Goal: Information Seeking & Learning: Learn about a topic

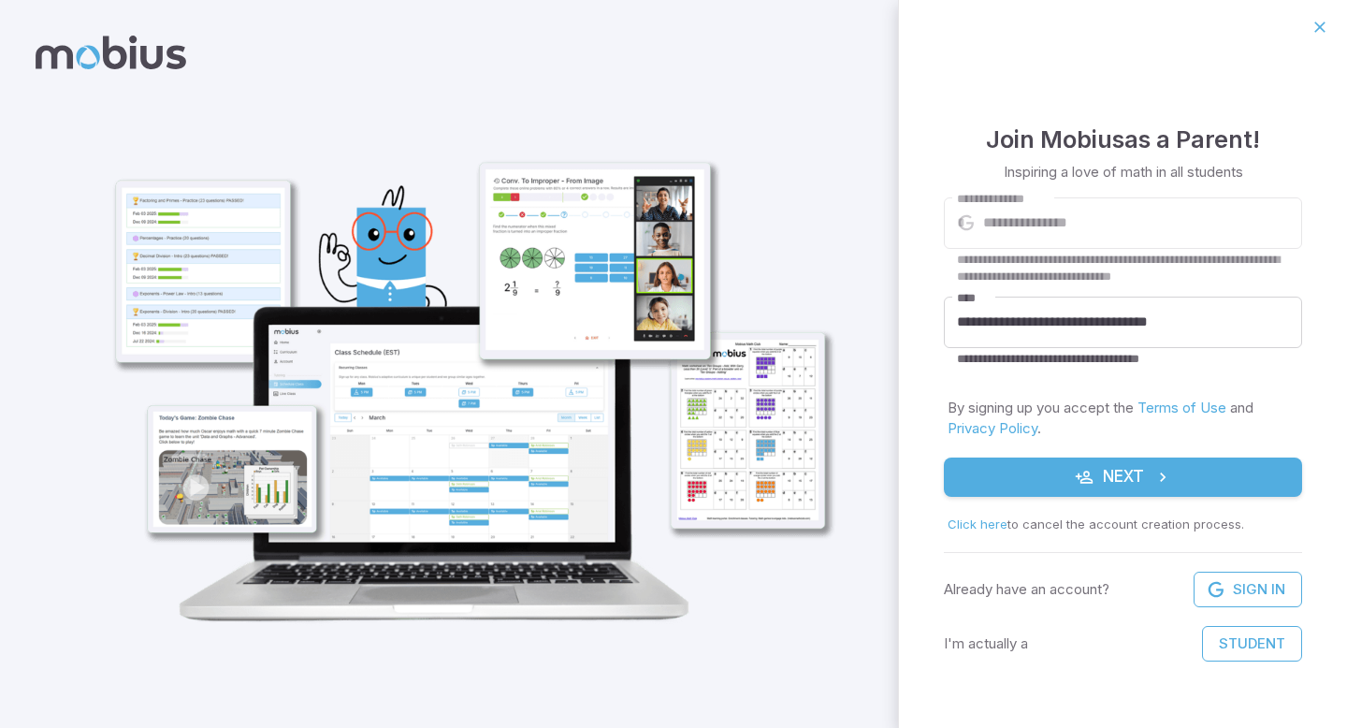
click at [1066, 475] on button "Next" at bounding box center [1123, 476] width 358 height 39
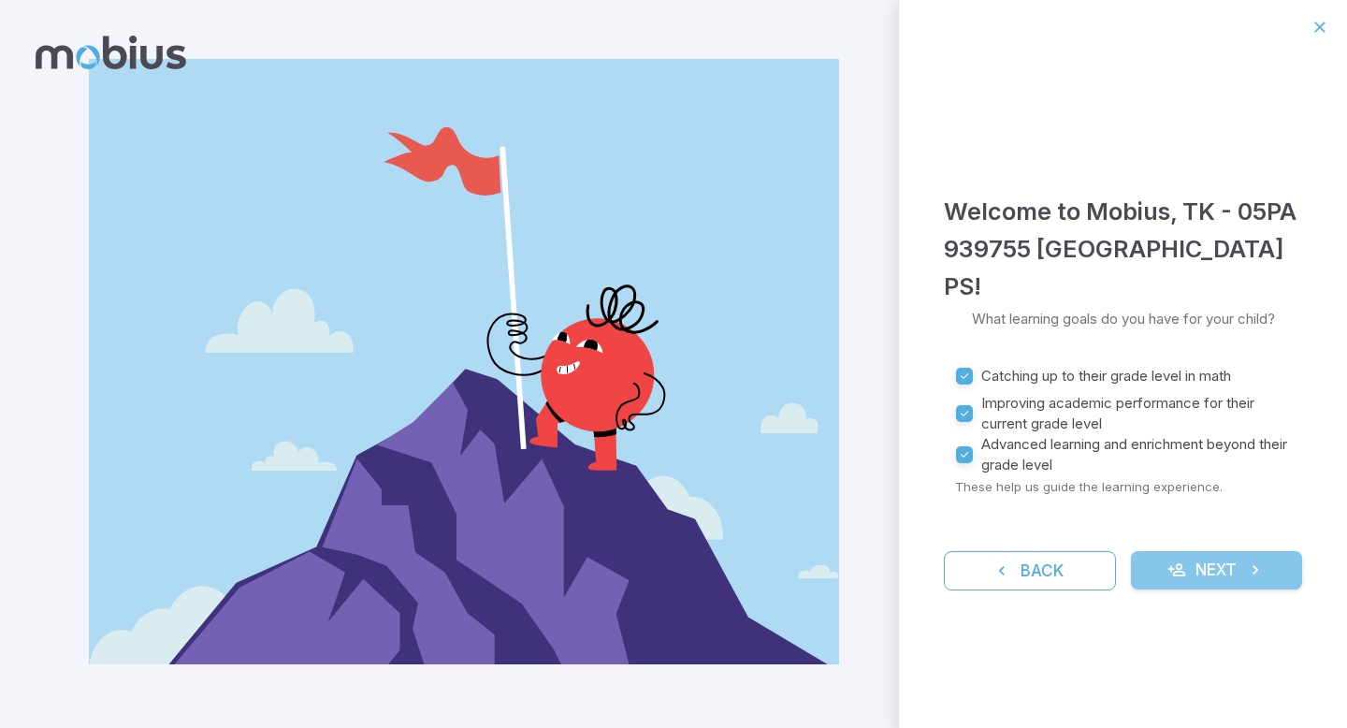
click at [1192, 552] on button "Next" at bounding box center [1217, 570] width 172 height 39
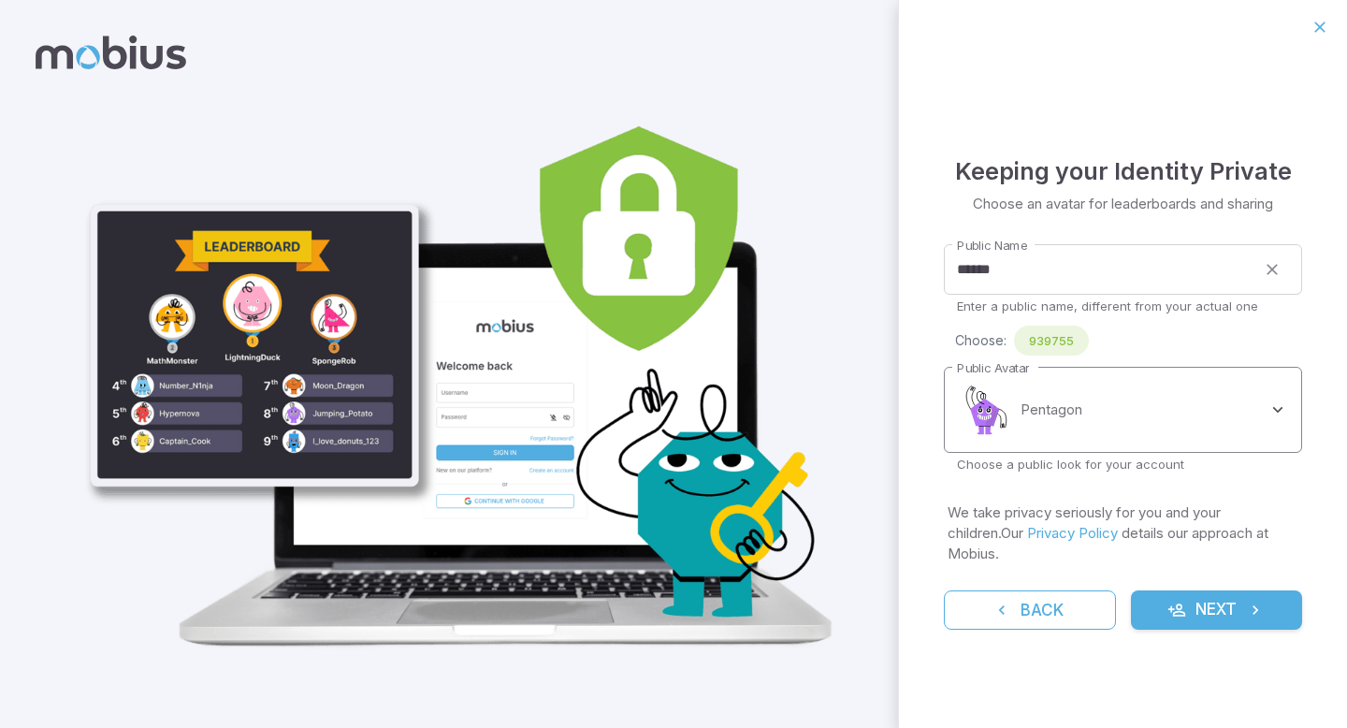
click at [1095, 402] on body "**********" at bounding box center [673, 364] width 1347 height 728
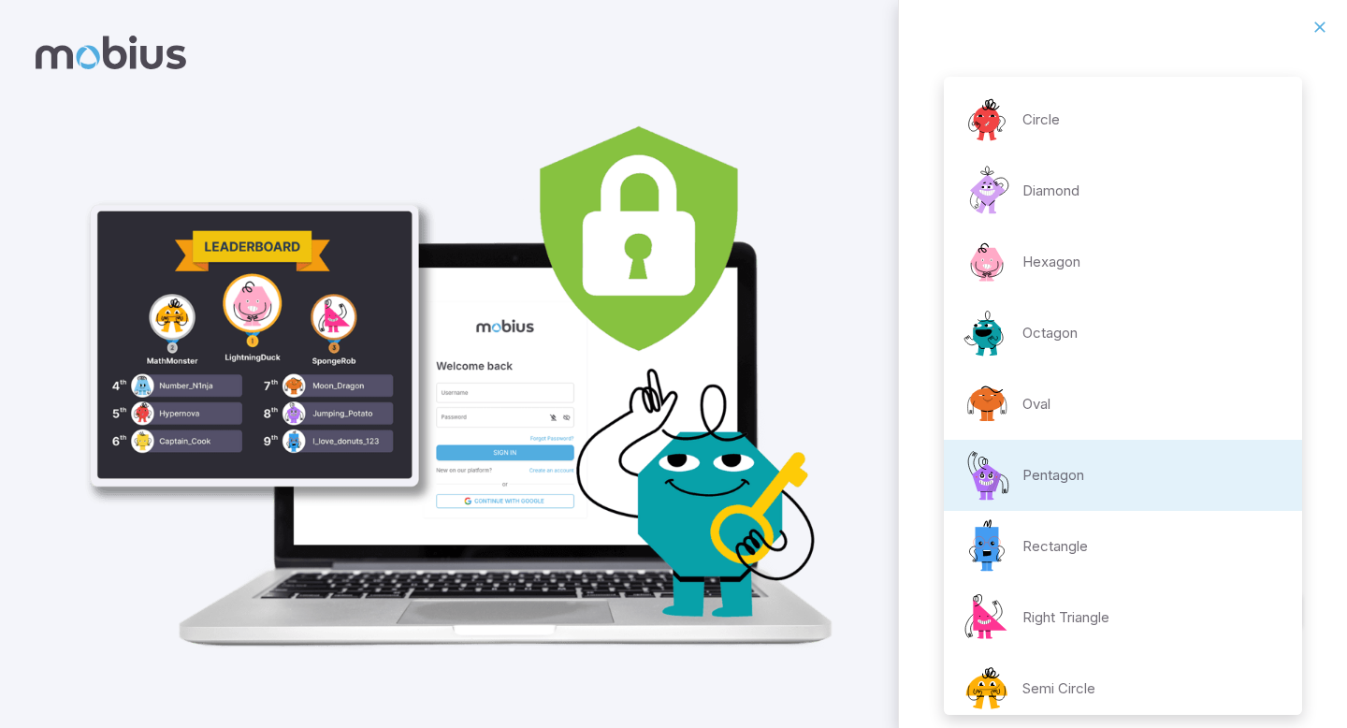
click at [1106, 212] on li "Diamond" at bounding box center [1123, 190] width 358 height 71
type input "**********"
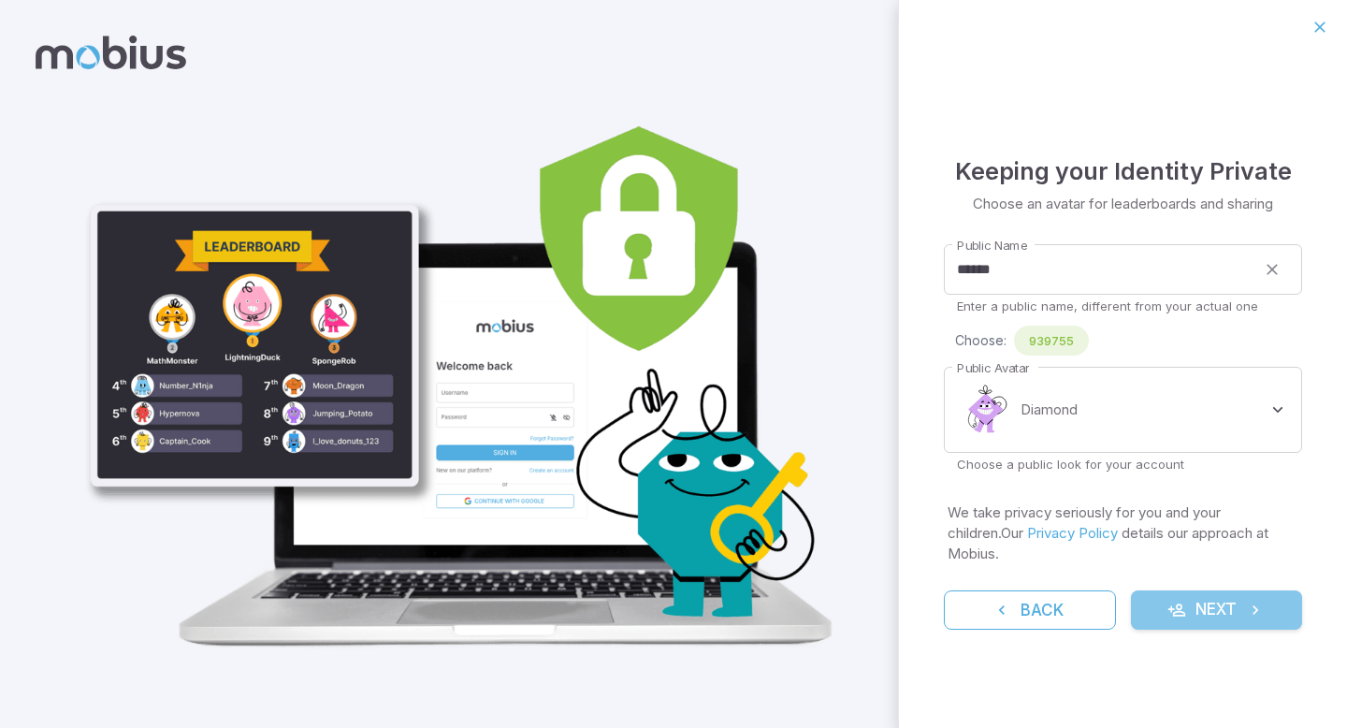
click at [1191, 594] on button "Next" at bounding box center [1217, 609] width 172 height 39
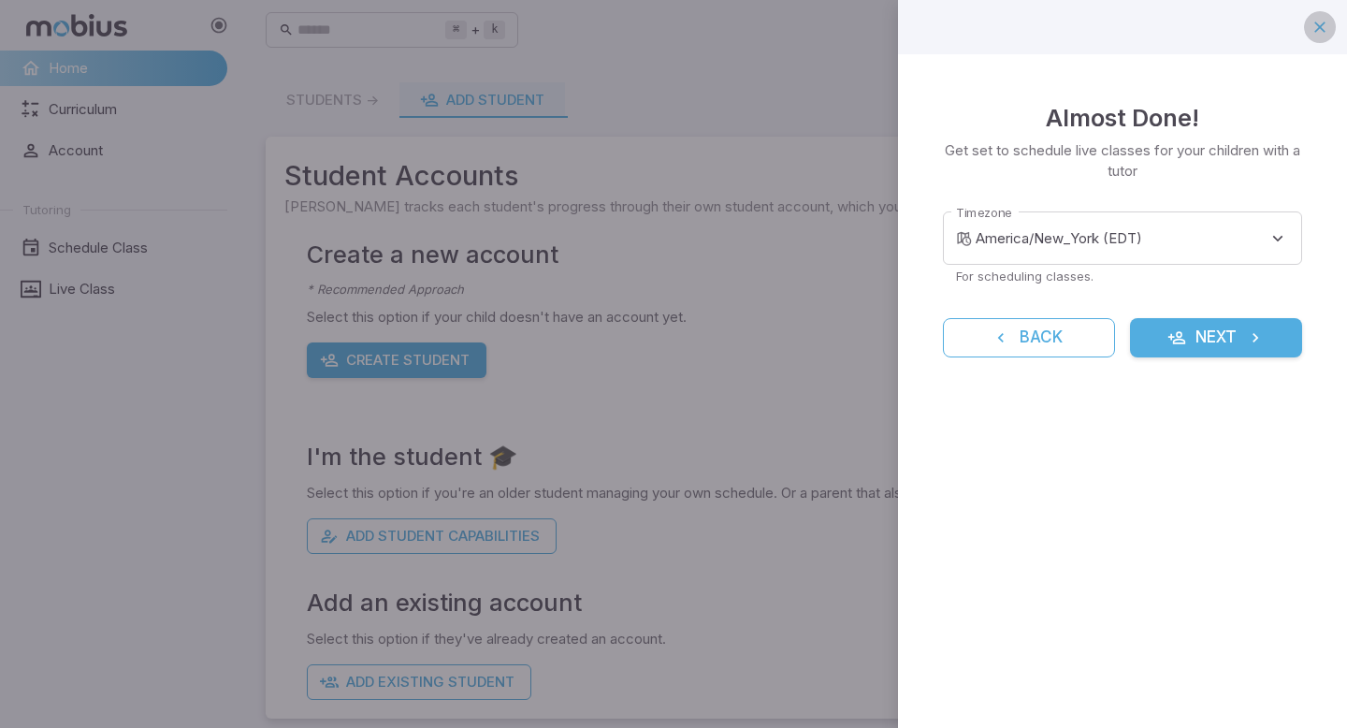
click at [1315, 27] on icon "button" at bounding box center [1320, 27] width 19 height 19
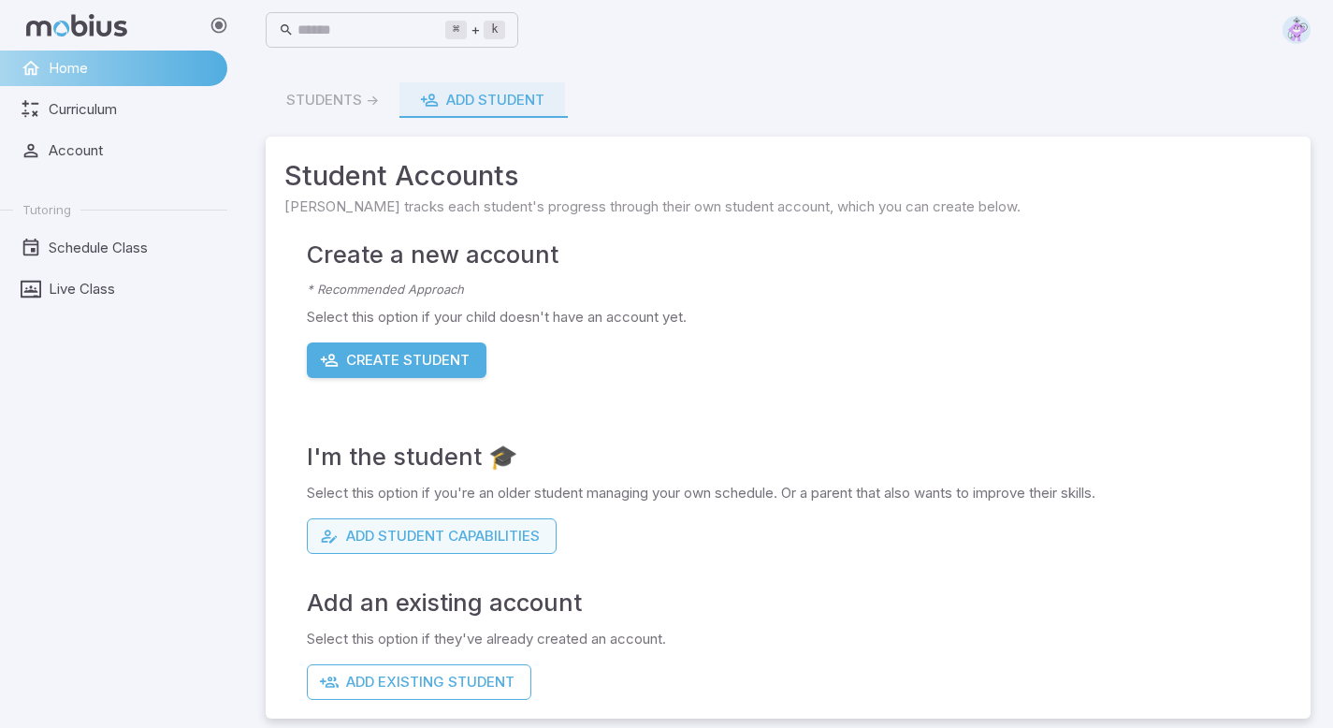
click at [454, 529] on button "Add Student Capabilities" at bounding box center [432, 536] width 250 height 36
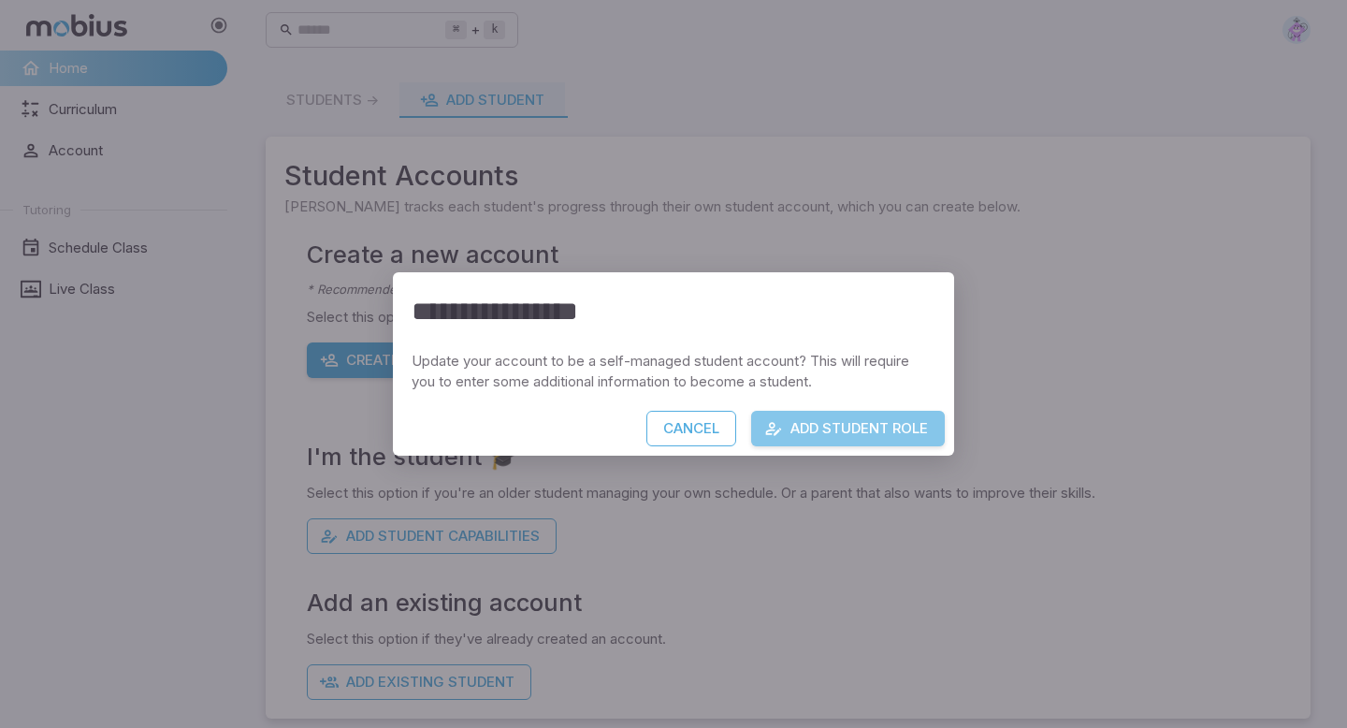
click at [905, 418] on button "Add Student Role" at bounding box center [848, 429] width 194 height 36
click at [905, 418] on div "Cancel Add Student Role" at bounding box center [673, 433] width 561 height 45
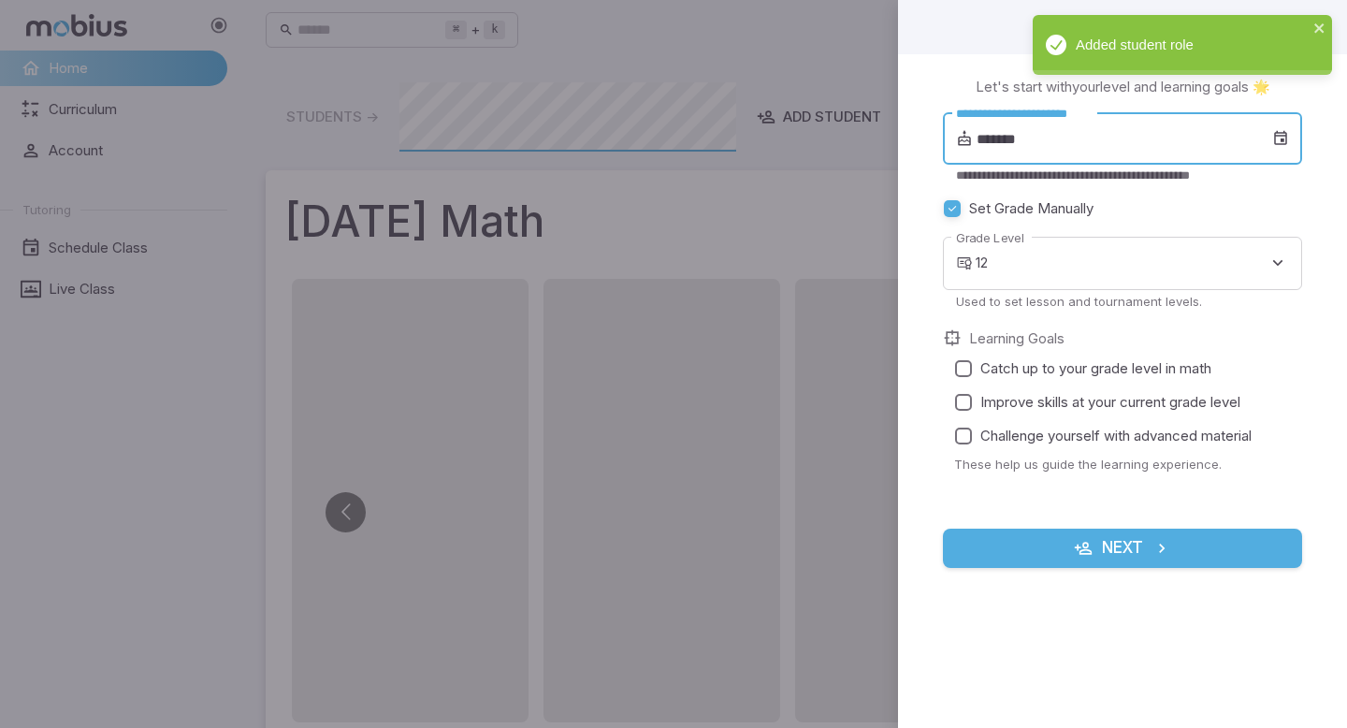
click at [1045, 146] on input "*******" at bounding box center [1125, 138] width 296 height 52
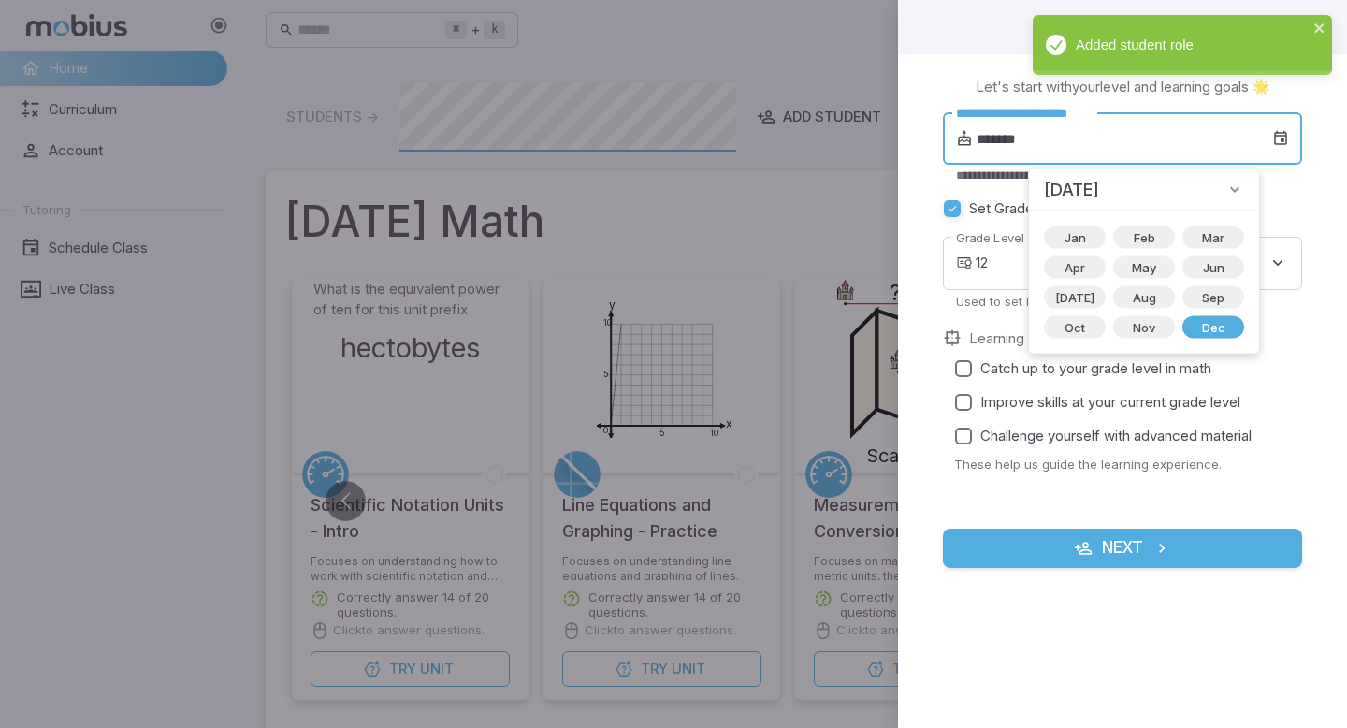
click at [993, 138] on input "*******" at bounding box center [1125, 138] width 296 height 52
click at [1002, 138] on input "*******" at bounding box center [1125, 138] width 296 height 52
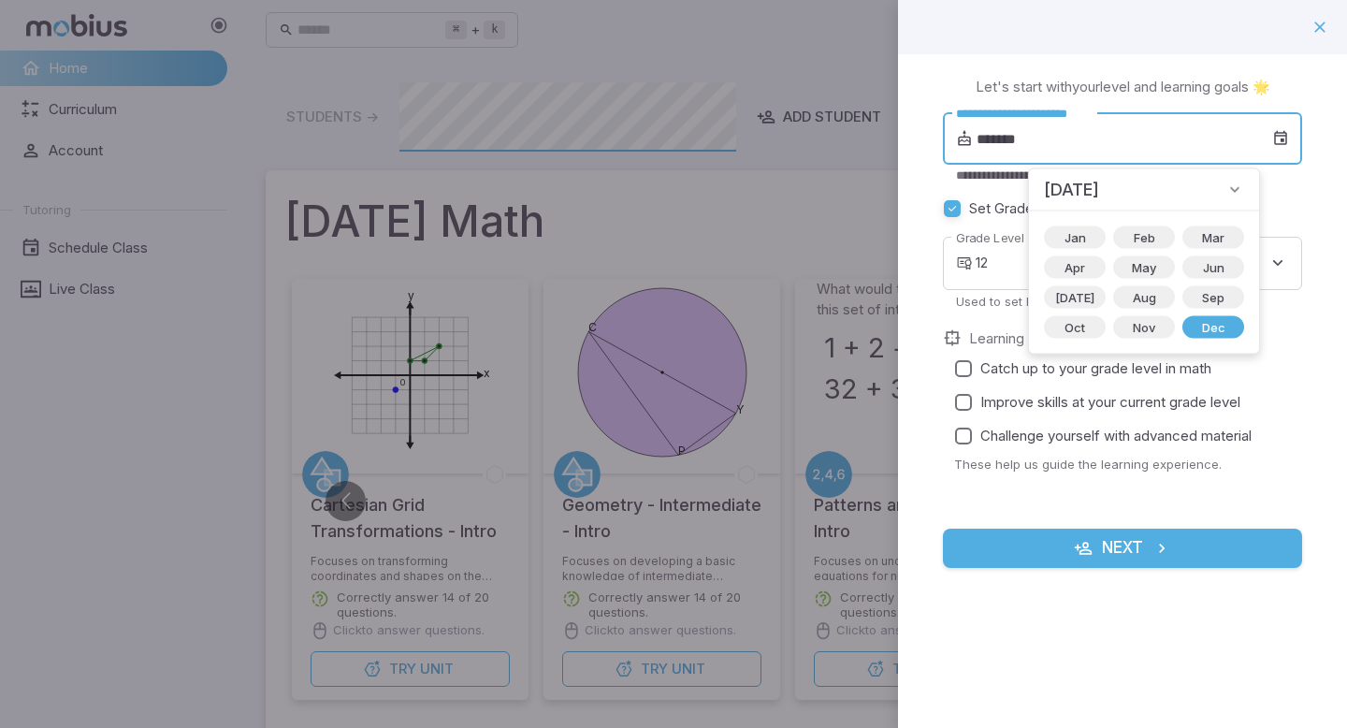
click at [997, 124] on input "*******" at bounding box center [1125, 138] width 296 height 52
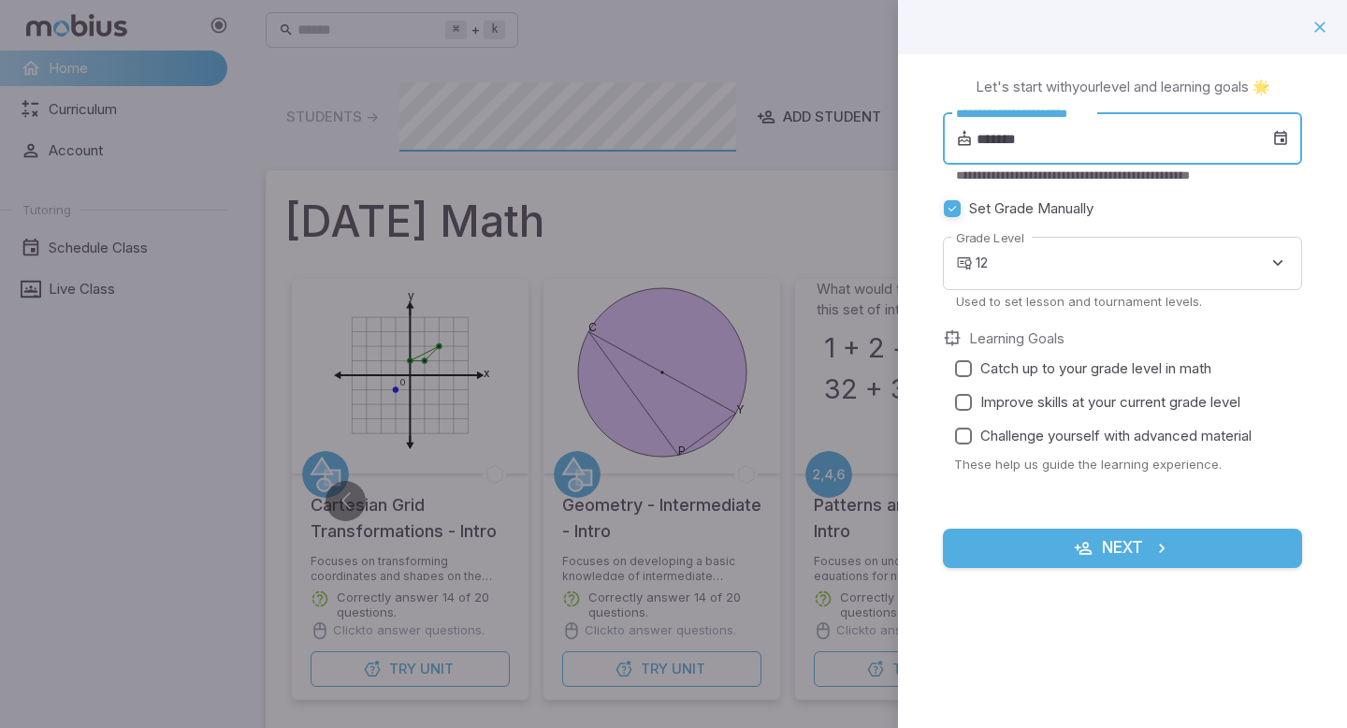
click at [1042, 145] on input "*******" at bounding box center [1125, 138] width 296 height 52
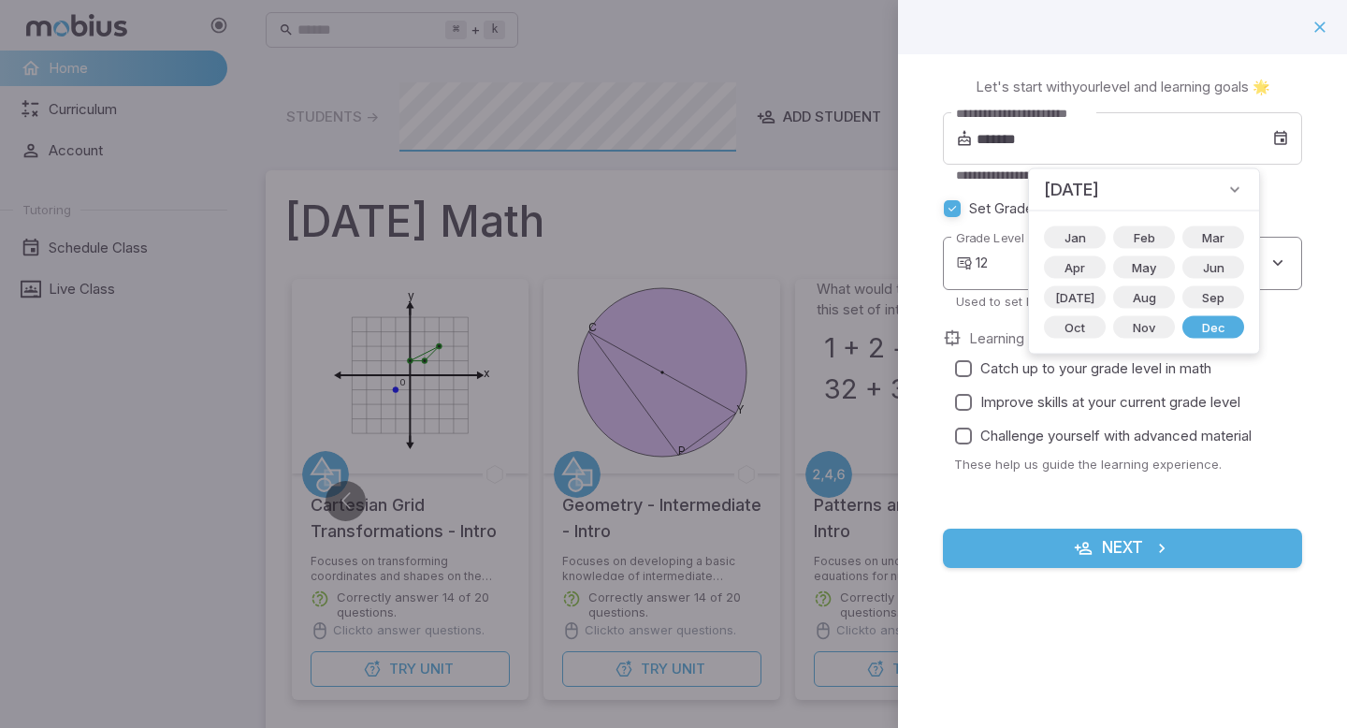
click at [995, 269] on body "Home Curriculum Account Tutoring Schedule Class Live Class ⌘ + k ​ Students -> …" at bounding box center [673, 649] width 1347 height 1298
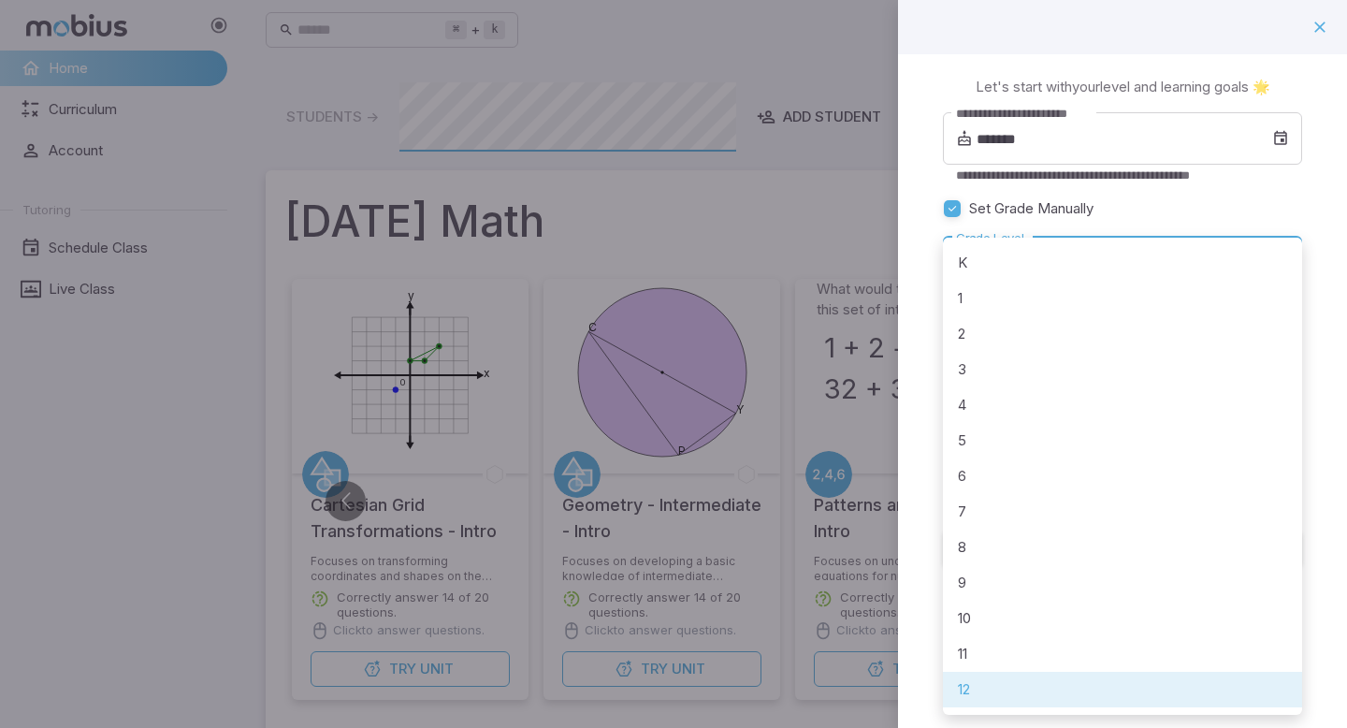
click at [996, 469] on li "6" at bounding box center [1122, 476] width 359 height 36
type input "*"
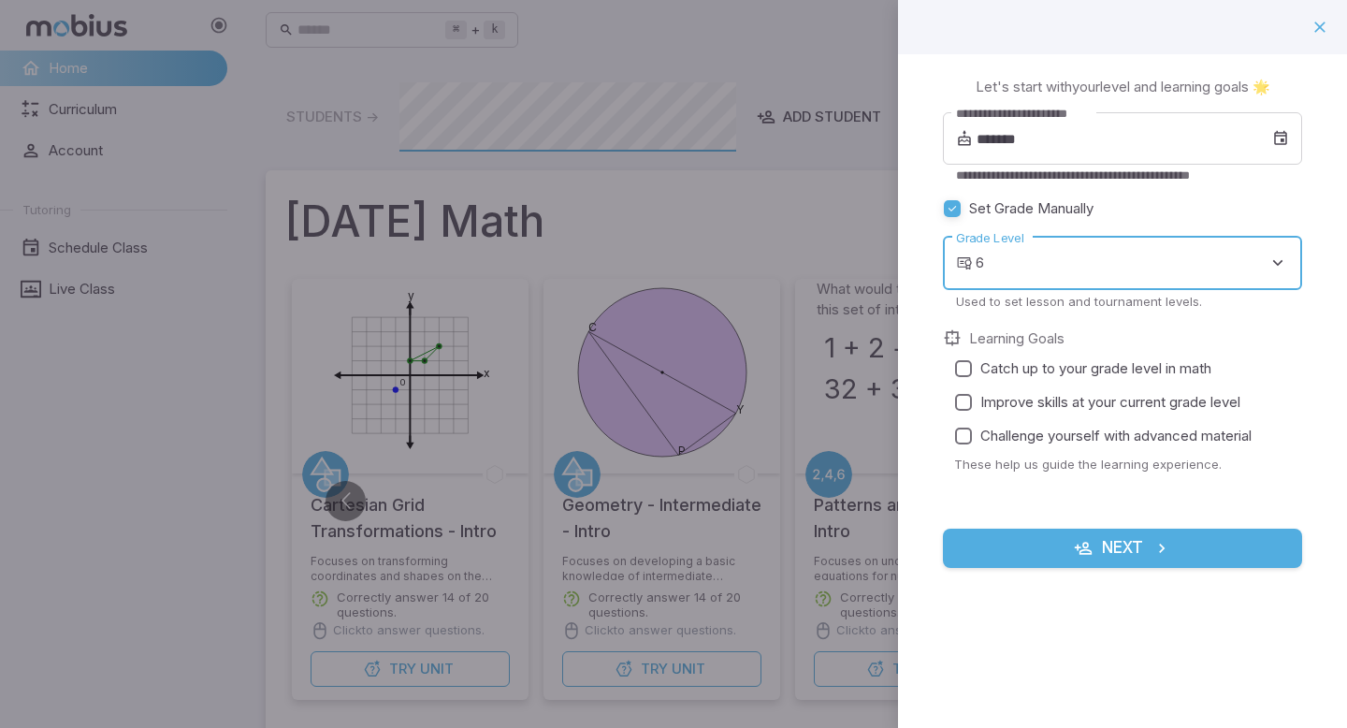
click at [999, 256] on body "Home Curriculum Account Tutoring Schedule Class Live Class ⌘ + k ​ Students -> …" at bounding box center [673, 649] width 1347 height 1298
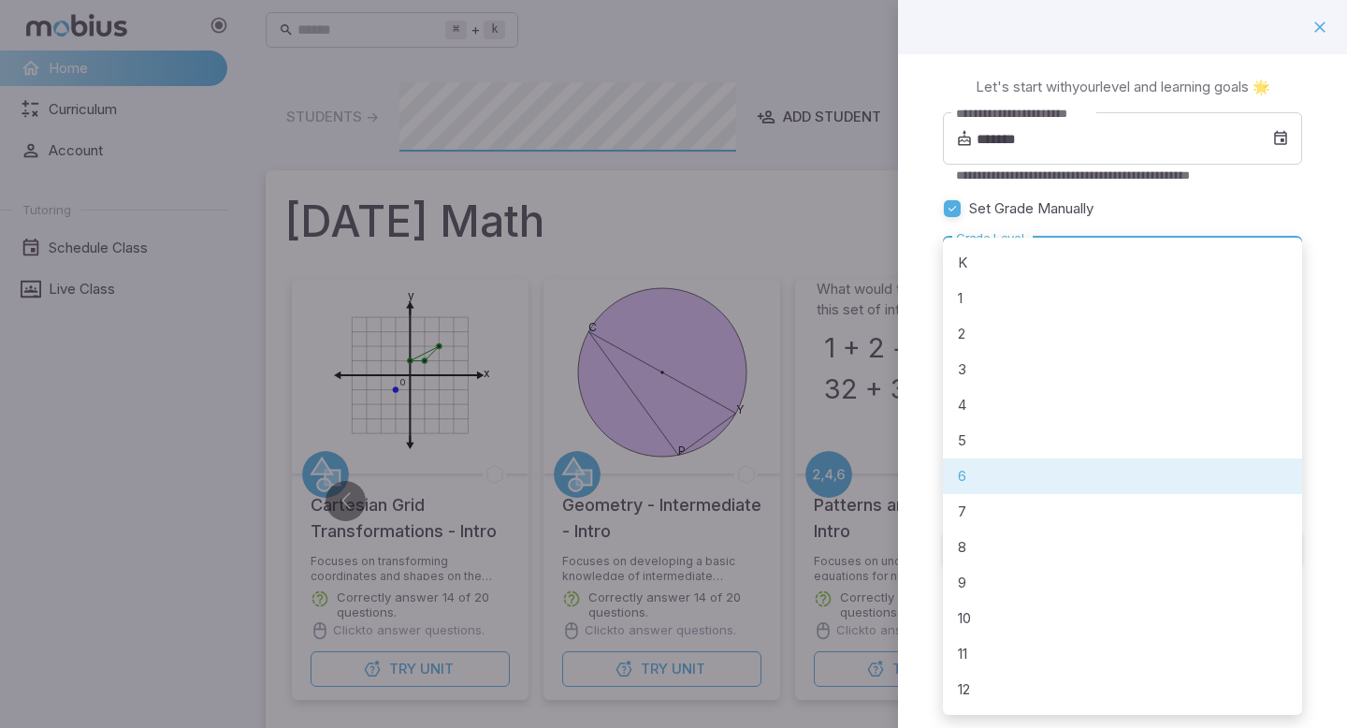
click at [1023, 207] on div at bounding box center [673, 364] width 1347 height 728
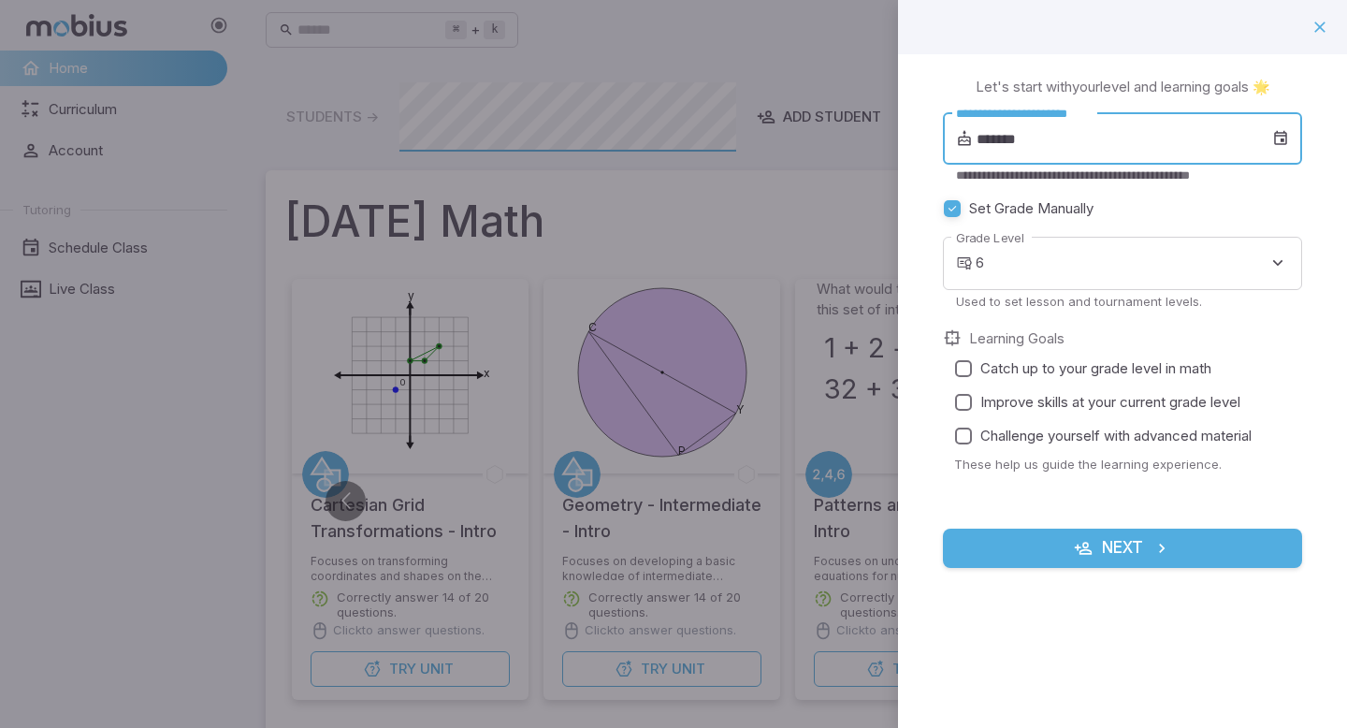
click at [1024, 145] on input "*******" at bounding box center [1125, 138] width 296 height 52
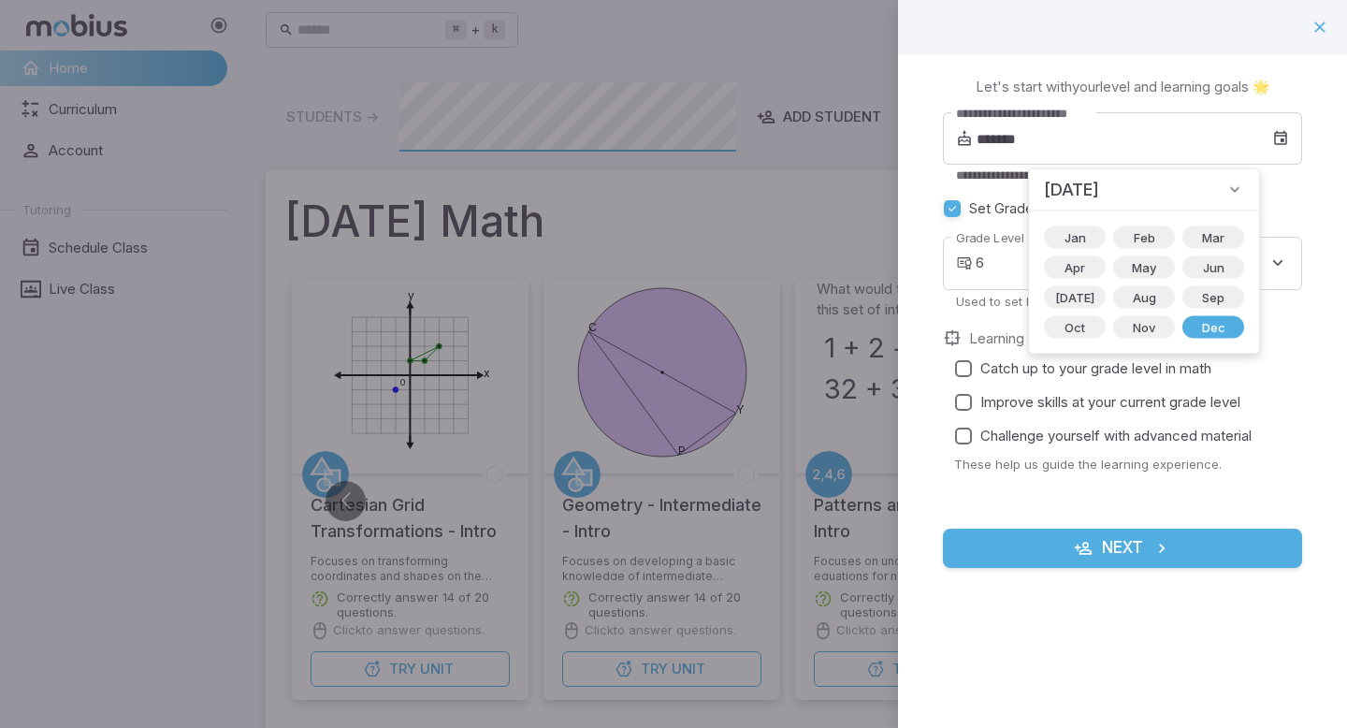
click at [1099, 190] on span "December 2013" at bounding box center [1071, 190] width 55 height 26
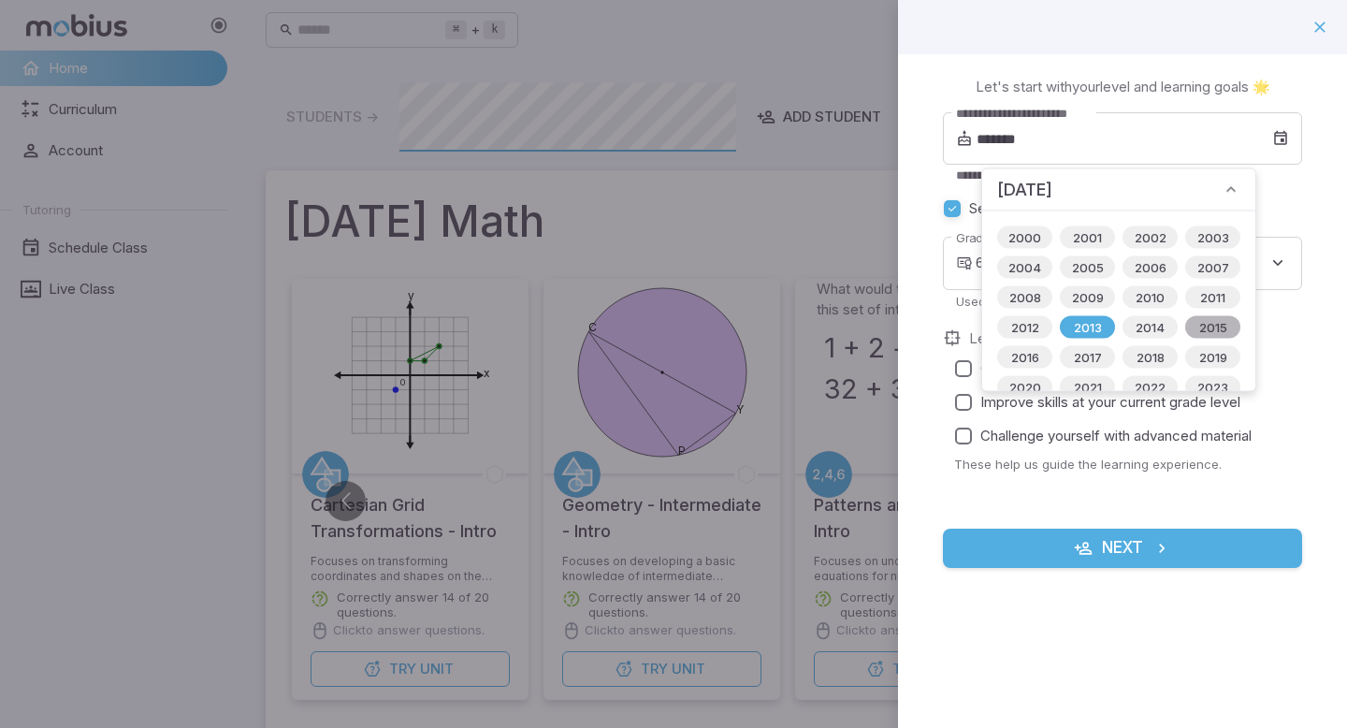
click at [1210, 327] on span "2015" at bounding box center [1213, 327] width 51 height 19
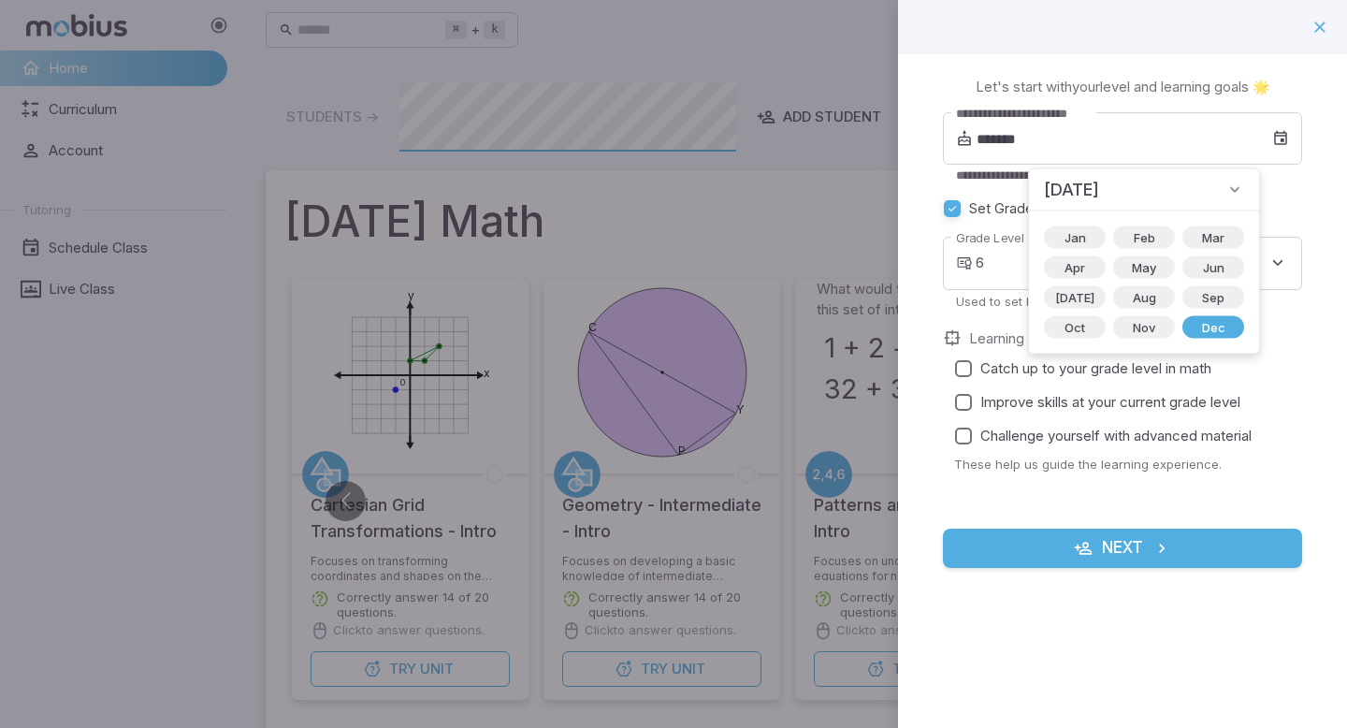
click at [1094, 185] on span "December 2015" at bounding box center [1071, 190] width 55 height 26
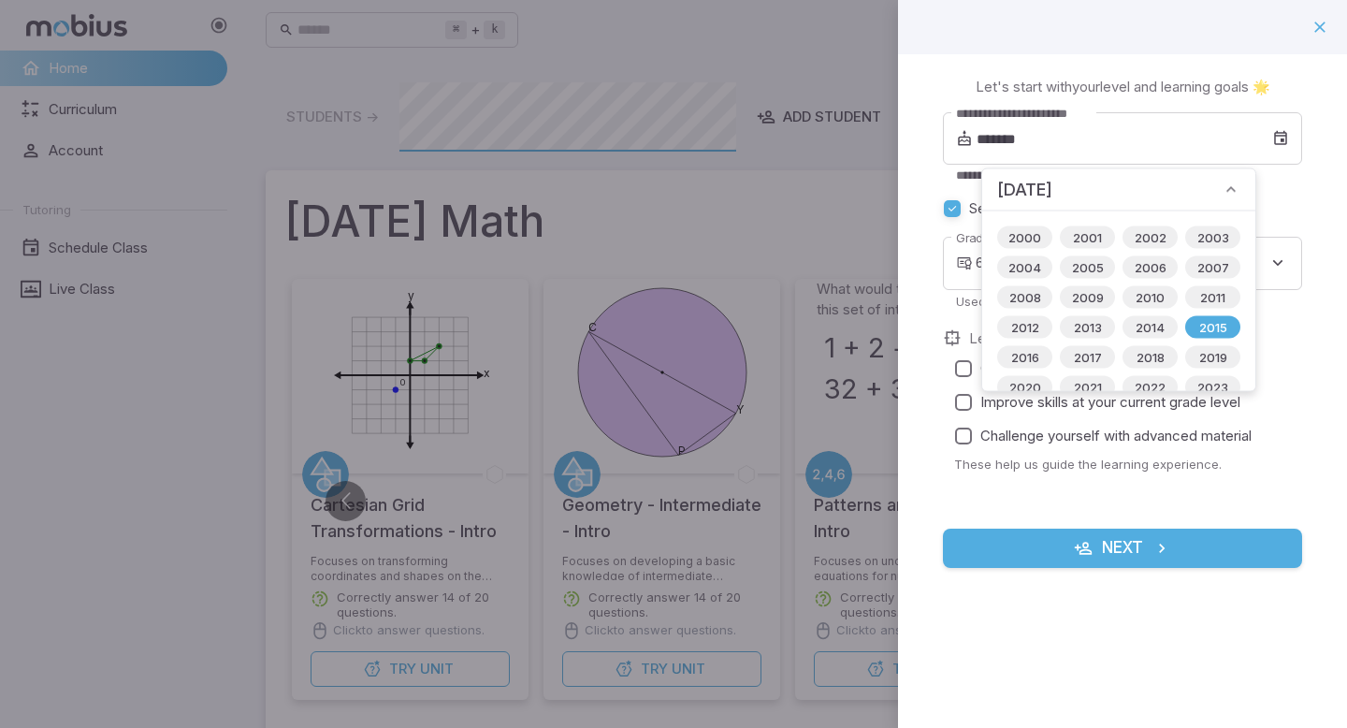
click at [1045, 178] on span "December 2015" at bounding box center [1024, 190] width 55 height 26
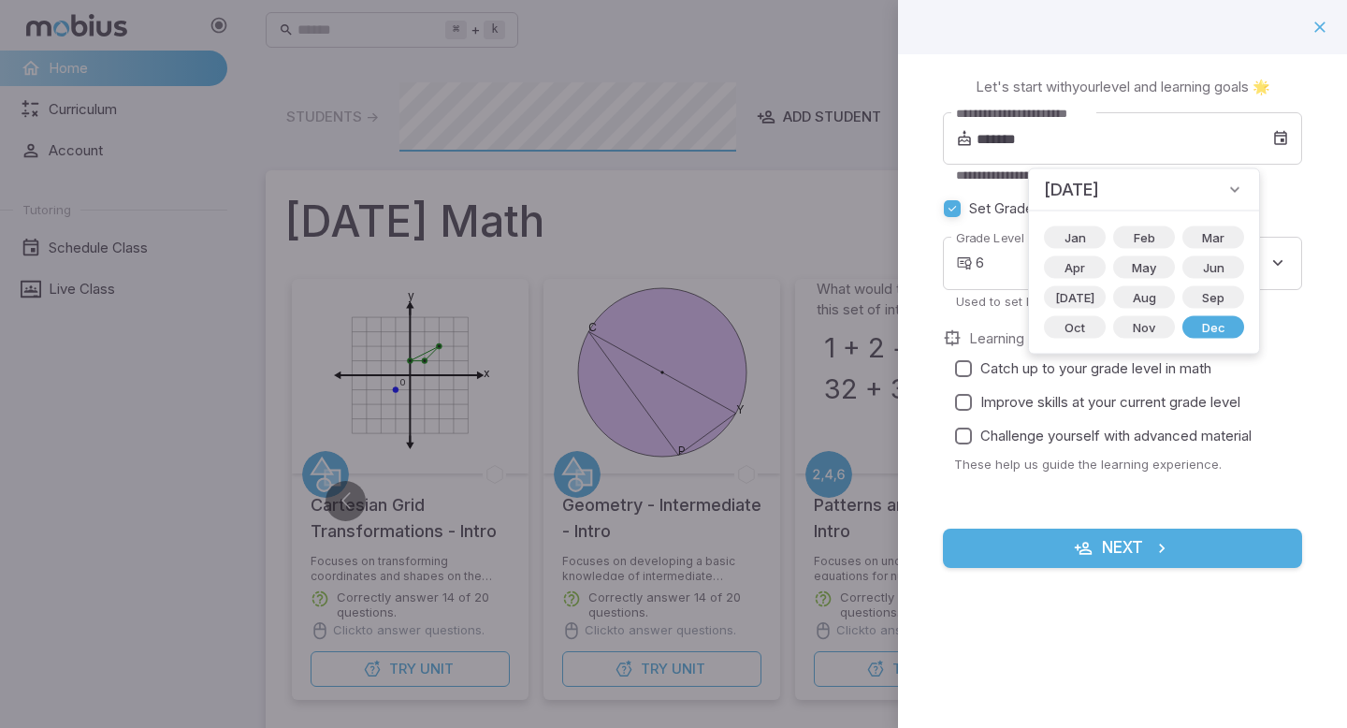
click at [1044, 183] on span "December 2015" at bounding box center [1071, 190] width 55 height 26
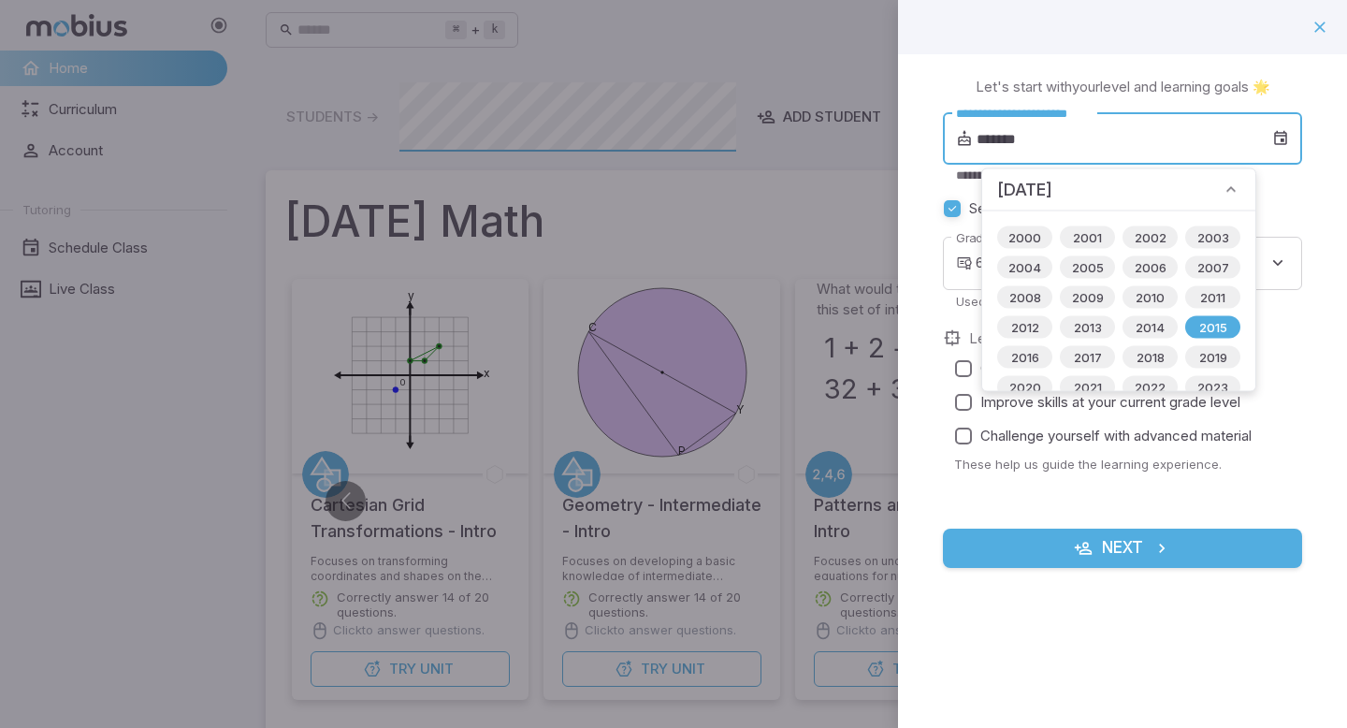
click at [989, 144] on input "*******" at bounding box center [1125, 138] width 296 height 52
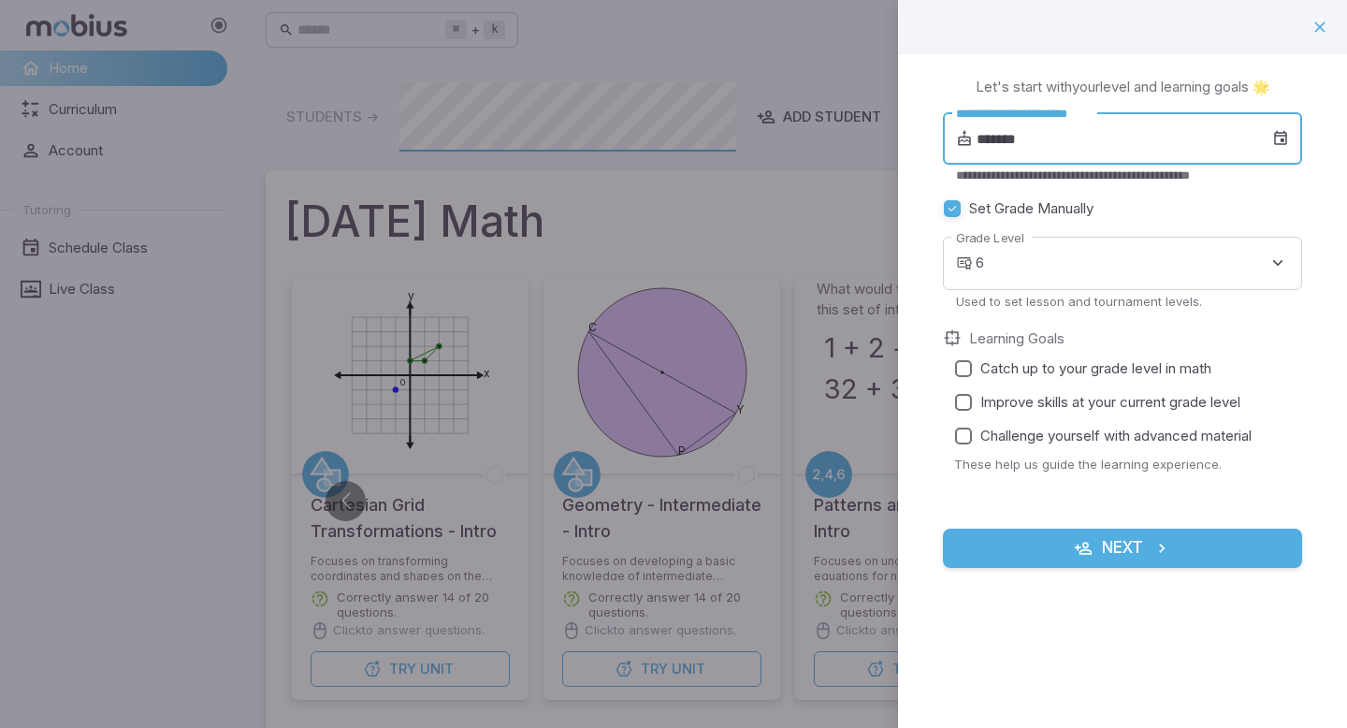
click at [1021, 136] on input "*******" at bounding box center [1125, 138] width 296 height 52
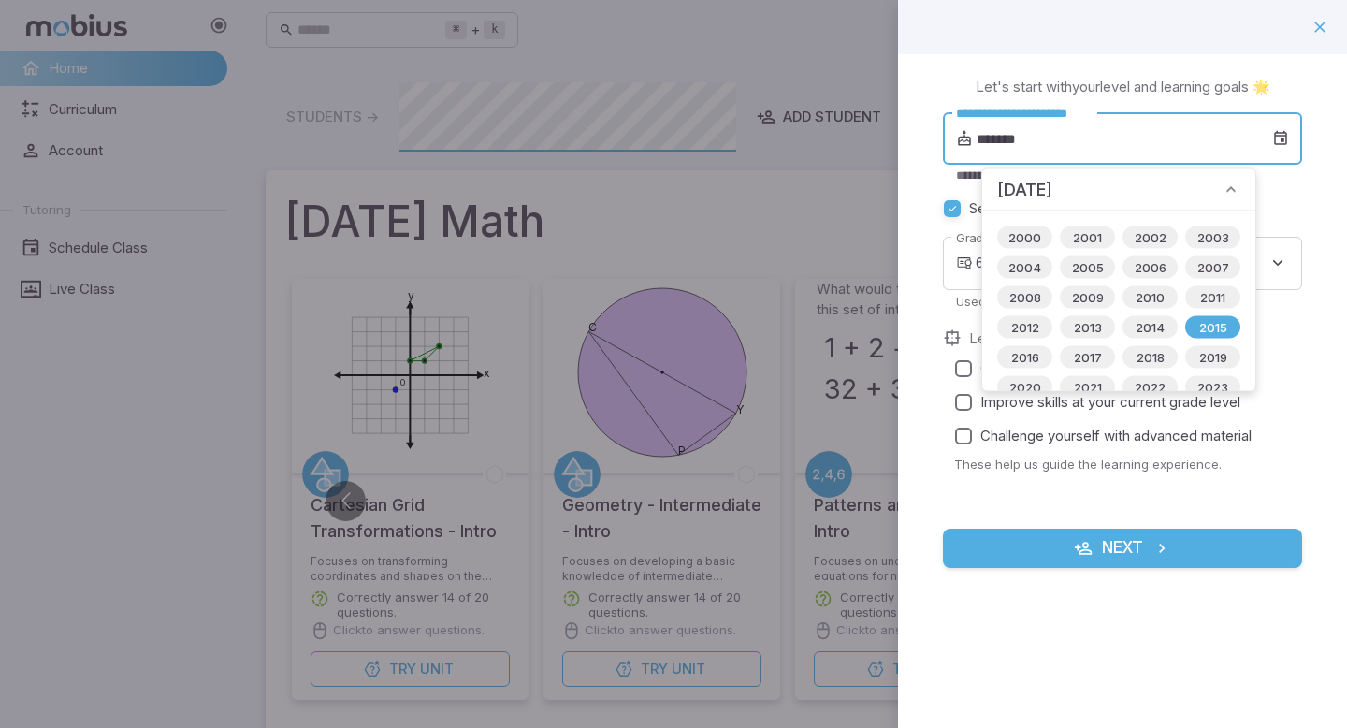
click at [1034, 139] on input "*******" at bounding box center [1125, 138] width 296 height 52
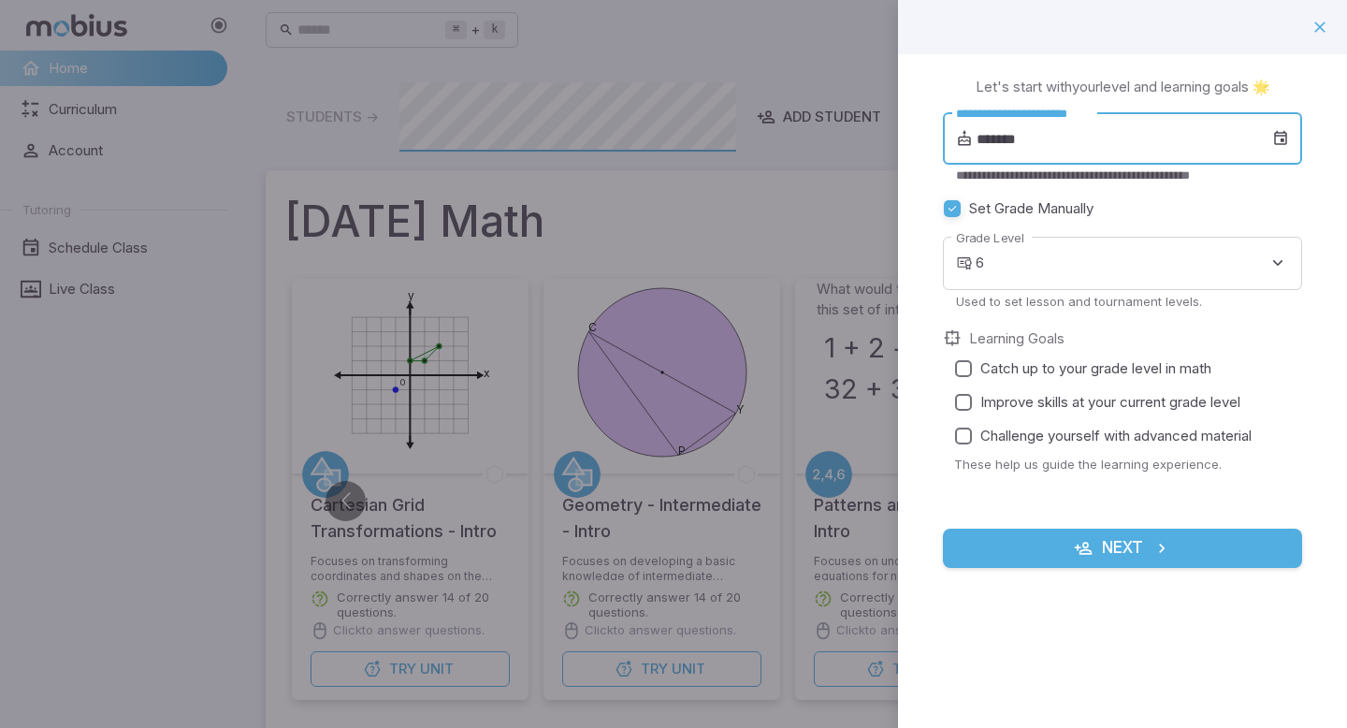
click at [1031, 135] on input "*******" at bounding box center [1125, 138] width 296 height 52
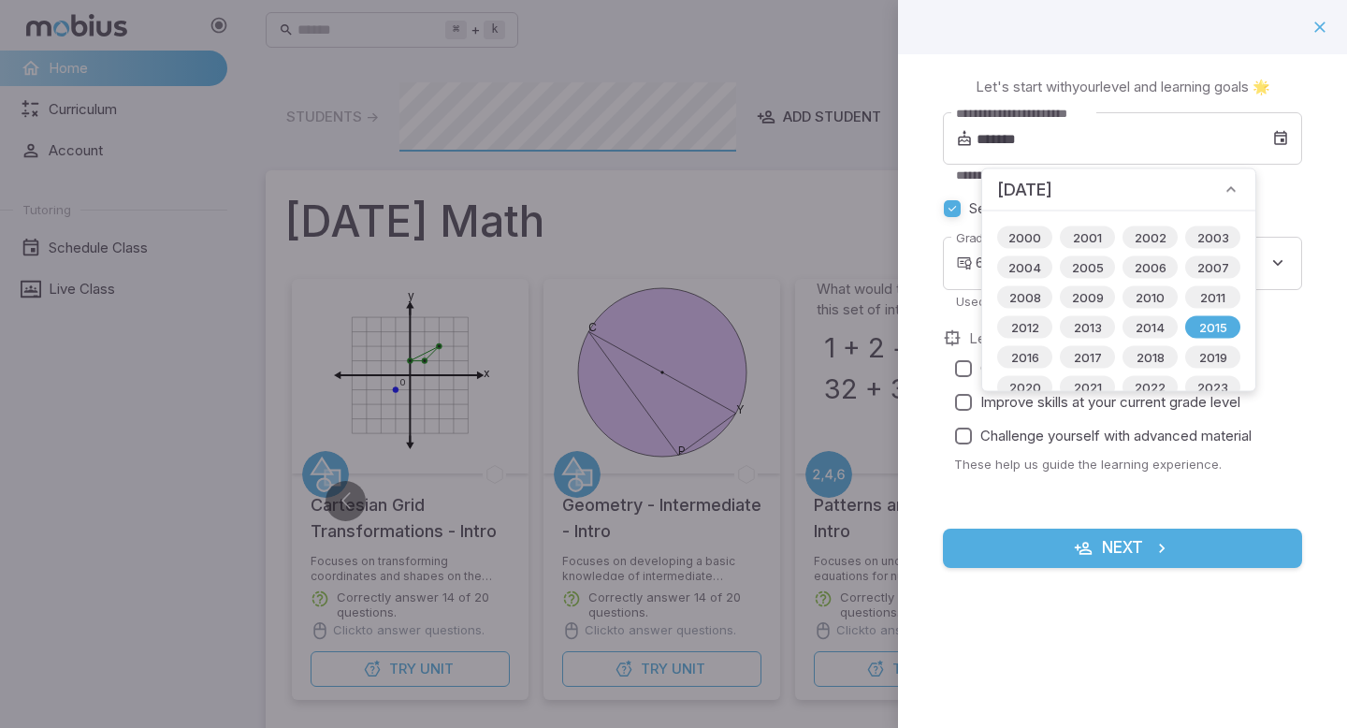
click at [1052, 181] on span "December 2015" at bounding box center [1024, 190] width 55 height 26
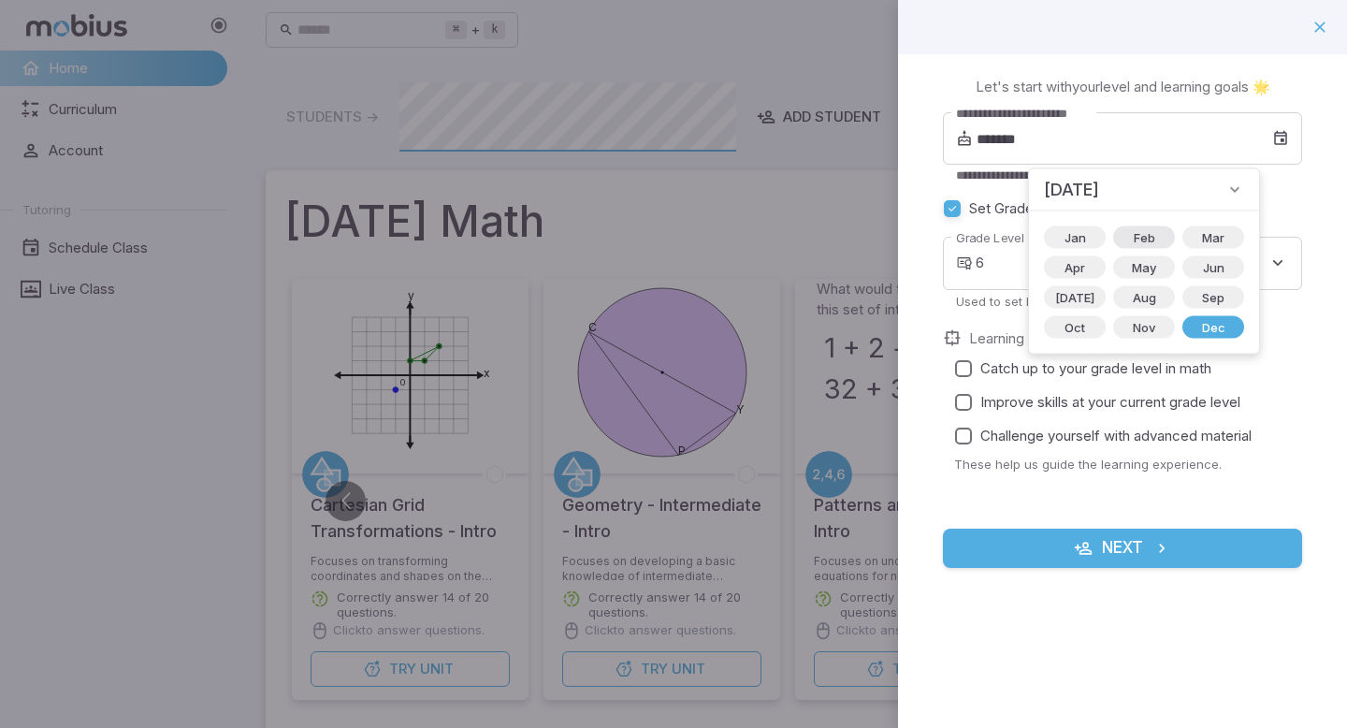
click at [1123, 241] on span "Feb" at bounding box center [1145, 237] width 44 height 19
type input "*******"
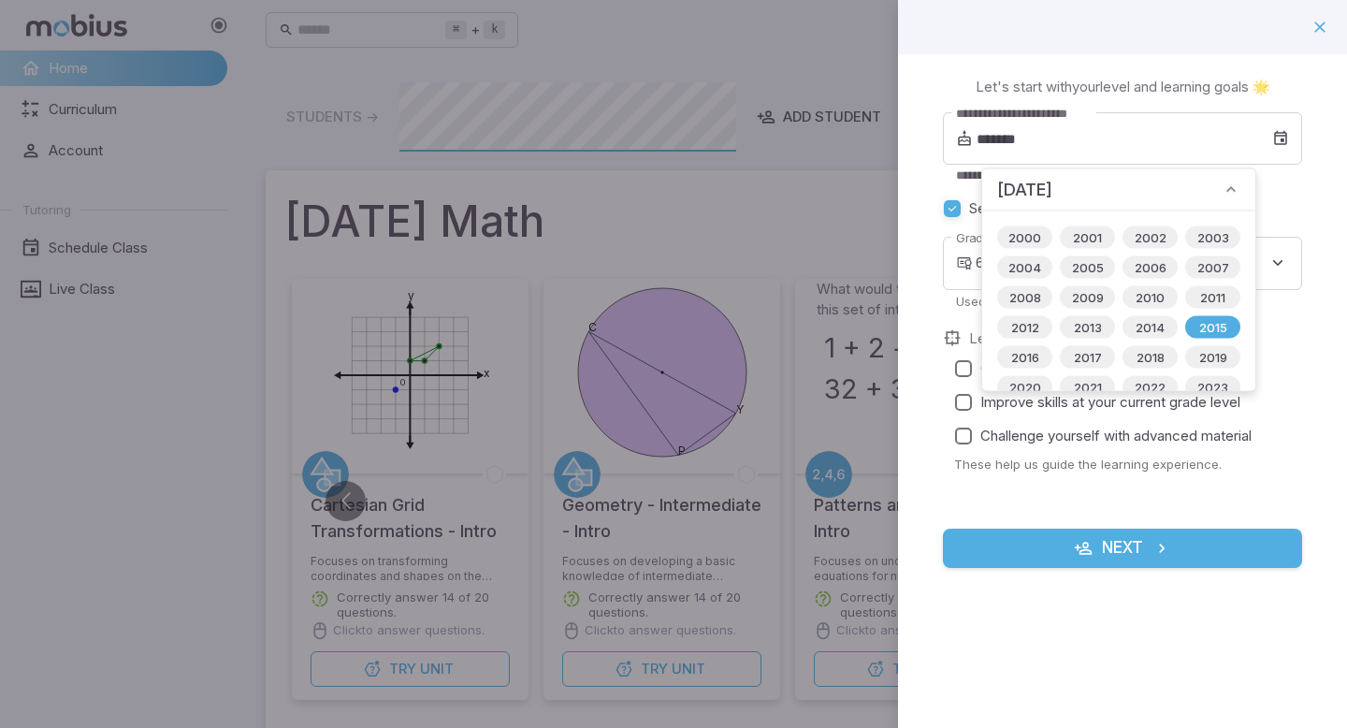
click at [940, 152] on div "**********" at bounding box center [1122, 333] width 449 height 558
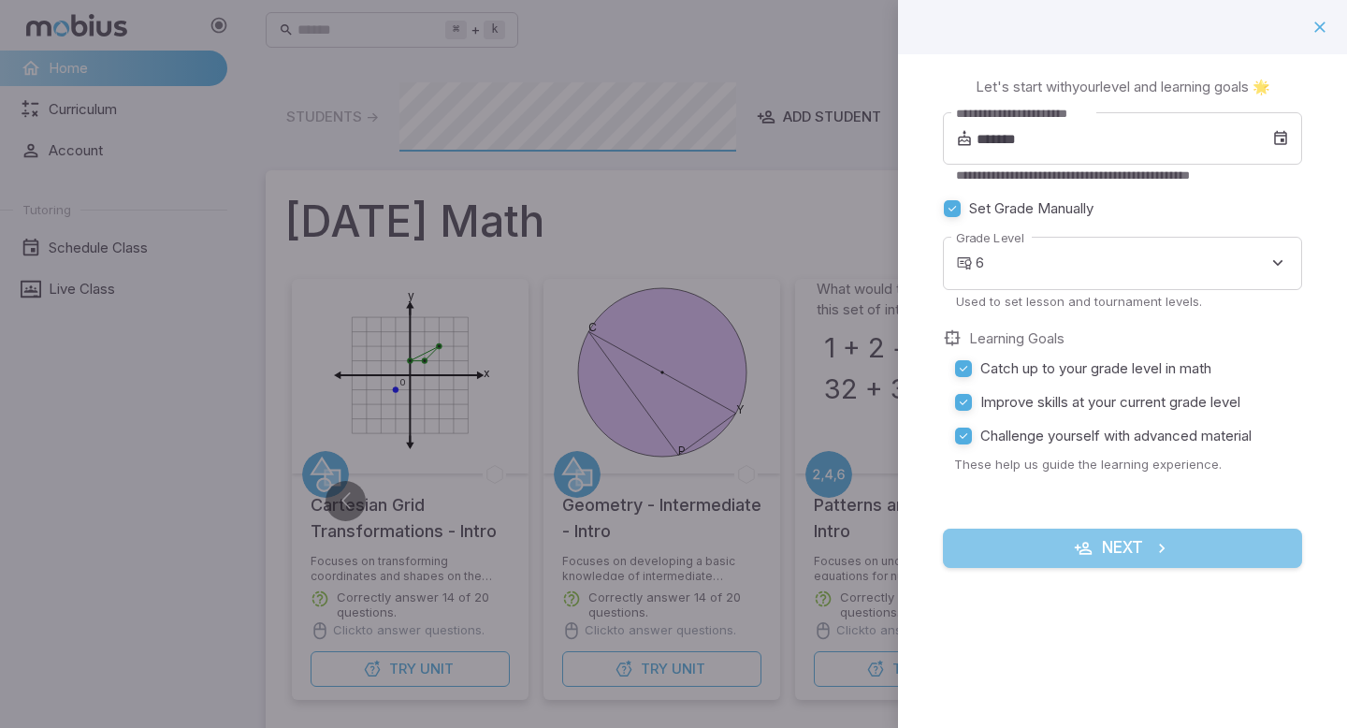
click at [1030, 543] on button "Next" at bounding box center [1122, 548] width 359 height 39
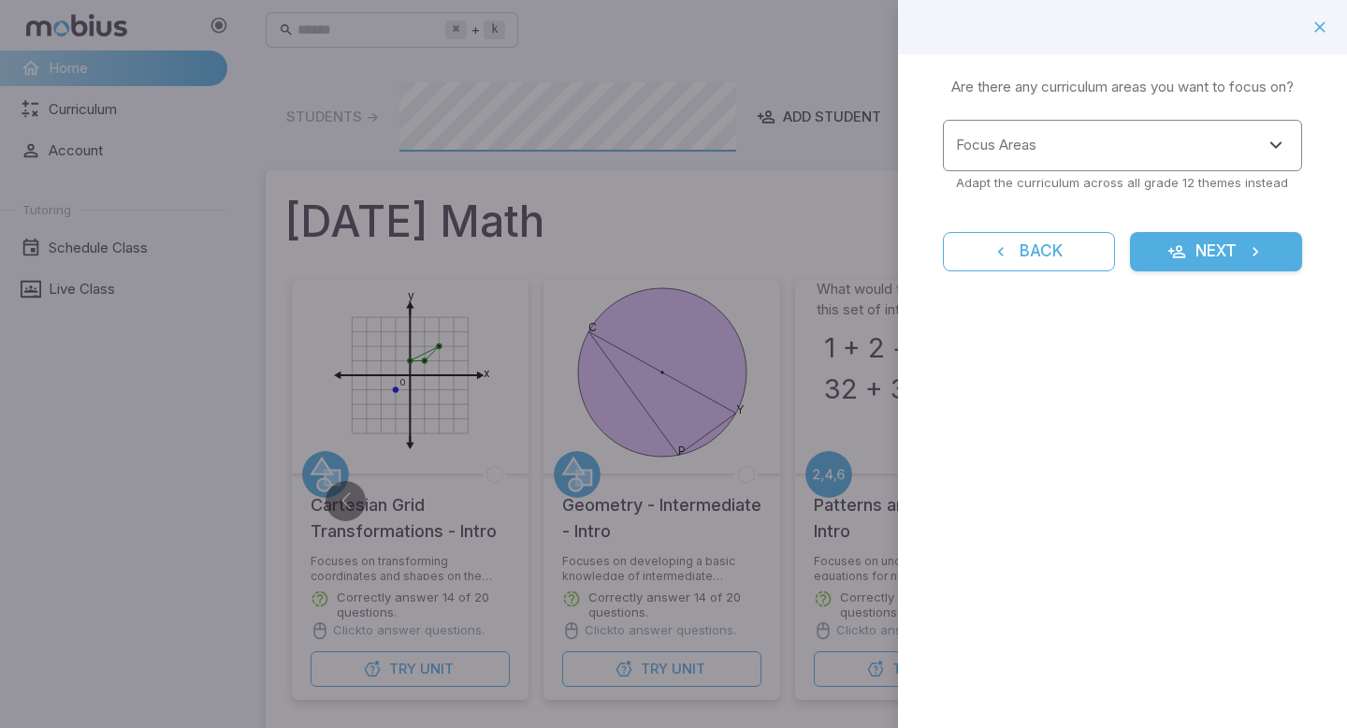
click at [988, 154] on input "Focus Areas" at bounding box center [1108, 145] width 314 height 35
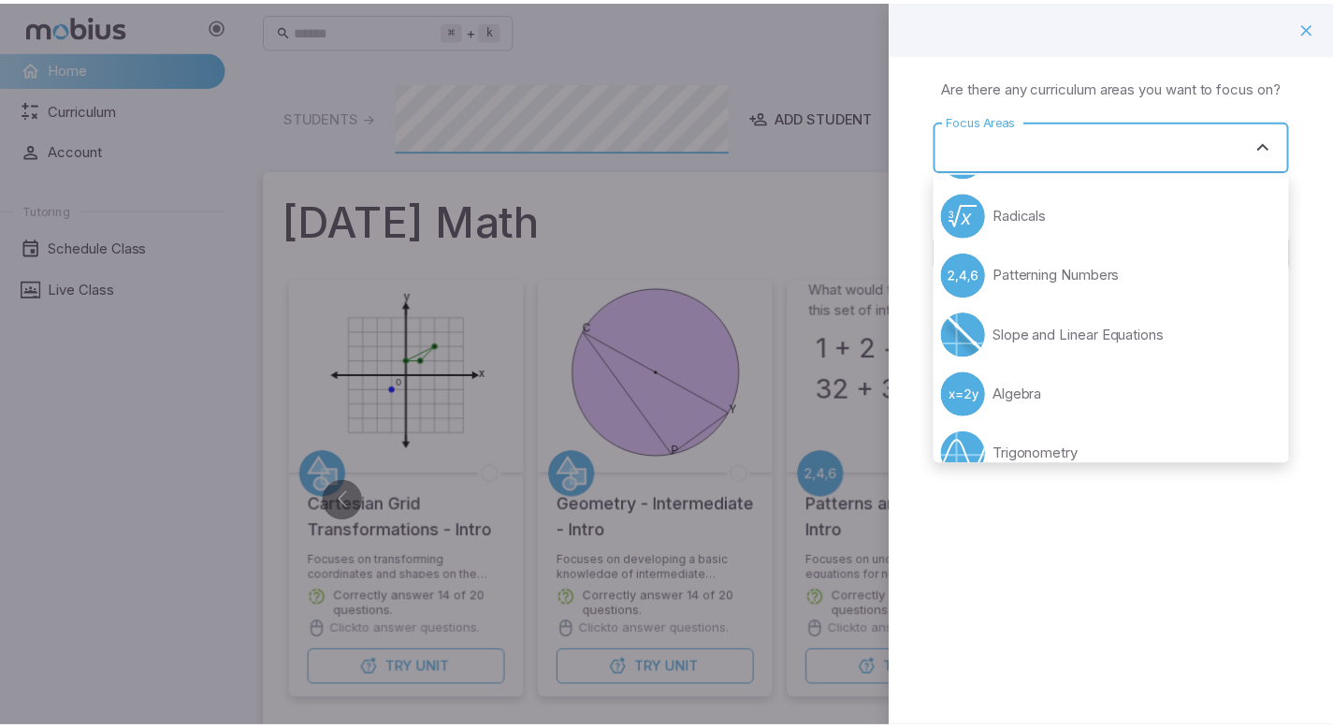
scroll to position [502, 0]
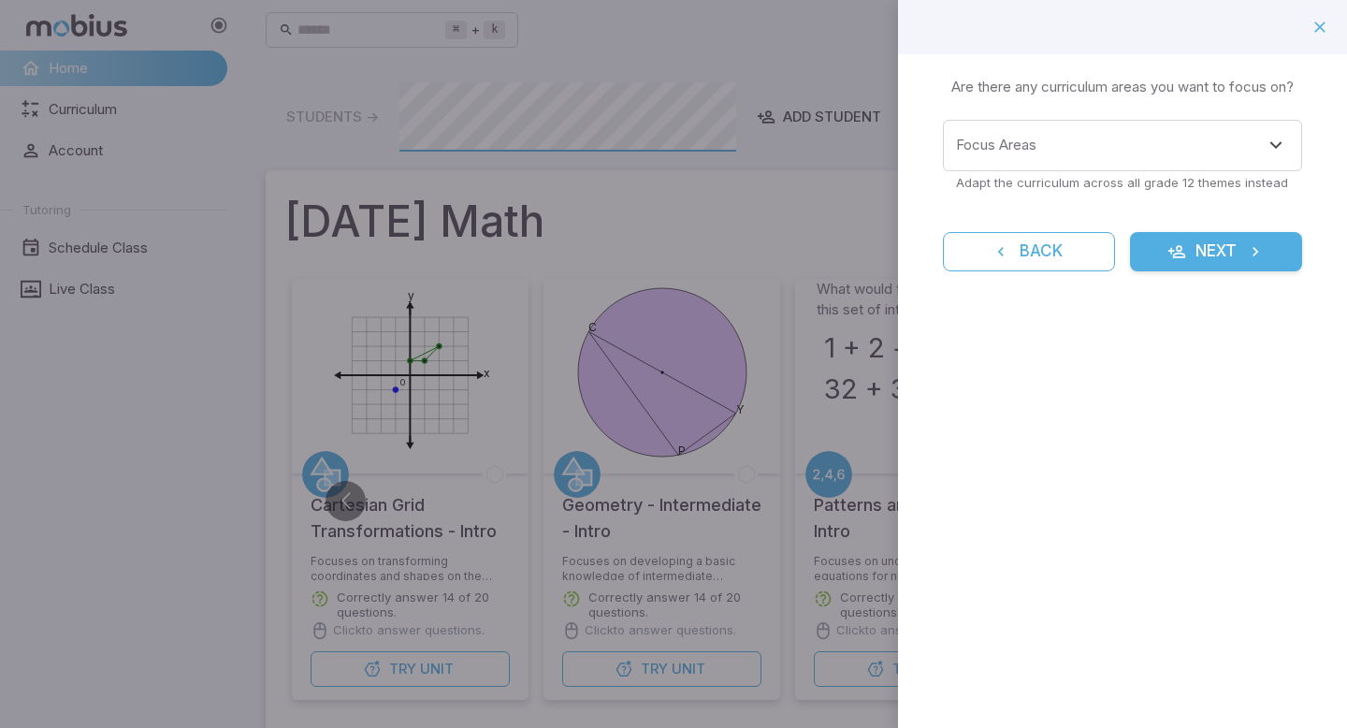
click at [1195, 563] on div "Learning Focus 🔎 Are there any curriculum areas you want to focus on? Focus Are…" at bounding box center [1122, 364] width 449 height 728
click at [1229, 226] on form "Focus Areas Focus Areas Adapt the curriculum across all grade 12 themes instead…" at bounding box center [1122, 196] width 359 height 152
click at [1229, 248] on button "Next" at bounding box center [1216, 251] width 172 height 39
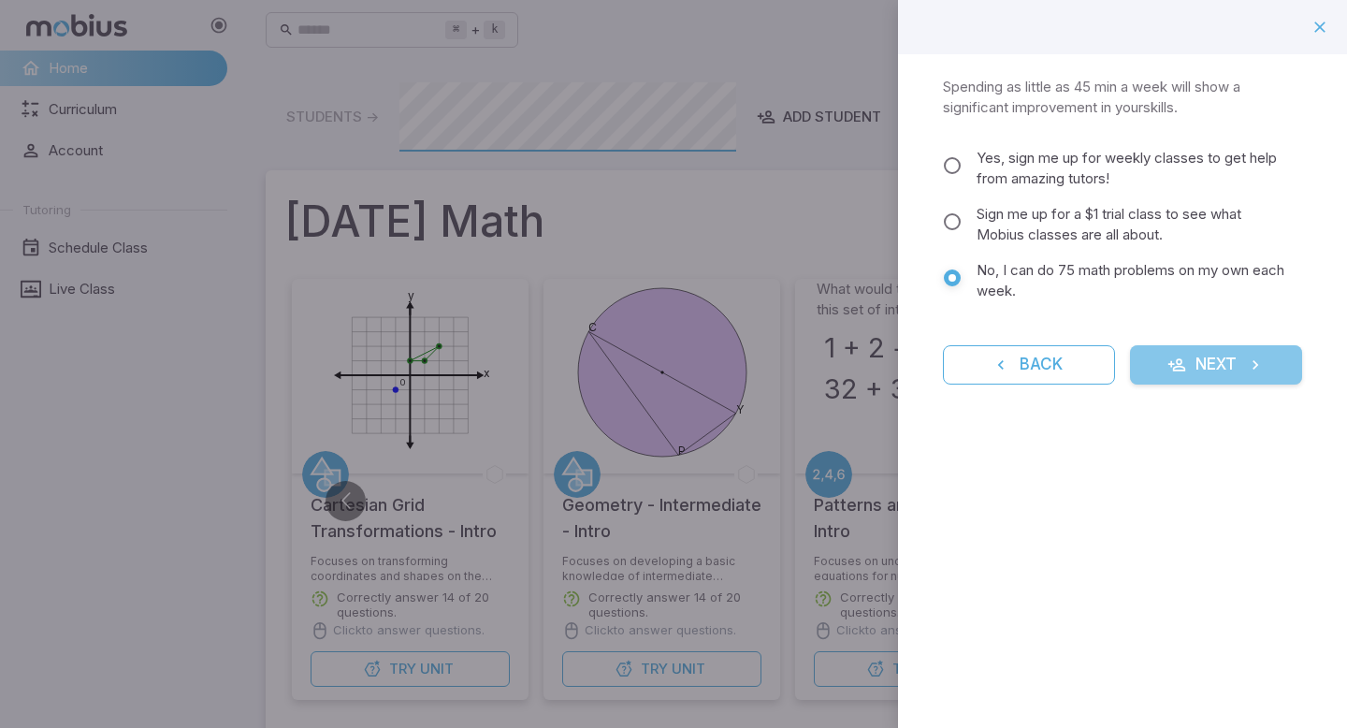
click at [1202, 378] on button "Next" at bounding box center [1216, 364] width 172 height 39
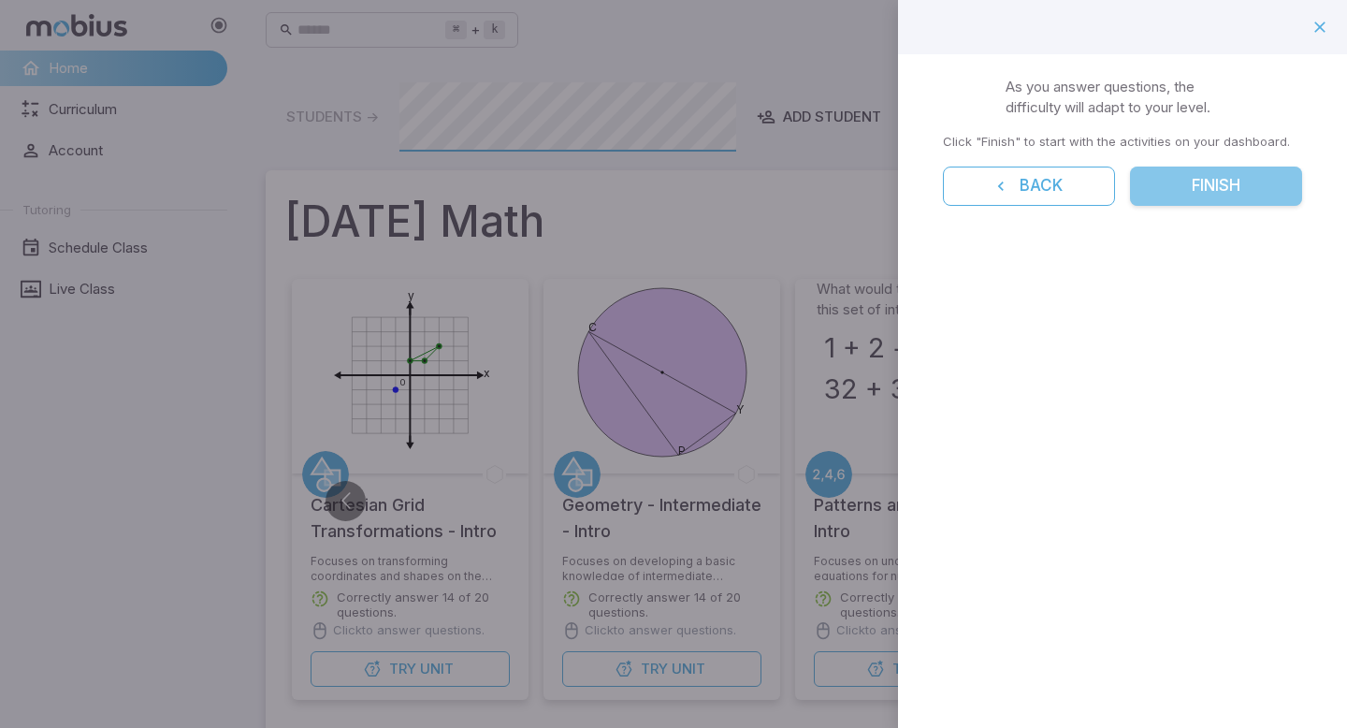
click at [1191, 184] on button "Finish" at bounding box center [1216, 186] width 172 height 39
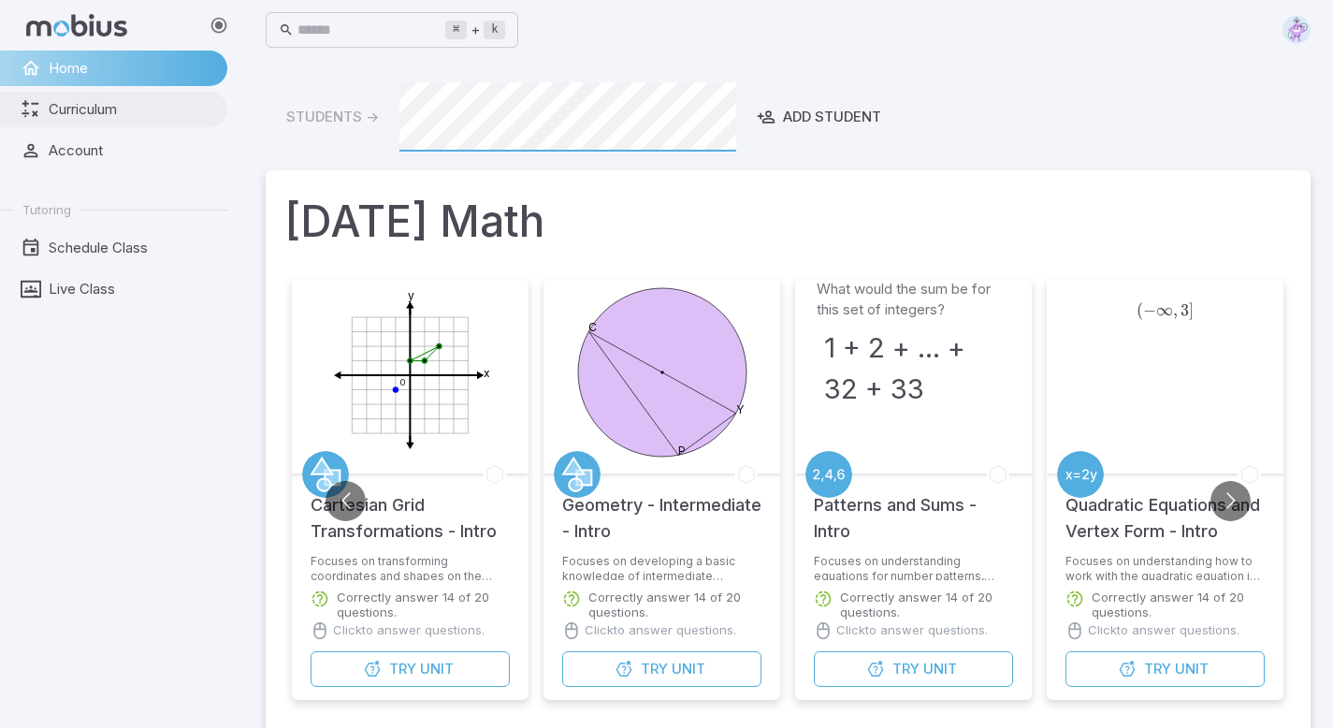
click at [124, 113] on span "Curriculum" at bounding box center [132, 109] width 166 height 21
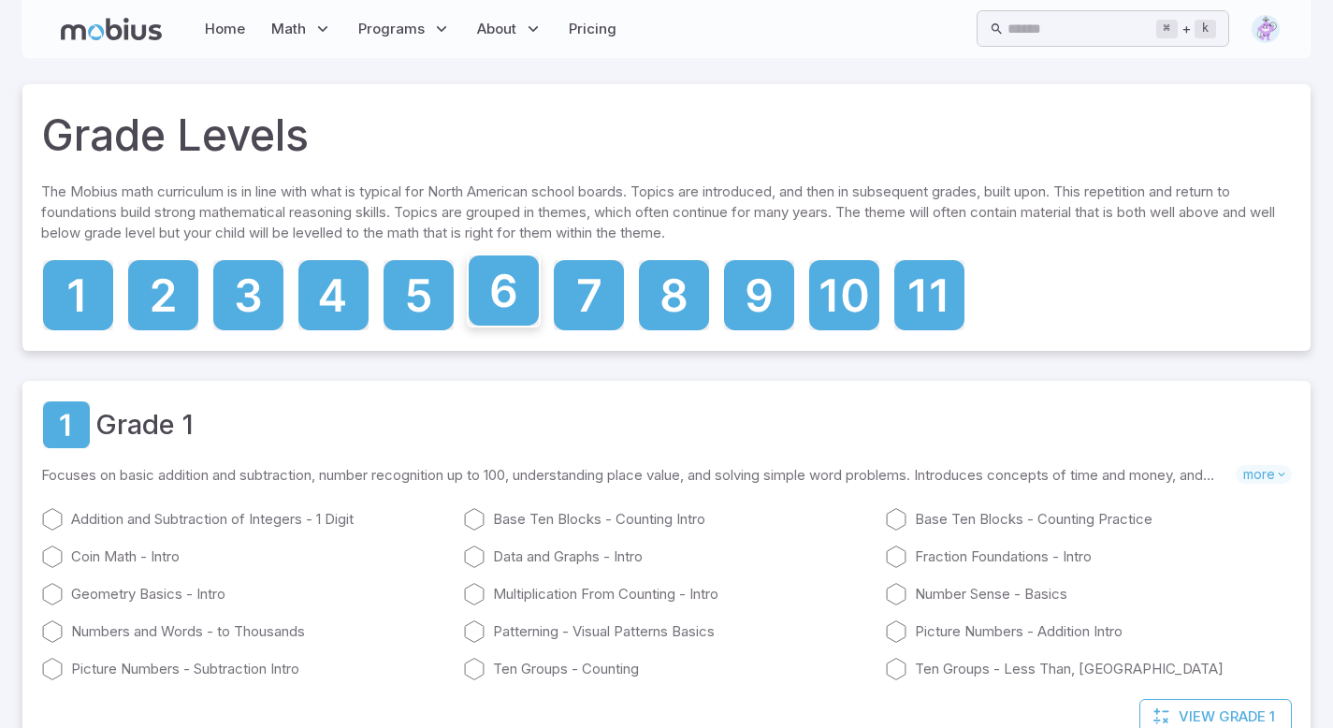
click at [472, 314] on icon at bounding box center [504, 290] width 70 height 70
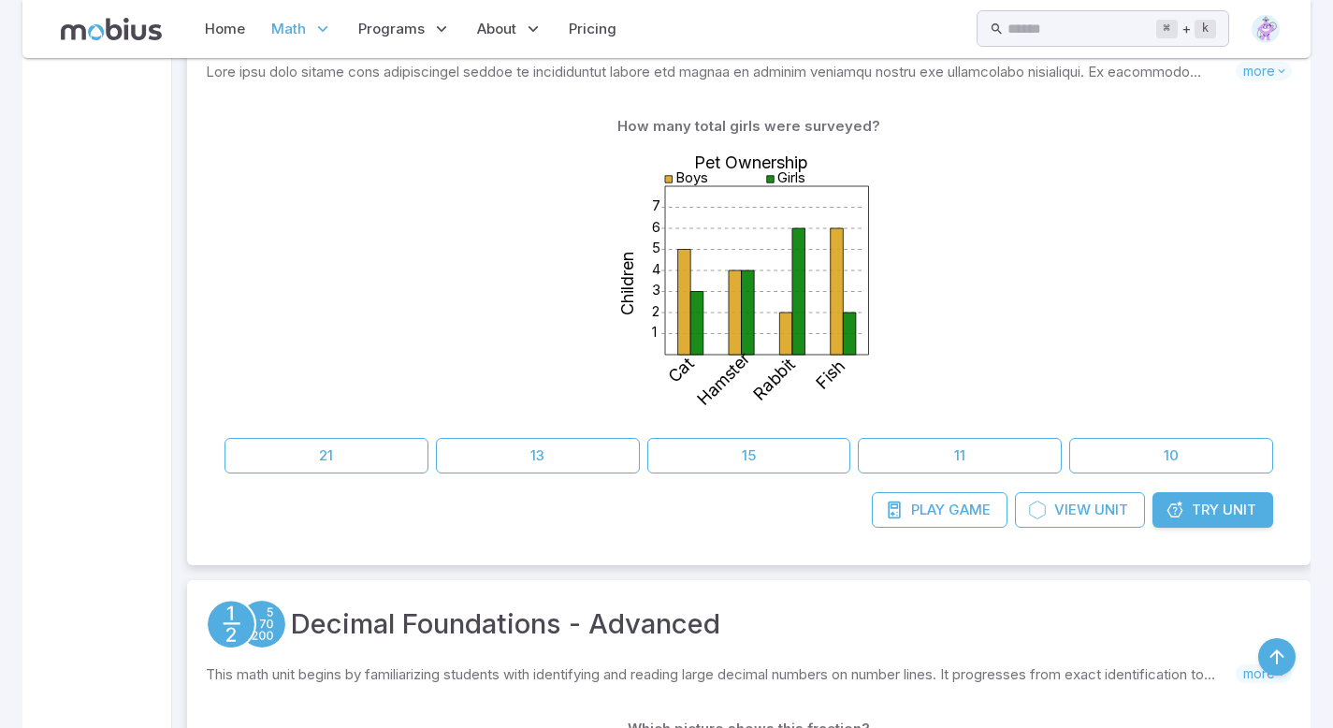
scroll to position [524, 0]
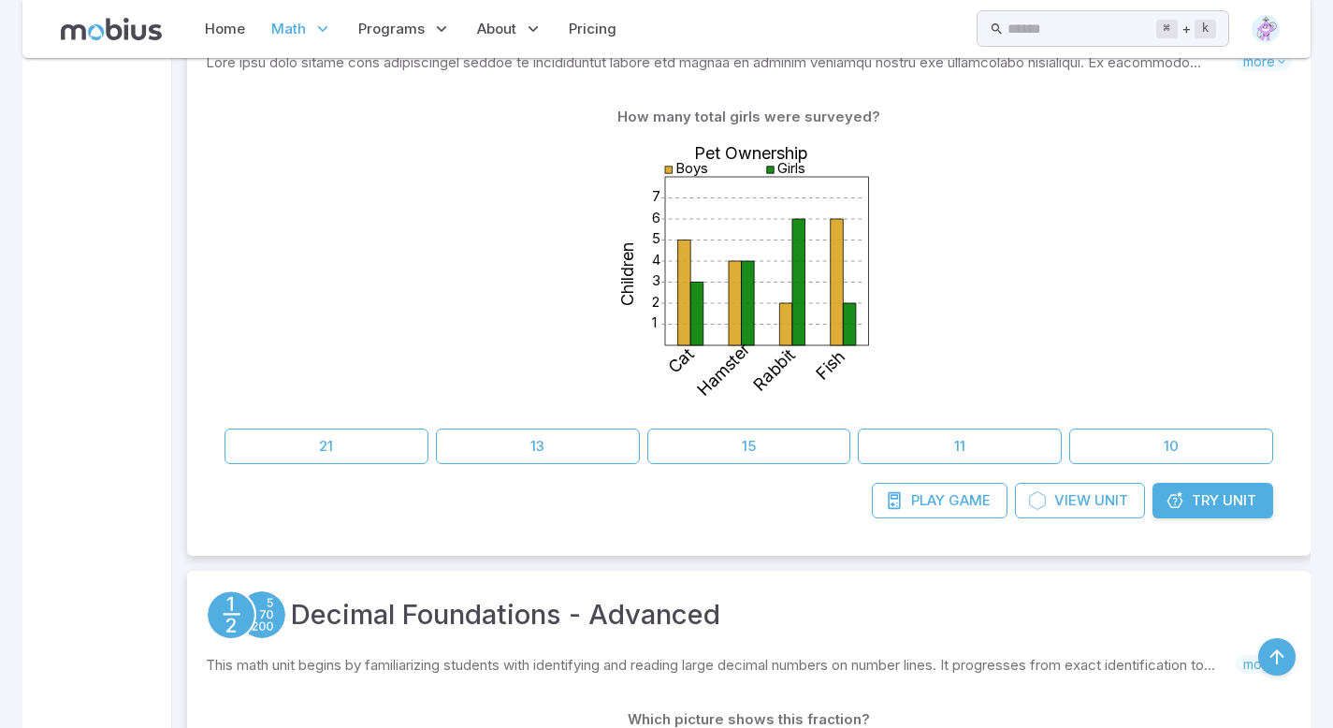
click at [1209, 500] on span "Try" at bounding box center [1205, 500] width 27 height 21
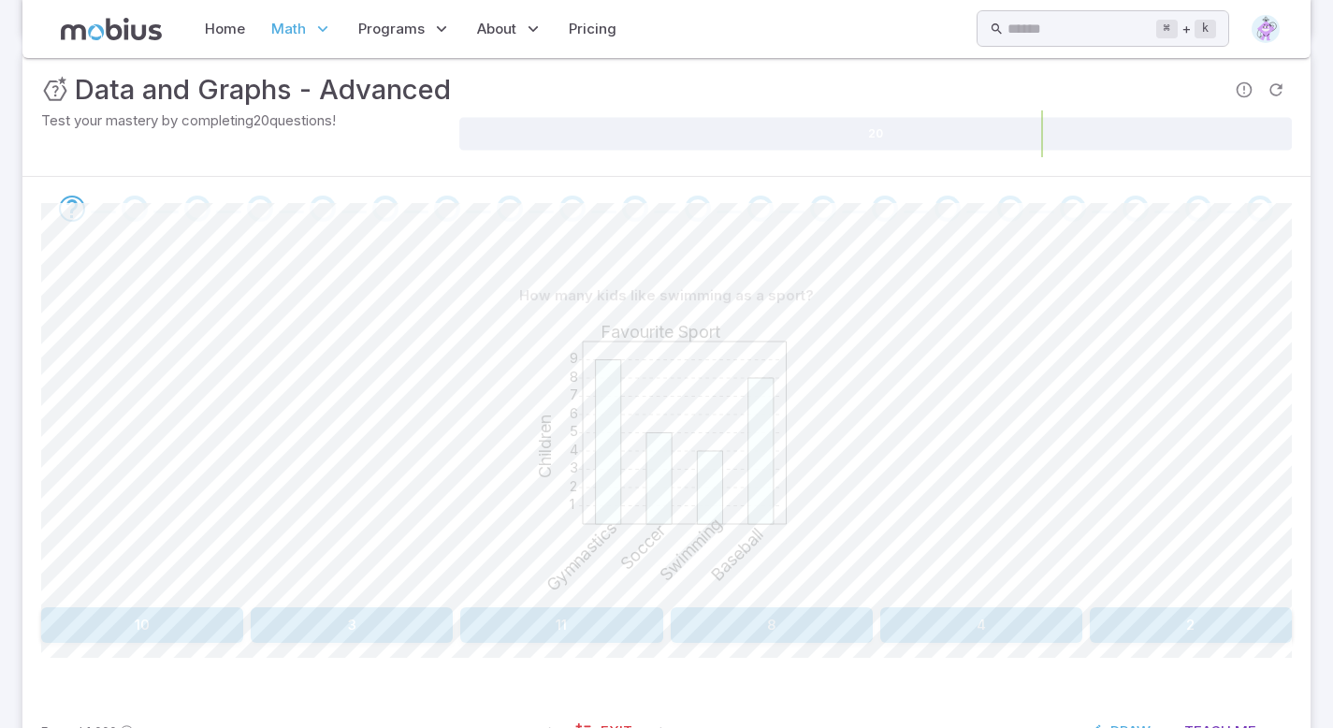
scroll to position [299, 0]
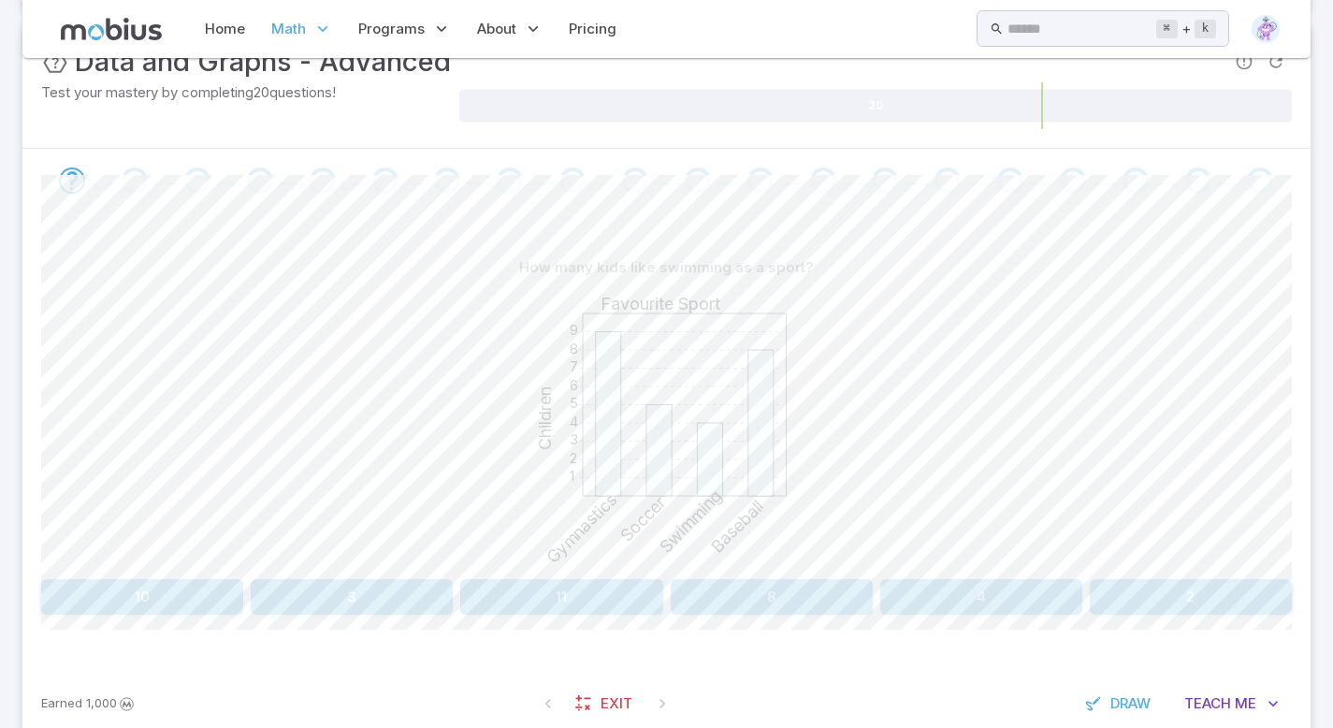
click at [985, 601] on button "4" at bounding box center [981, 597] width 202 height 36
click at [236, 593] on button "Dance" at bounding box center [247, 597] width 412 height 36
click at [270, 588] on button "Cricket" at bounding box center [247, 597] width 412 height 36
click at [862, 589] on button "[GEOGRAPHIC_DATA]" at bounding box center [824, 597] width 307 height 36
click at [561, 589] on button "8" at bounding box center [561, 597] width 202 height 36
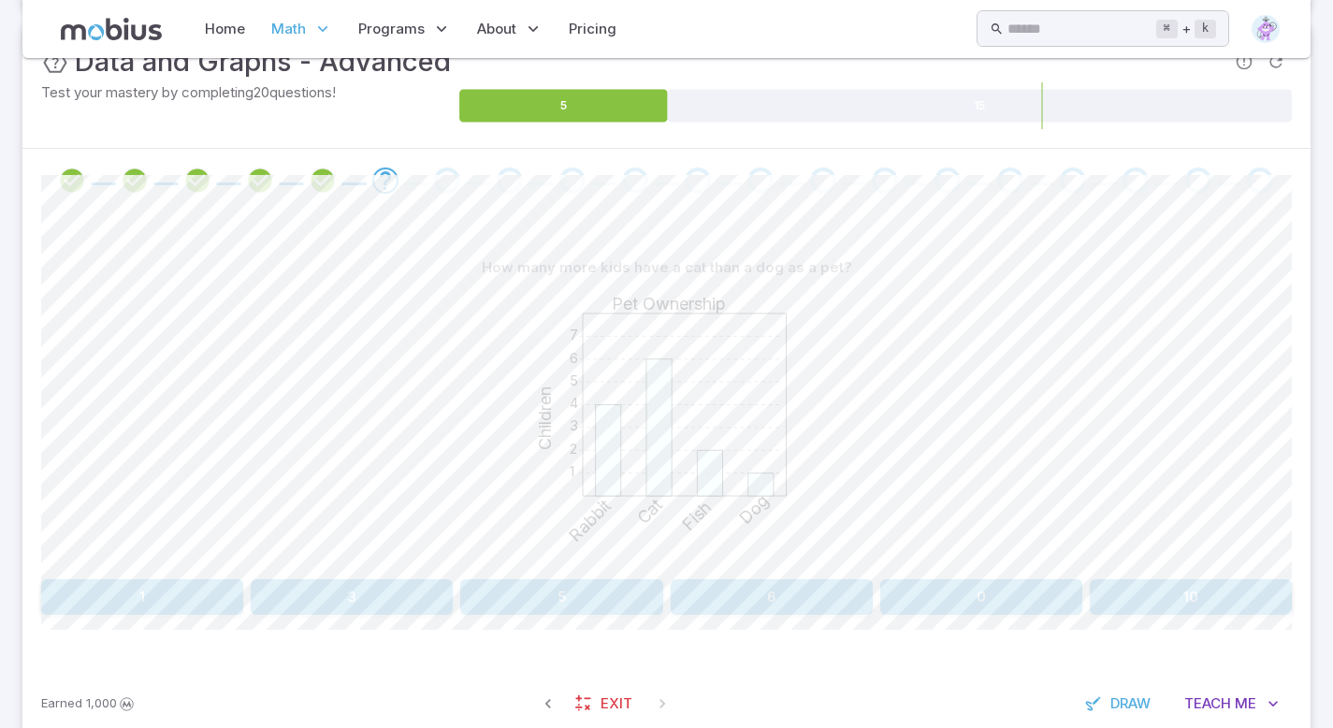
click at [546, 598] on button "5" at bounding box center [561, 597] width 202 height 36
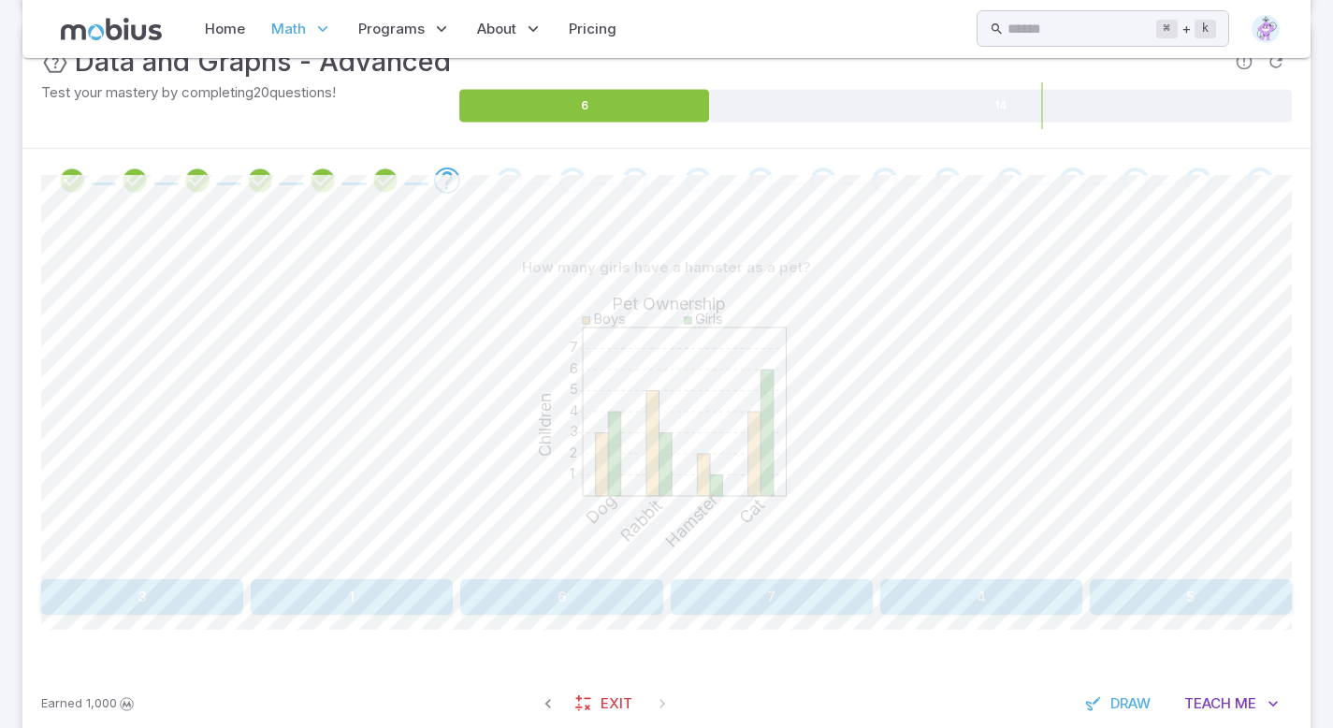
click at [337, 592] on button "1" at bounding box center [352, 597] width 202 height 36
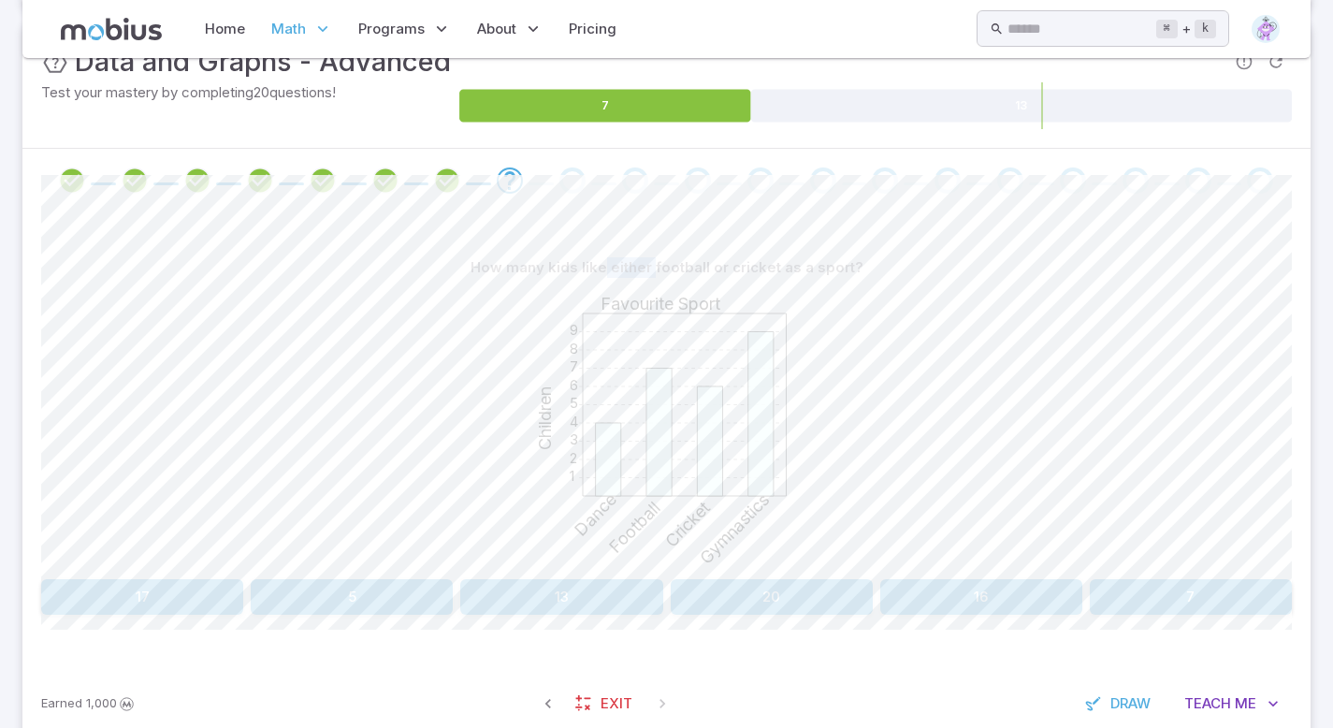
drag, startPoint x: 610, startPoint y: 263, endPoint x: 656, endPoint y: 270, distance: 46.4
click at [656, 270] on p "How many kids like either football or cricket as a sport?" at bounding box center [667, 267] width 393 height 21
copy p "either"
click at [1002, 312] on div "1 2 3 4 5 6 7 8 9 Favourite Sport Children Dance Football Cricket Gymnastics" at bounding box center [666, 428] width 1251 height 286
click at [1202, 570] on div "1 2 3 4 5 6 7 8 9 Favourite Sport Children Dance Football Cricket Gymnastics" at bounding box center [666, 428] width 1251 height 286
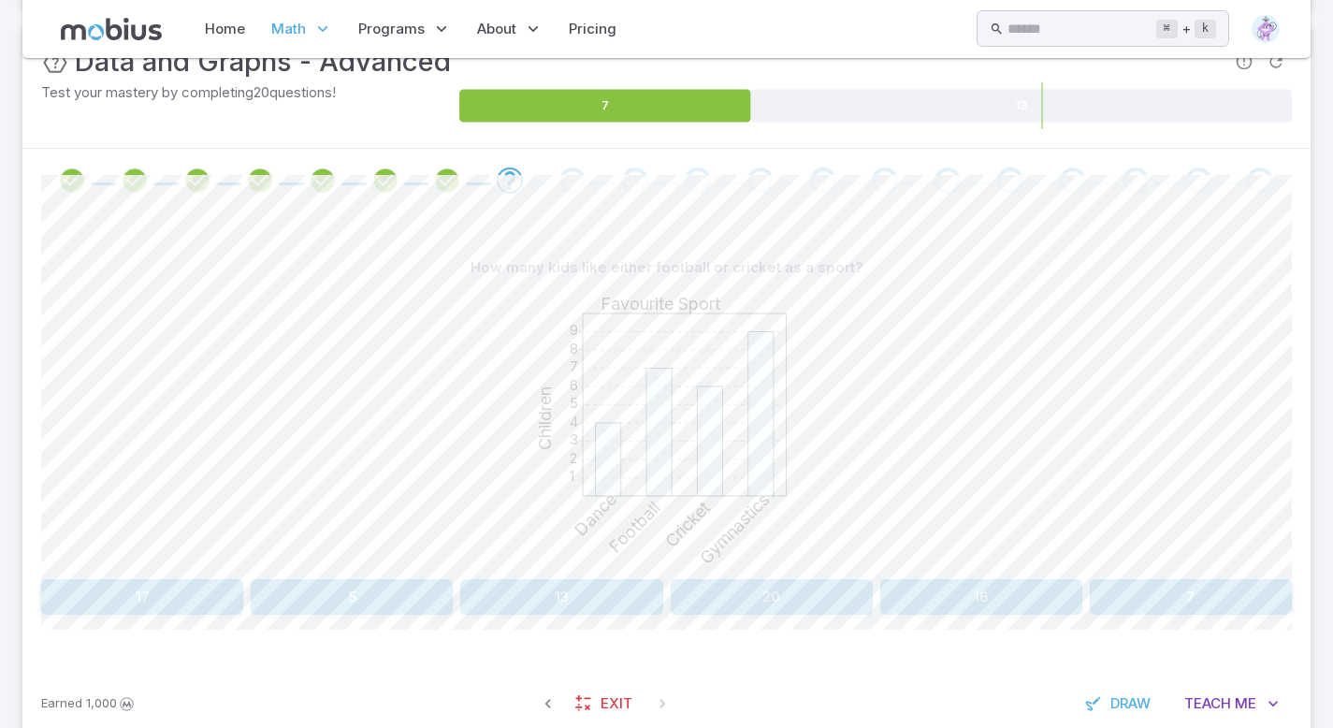
click at [1210, 592] on button "7" at bounding box center [1191, 597] width 202 height 36
click at [358, 590] on button "5" at bounding box center [352, 597] width 202 height 36
click at [659, 598] on button "90" at bounding box center [666, 597] width 244 height 36
click at [506, 184] on icon "Review your answer" at bounding box center [510, 181] width 28 height 28
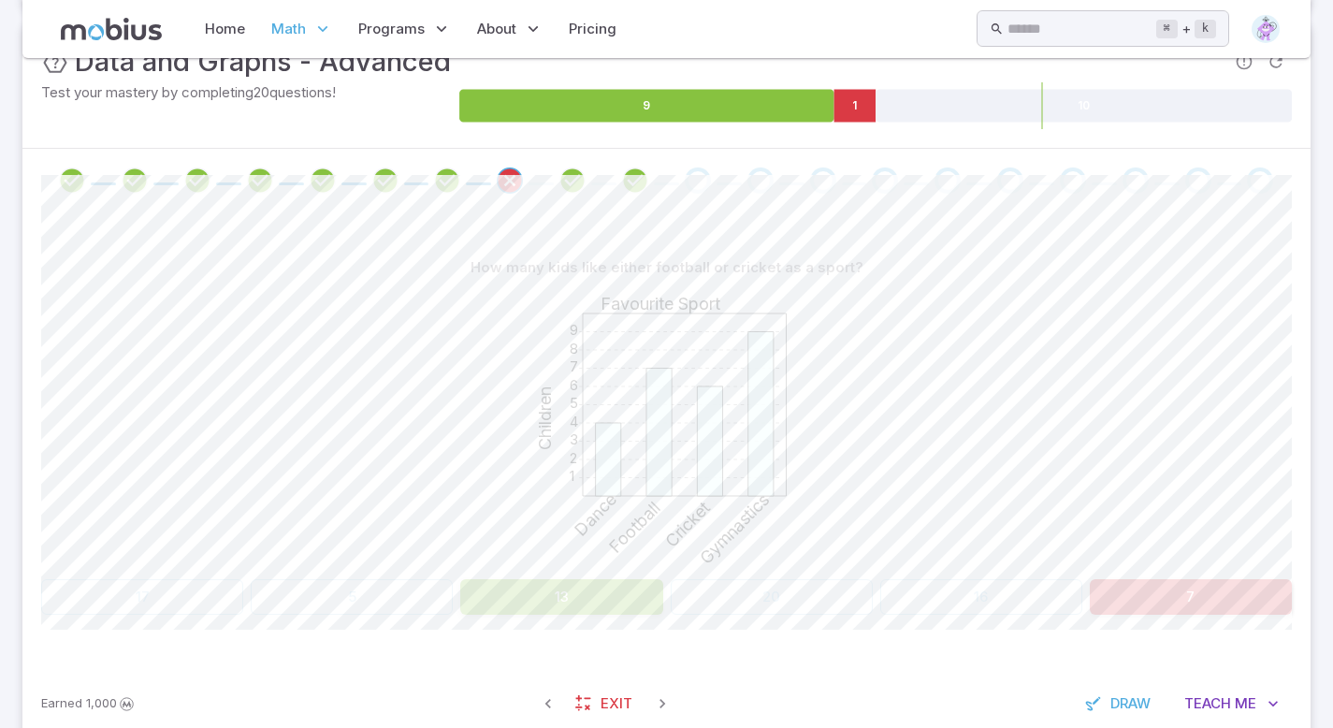
click at [581, 609] on button "13" at bounding box center [561, 597] width 202 height 36
click at [581, 601] on button "13" at bounding box center [561, 597] width 202 height 36
click at [632, 181] on icon "Review your answer" at bounding box center [635, 181] width 28 height 28
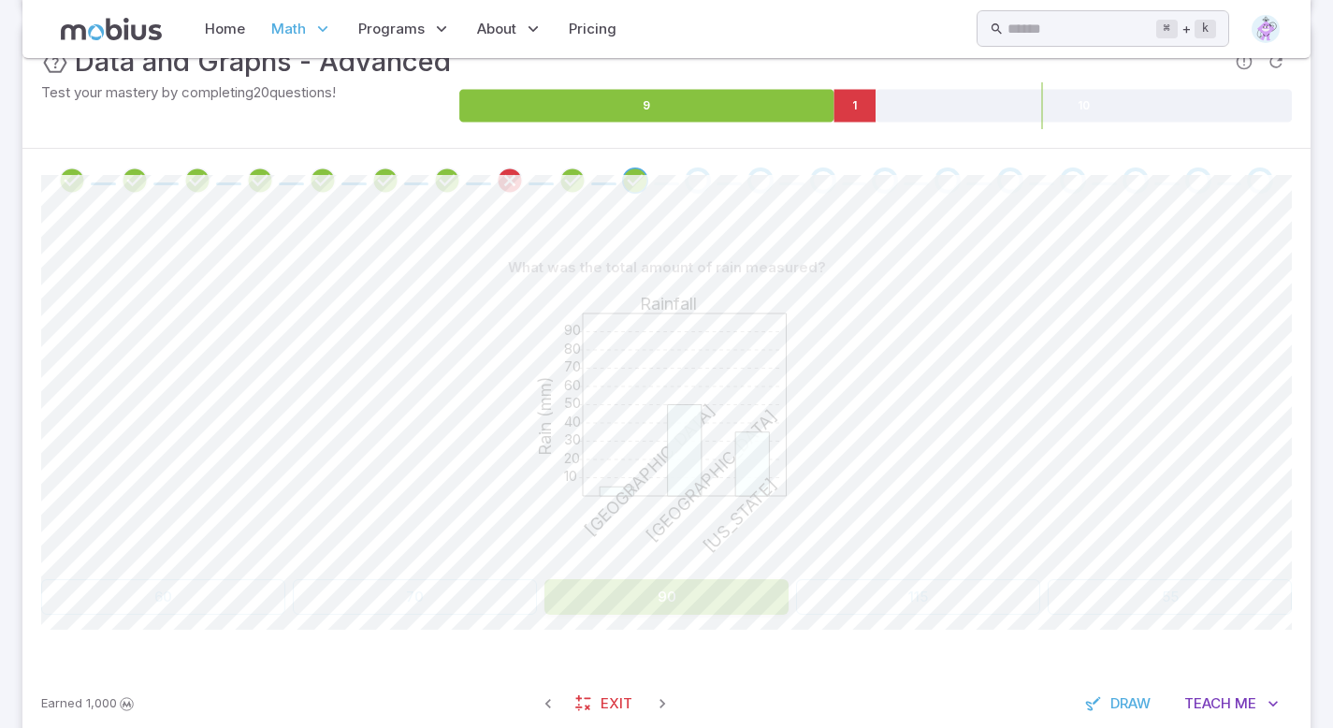
click at [696, 183] on div "Go to the next question" at bounding box center [698, 180] width 26 height 26
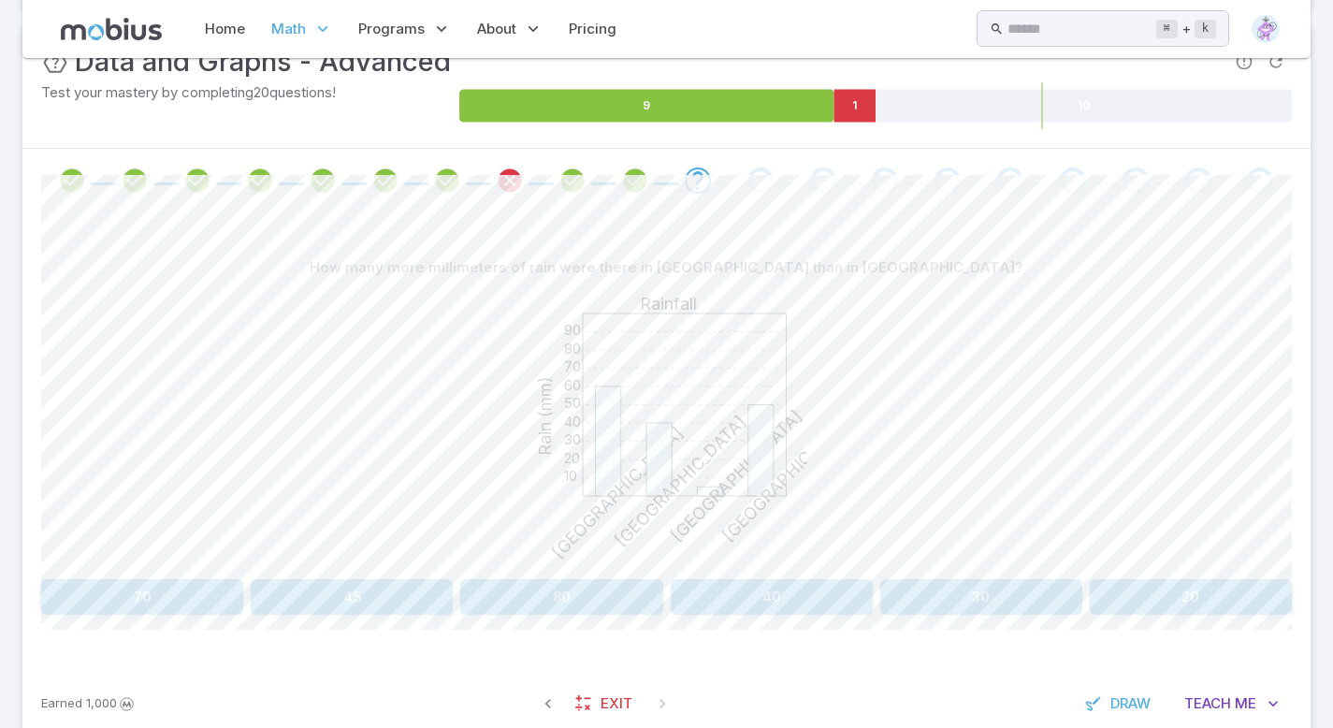
click at [385, 603] on button "45" at bounding box center [352, 597] width 202 height 36
click at [175, 582] on button "Football and Cricket" at bounding box center [142, 597] width 202 height 36
click at [1003, 601] on button "14" at bounding box center [981, 597] width 202 height 36
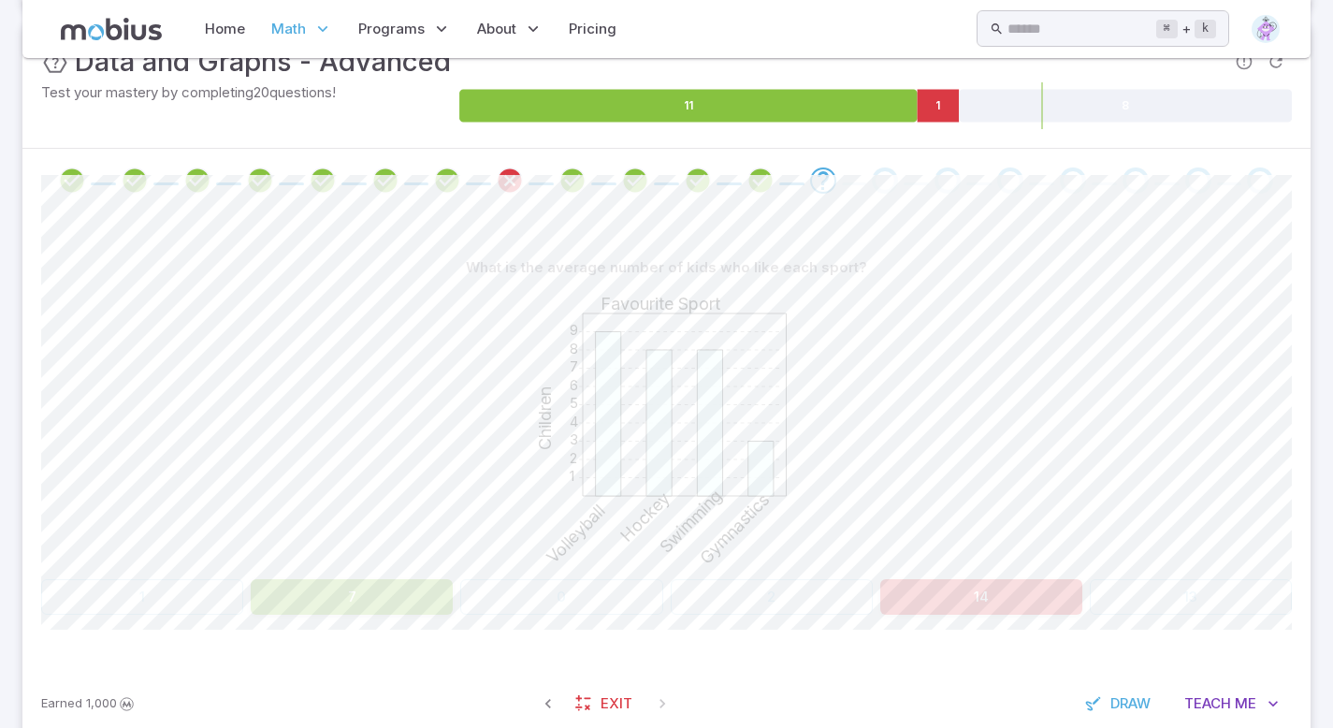
click at [982, 597] on button "14" at bounding box center [981, 597] width 202 height 36
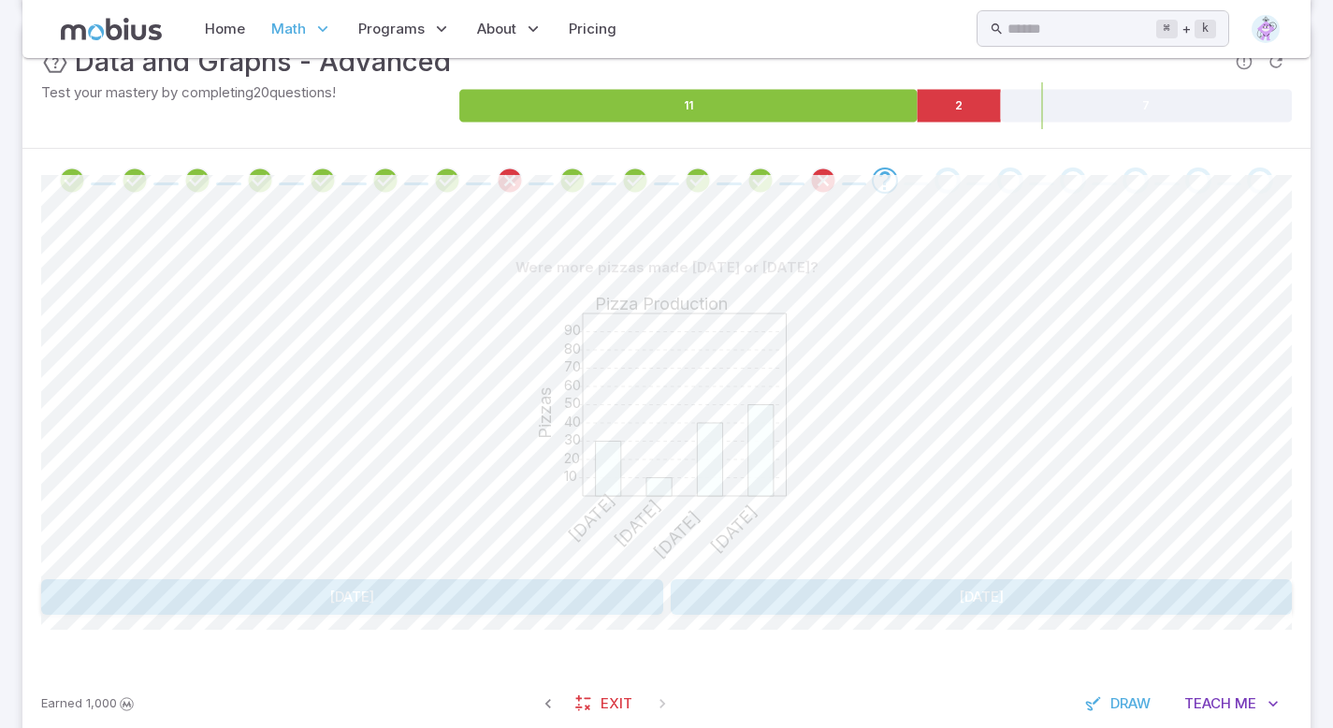
click at [445, 608] on button "Thursday" at bounding box center [352, 597] width 622 height 36
click at [1005, 602] on button "5" at bounding box center [981, 597] width 202 height 36
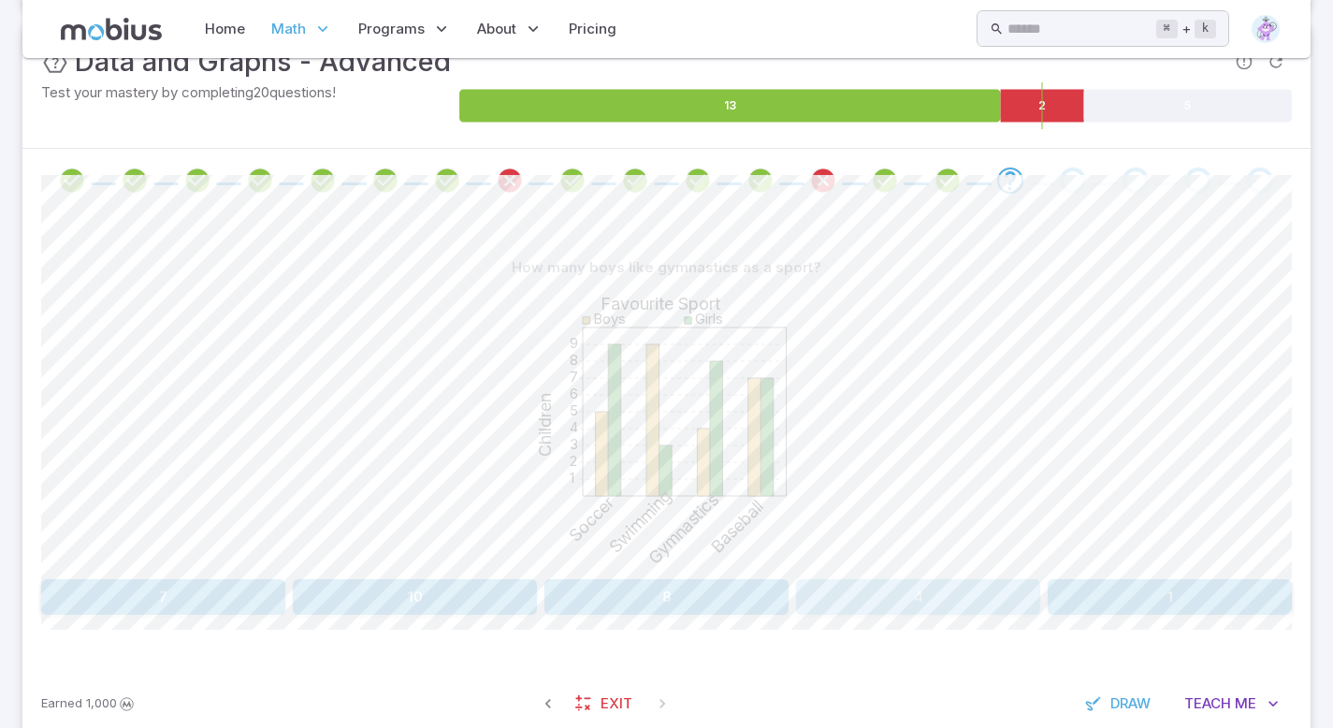
click at [944, 597] on button "4" at bounding box center [918, 597] width 244 height 36
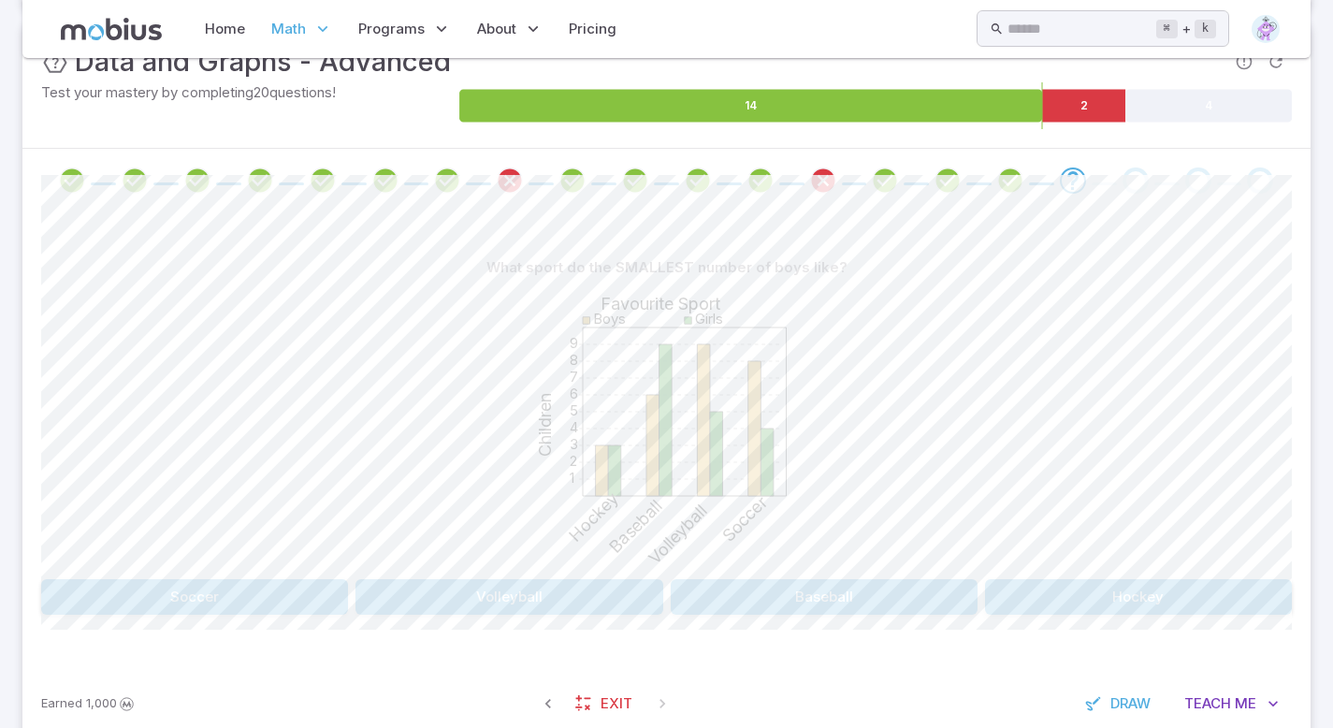
click at [1124, 587] on button "Hockey" at bounding box center [1138, 597] width 307 height 36
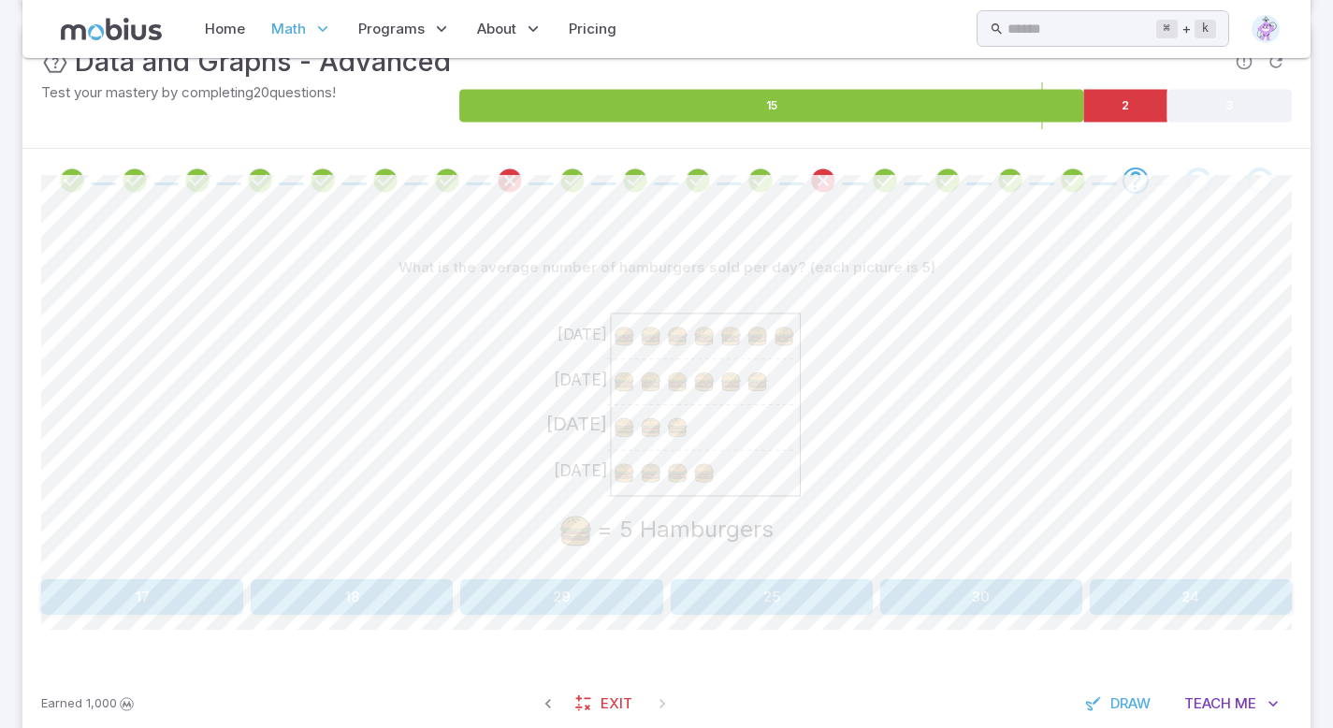
click at [806, 594] on button "25" at bounding box center [772, 597] width 202 height 36
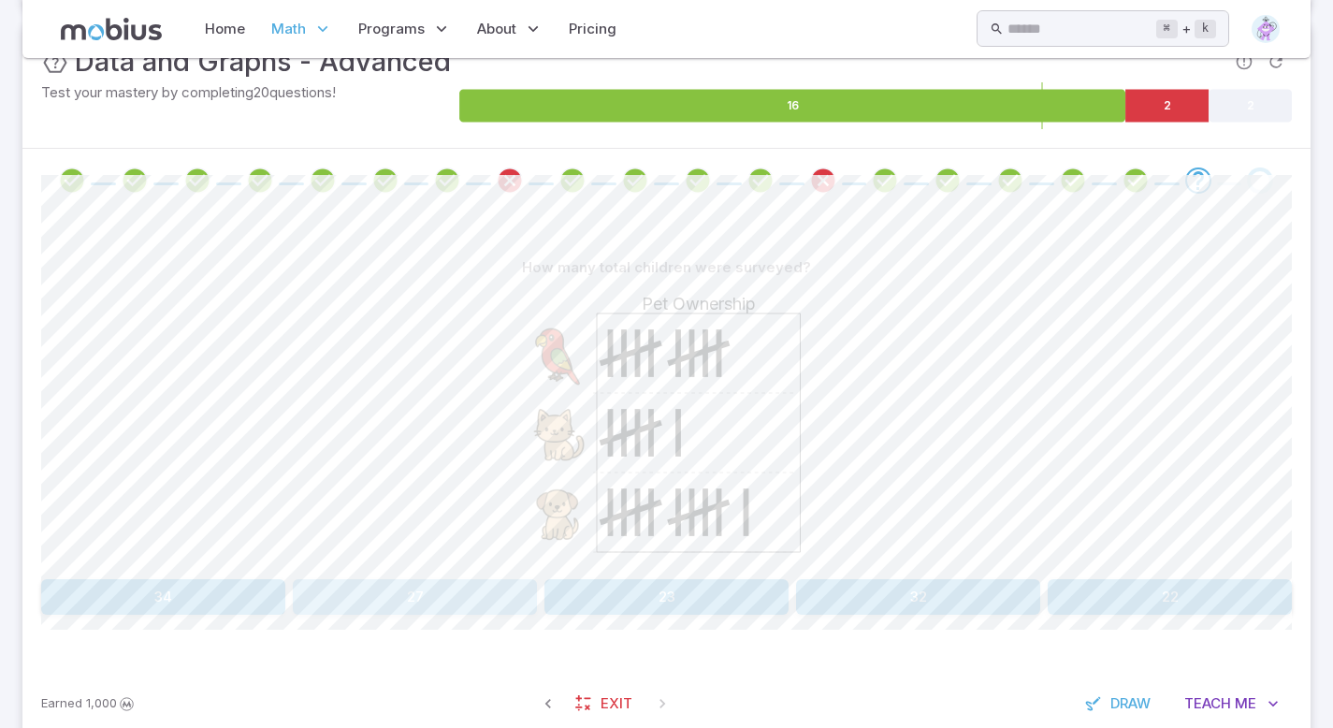
click at [429, 613] on button "27" at bounding box center [415, 597] width 244 height 36
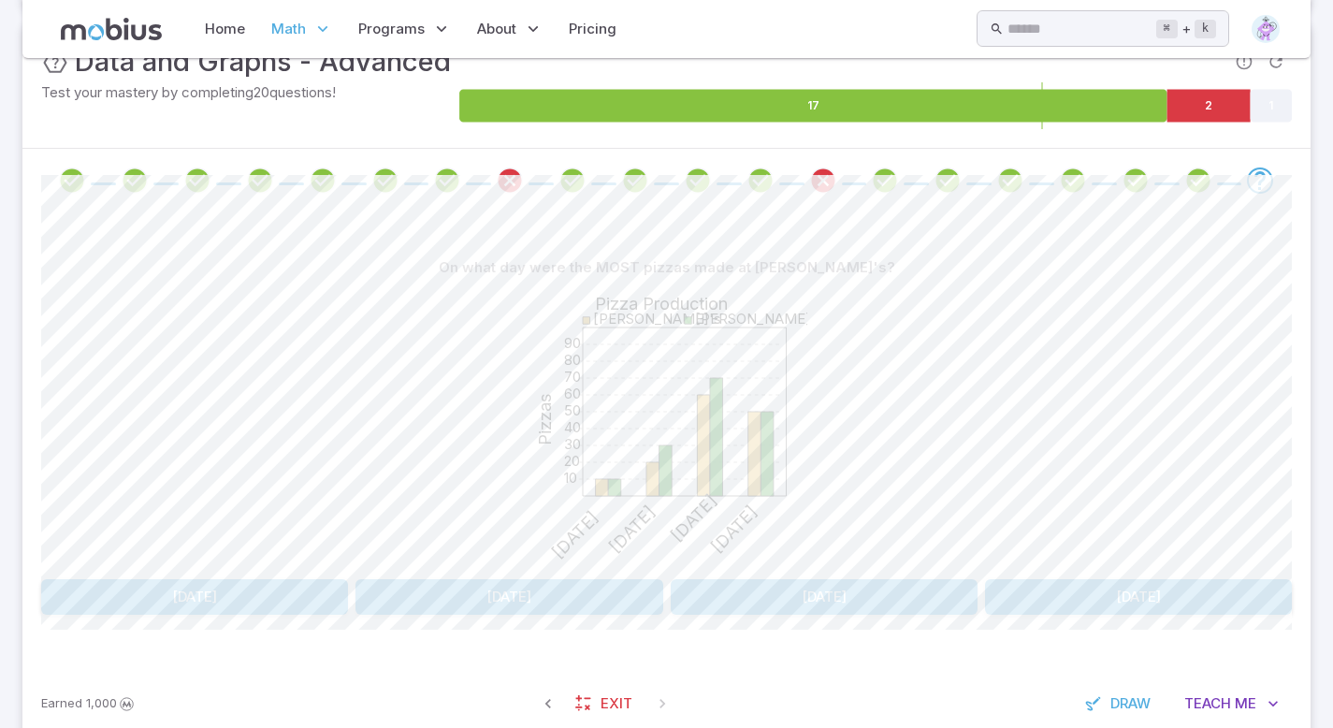
click at [538, 617] on div "On what day were the MOST pizzas made at Jane's? 10 20 30 40 50 60 70 80 90 Piz…" at bounding box center [666, 439] width 1251 height 455
click at [538, 595] on button "Friday" at bounding box center [508, 597] width 307 height 36
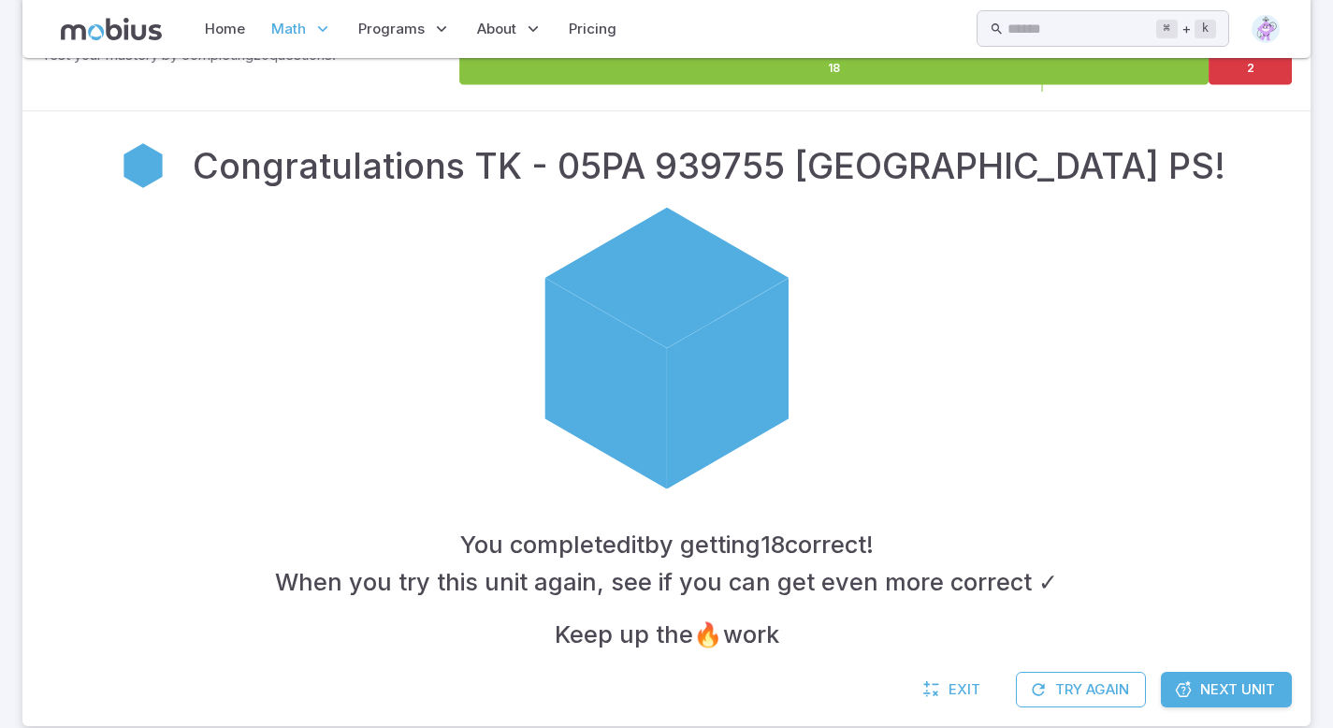
scroll to position [369, 0]
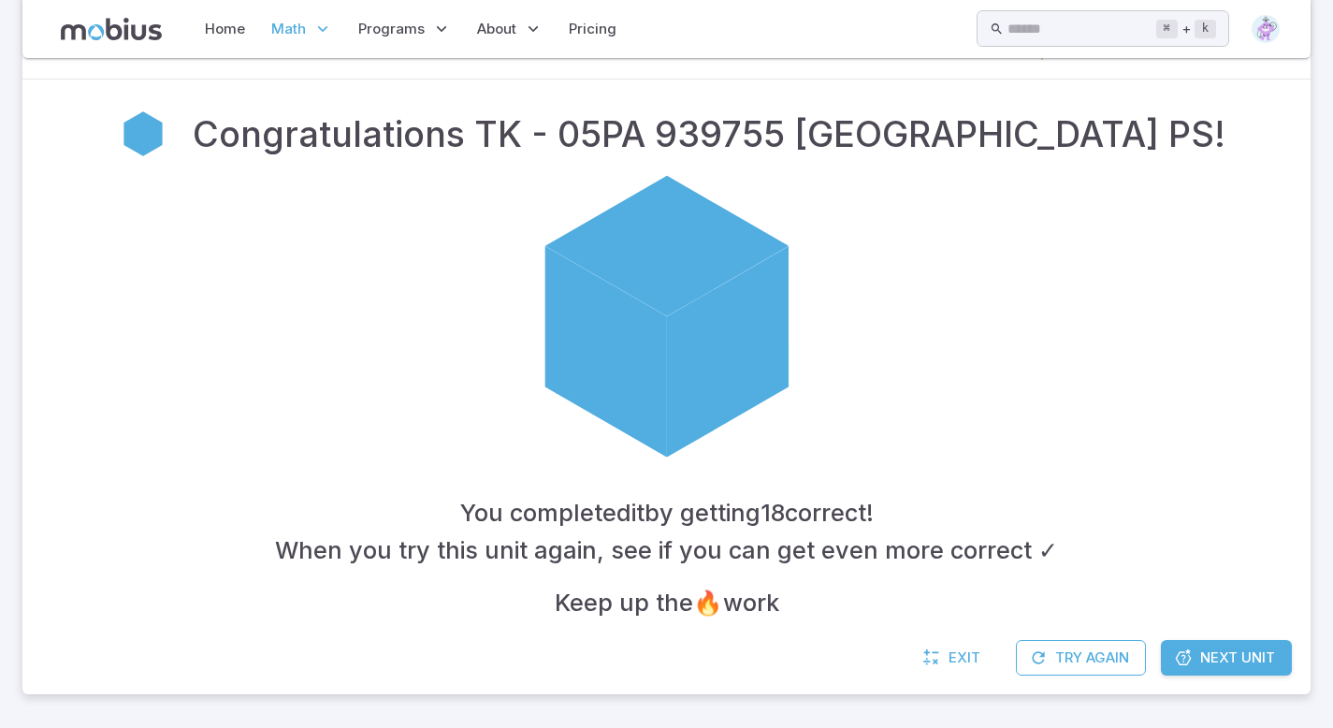
click at [1189, 639] on div "Congratulations TK - 05PA 939755 Garthwood Park PS! You completed it by getting…" at bounding box center [666, 360] width 1288 height 560
click at [1206, 663] on span "Next Unit" at bounding box center [1237, 657] width 75 height 21
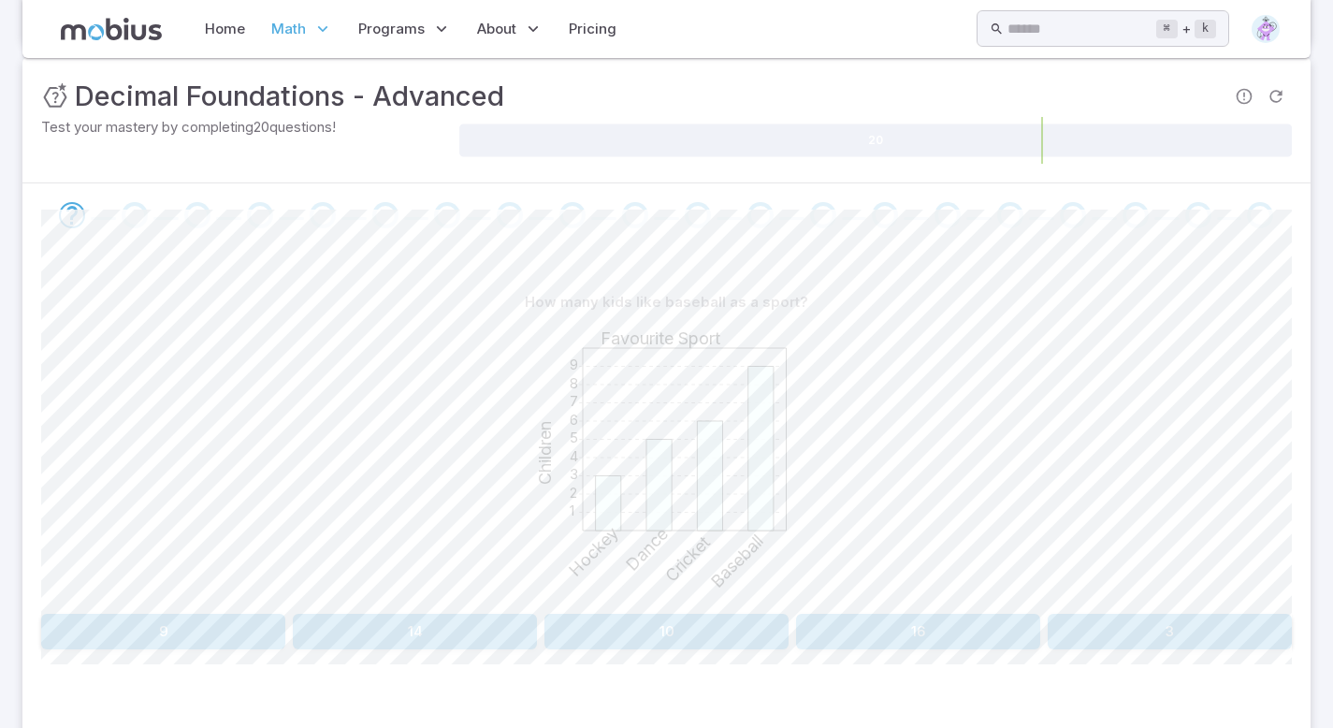
scroll to position [262, 0]
click at [207, 638] on button "9" at bounding box center [163, 634] width 244 height 36
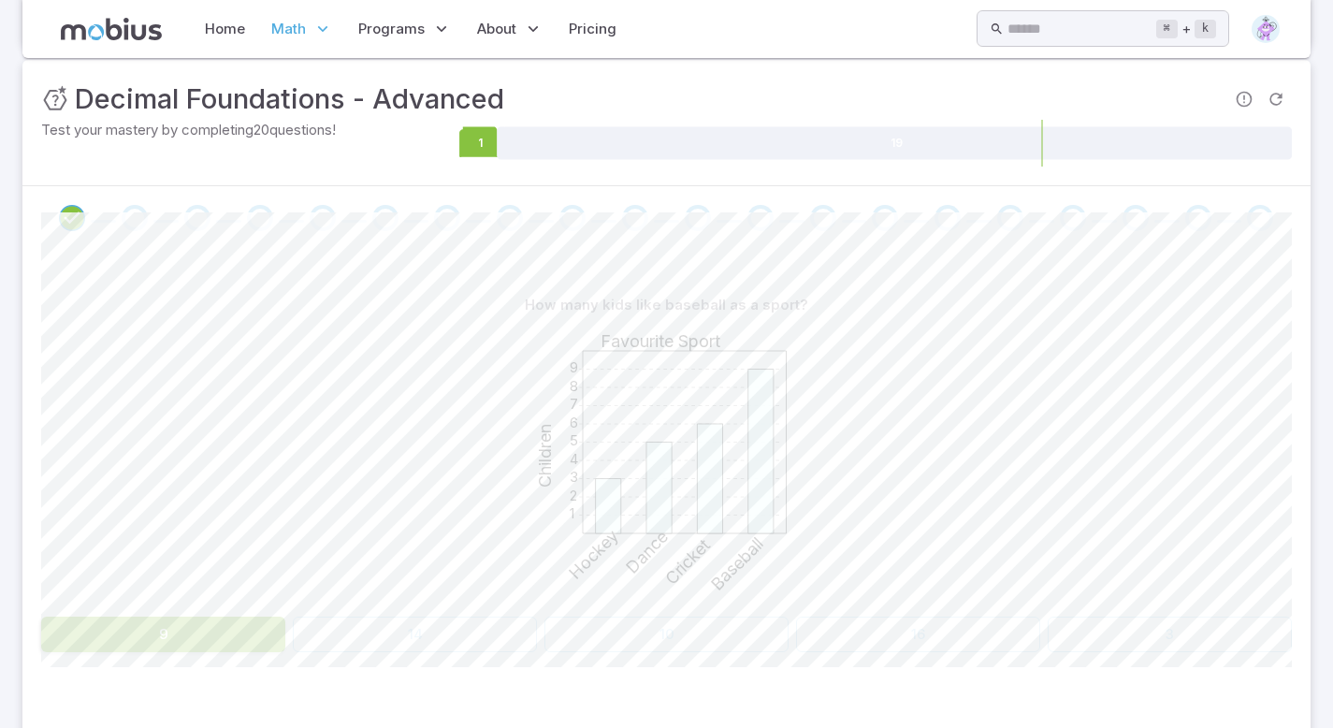
scroll to position [138, 0]
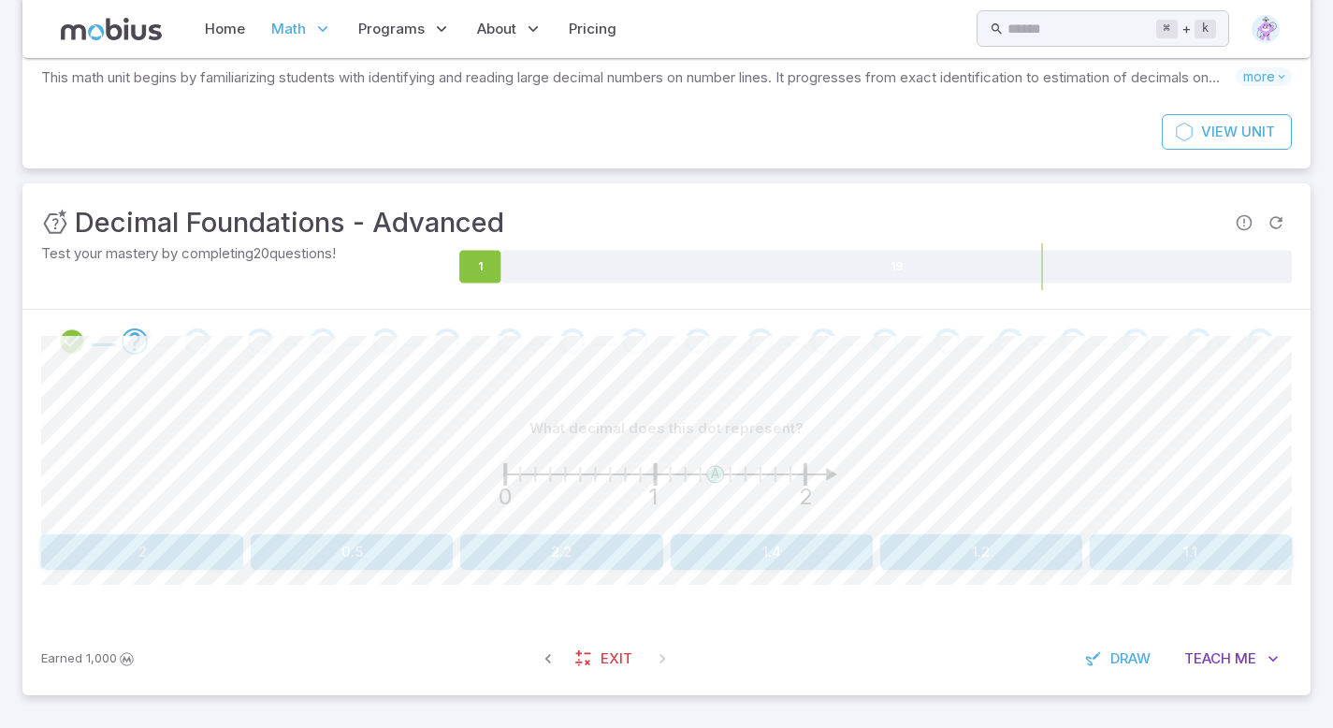
click at [775, 553] on button "1.4" at bounding box center [772, 552] width 202 height 36
click at [155, 540] on button "1" at bounding box center [142, 552] width 202 height 36
click at [135, 558] on button "1.3" at bounding box center [142, 552] width 202 height 36
click at [1183, 564] on button "1.1" at bounding box center [1191, 552] width 202 height 36
click at [400, 541] on button "1.4" at bounding box center [352, 552] width 202 height 36
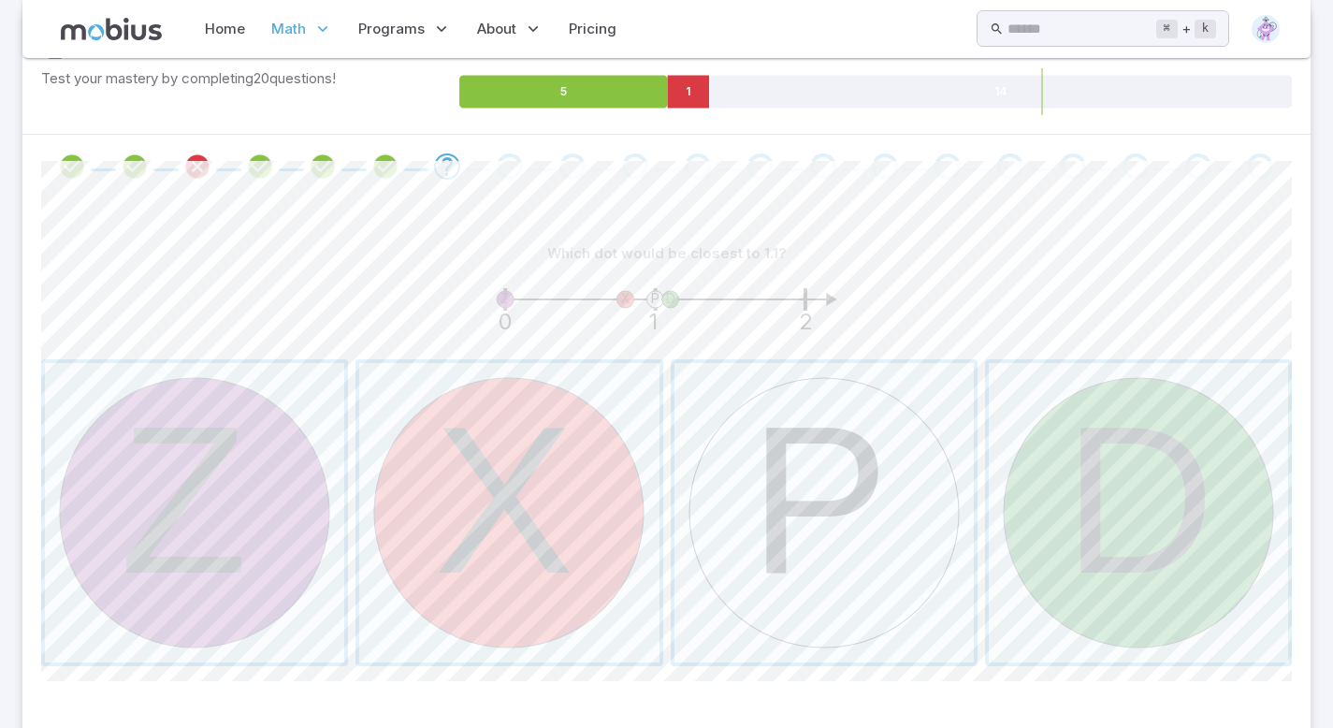
scroll to position [318, 0]
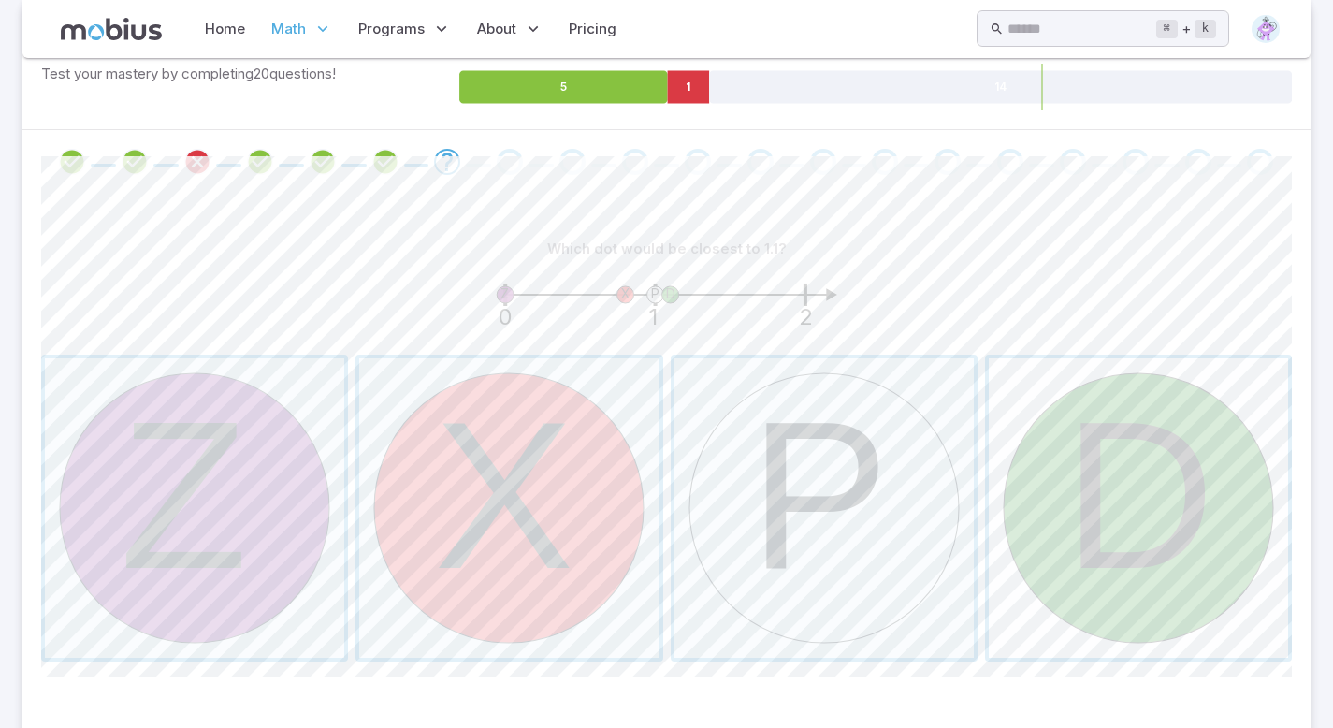
click at [1210, 484] on span "button" at bounding box center [1138, 507] width 299 height 299
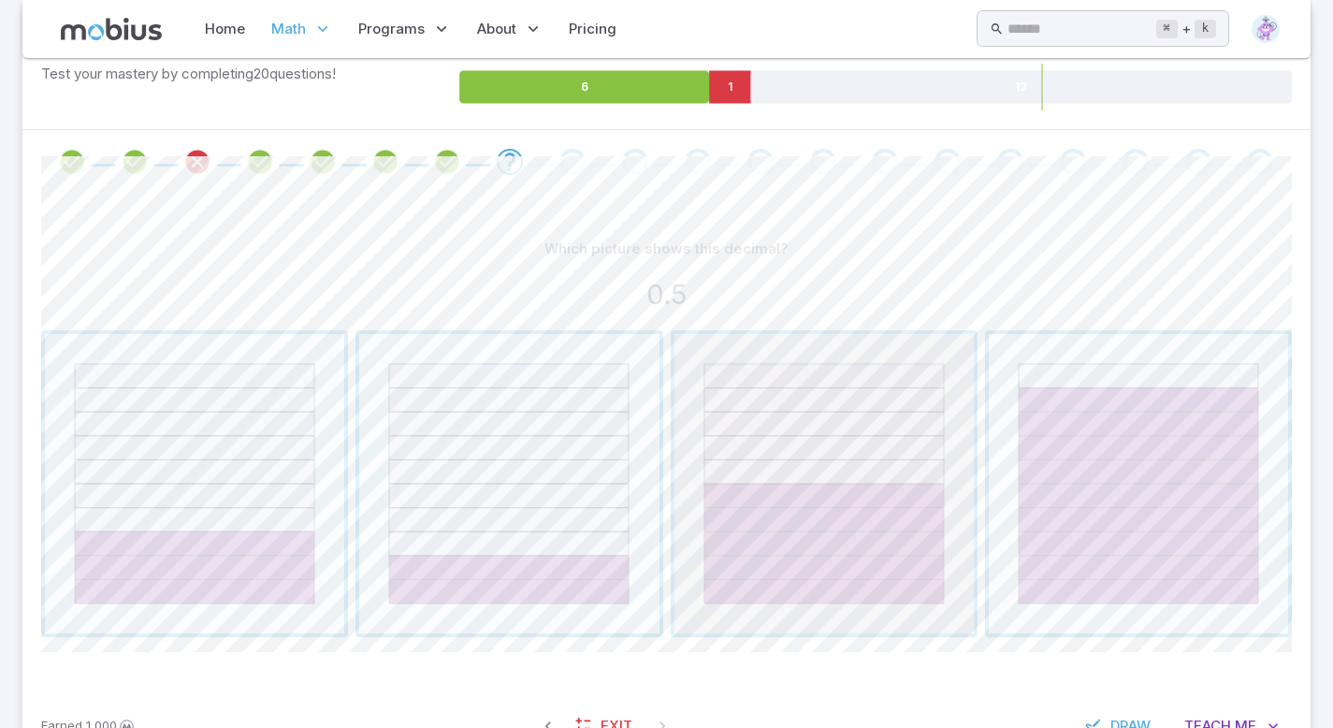
click at [777, 494] on span "button" at bounding box center [823, 483] width 299 height 299
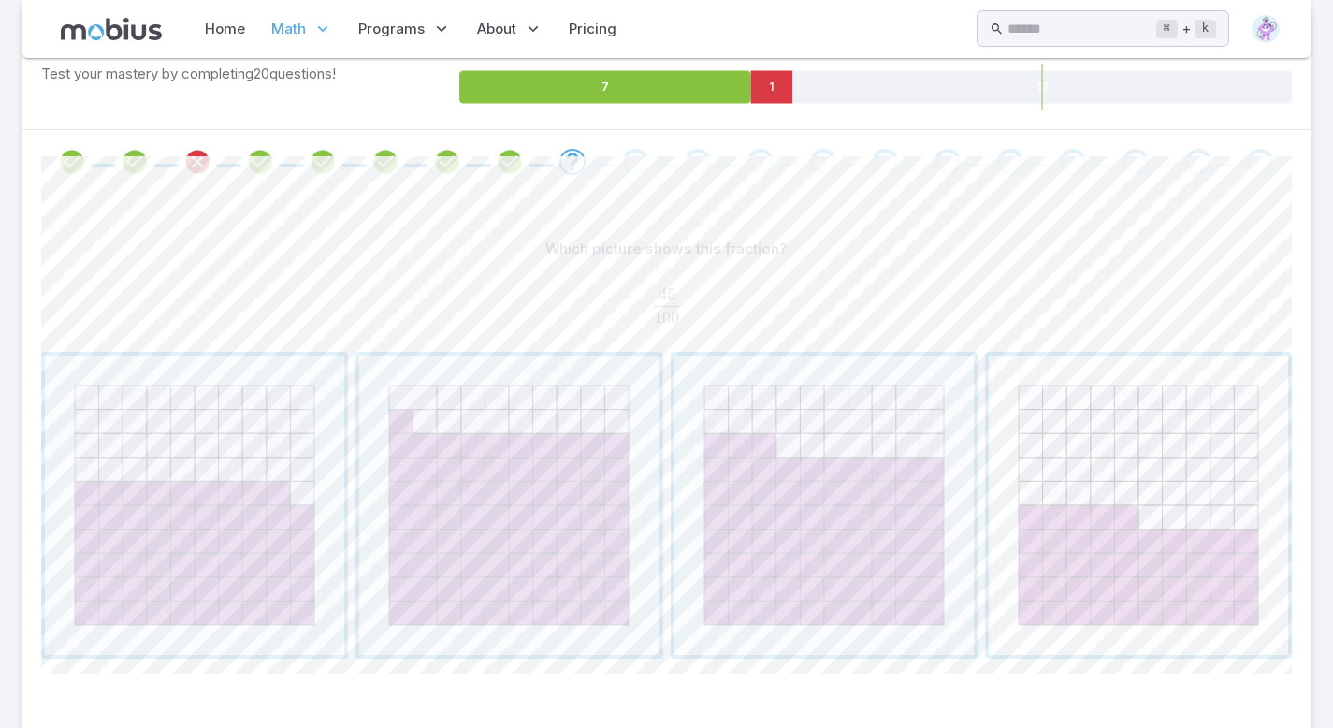
click at [1108, 543] on span "button" at bounding box center [1138, 504] width 299 height 299
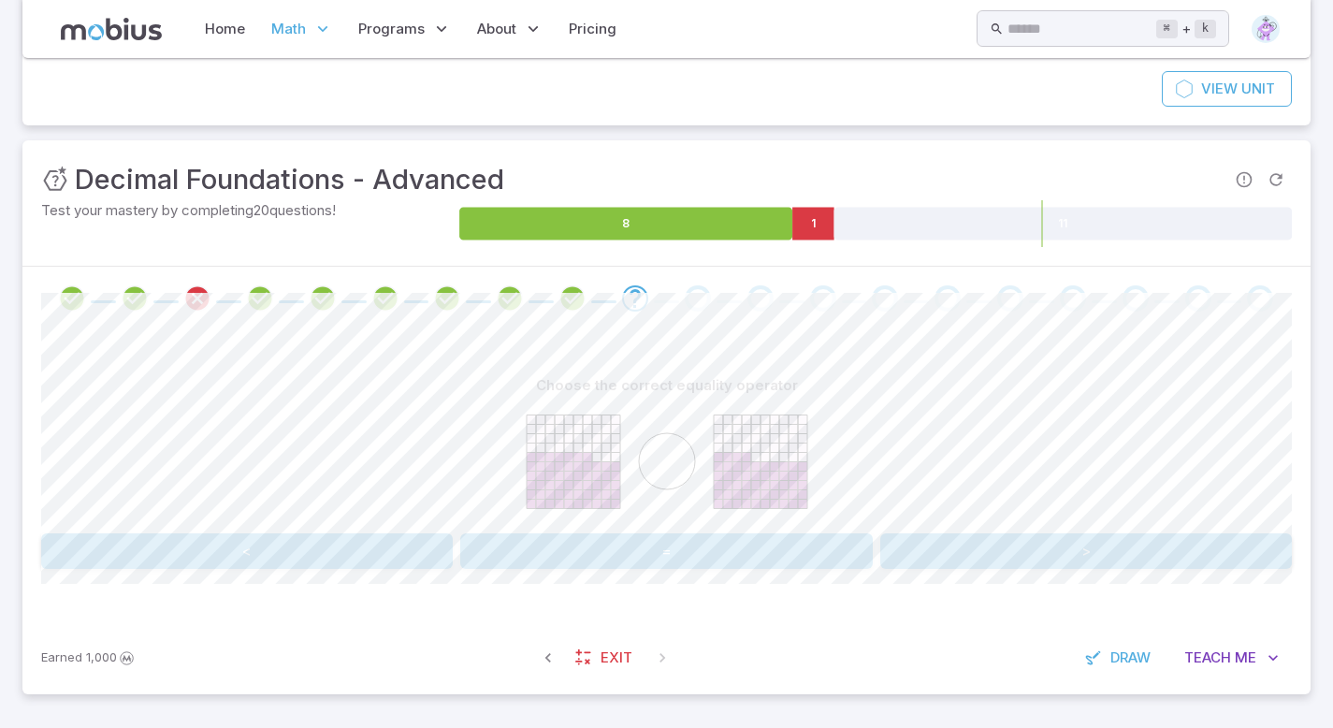
scroll to position [181, 0]
click at [1108, 557] on button ">" at bounding box center [1086, 552] width 412 height 36
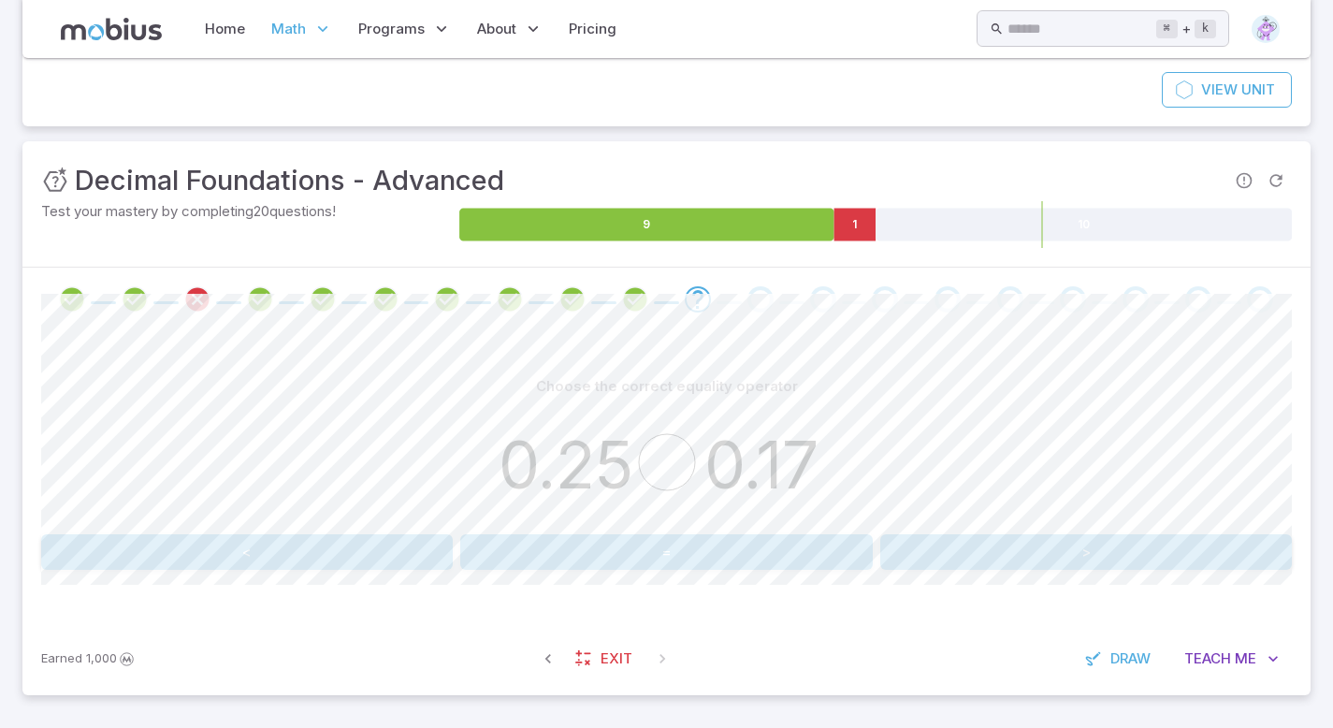
click at [1079, 544] on button ">" at bounding box center [1086, 552] width 412 height 36
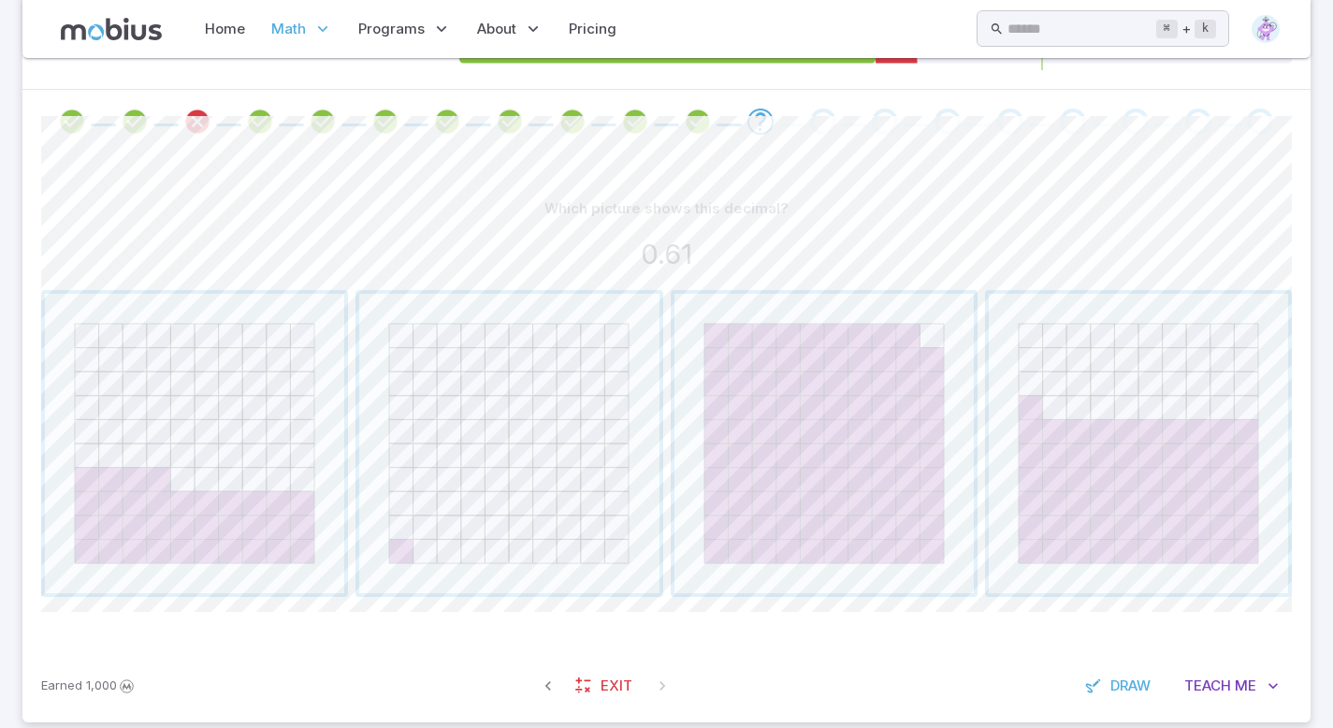
scroll to position [359, 0]
click at [1110, 390] on span "button" at bounding box center [1138, 442] width 299 height 299
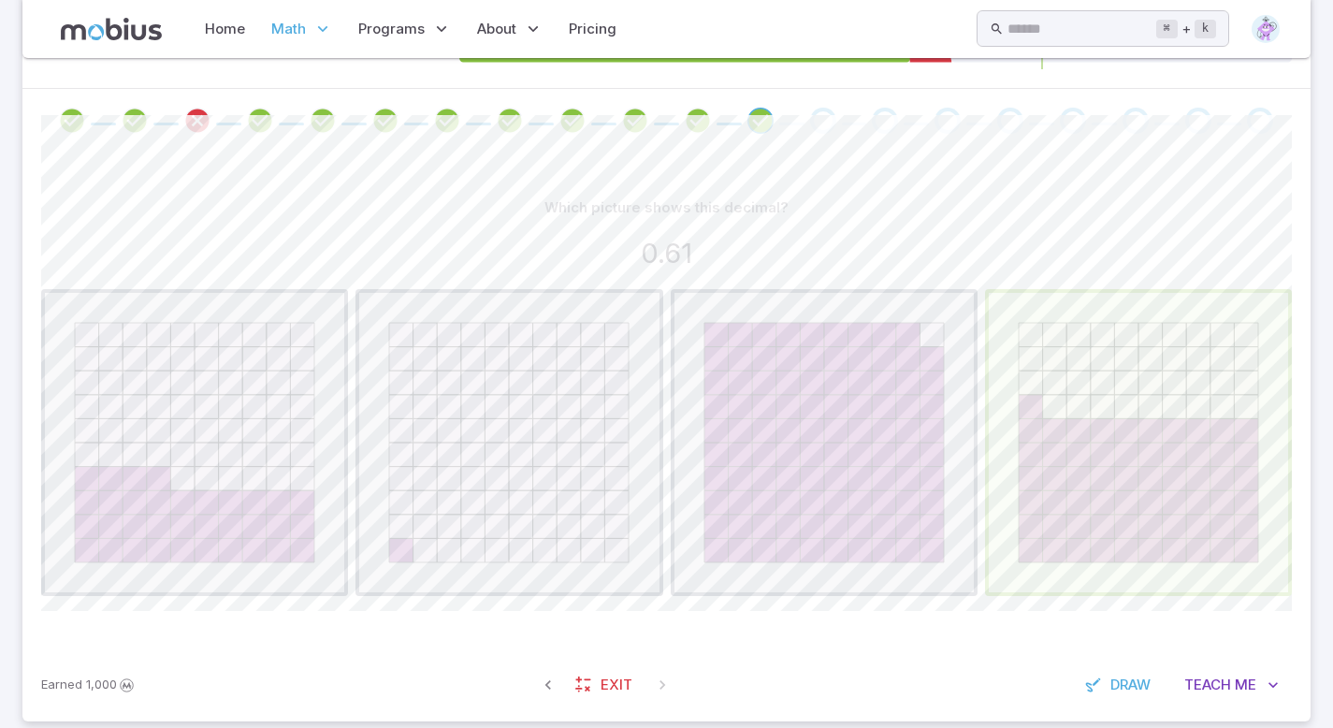
scroll to position [181, 0]
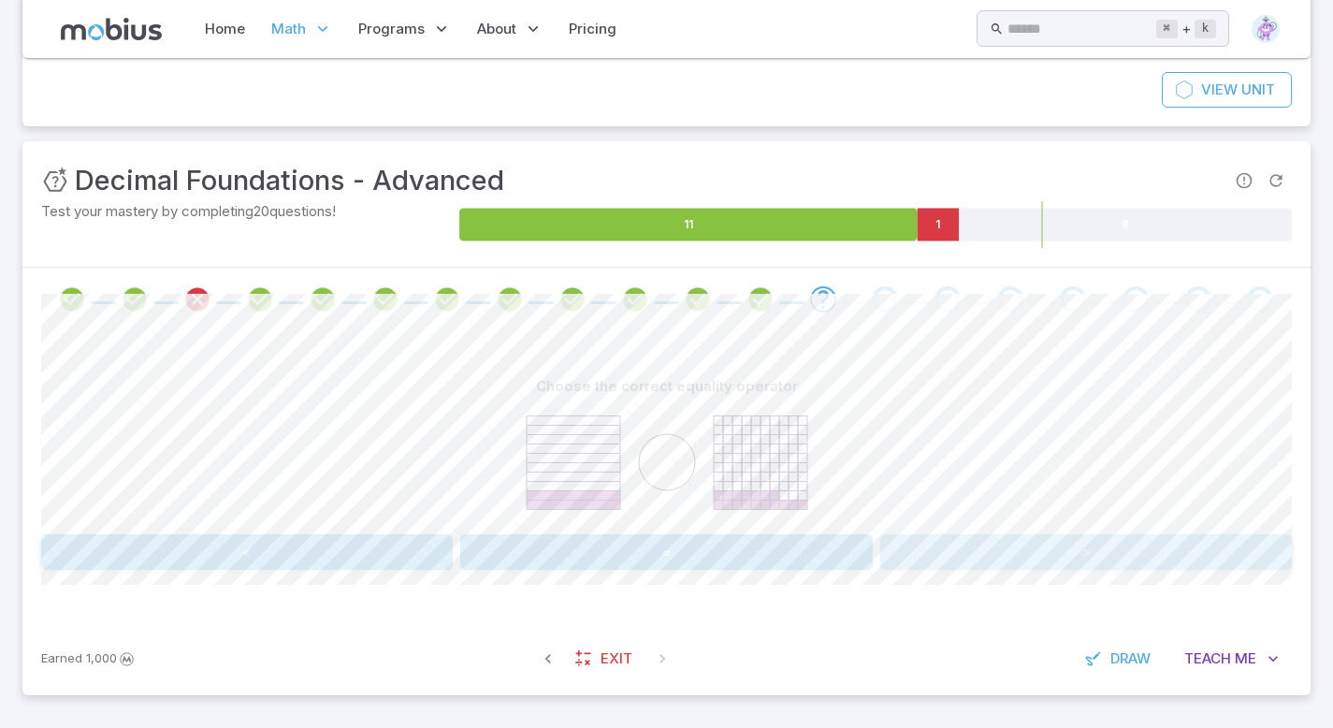
click at [1009, 556] on button ">" at bounding box center [1086, 552] width 412 height 36
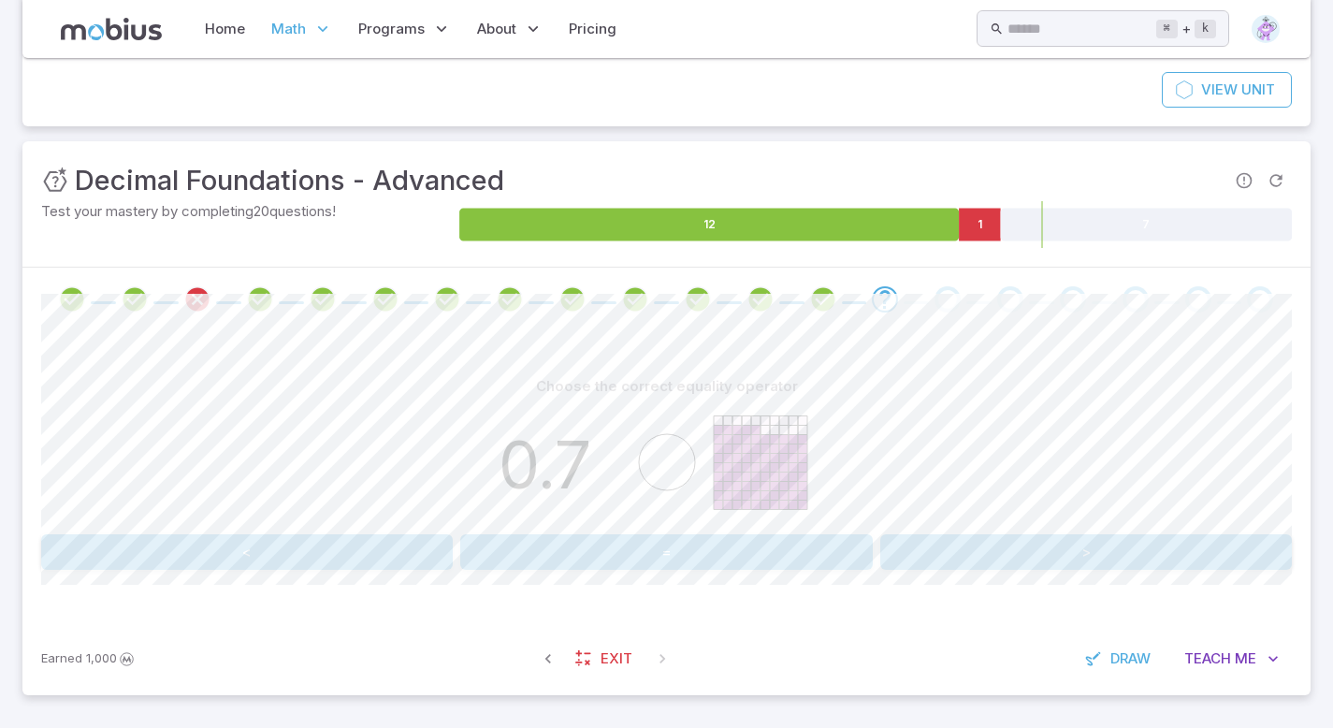
click at [239, 554] on button "<" at bounding box center [247, 552] width 412 height 36
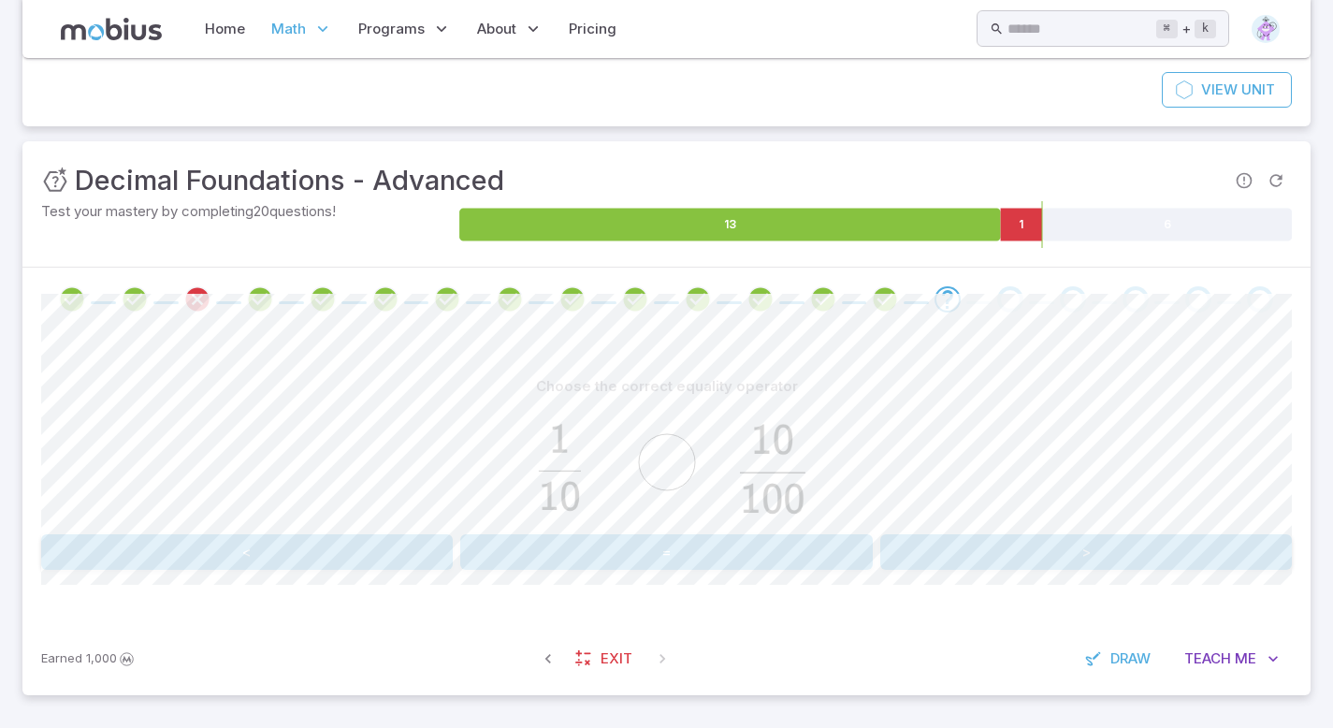
click at [592, 547] on button "=" at bounding box center [666, 552] width 412 height 36
click at [326, 556] on button "<" at bounding box center [247, 552] width 412 height 36
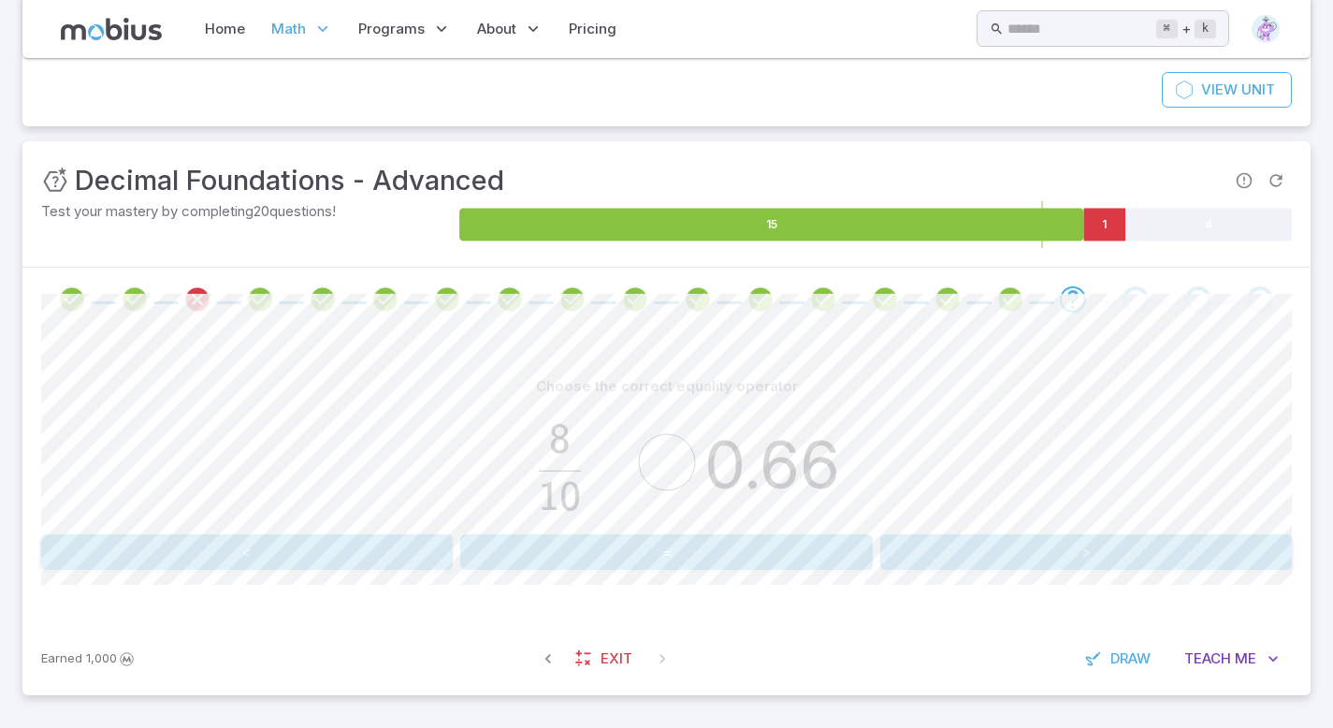
click at [1001, 560] on button ">" at bounding box center [1086, 552] width 412 height 36
click at [1018, 572] on div "Choose the correct equality operator 0.1 0.03 < = > Canvas actions 100 % Exit z…" at bounding box center [666, 476] width 1251 height 291
click at [1016, 566] on button ">" at bounding box center [1086, 552] width 412 height 36
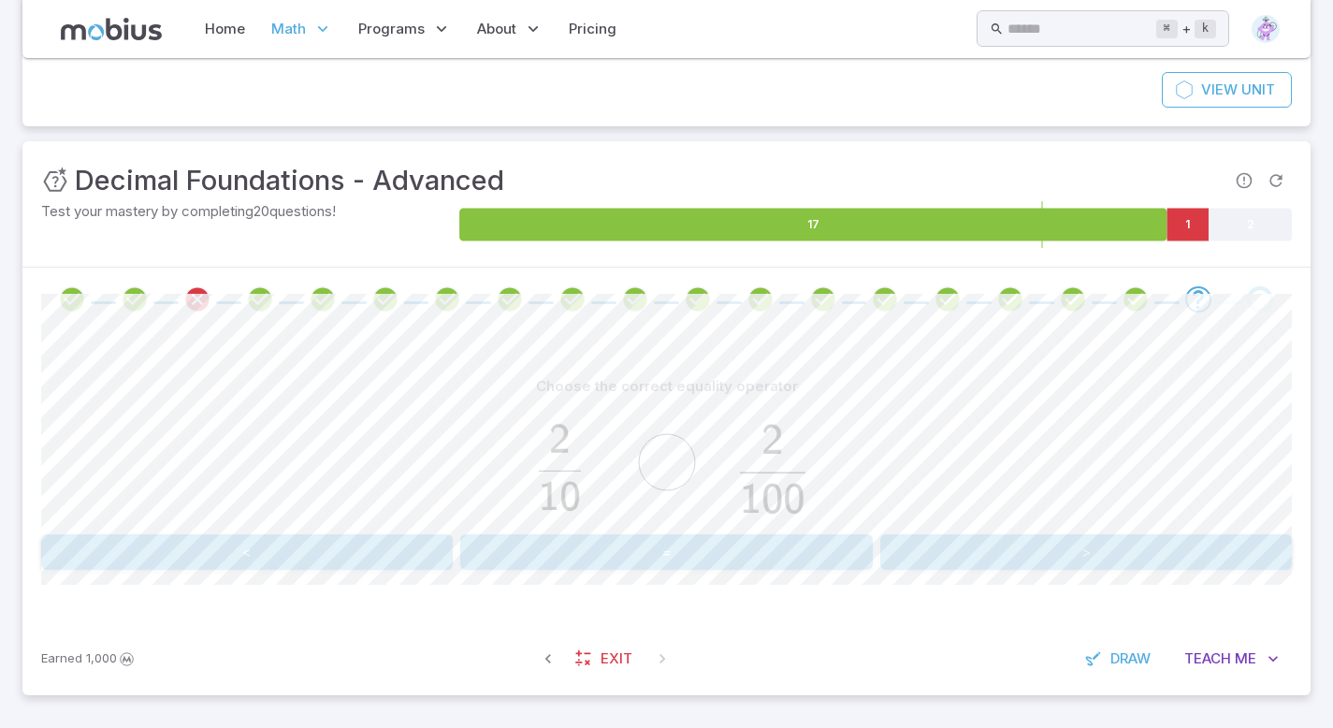
click at [1066, 572] on div "Choose the correct equality operator < = > Canvas actions 100 % Exit zen mode" at bounding box center [666, 476] width 1251 height 291
click at [1065, 557] on button ">" at bounding box center [1086, 552] width 412 height 36
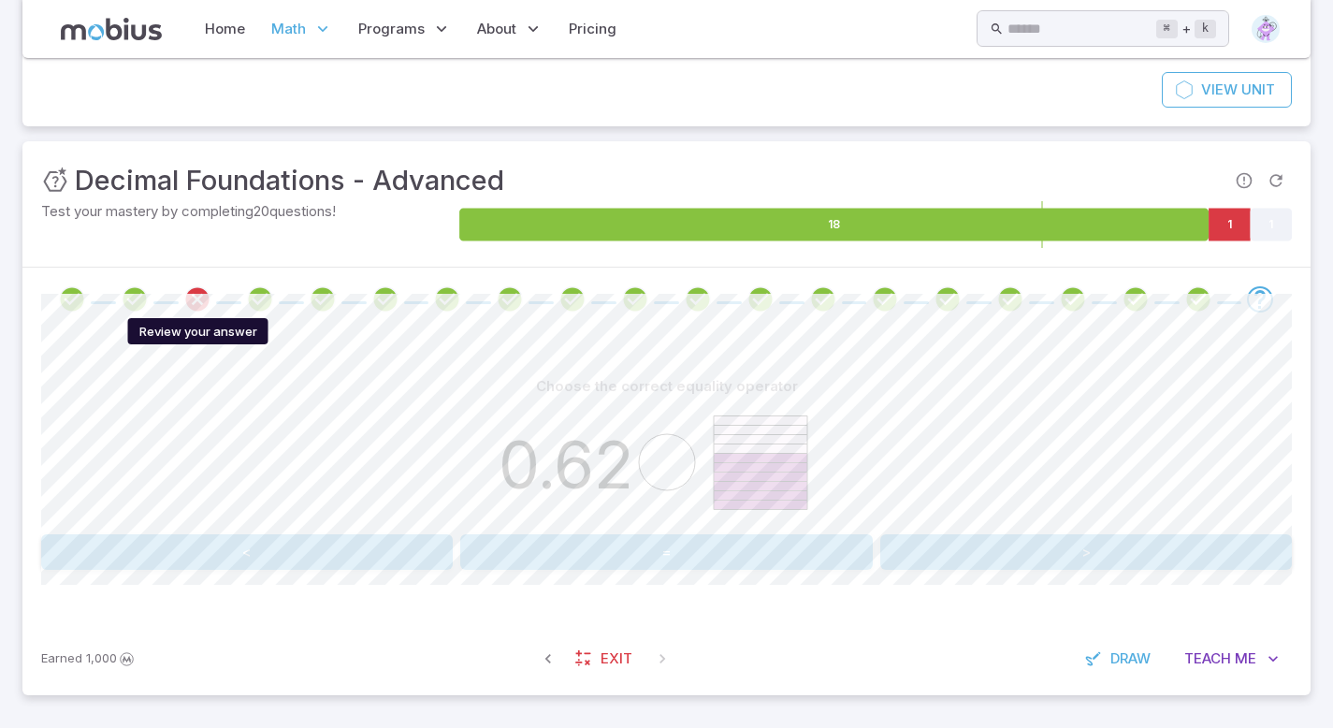
click at [184, 287] on icon "Review your answer" at bounding box center [197, 299] width 28 height 28
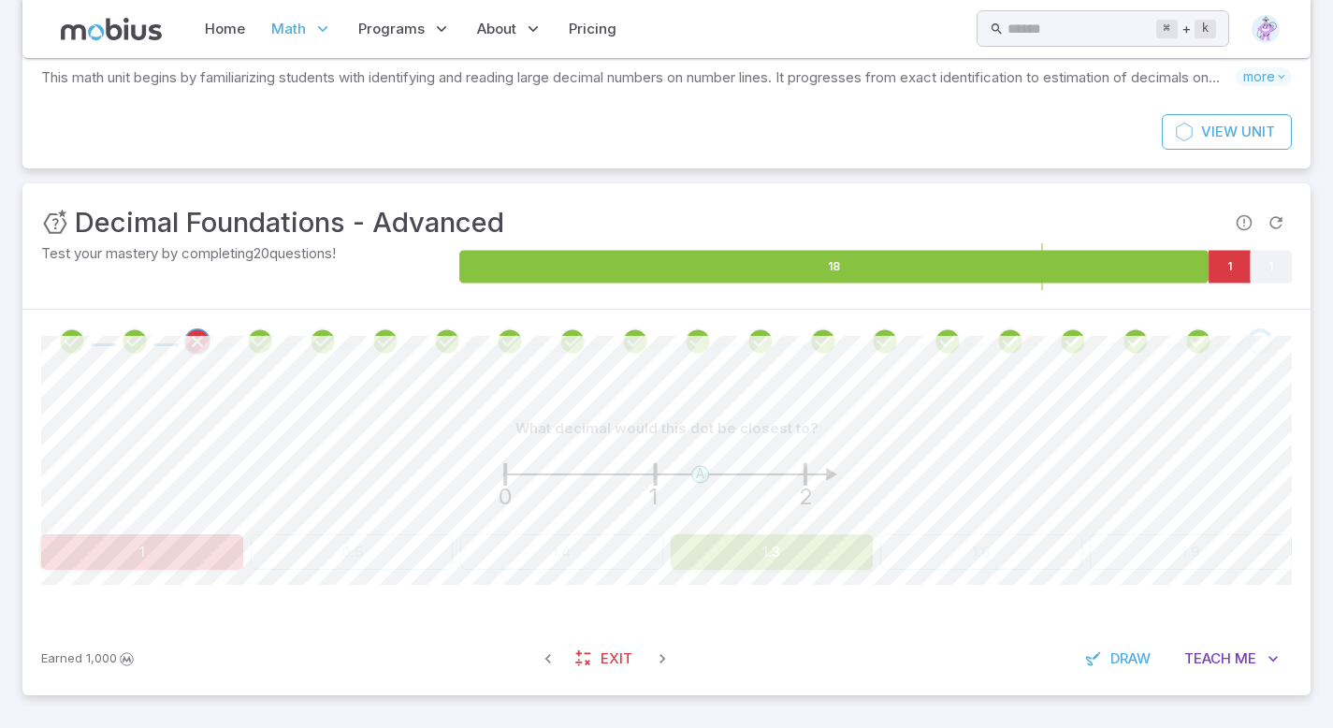
click at [1259, 337] on div "Go to the next question" at bounding box center [1260, 341] width 26 height 26
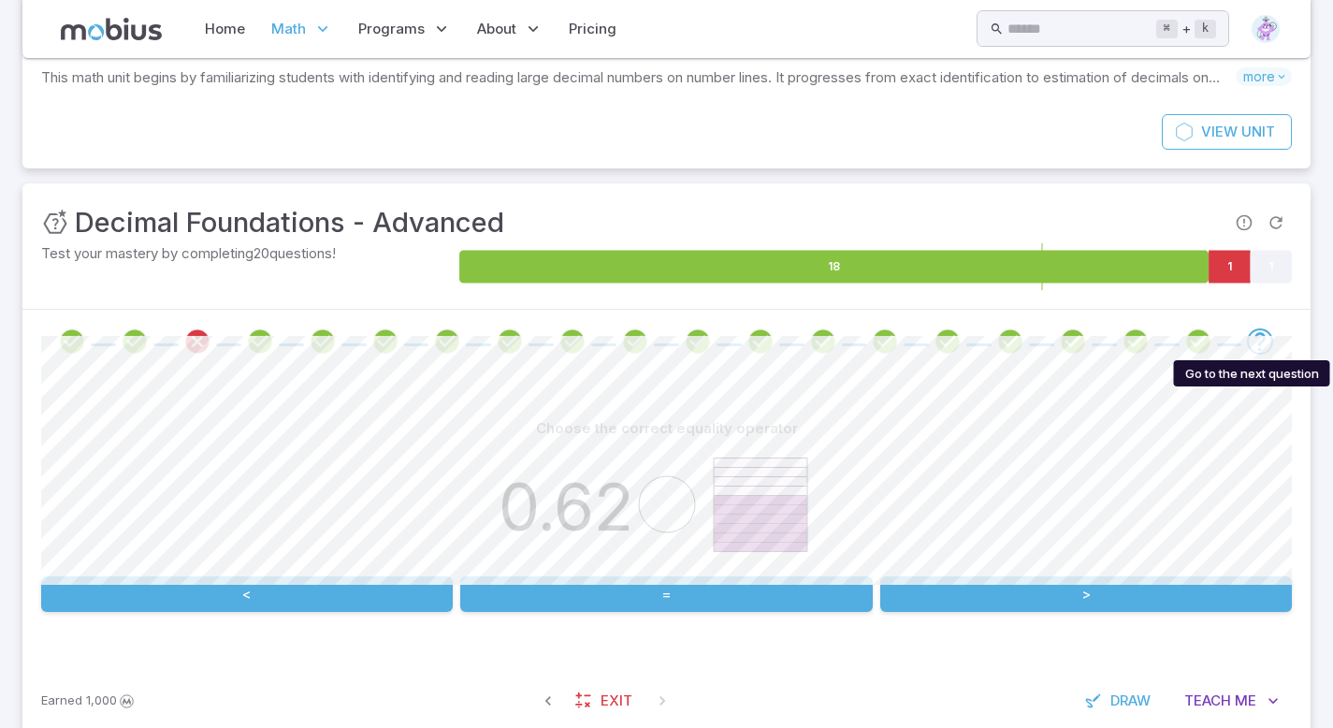
scroll to position [181, 0]
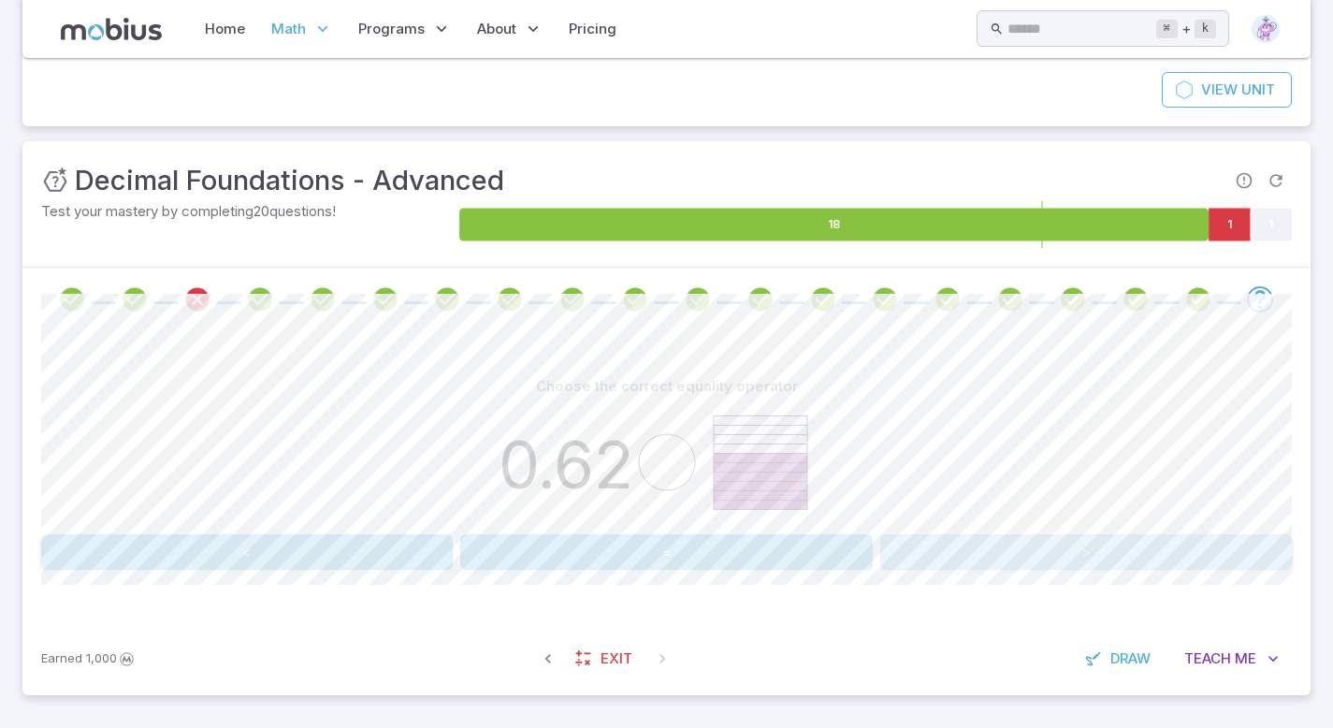
click at [1007, 543] on button ">" at bounding box center [1086, 552] width 412 height 36
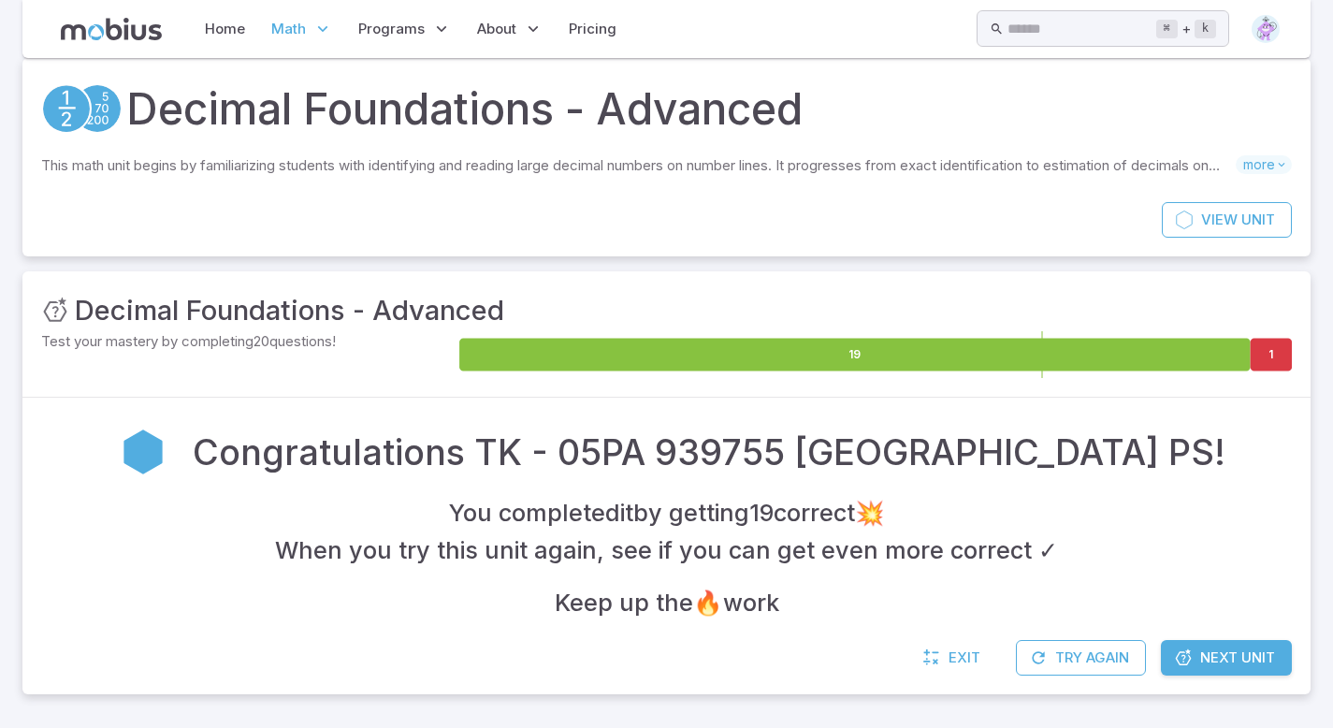
scroll to position [51, 0]
click at [1057, 654] on button "Try Again" at bounding box center [1081, 658] width 130 height 36
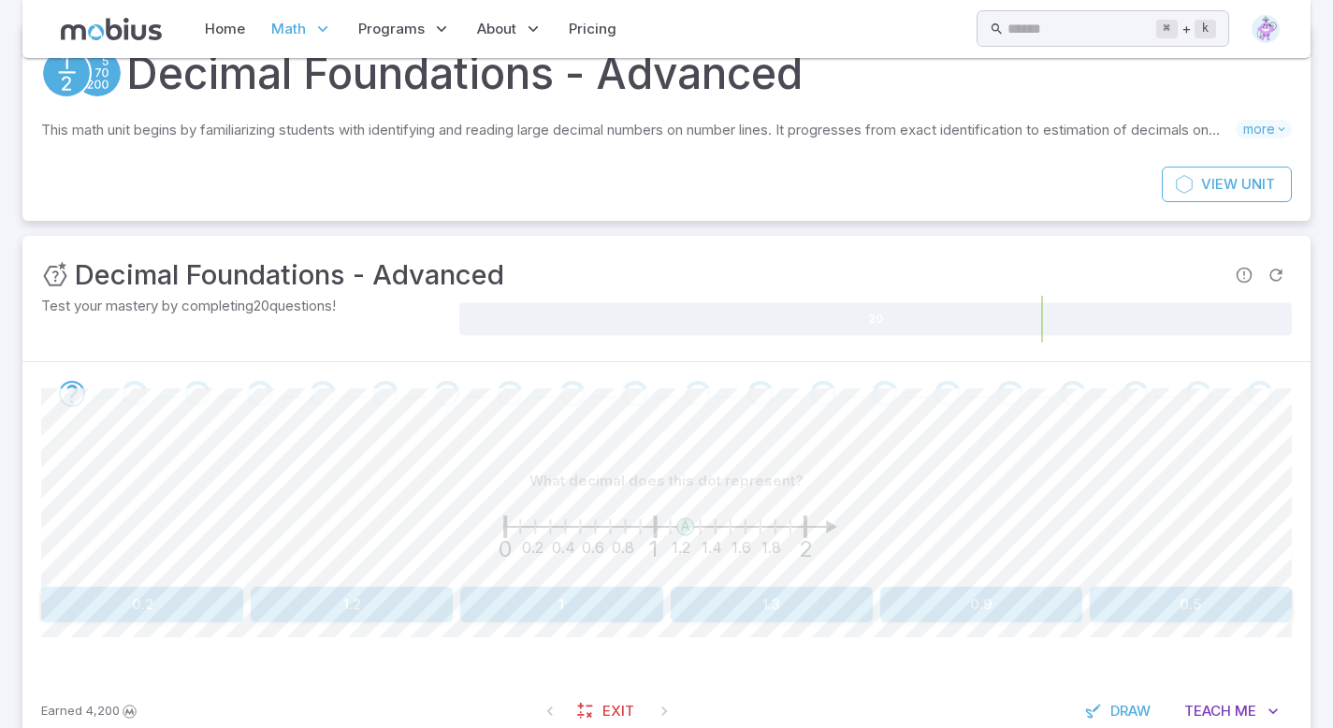
scroll to position [88, 0]
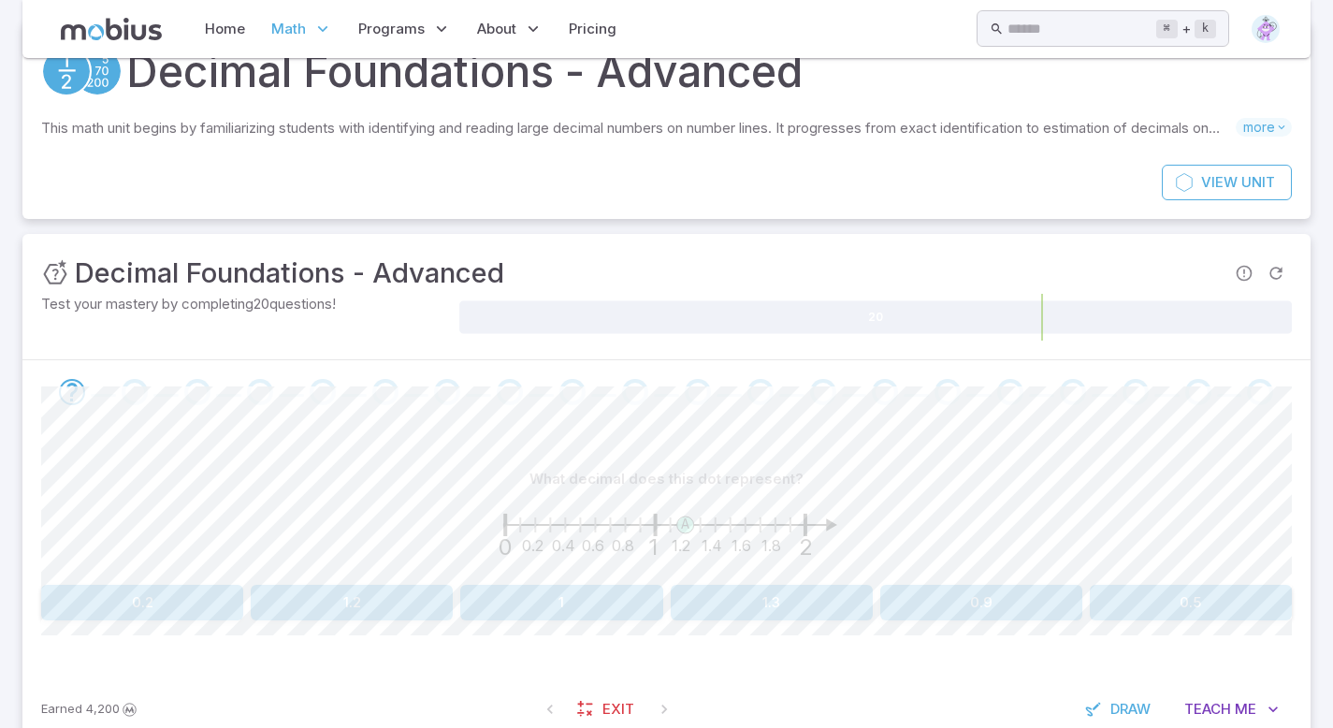
click at [355, 593] on button "1.2" at bounding box center [352, 603] width 202 height 36
click at [370, 614] on button "1.6" at bounding box center [352, 603] width 202 height 36
click at [177, 595] on button "1.9" at bounding box center [142, 603] width 202 height 36
click at [1217, 586] on button "2" at bounding box center [1191, 603] width 202 height 36
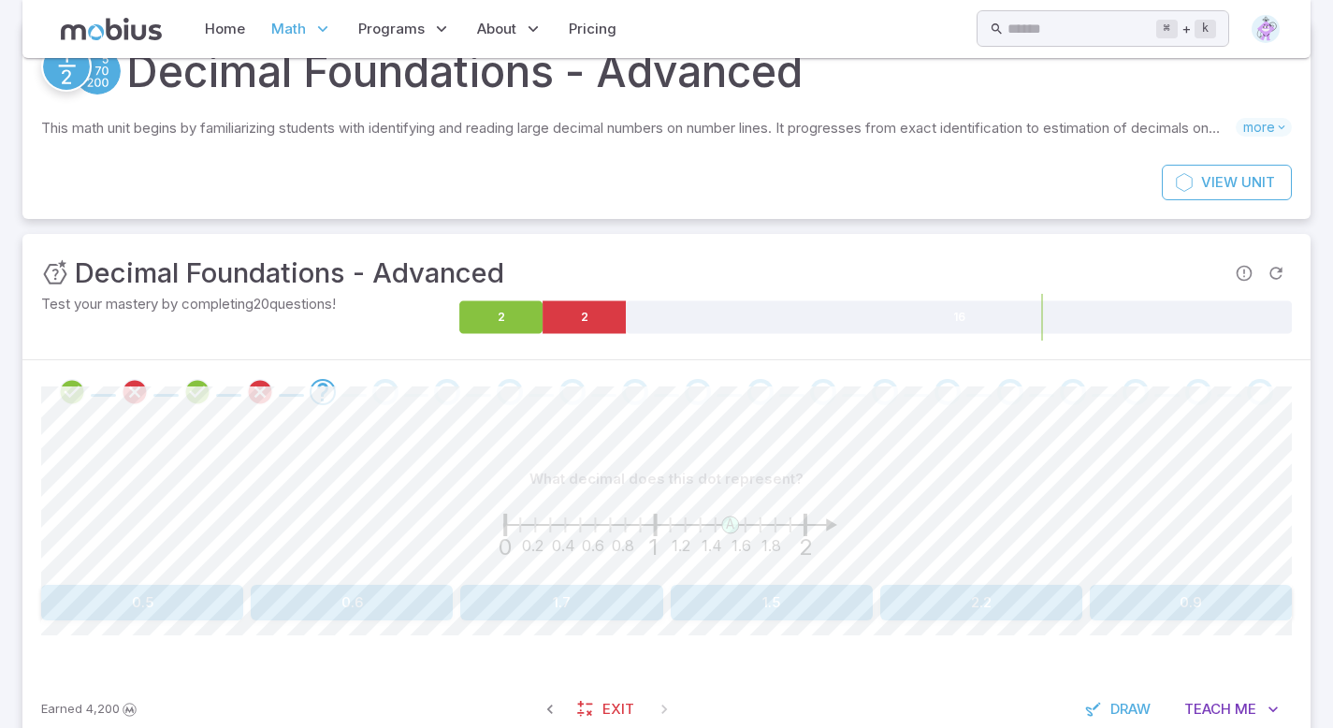
click at [56, 69] on circle at bounding box center [66, 67] width 47 height 47
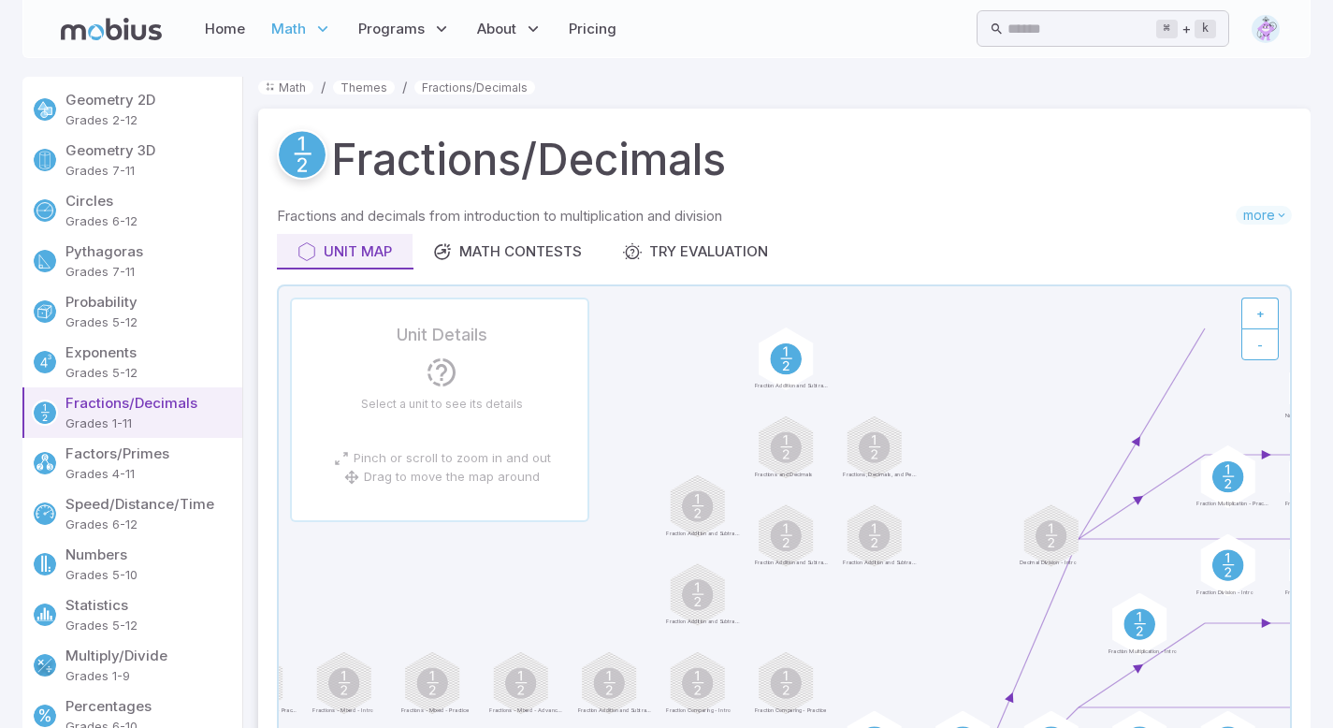
click at [298, 161] on circle at bounding box center [302, 155] width 47 height 47
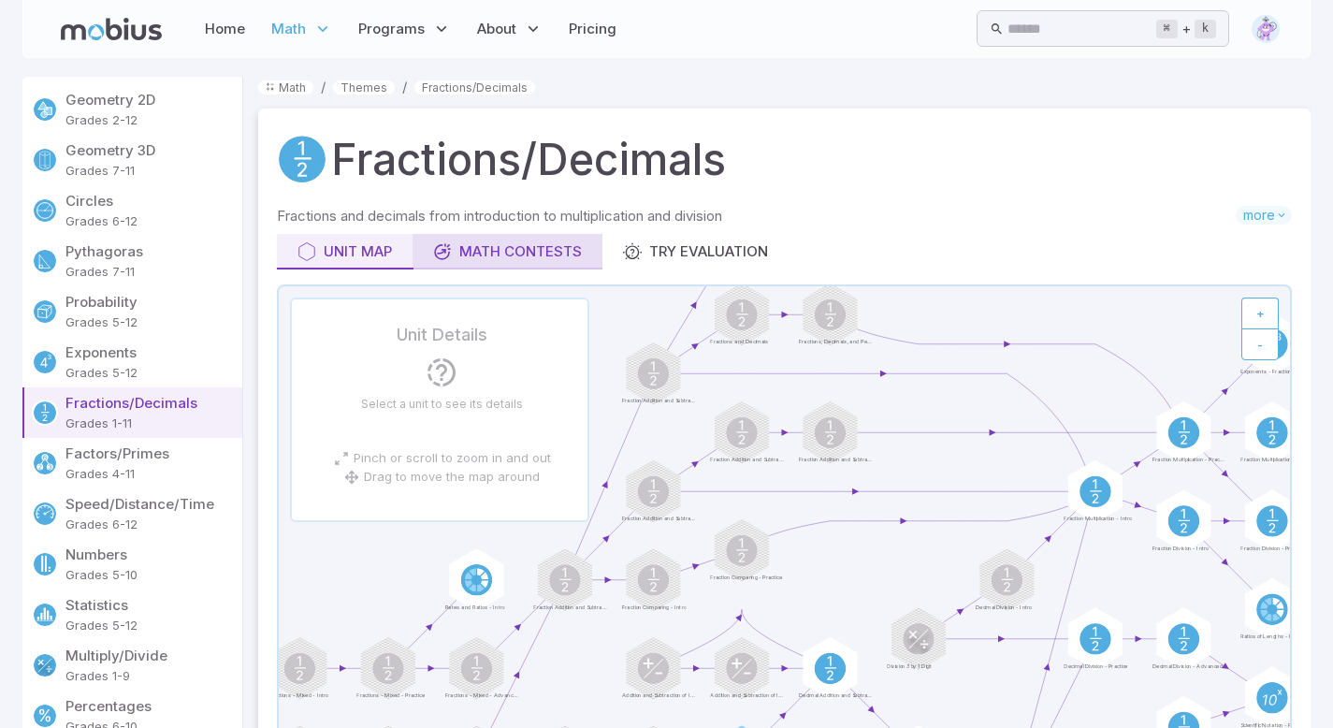
click at [516, 254] on div "Math Contests" at bounding box center [507, 251] width 149 height 21
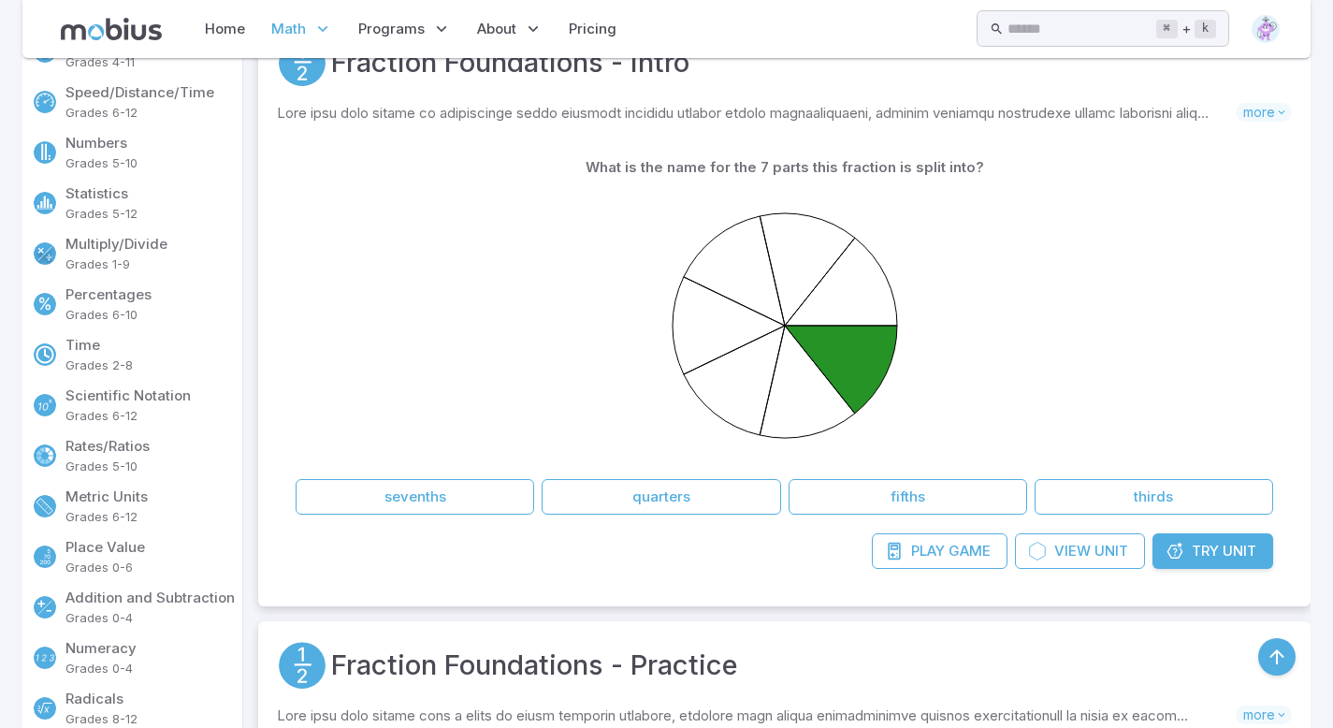
scroll to position [449, 0]
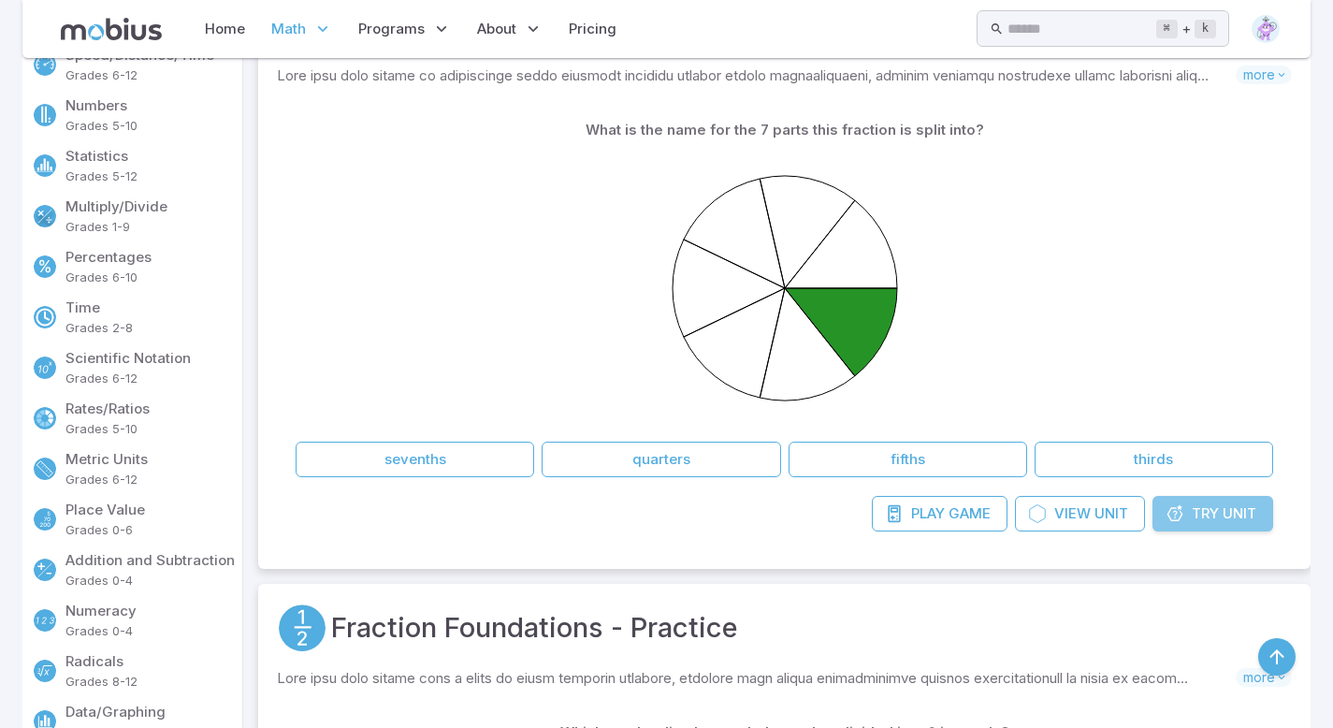
click at [1198, 520] on span "Try" at bounding box center [1205, 513] width 27 height 21
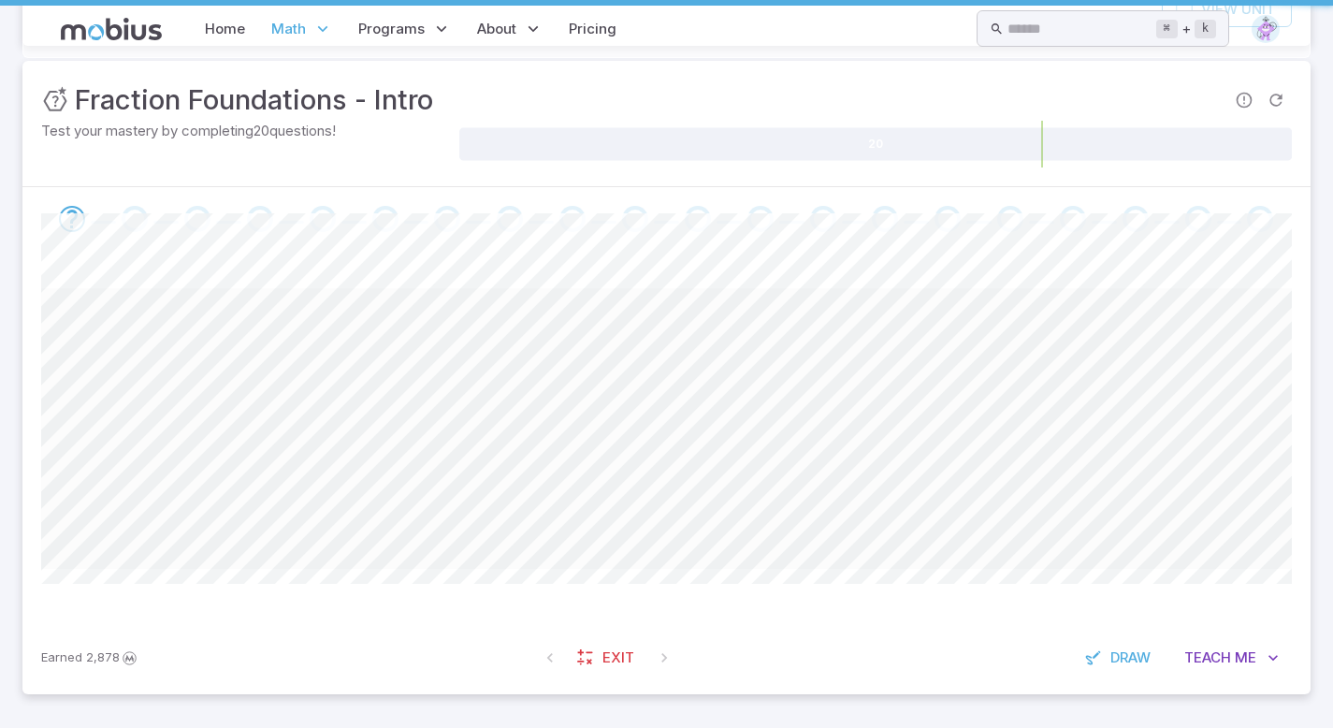
scroll to position [0, 0]
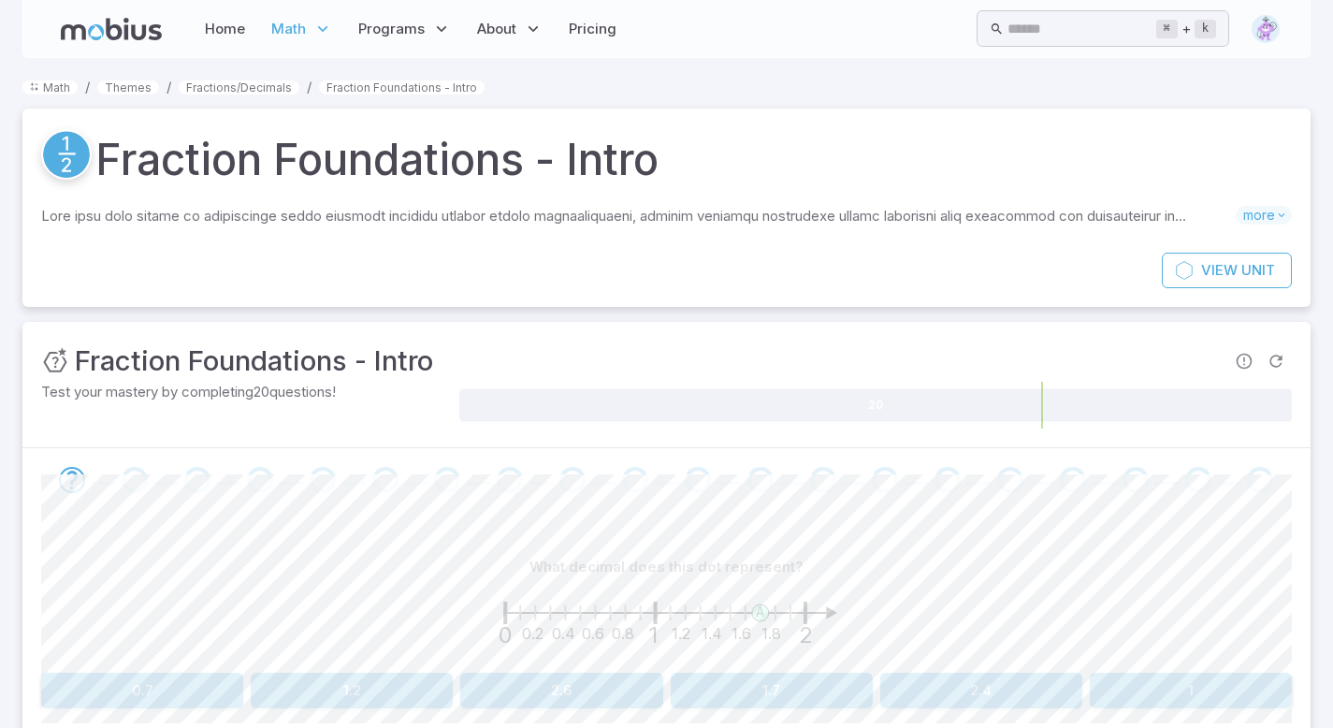
click at [60, 146] on circle at bounding box center [66, 155] width 47 height 47
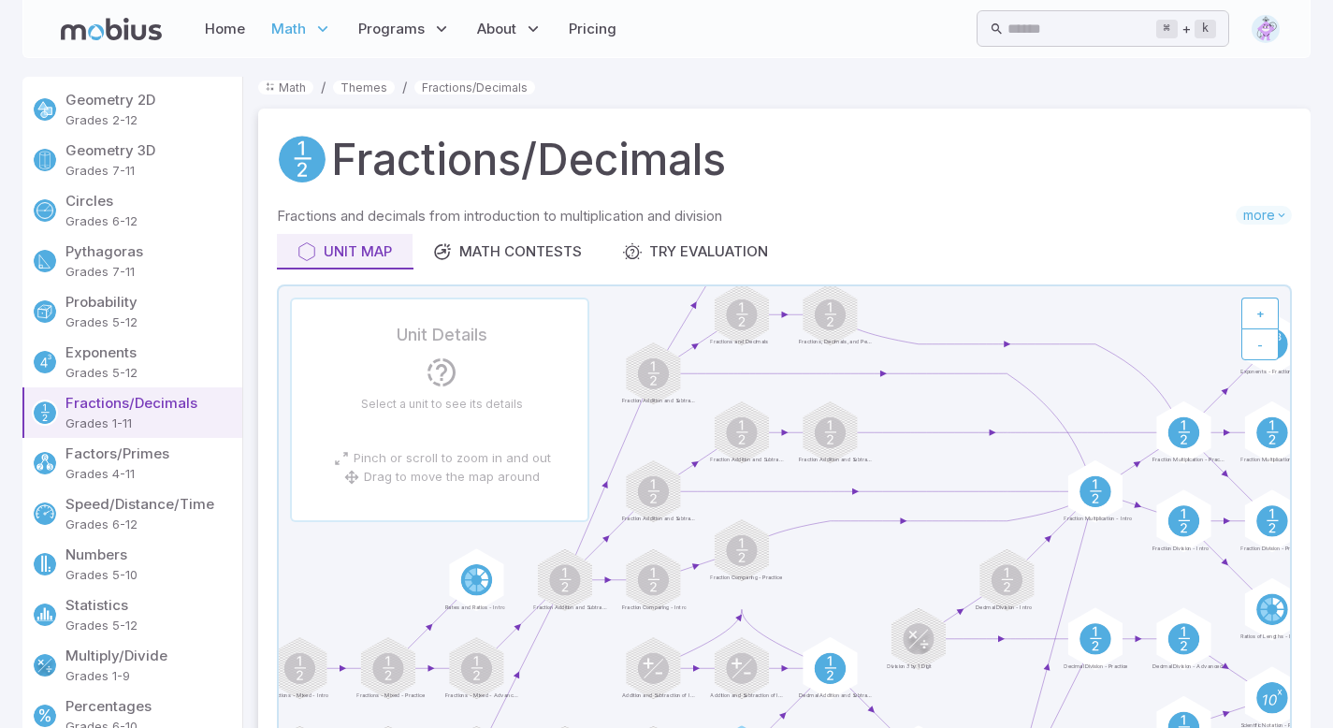
click at [284, 21] on span "Math" at bounding box center [288, 29] width 35 height 21
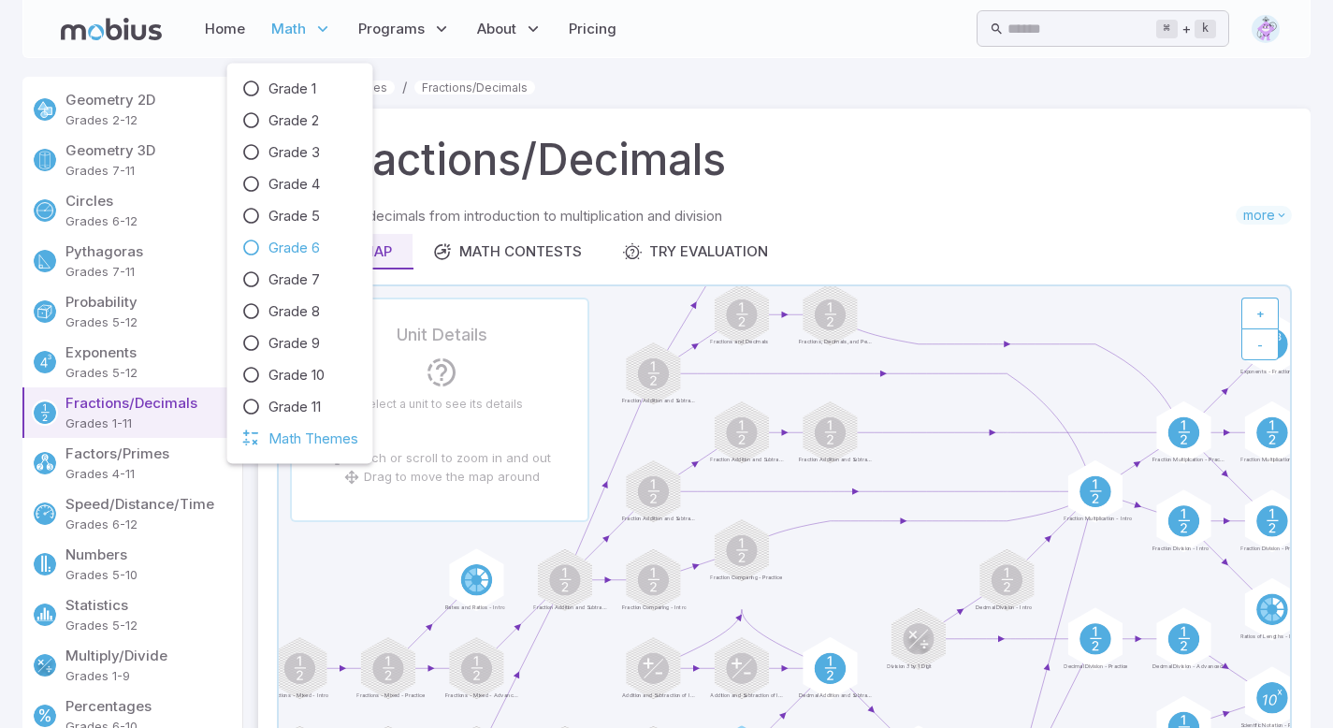
click at [249, 253] on icon at bounding box center [251, 248] width 19 height 19
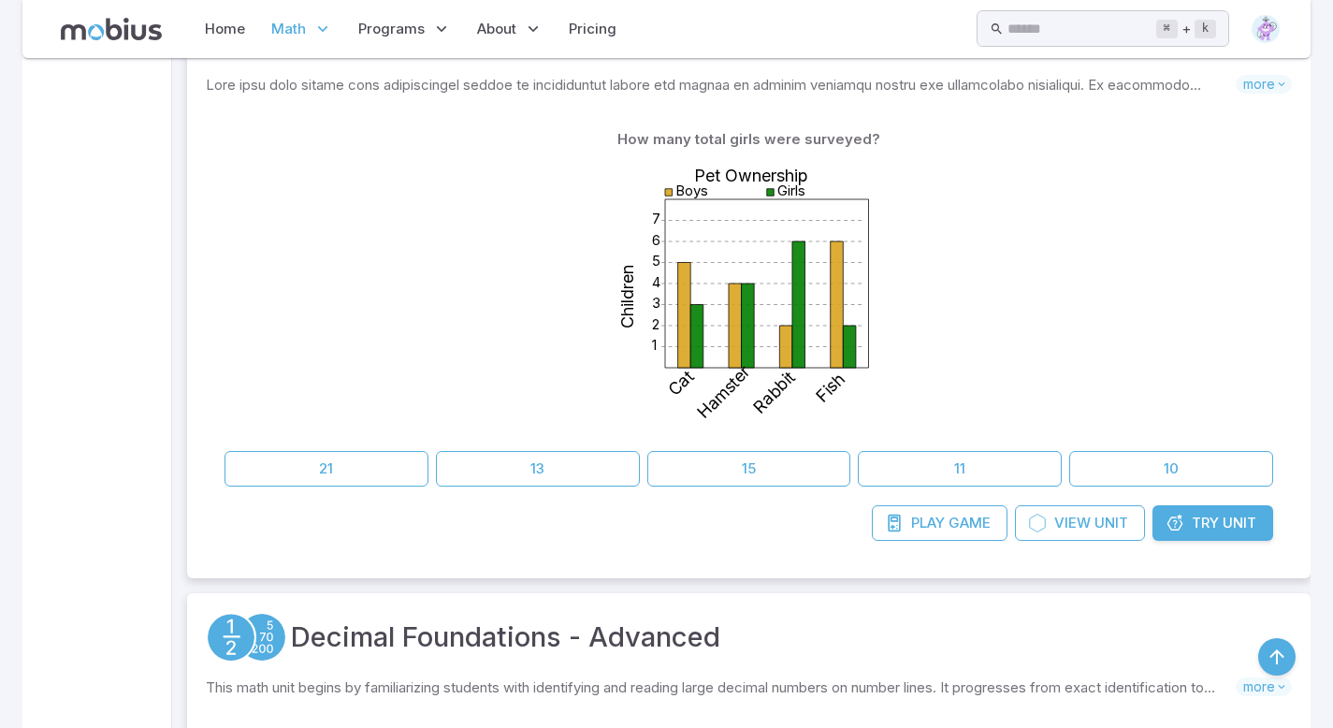
scroll to position [524, 0]
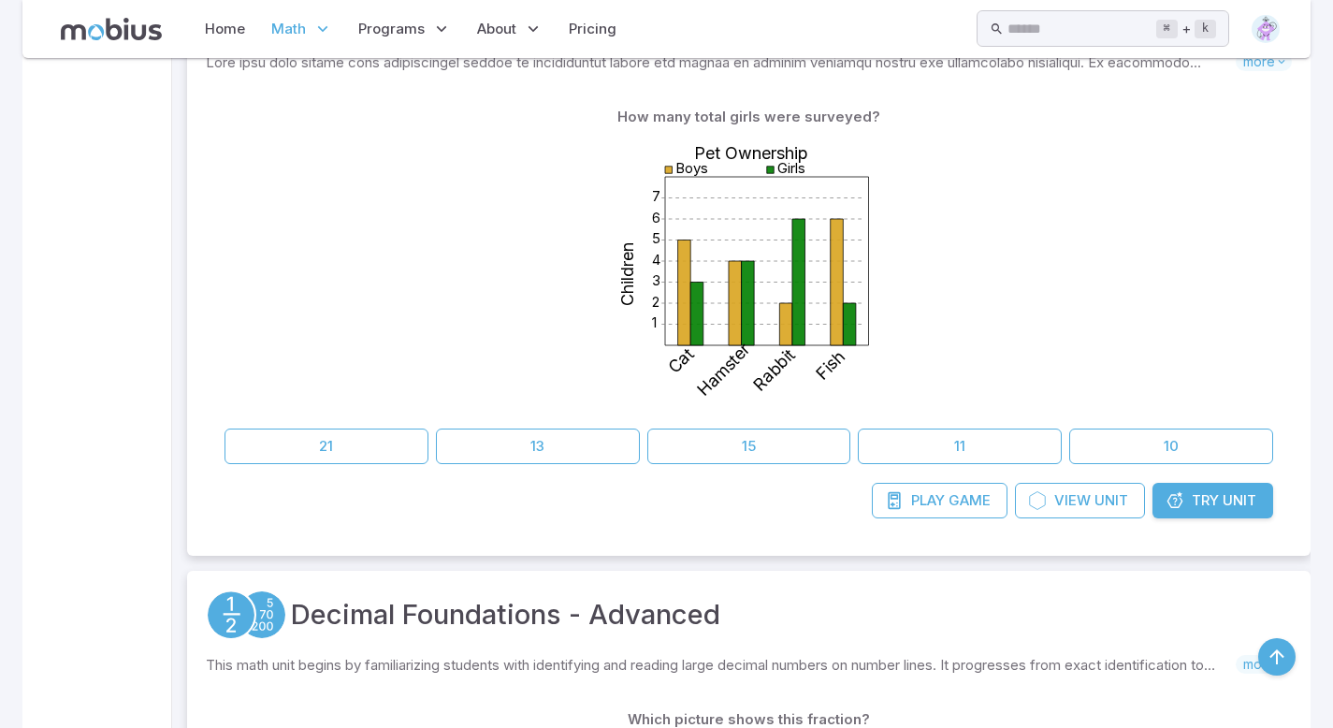
click at [1204, 484] on link "Try Unit" at bounding box center [1212, 501] width 121 height 36
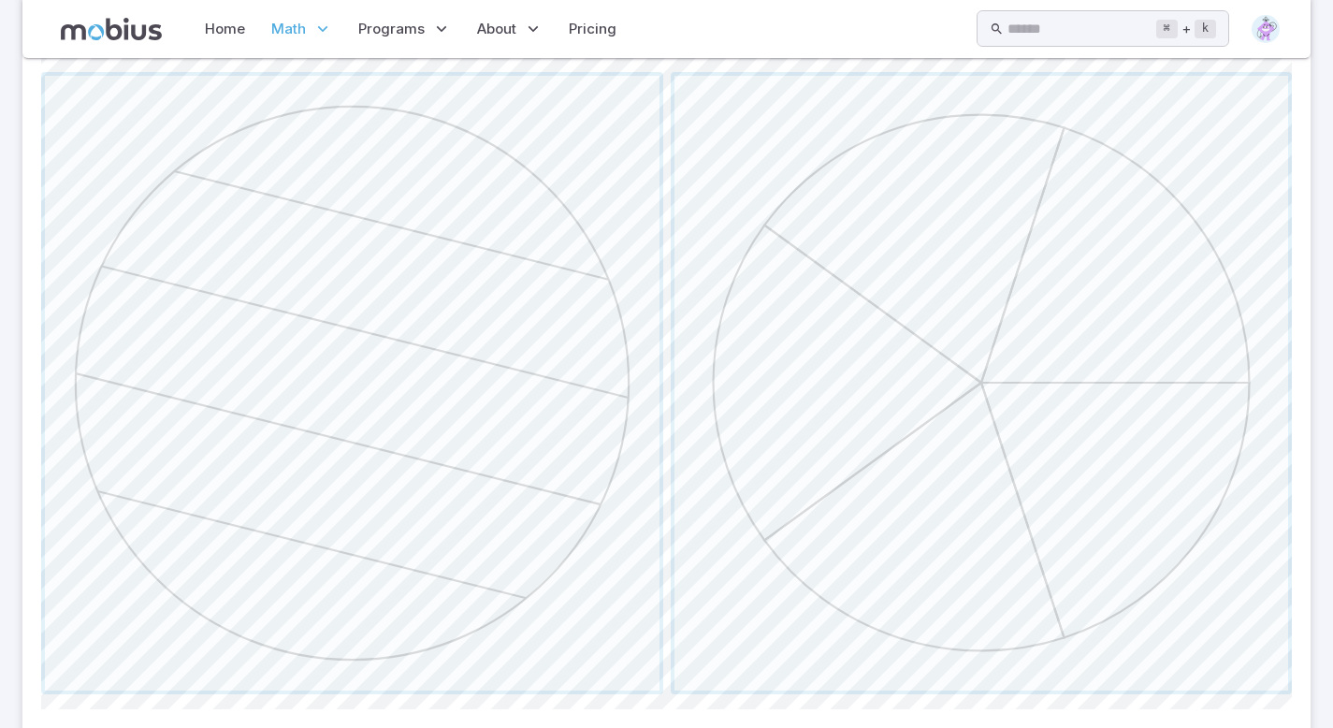
scroll to position [532, 0]
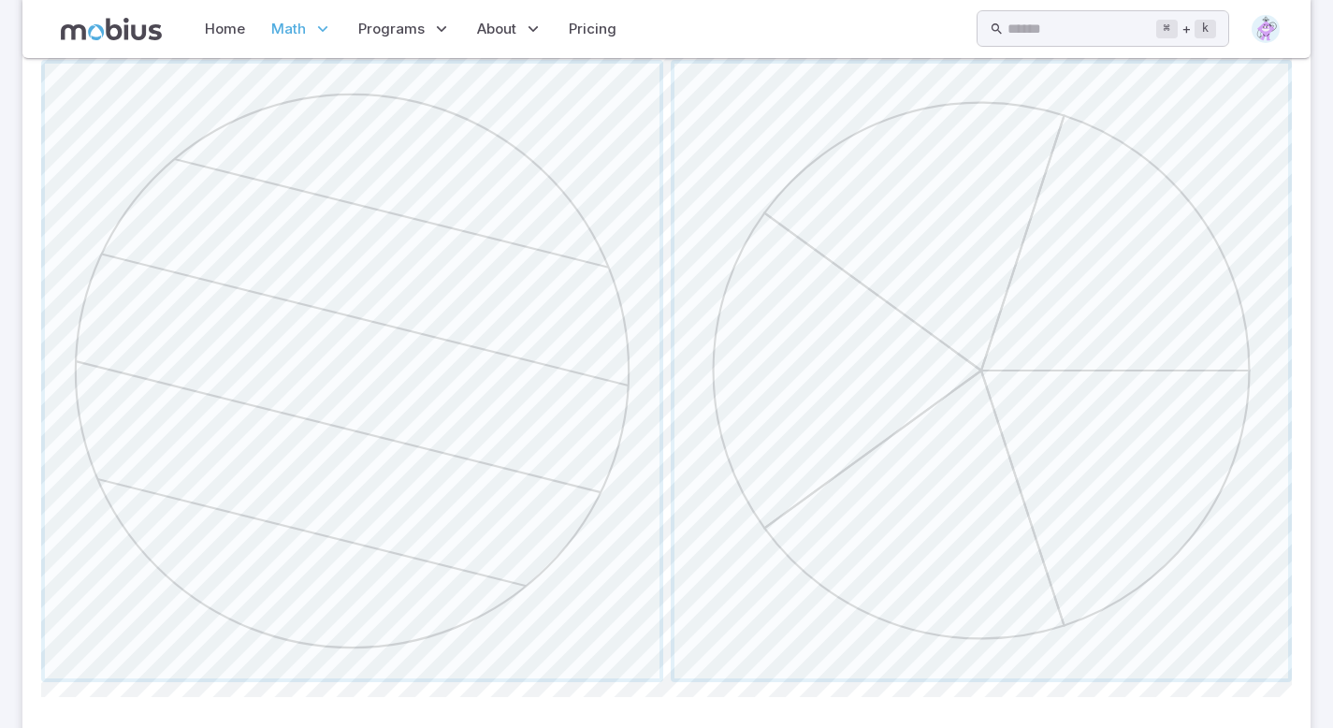
click at [908, 457] on span "button" at bounding box center [981, 371] width 615 height 615
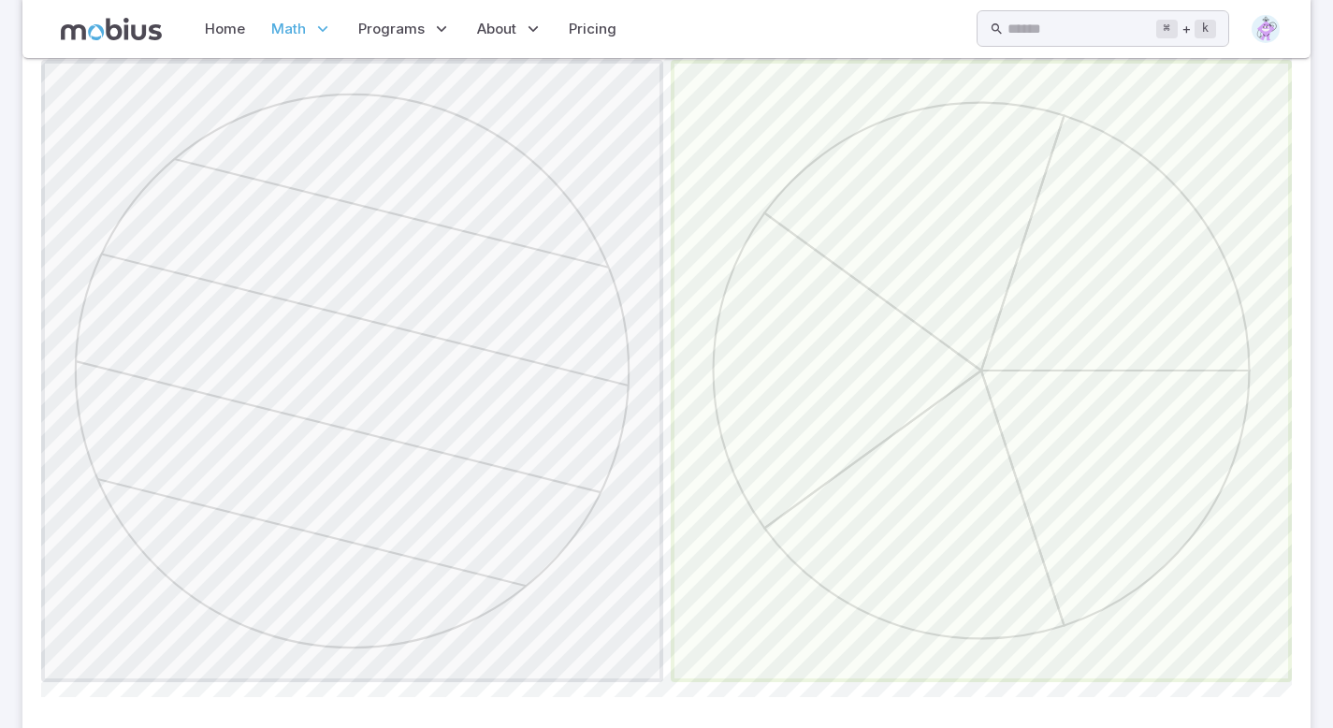
scroll to position [344, 0]
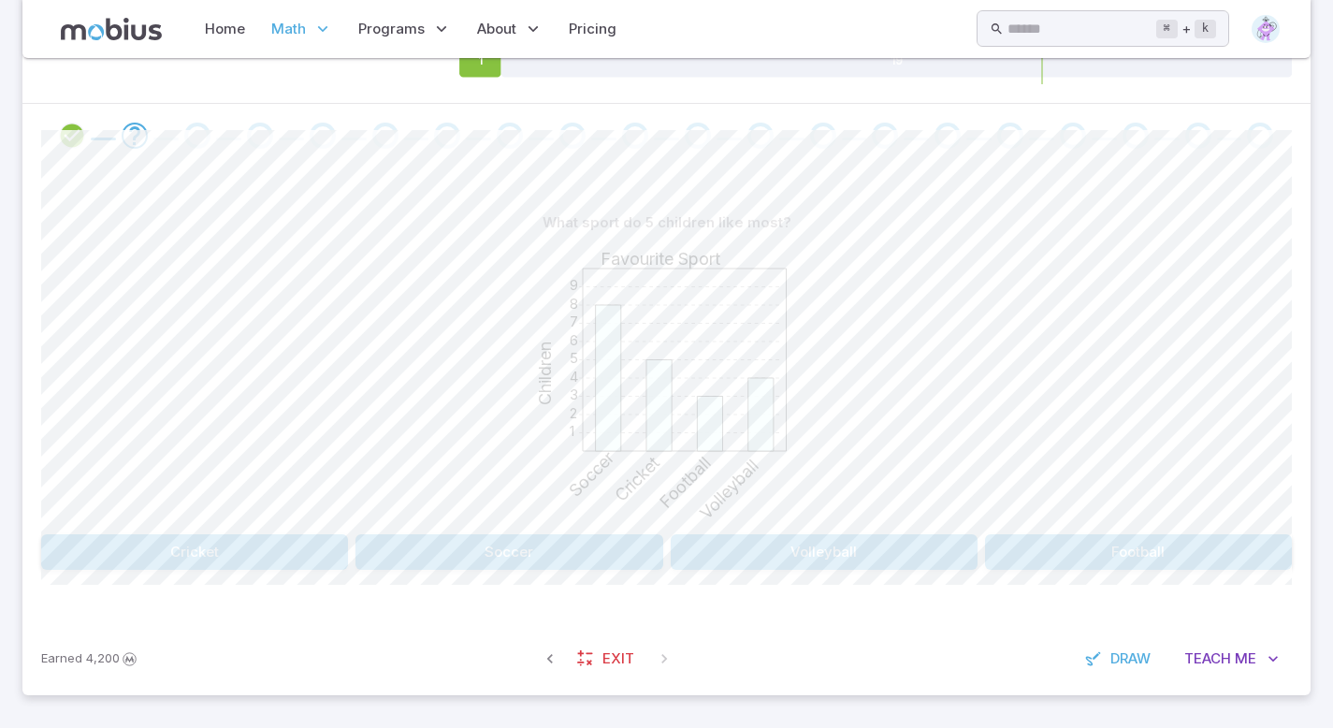
click at [241, 543] on button "Cricket" at bounding box center [194, 552] width 307 height 36
click at [558, 543] on button "[GEOGRAPHIC_DATA]" at bounding box center [508, 552] width 307 height 36
click at [1132, 587] on div "What city had the least amount of rain? 10 20 30 40 50 60 70 80 90 Rainfall Rai…" at bounding box center [666, 394] width 1251 height 455
click at [1122, 550] on button "[GEOGRAPHIC_DATA]" at bounding box center [1138, 552] width 307 height 36
click at [319, 561] on button "10" at bounding box center [352, 552] width 202 height 36
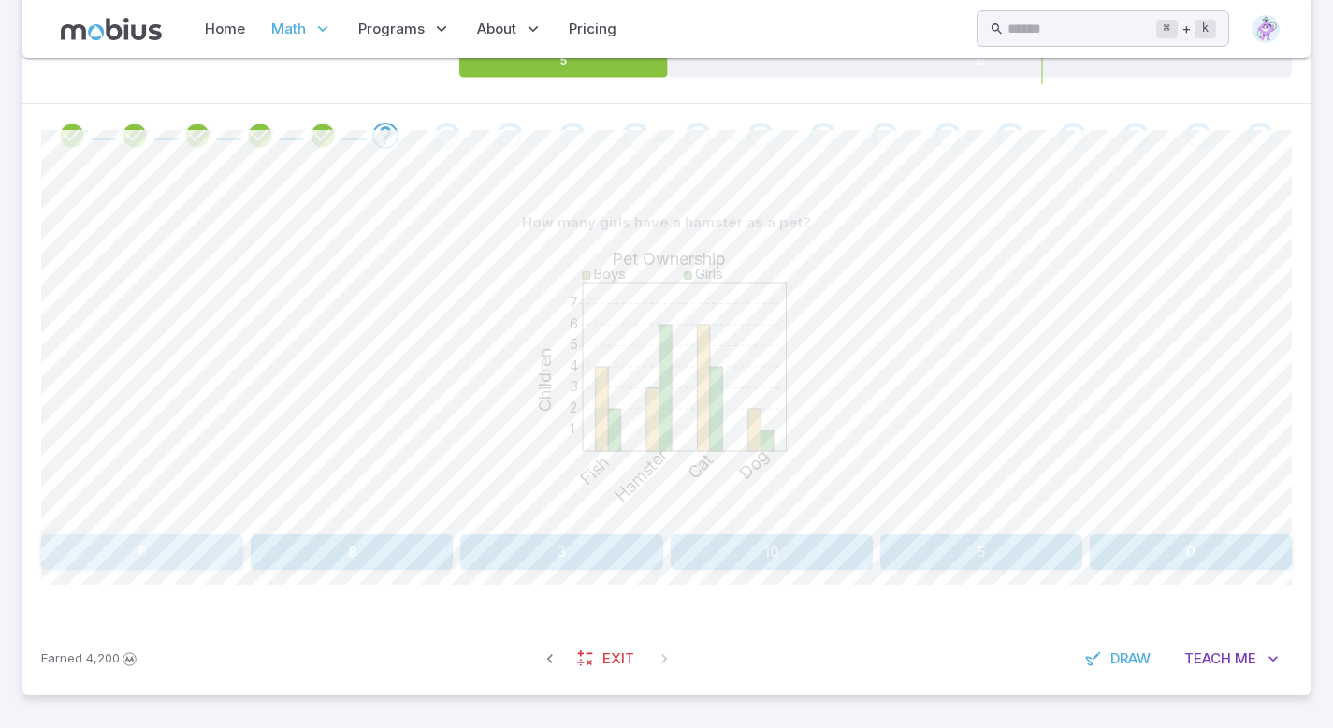
click at [145, 537] on button "6" at bounding box center [142, 552] width 202 height 36
click at [765, 544] on button "9" at bounding box center [772, 552] width 202 height 36
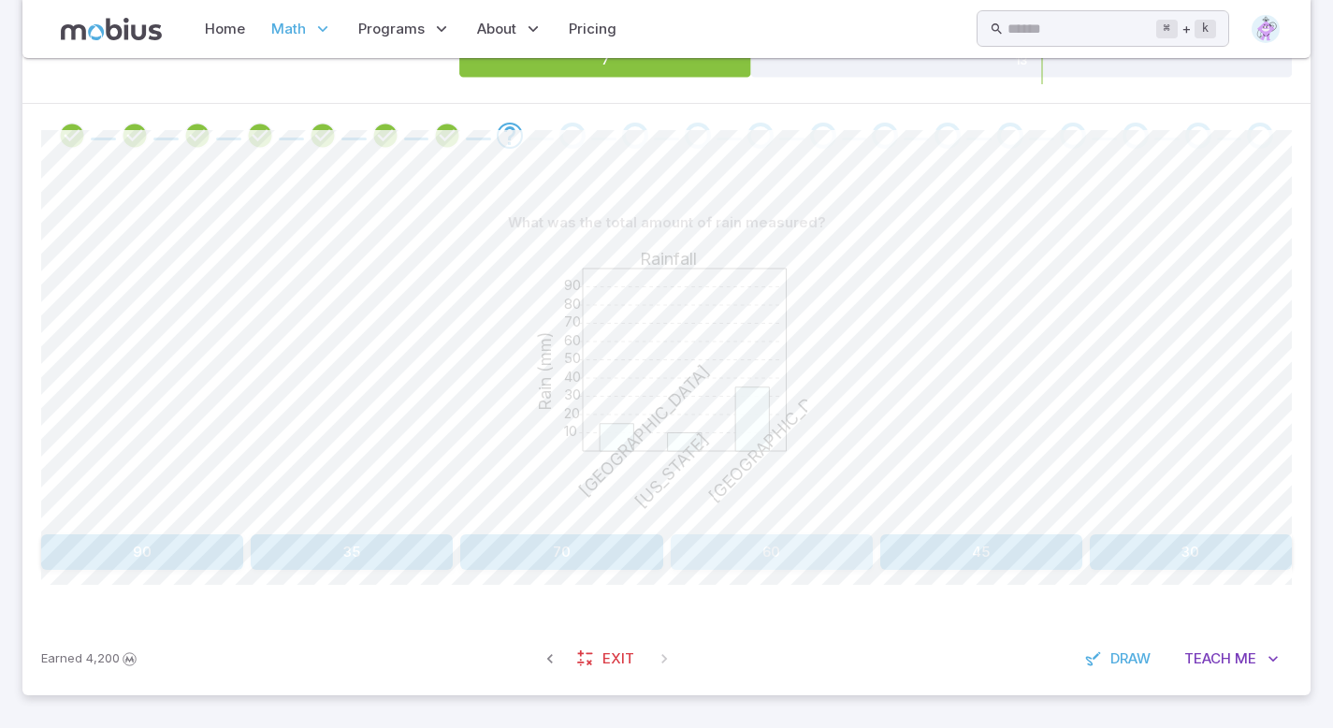
click at [807, 542] on button "60" at bounding box center [772, 552] width 202 height 36
click at [787, 550] on button "10" at bounding box center [772, 552] width 202 height 36
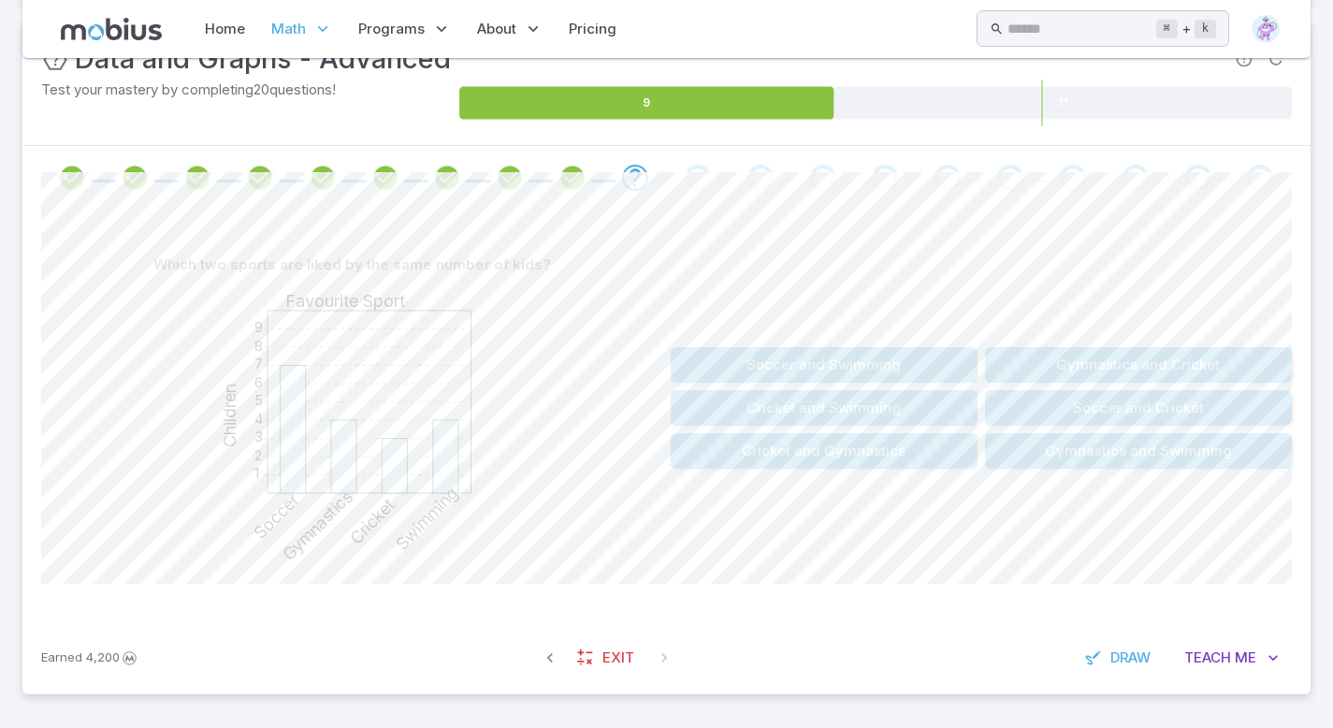
scroll to position [301, 0]
click at [761, 359] on button "Soccer and Swimming" at bounding box center [824, 366] width 307 height 36
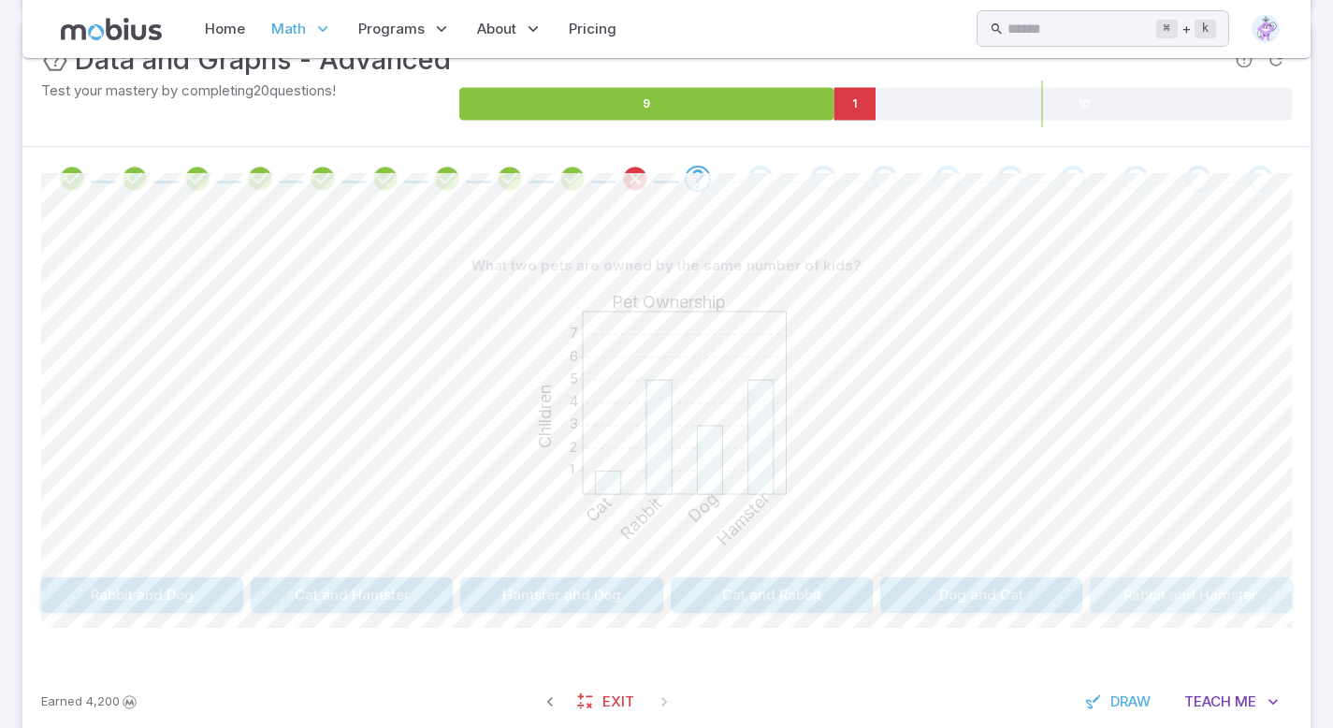
click at [1191, 597] on button "Rabbit and Hamster" at bounding box center [1191, 595] width 202 height 36
click at [404, 601] on button "Friday and Saturday" at bounding box center [415, 595] width 244 height 36
click at [171, 590] on button "25" at bounding box center [142, 595] width 202 height 36
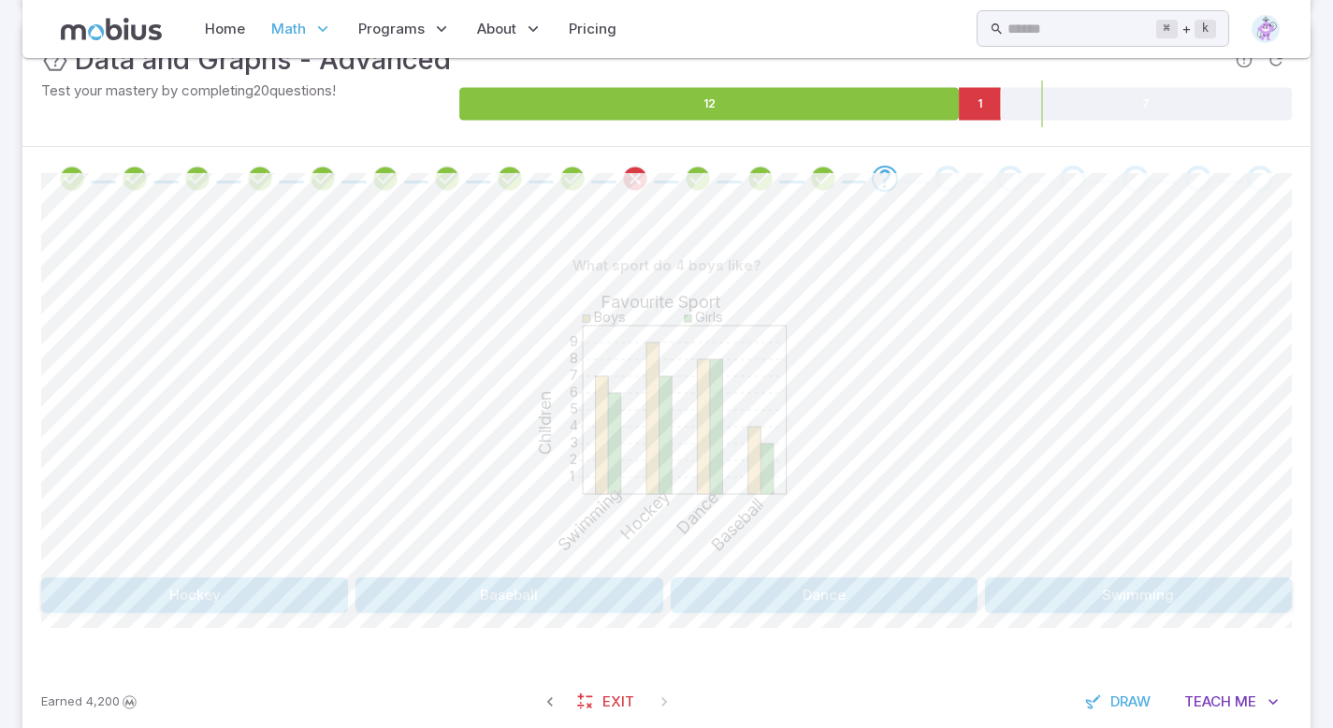
click at [513, 577] on button "Baseball" at bounding box center [508, 595] width 307 height 36
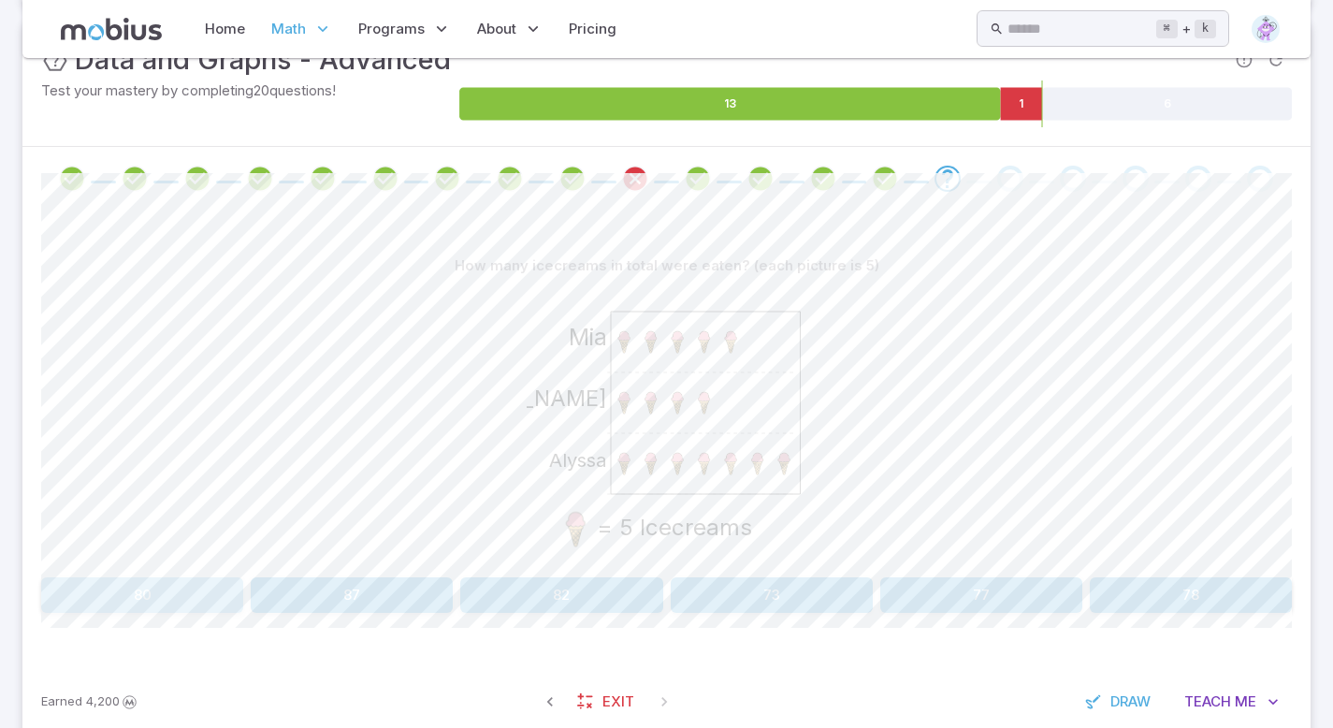
click at [172, 596] on button "80" at bounding box center [142, 595] width 202 height 36
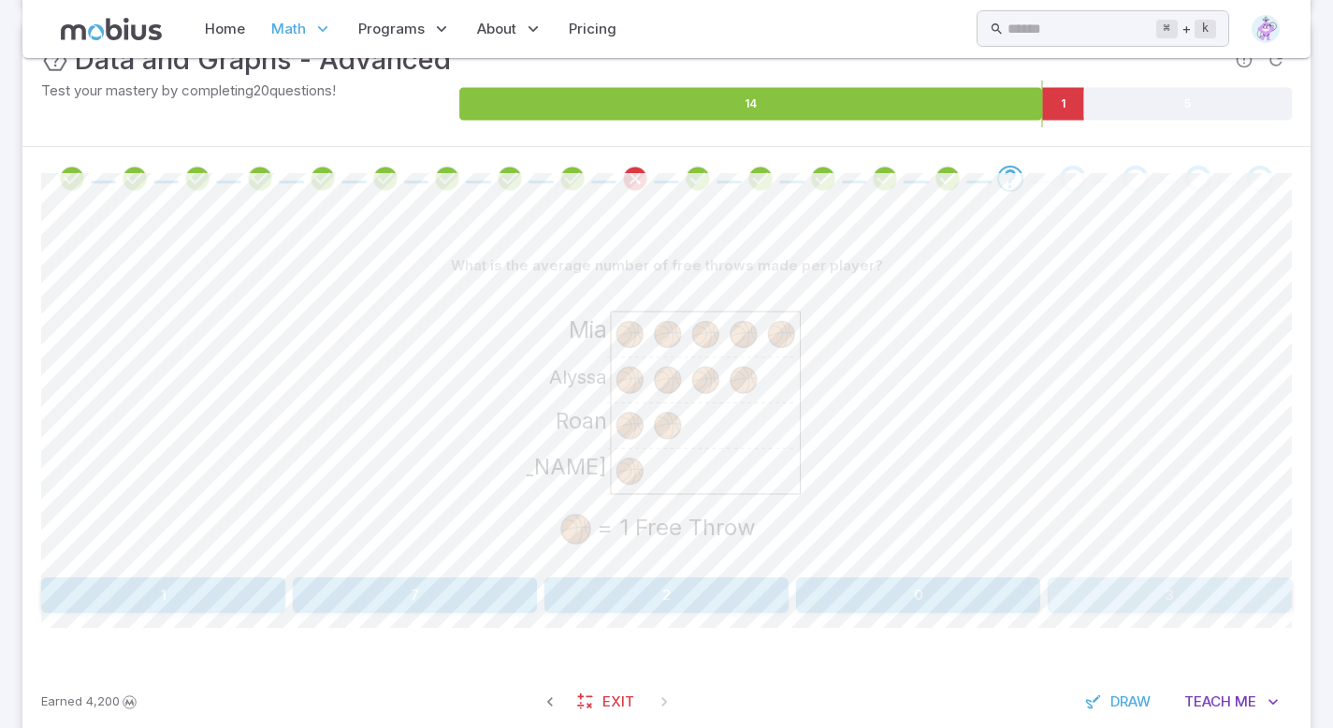
click at [1136, 597] on button "3" at bounding box center [1170, 595] width 244 height 36
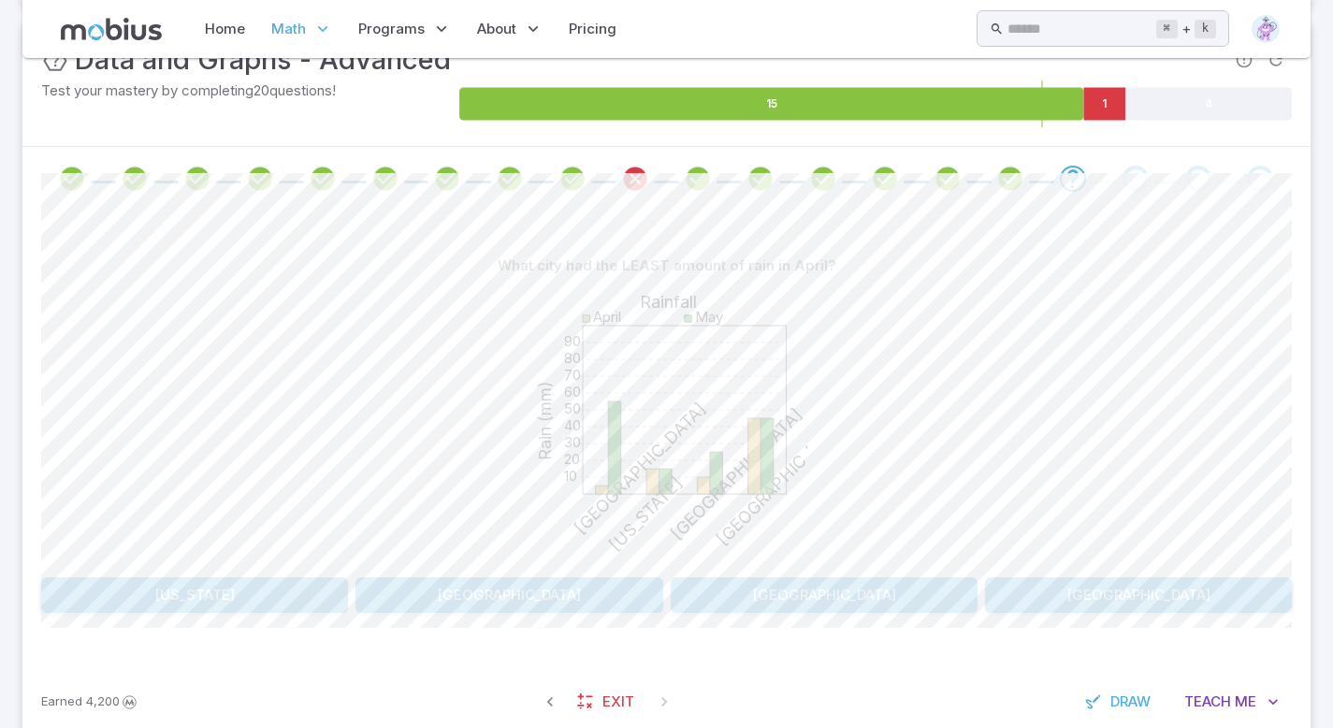
click at [841, 600] on button "[GEOGRAPHIC_DATA]" at bounding box center [824, 595] width 307 height 36
click at [236, 573] on div "On what day and store were the FEWEST pizzas made at any store? 10 20 30 40 50 …" at bounding box center [666, 430] width 1251 height 365
click at [237, 592] on button "Jane's / Wednesday" at bounding box center [194, 595] width 307 height 36
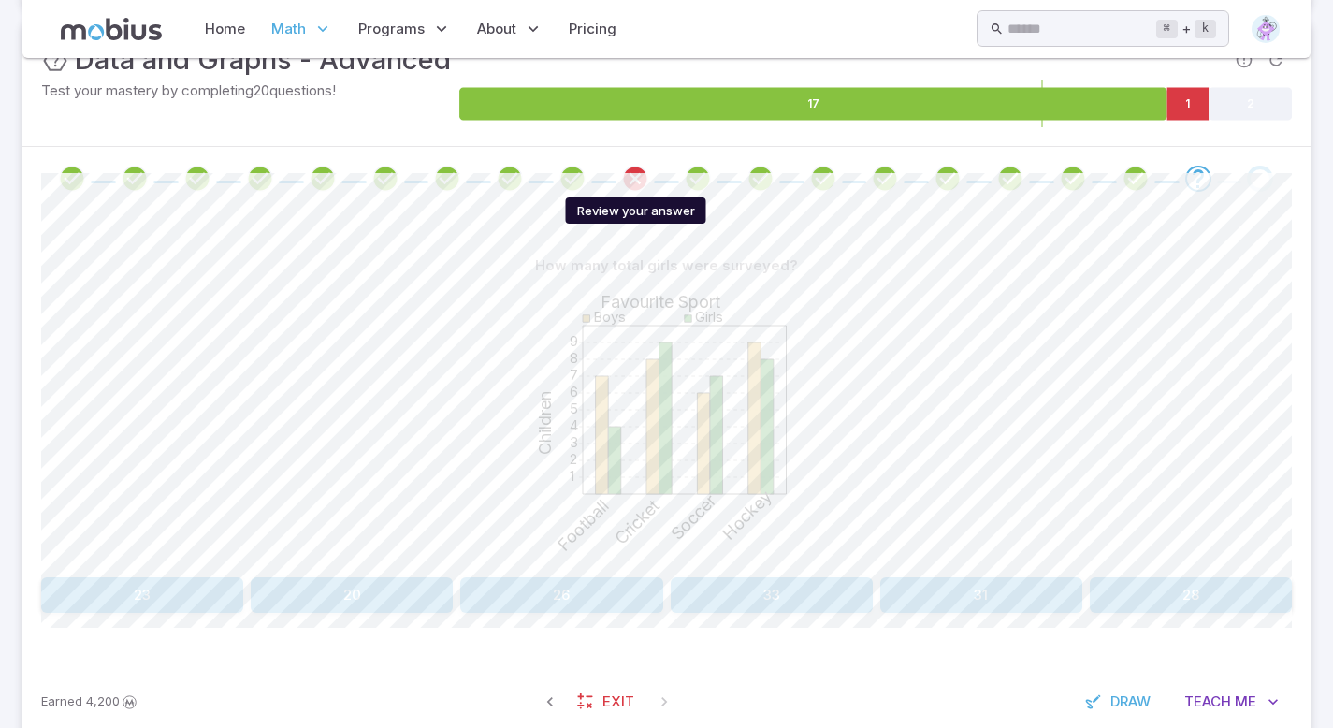
click at [629, 177] on icon "Review your answer" at bounding box center [635, 179] width 28 height 28
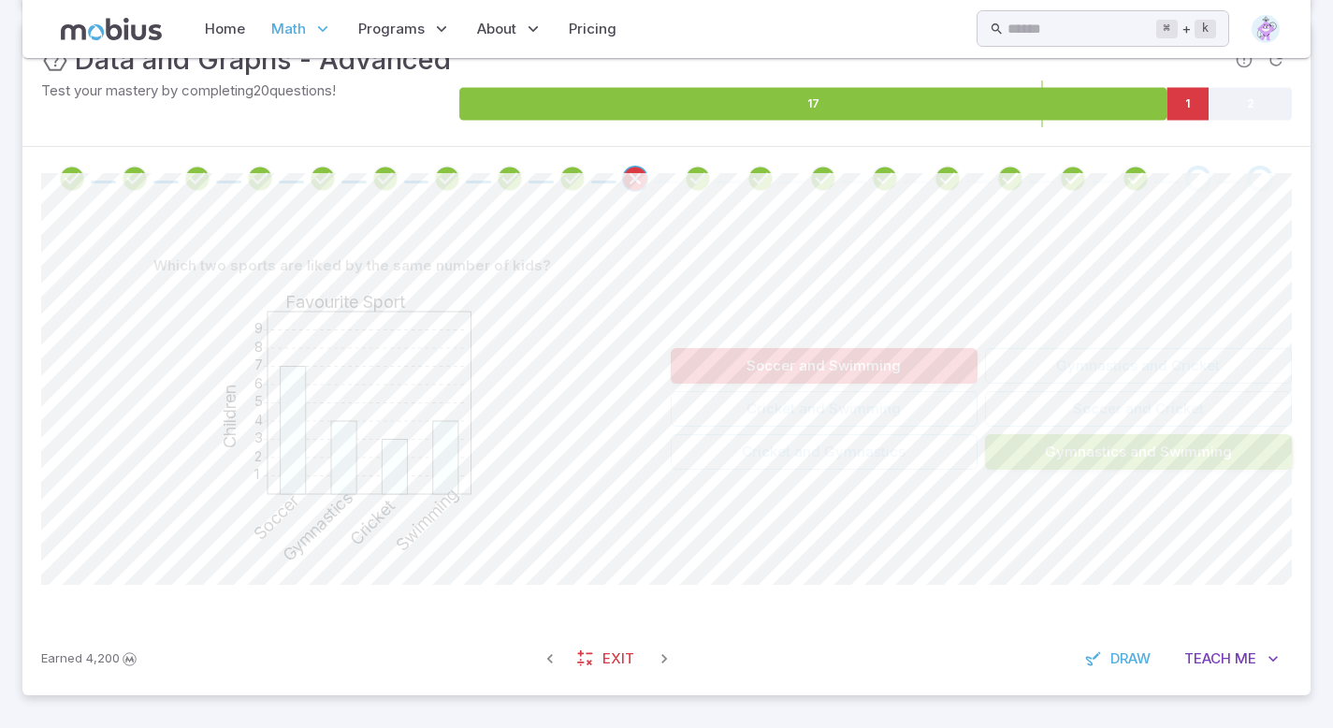
click at [1137, 173] on icon "Review your answer" at bounding box center [1136, 179] width 28 height 28
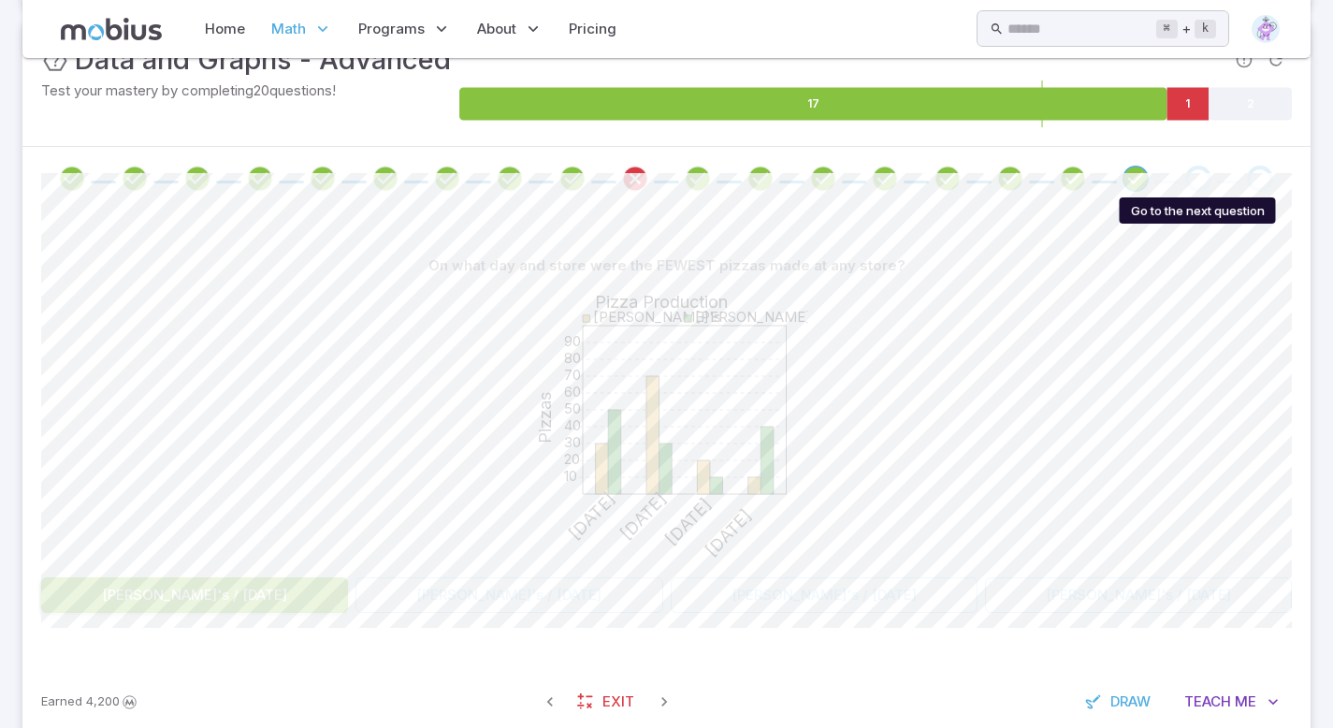
click at [1202, 174] on div "Go to the next question" at bounding box center [1198, 179] width 26 height 26
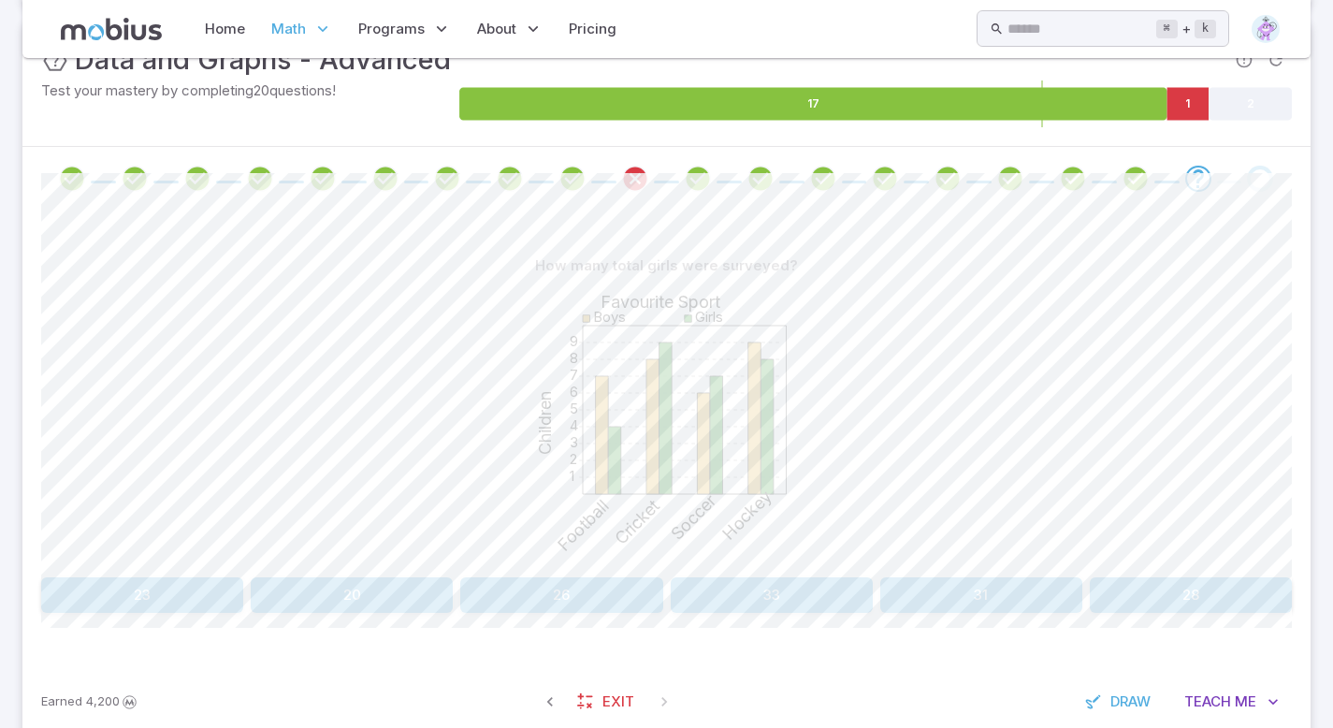
click at [1167, 591] on button "28" at bounding box center [1191, 595] width 202 height 36
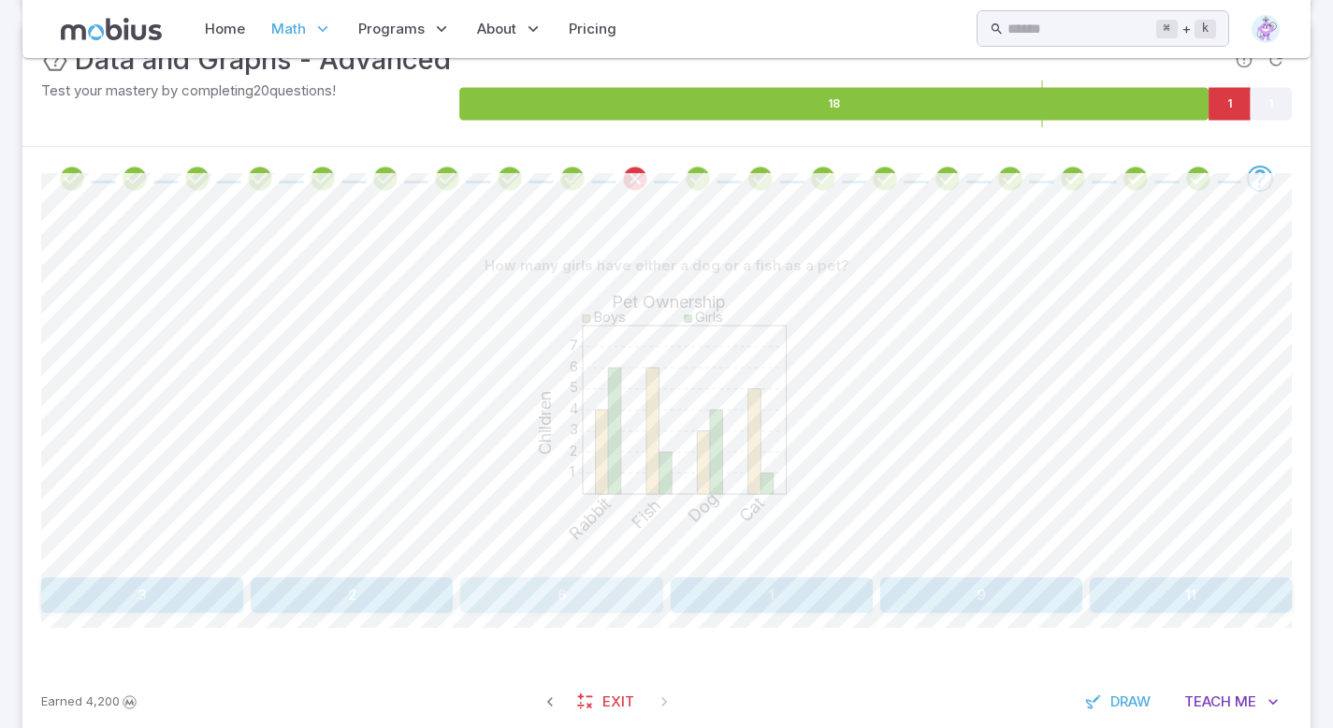
click at [594, 582] on button "6" at bounding box center [561, 595] width 202 height 36
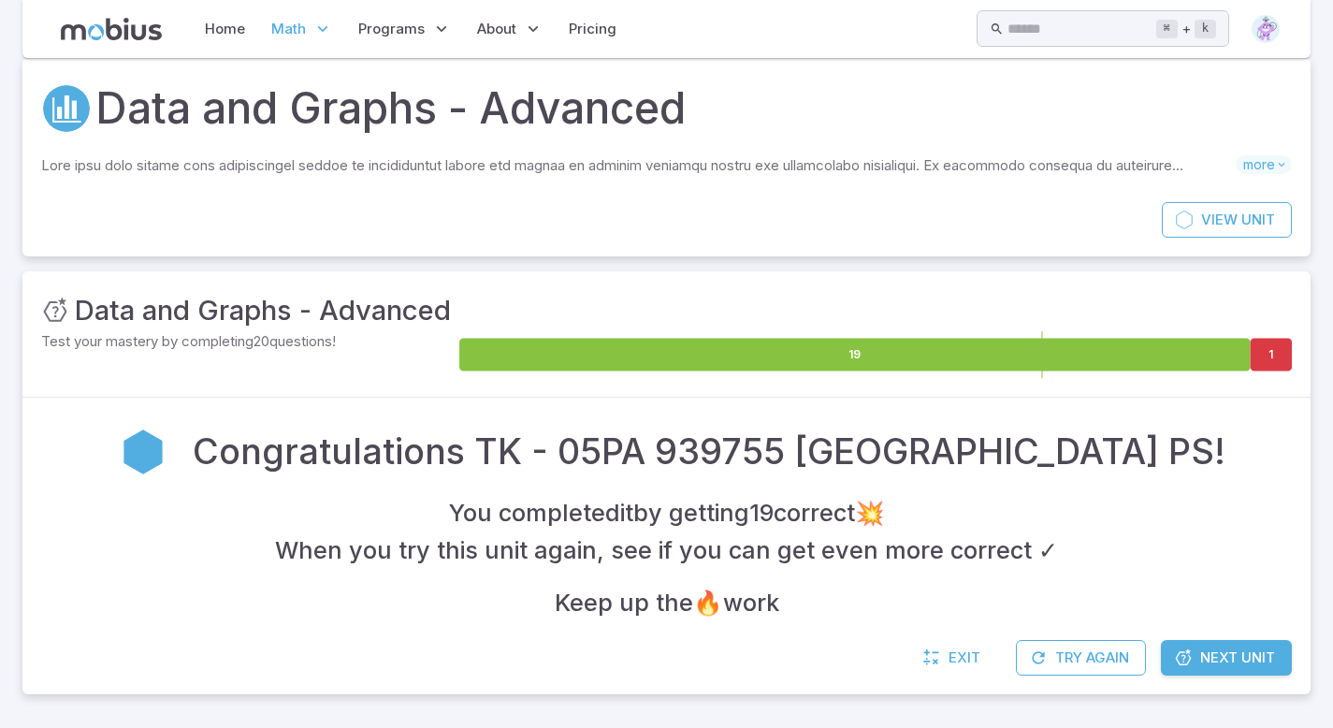
scroll to position [51, 0]
click at [1057, 656] on button "Try Again" at bounding box center [1081, 658] width 130 height 36
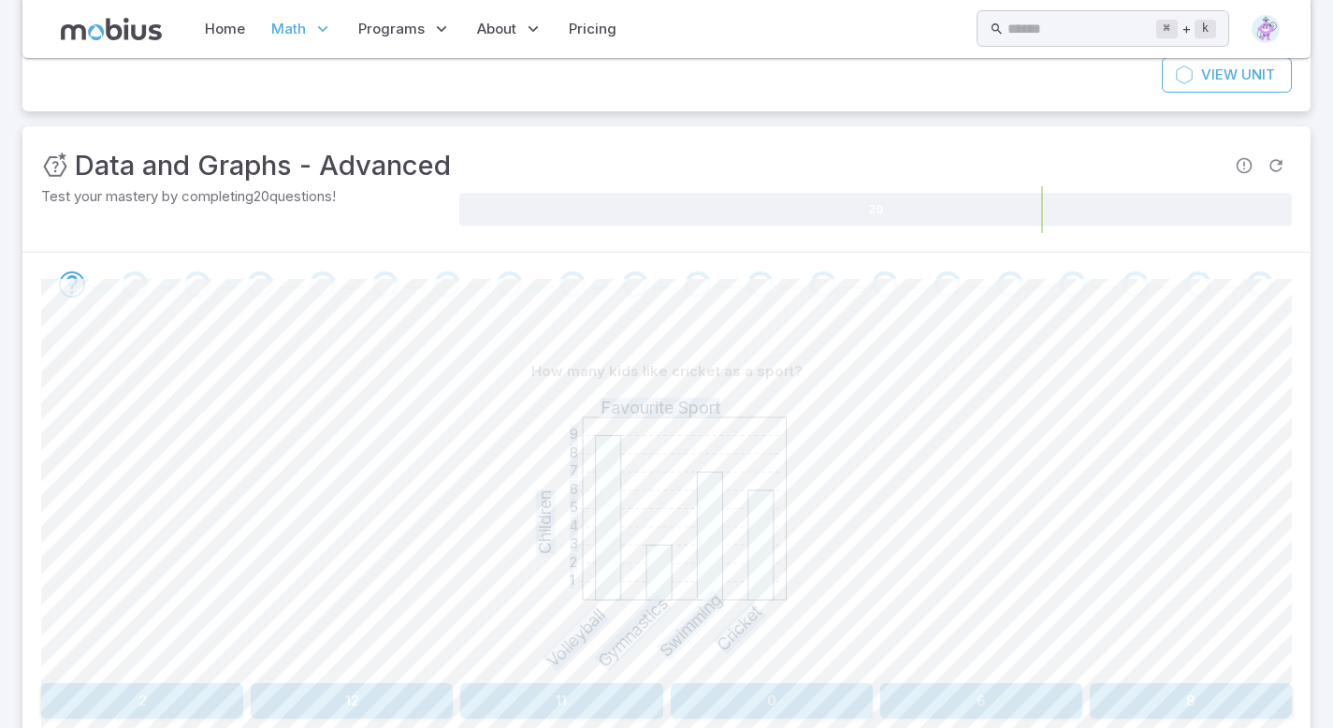
scroll to position [206, 0]
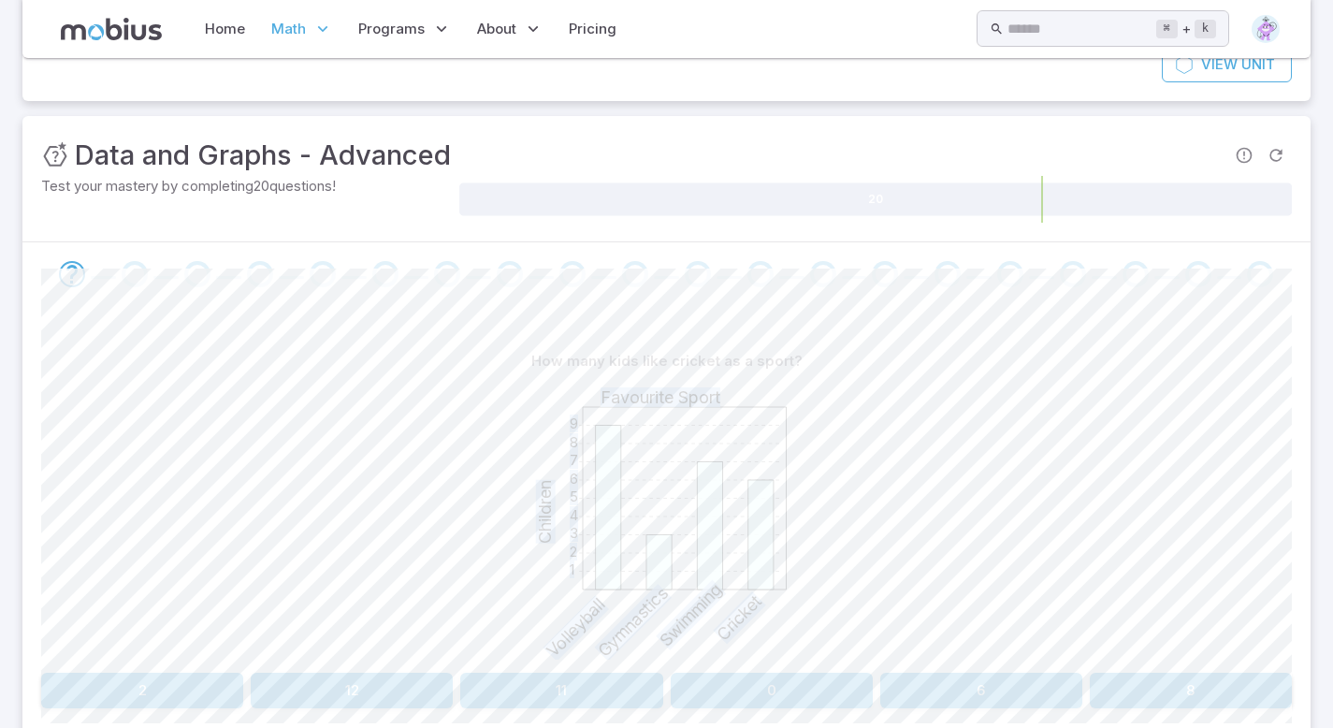
drag, startPoint x: 1346, startPoint y: 491, endPoint x: 1307, endPoint y: 597, distance: 112.8
click at [1308, 597] on html "Home Math Grade 1 Grade 2 Grade 3 Grade 4 Grade 5 Grade 6 Grade 7 Grade 8 Grade…" at bounding box center [666, 330] width 1333 height 1073
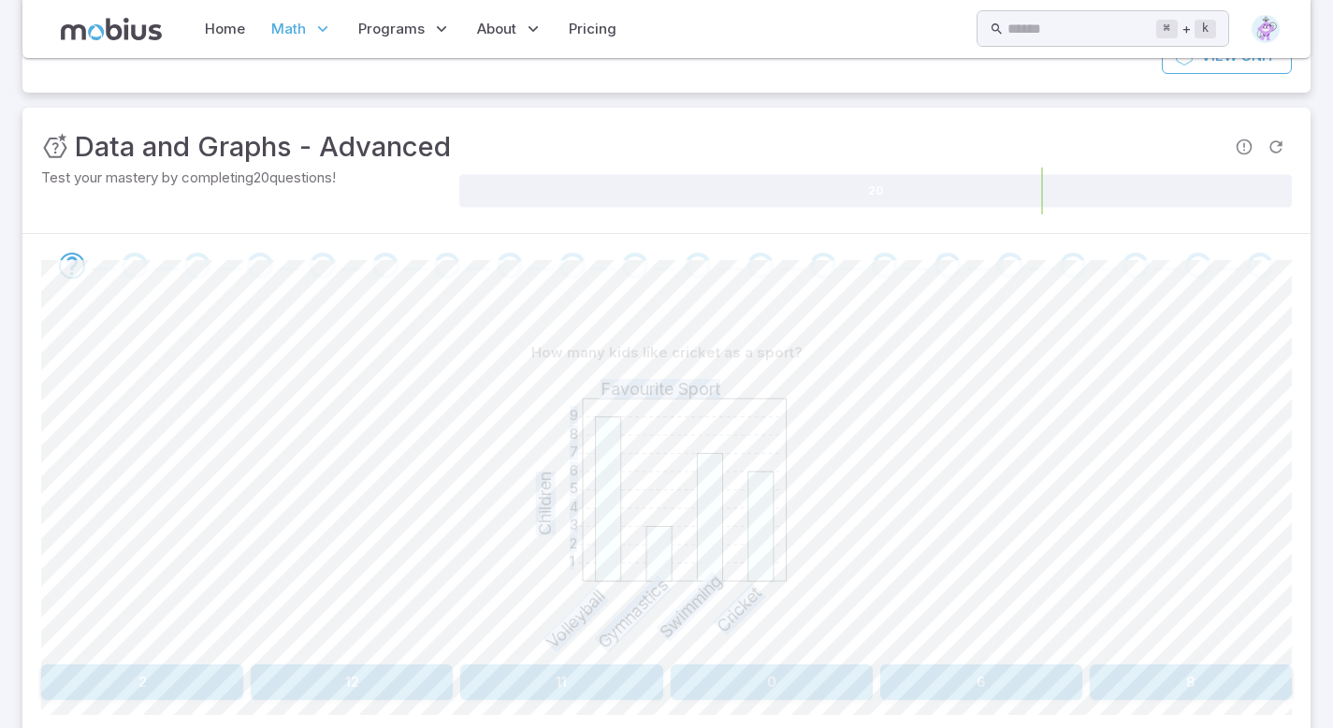
scroll to position [146, 0]
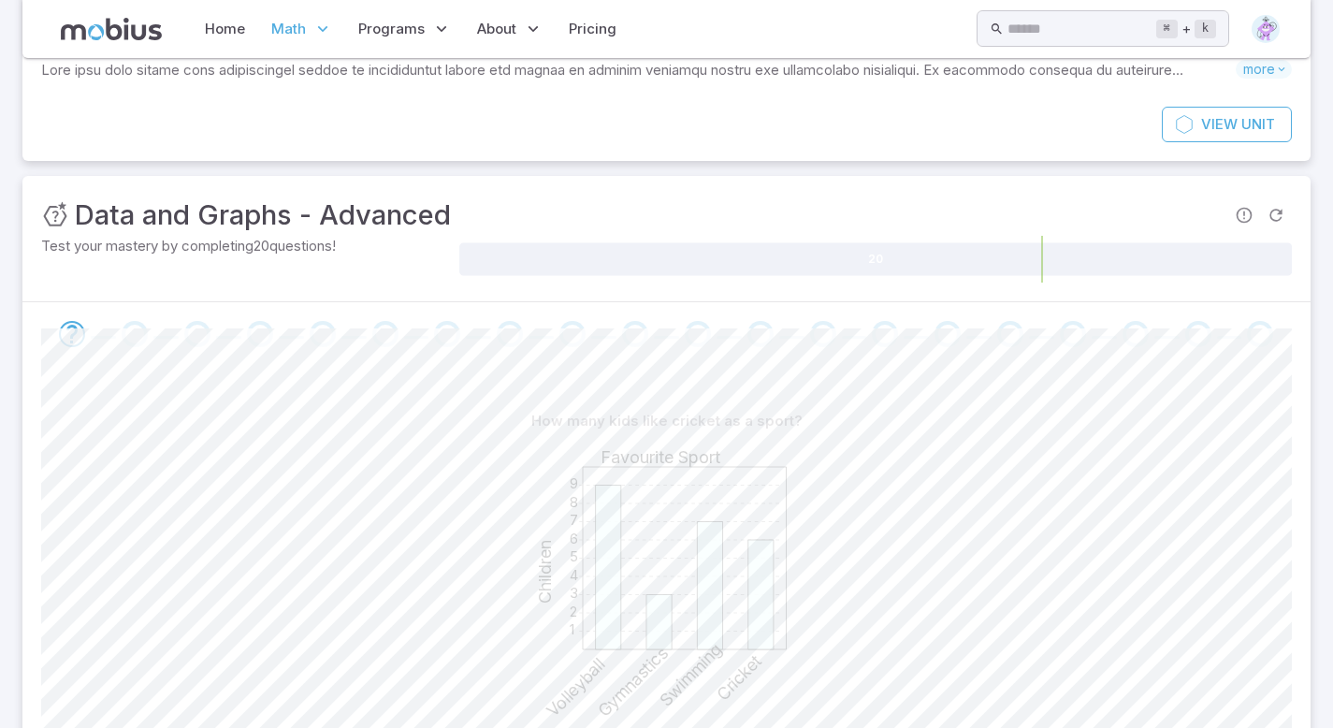
click at [1123, 562] on div "1 2 3 4 5 6 7 8 9 Favourite Sport Children Volleyball Gymnastics Swimming Crick…" at bounding box center [666, 582] width 1251 height 286
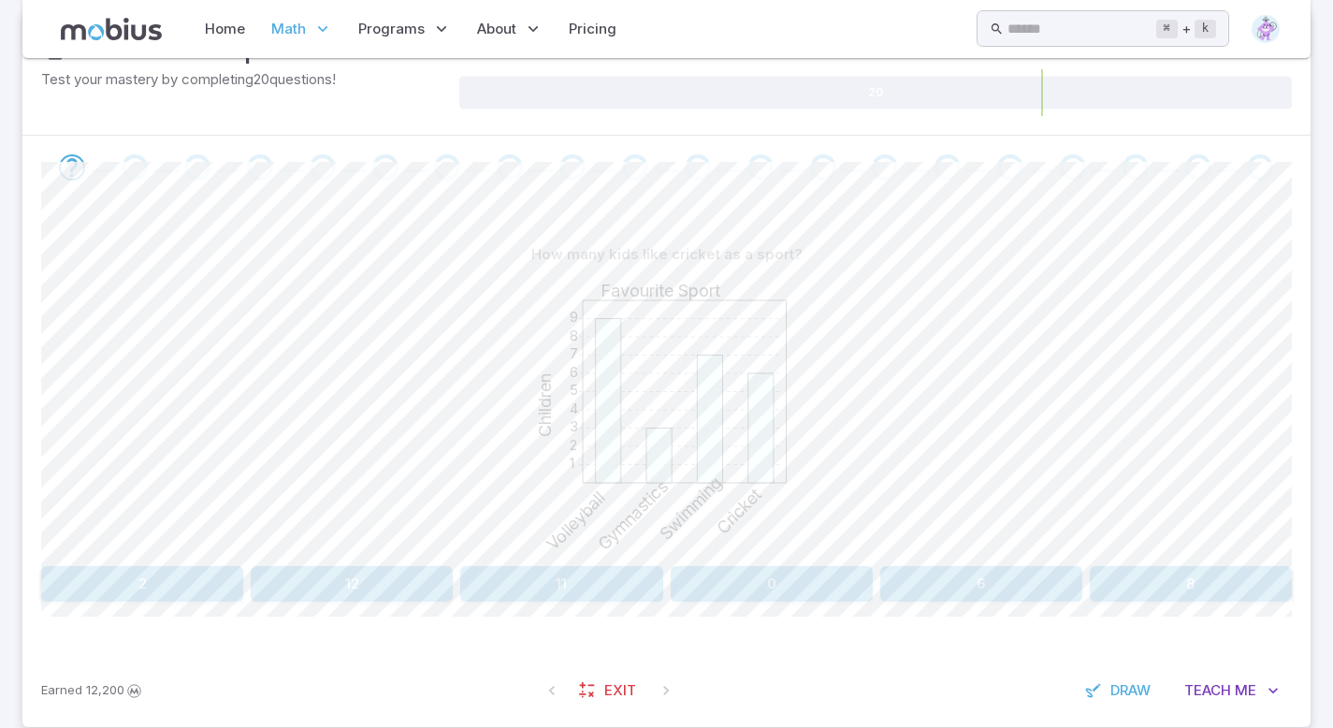
scroll to position [312, 0]
click at [990, 586] on button "6" at bounding box center [981, 585] width 202 height 36
click at [725, 575] on button "Swimming" at bounding box center [666, 585] width 412 height 36
click at [503, 585] on button "Tuesday" at bounding box center [508, 585] width 307 height 36
click at [490, 589] on button "Cricket" at bounding box center [508, 585] width 307 height 36
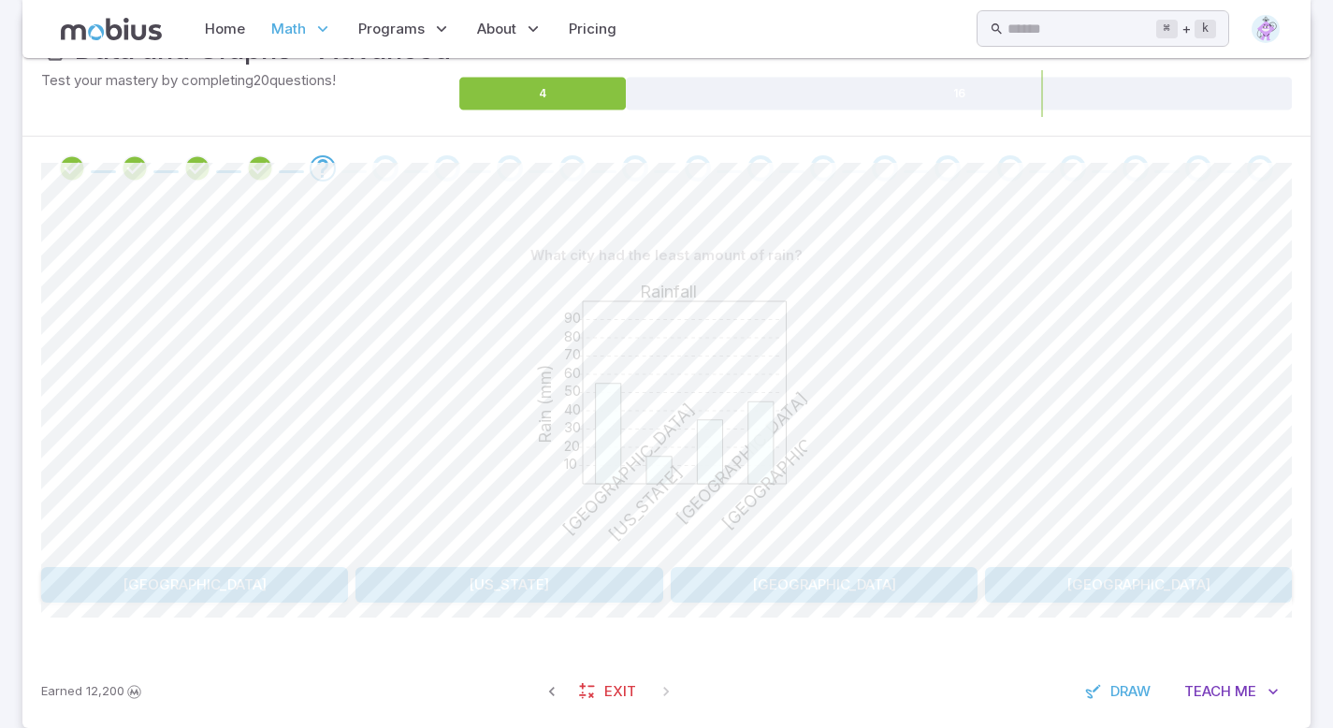
click at [500, 585] on button "New York" at bounding box center [508, 585] width 307 height 36
click at [1200, 579] on button "8" at bounding box center [1191, 585] width 202 height 36
click at [337, 584] on button "Cat" at bounding box center [352, 585] width 622 height 36
click at [779, 572] on button "14" at bounding box center [772, 585] width 202 height 36
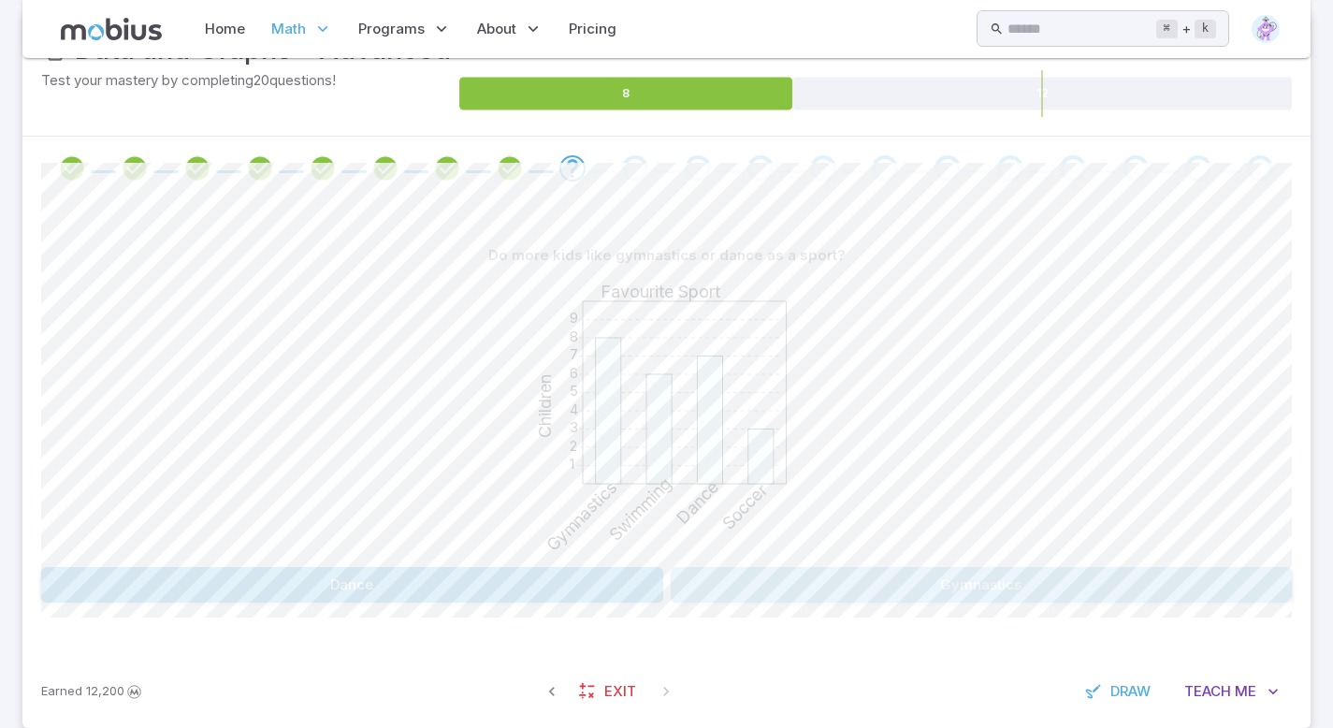
click at [884, 568] on button "Gymnastics" at bounding box center [982, 585] width 622 height 36
click at [1210, 587] on button "Hamster and Rabbit" at bounding box center [1170, 585] width 244 height 36
click at [374, 580] on button "6" at bounding box center [352, 585] width 202 height 36
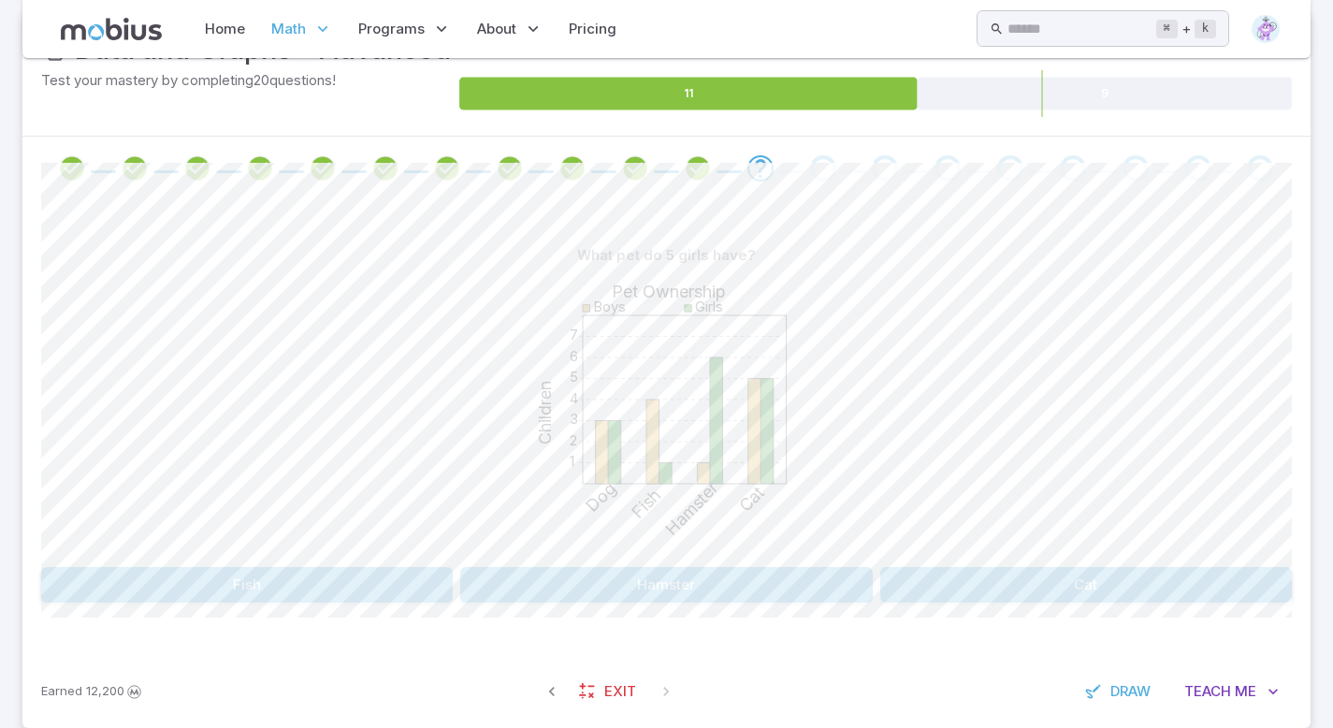
click at [1020, 570] on button "Cat" at bounding box center [1086, 585] width 412 height 36
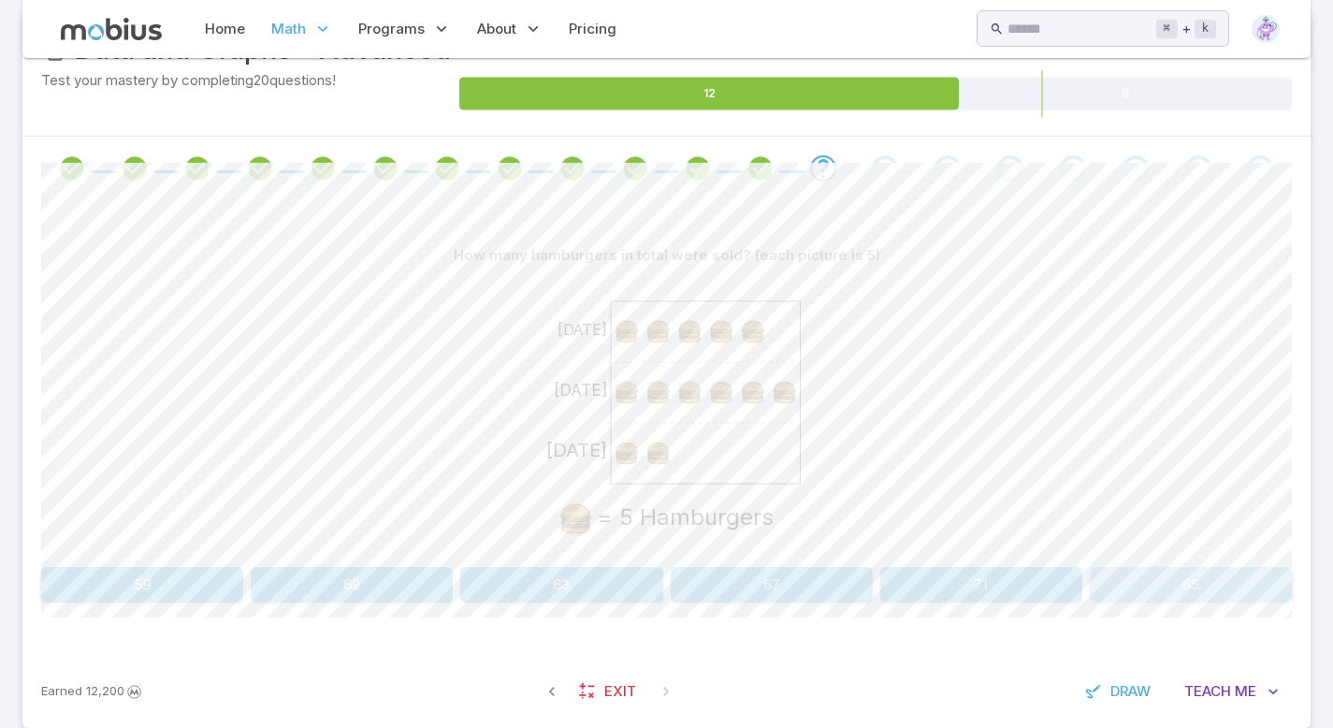
click at [1230, 597] on button "65" at bounding box center [1191, 585] width 202 height 36
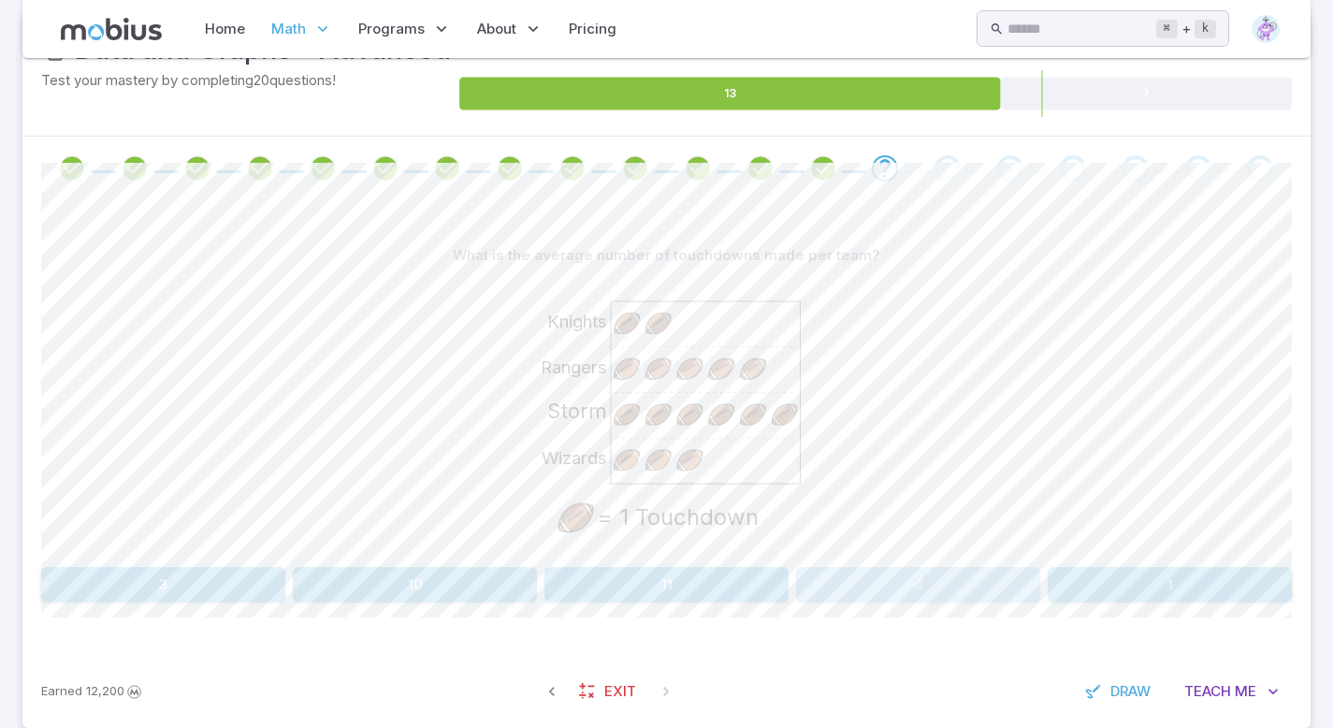
click at [913, 582] on button "4" at bounding box center [918, 585] width 244 height 36
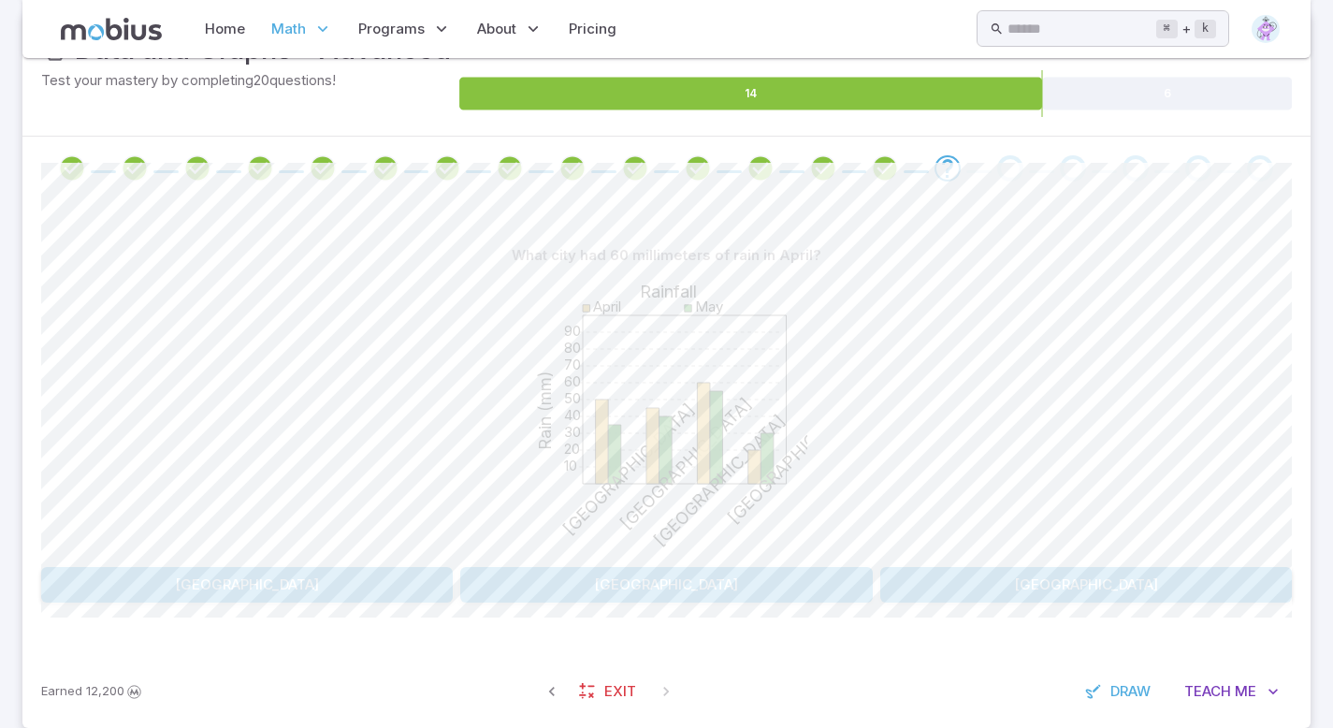
click at [257, 587] on button "[GEOGRAPHIC_DATA]" at bounding box center [247, 585] width 412 height 36
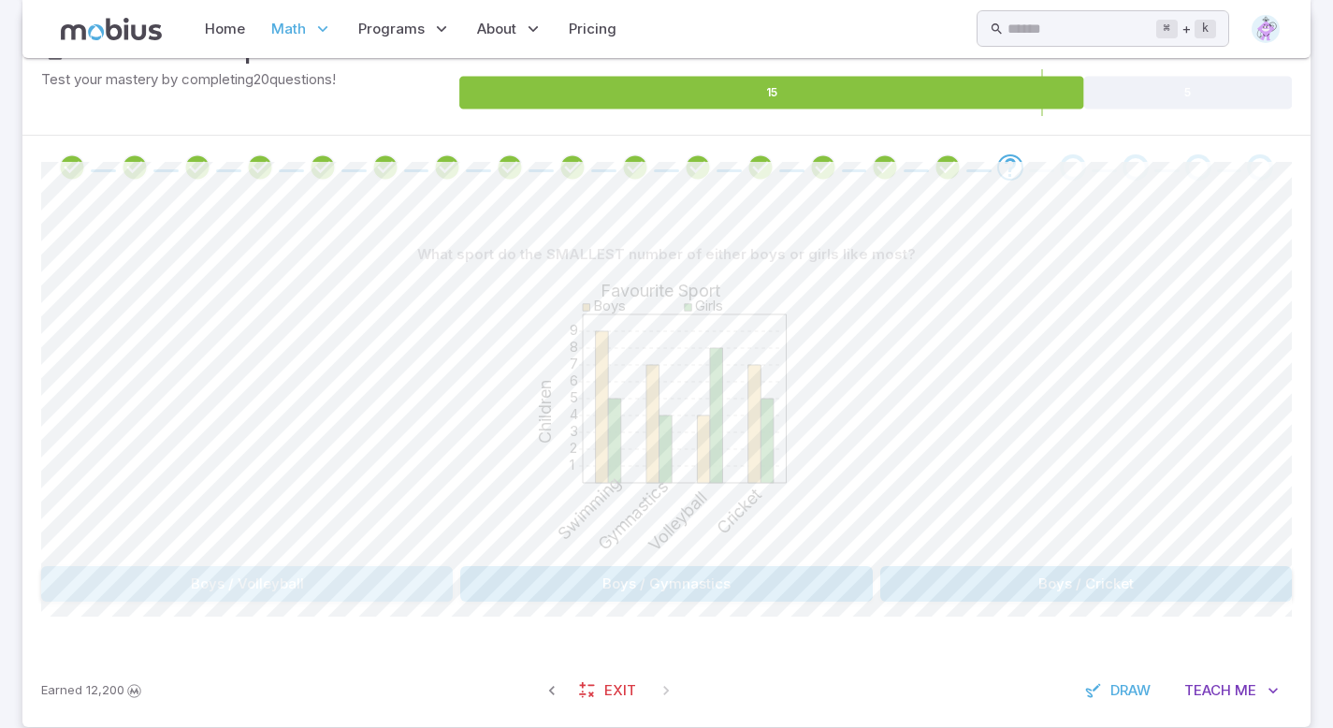
click at [289, 591] on button "Boys / Volleyball" at bounding box center [247, 584] width 412 height 36
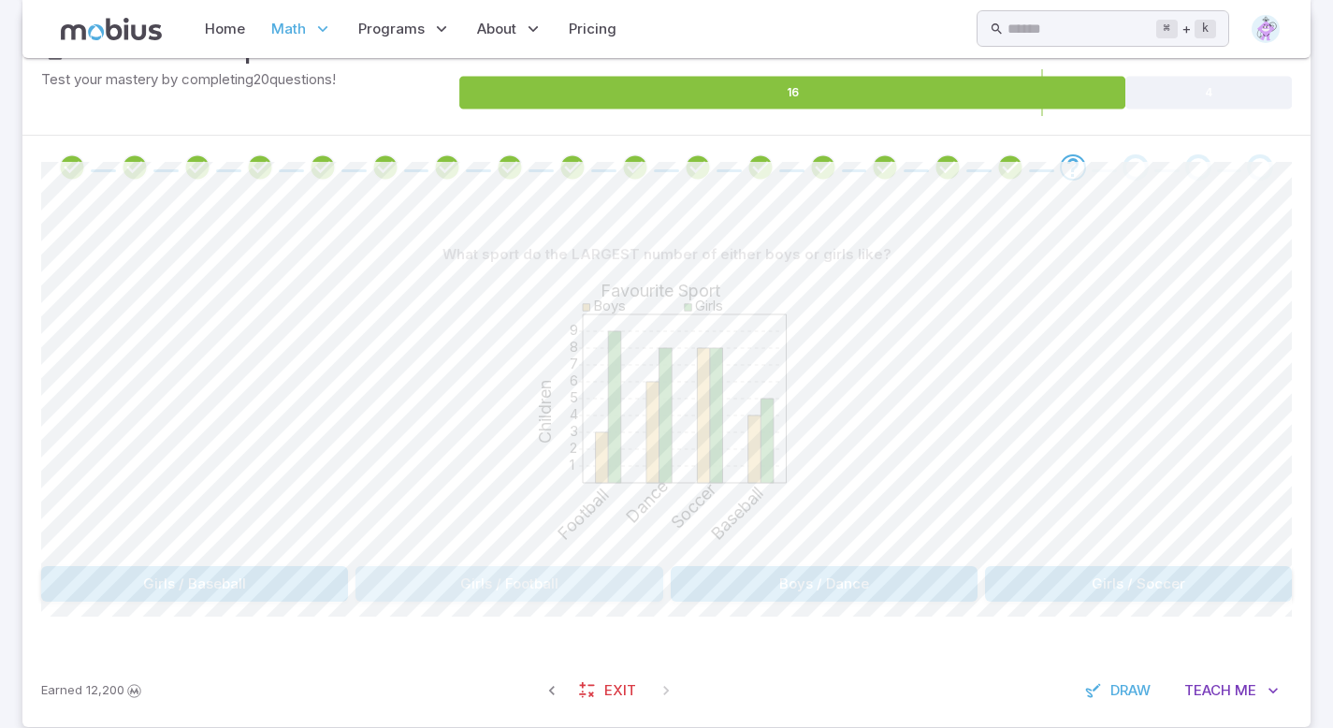
click at [491, 578] on button "Girls / Football" at bounding box center [508, 584] width 307 height 36
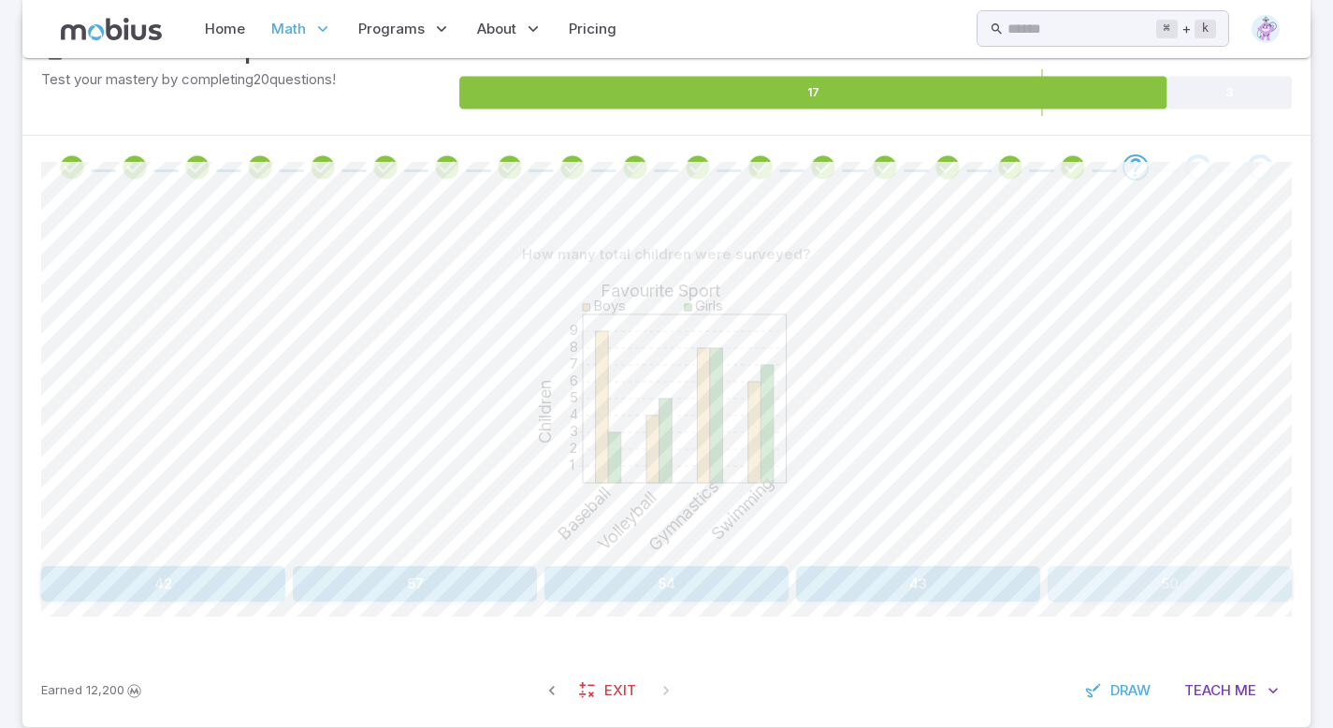
click at [1140, 587] on button "50" at bounding box center [1170, 584] width 244 height 36
click at [413, 593] on button "4" at bounding box center [352, 584] width 202 height 36
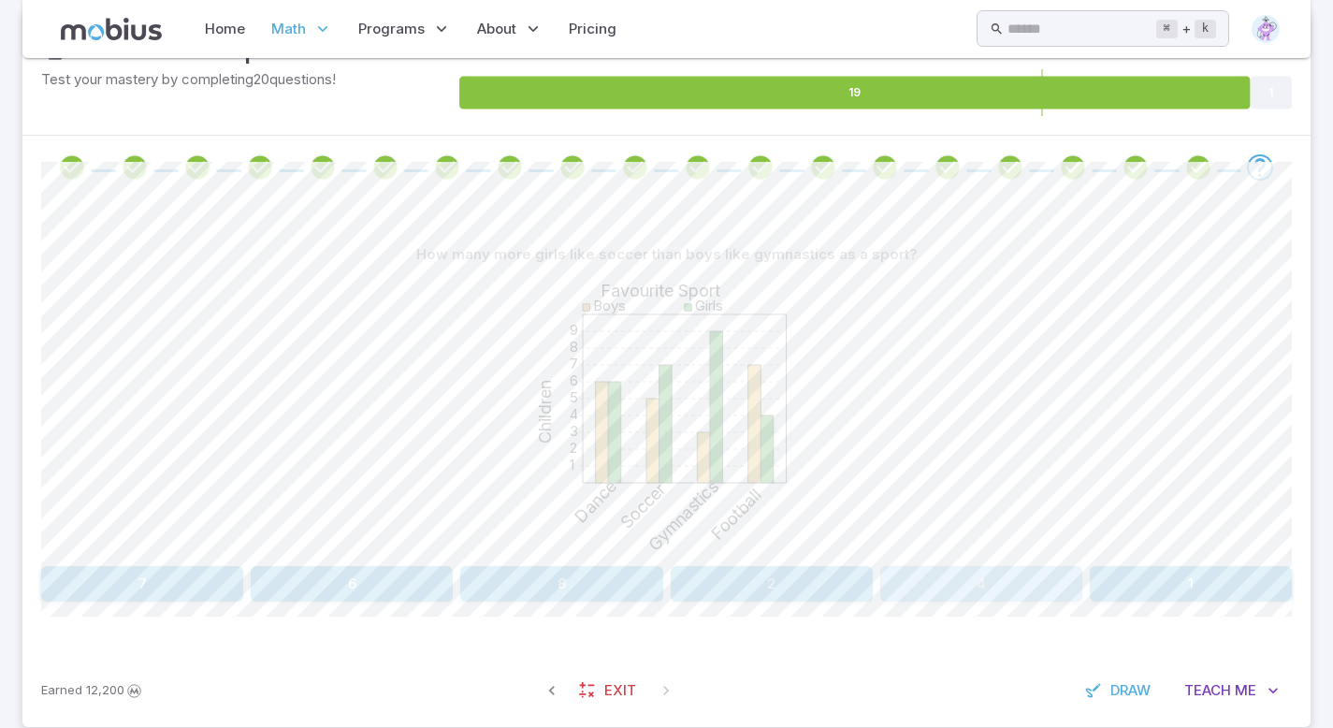
click at [990, 600] on button "4" at bounding box center [981, 584] width 202 height 36
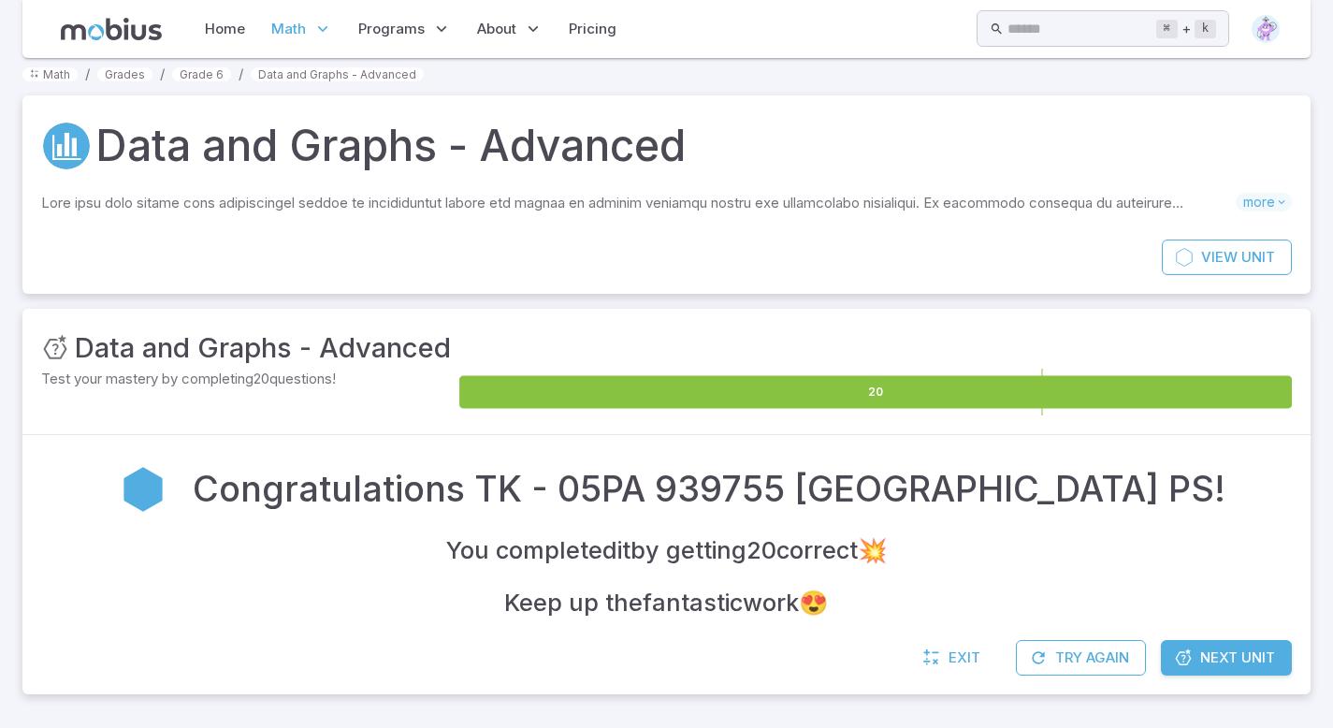
scroll to position [13, 0]
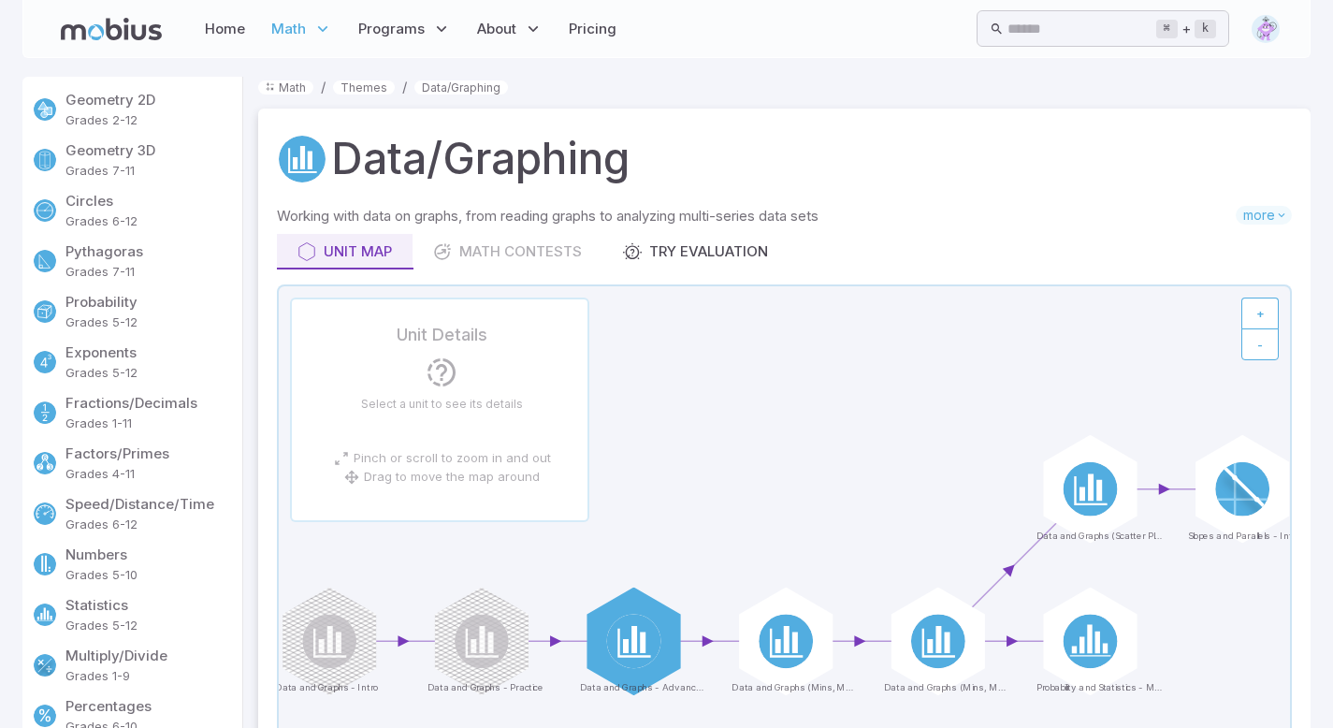
click at [561, 245] on div "Unit Map Math Contests Try Evaluation" at bounding box center [784, 252] width 1015 height 36
click at [536, 257] on div "Unit Map Math Contests Try Evaluation" at bounding box center [784, 252] width 1015 height 36
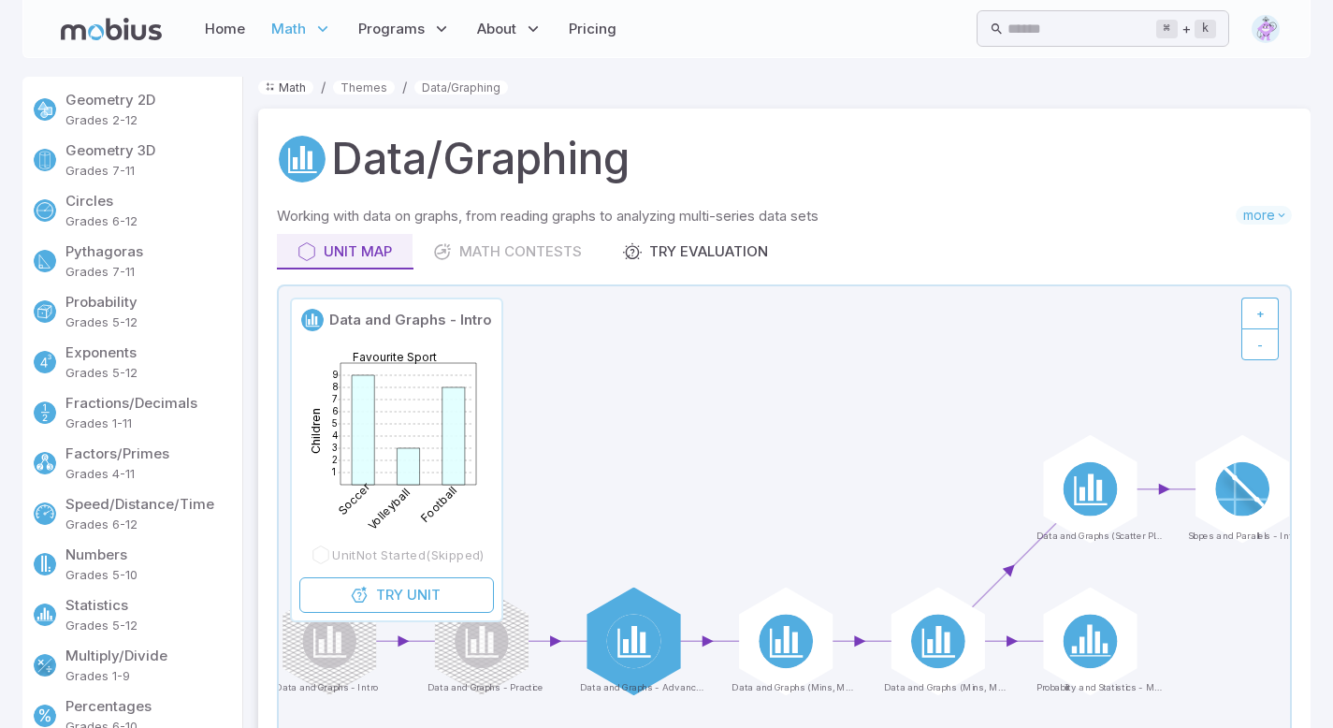
click at [282, 83] on link "Math" at bounding box center [285, 87] width 55 height 14
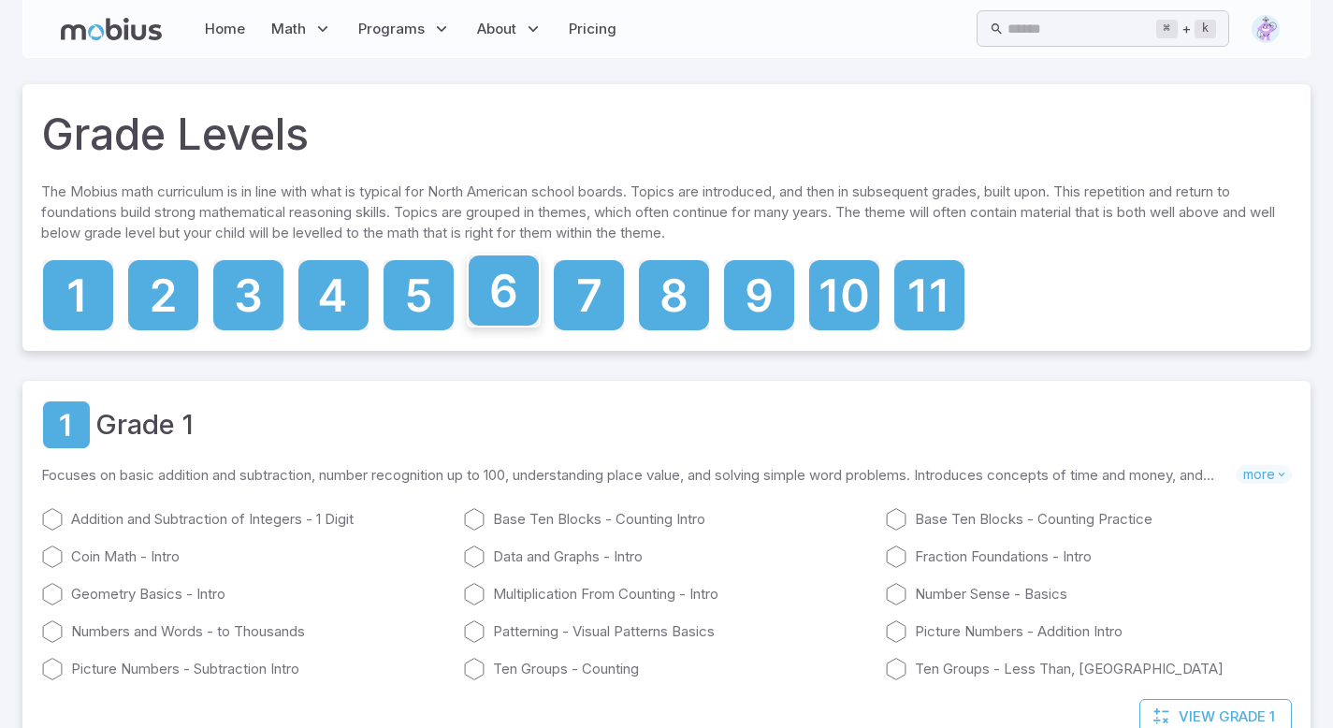
click at [515, 298] on icon at bounding box center [503, 291] width 24 height 34
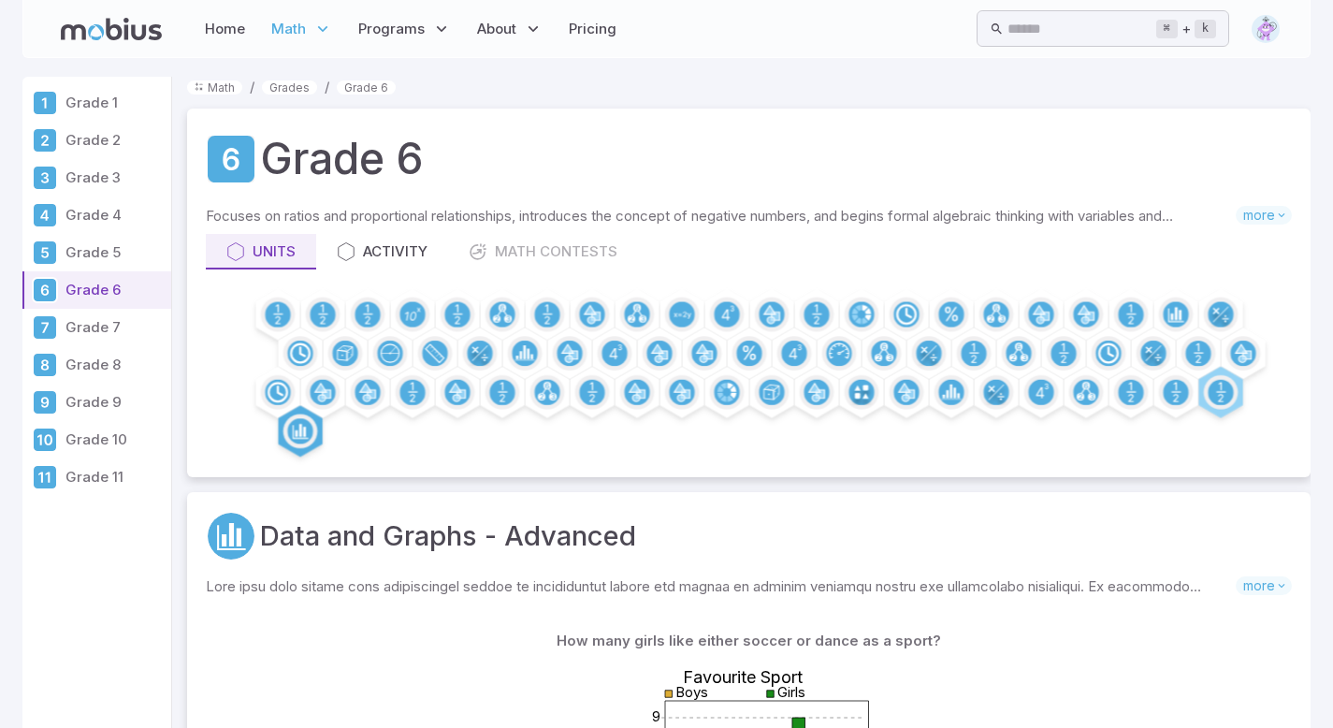
click at [719, 523] on div "Data and Graphs - Advanced" at bounding box center [749, 536] width 1086 height 51
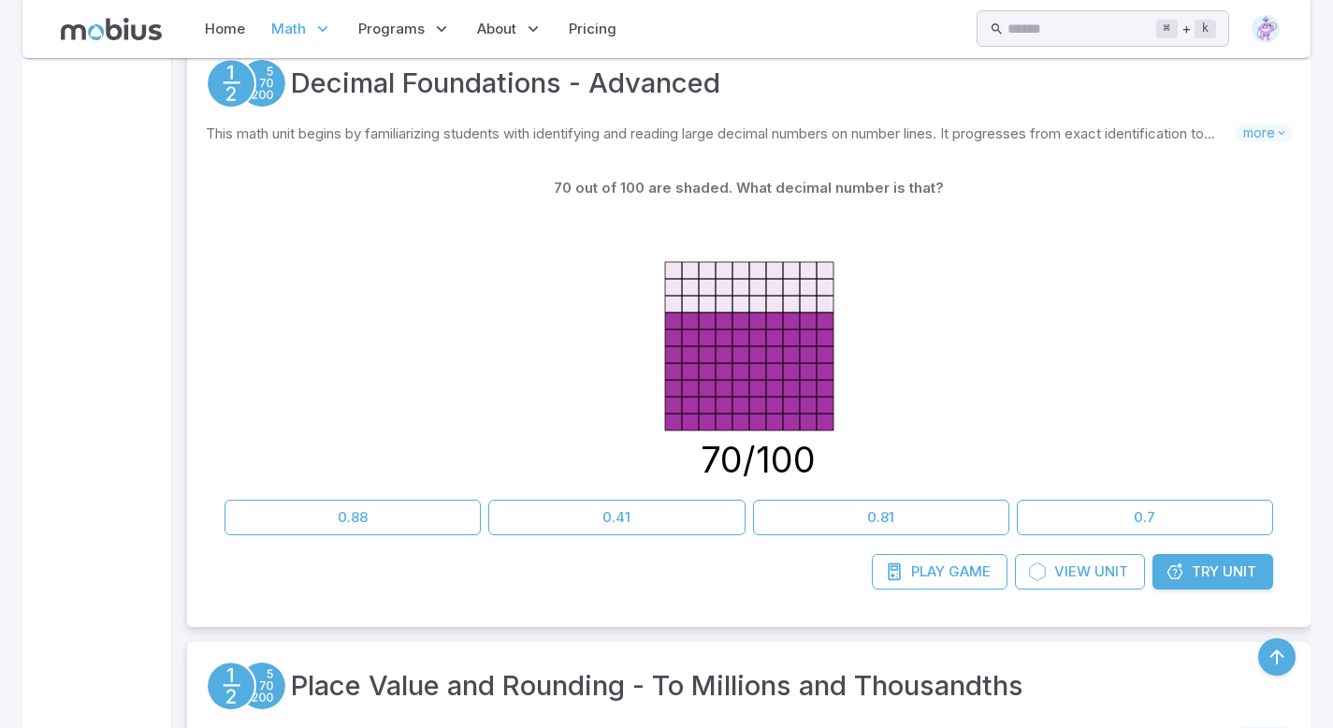
scroll to position [1123, 0]
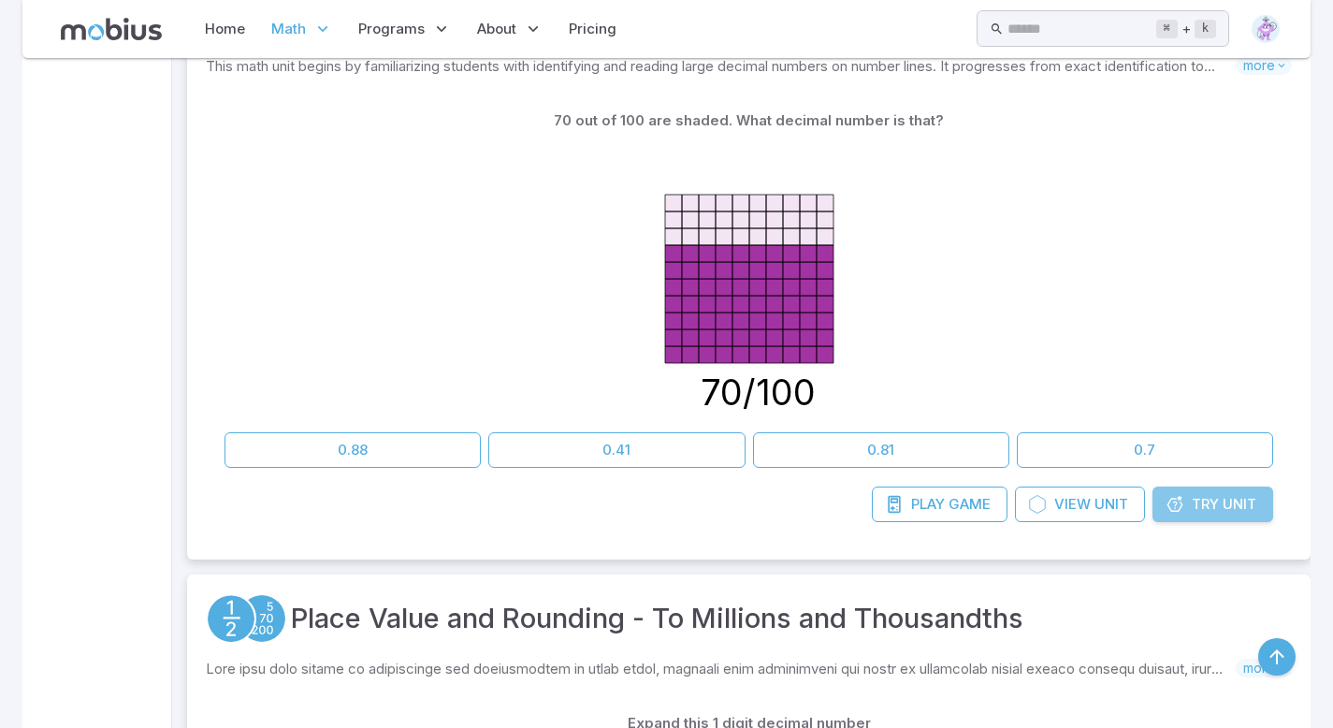
click at [1211, 500] on span "Try" at bounding box center [1205, 504] width 27 height 21
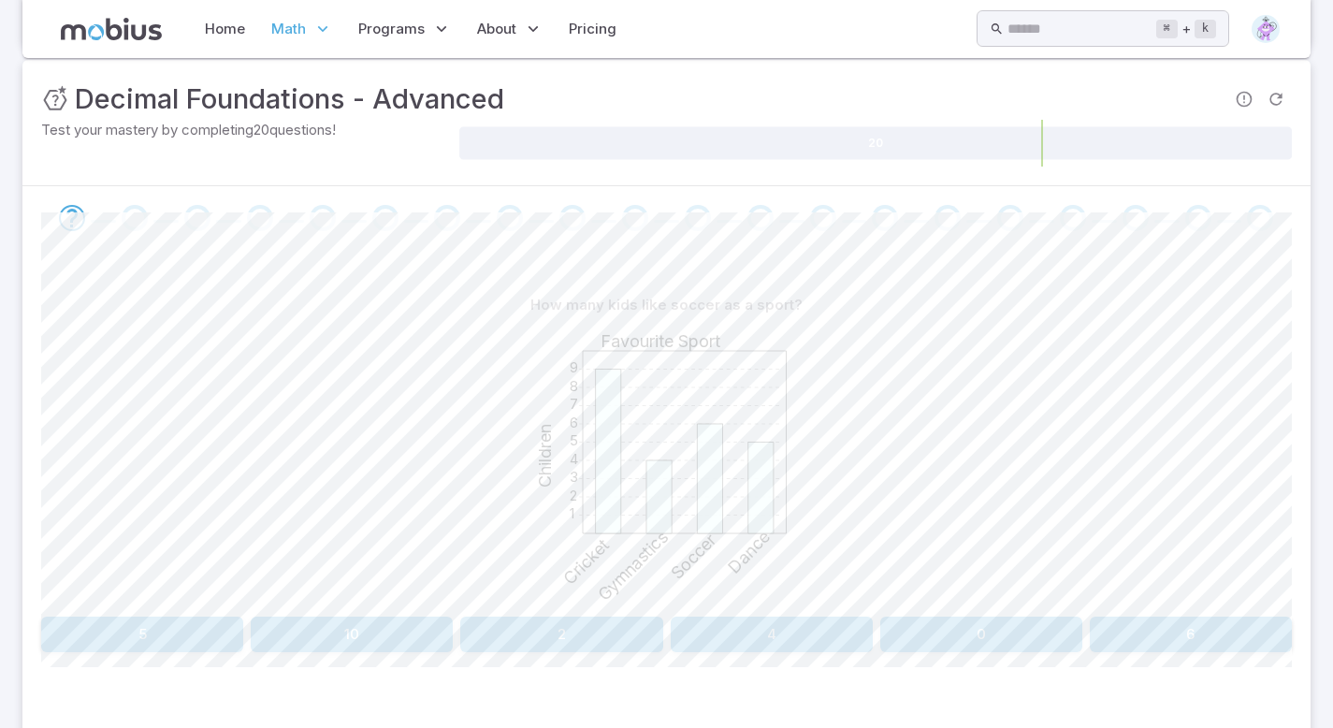
scroll to position [299, 0]
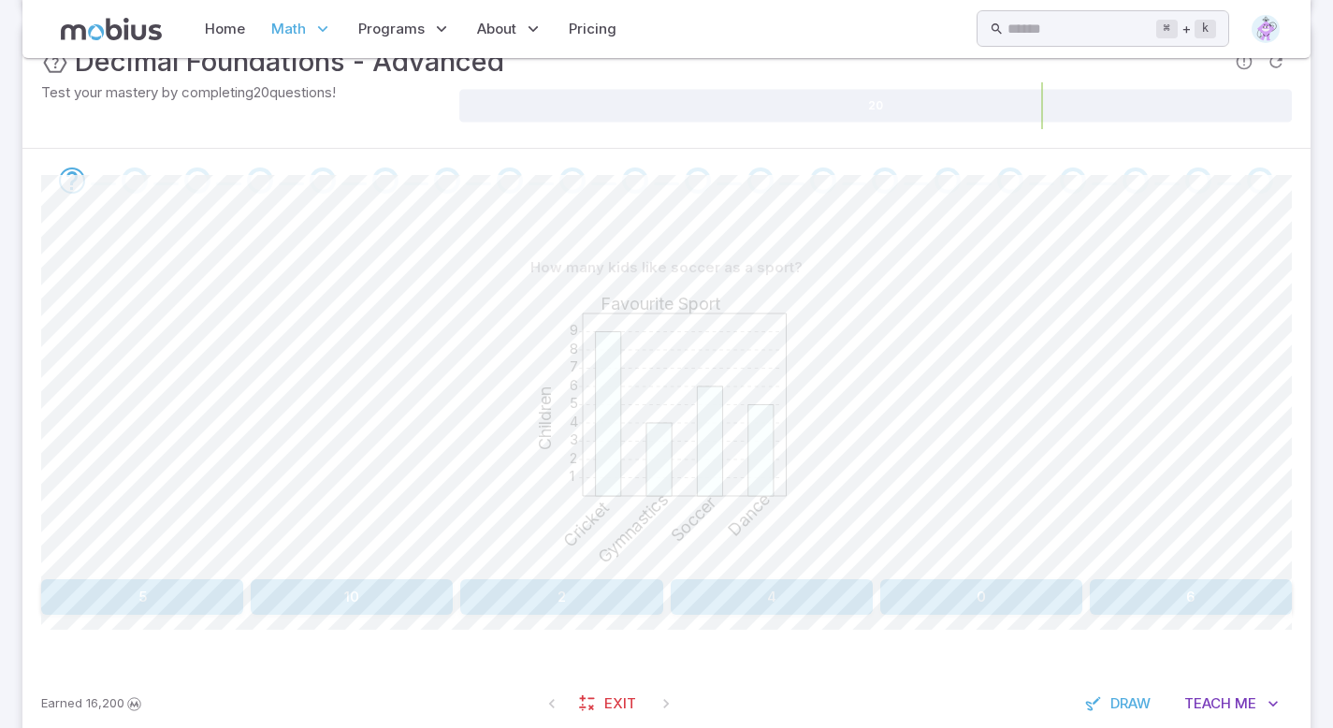
click at [1213, 594] on button "6" at bounding box center [1191, 597] width 202 height 36
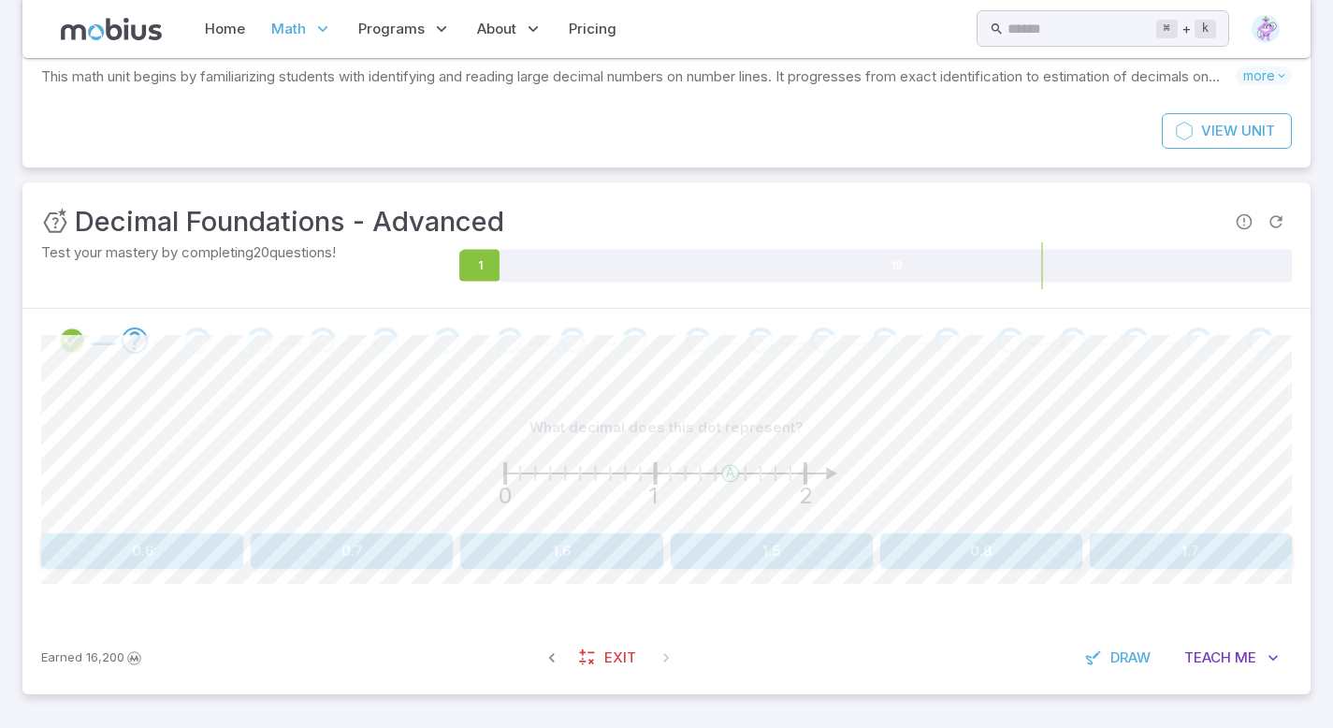
scroll to position [138, 0]
click at [808, 558] on button "1.5" at bounding box center [772, 552] width 202 height 36
click at [1018, 544] on button "1.6" at bounding box center [981, 552] width 202 height 36
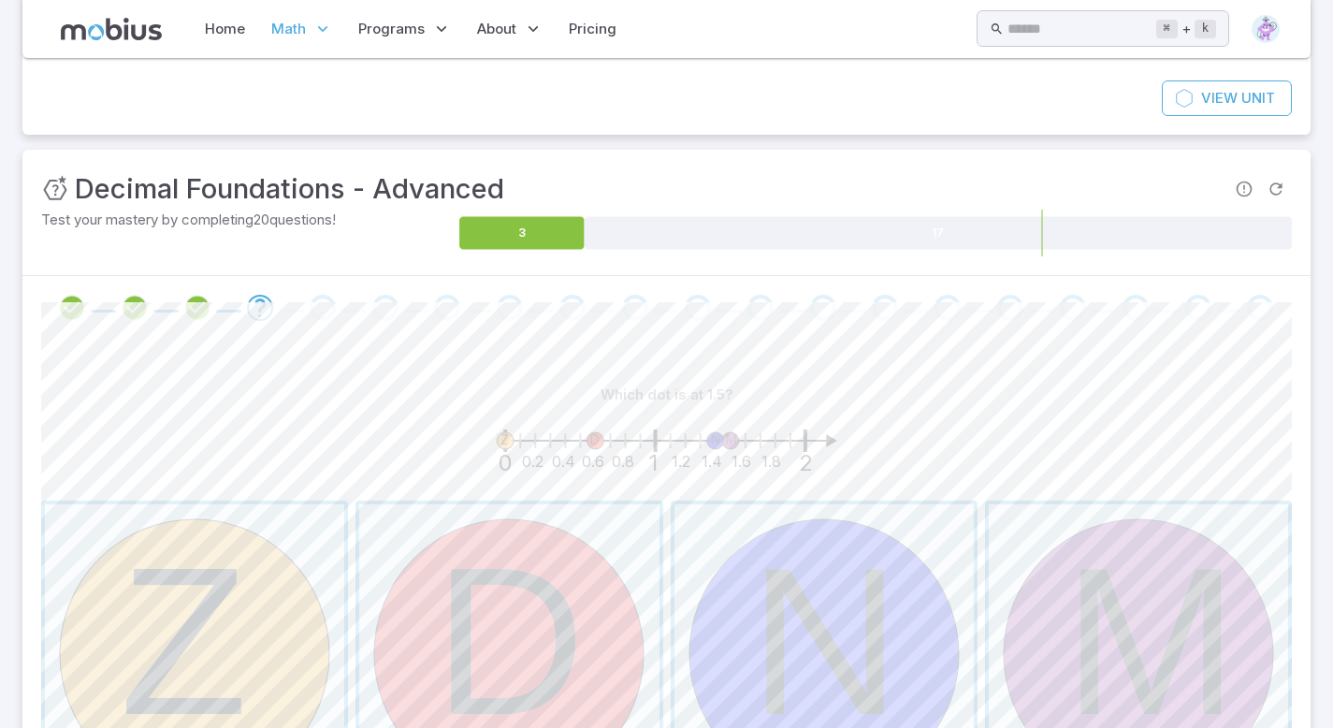
scroll to position [176, 0]
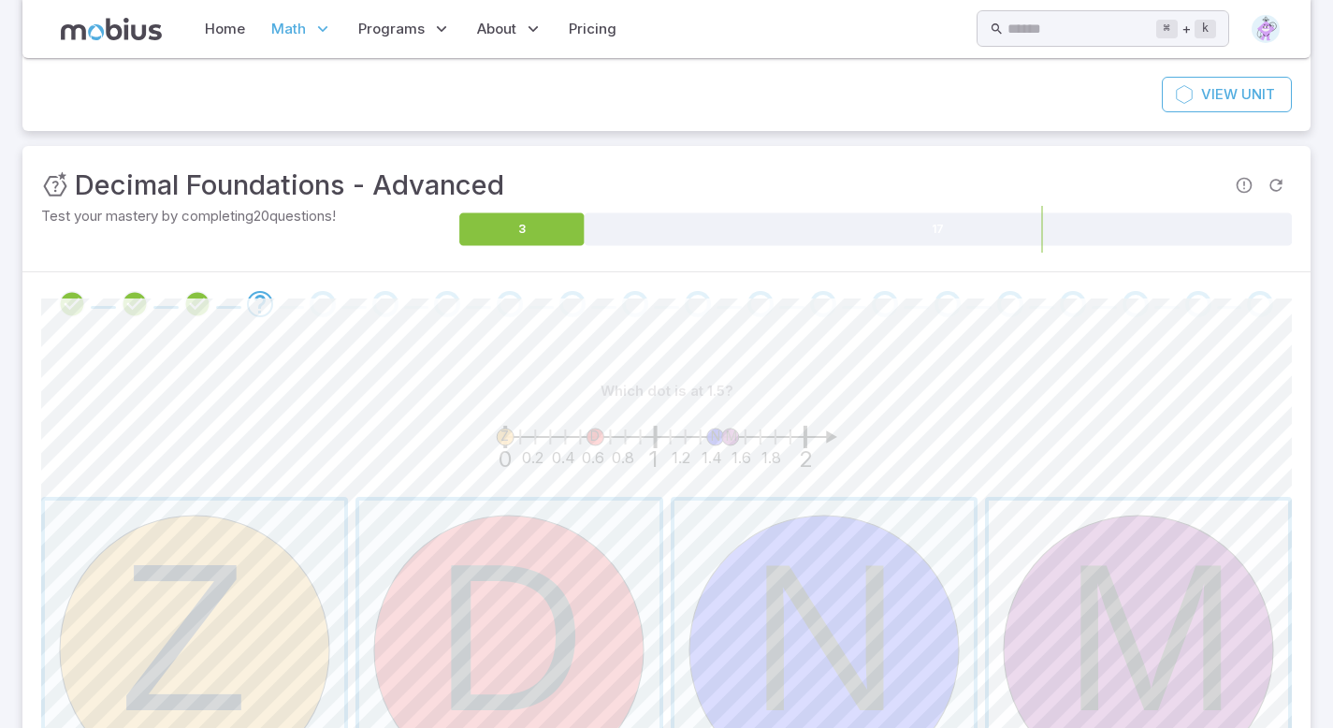
click at [1174, 616] on span "button" at bounding box center [1138, 649] width 299 height 299
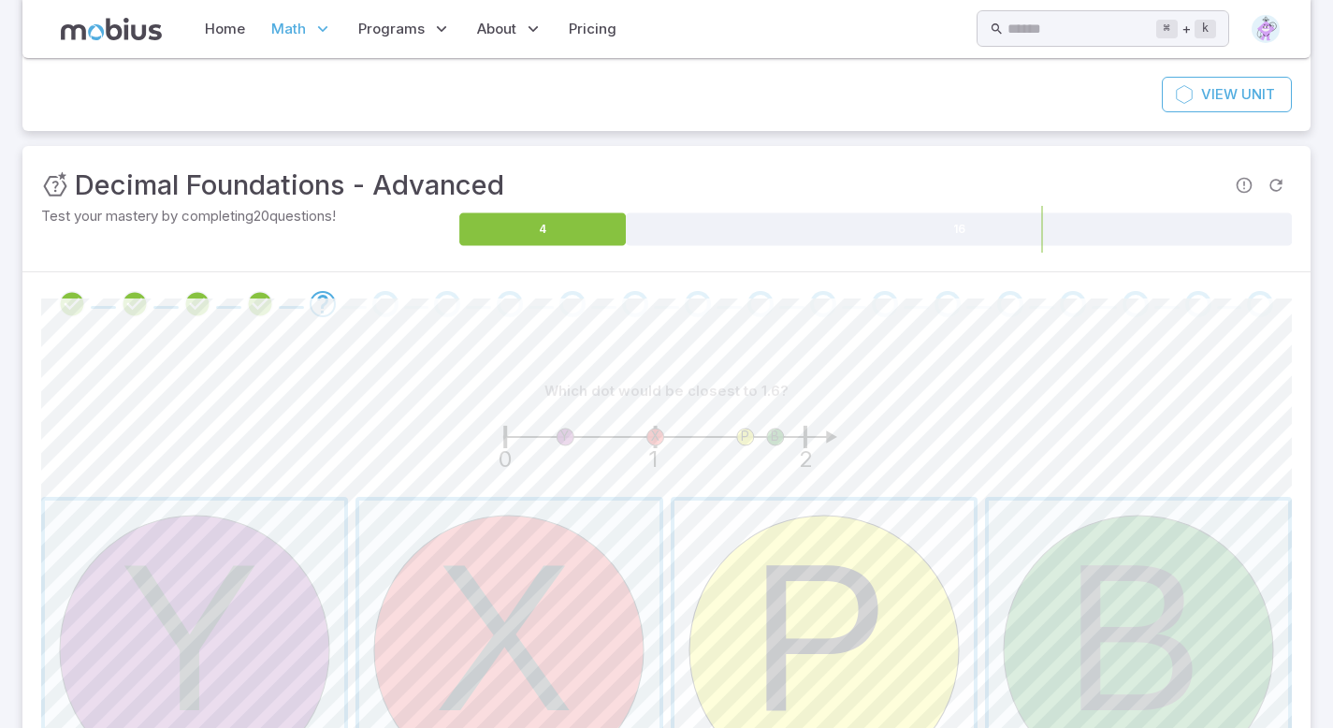
click at [807, 556] on span "button" at bounding box center [823, 649] width 299 height 299
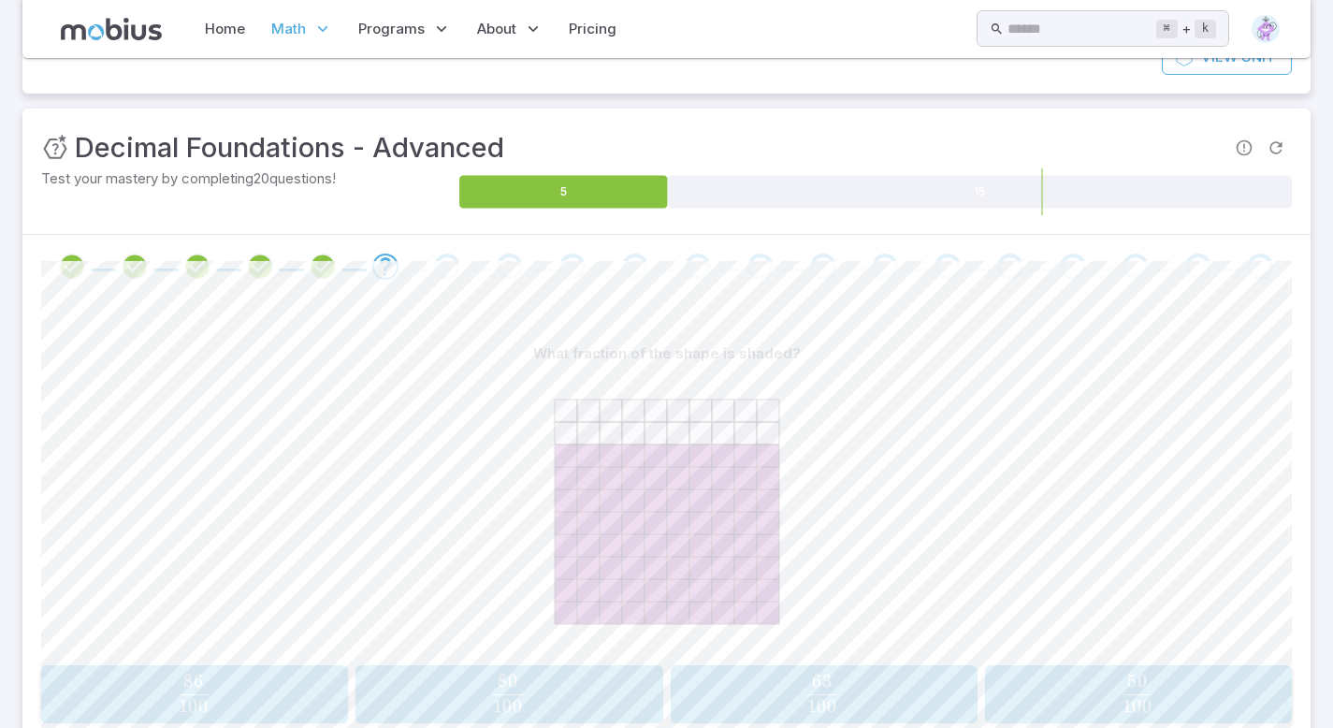
scroll to position [251, 0]
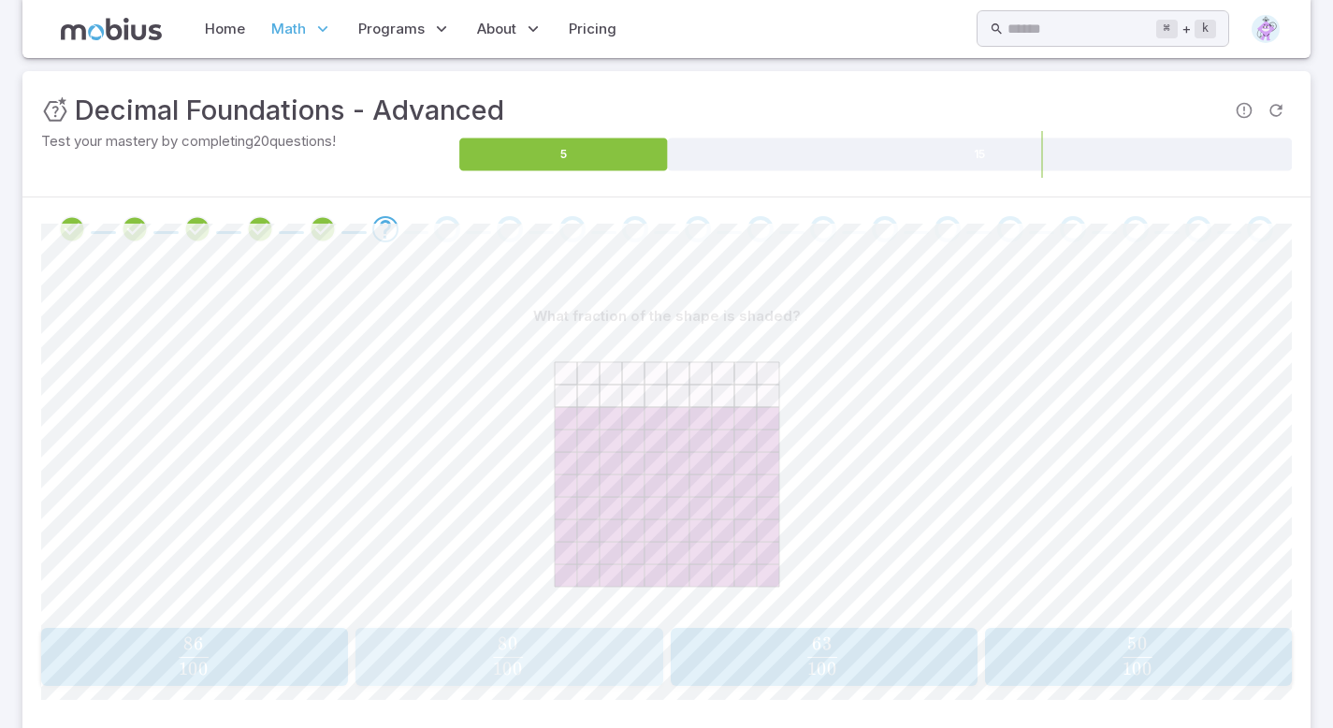
click at [525, 646] on span "100 80 ​" at bounding box center [507, 655] width 274 height 37
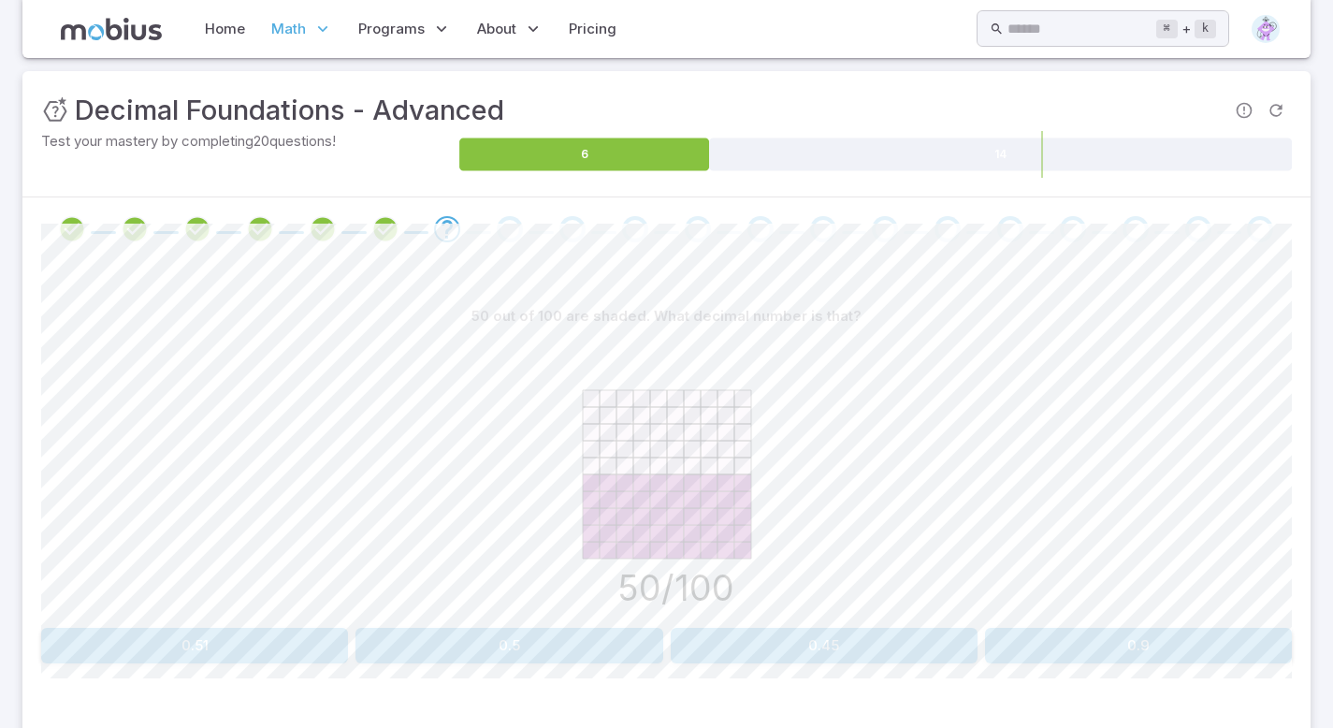
click at [538, 634] on button "0.5" at bounding box center [508, 646] width 307 height 36
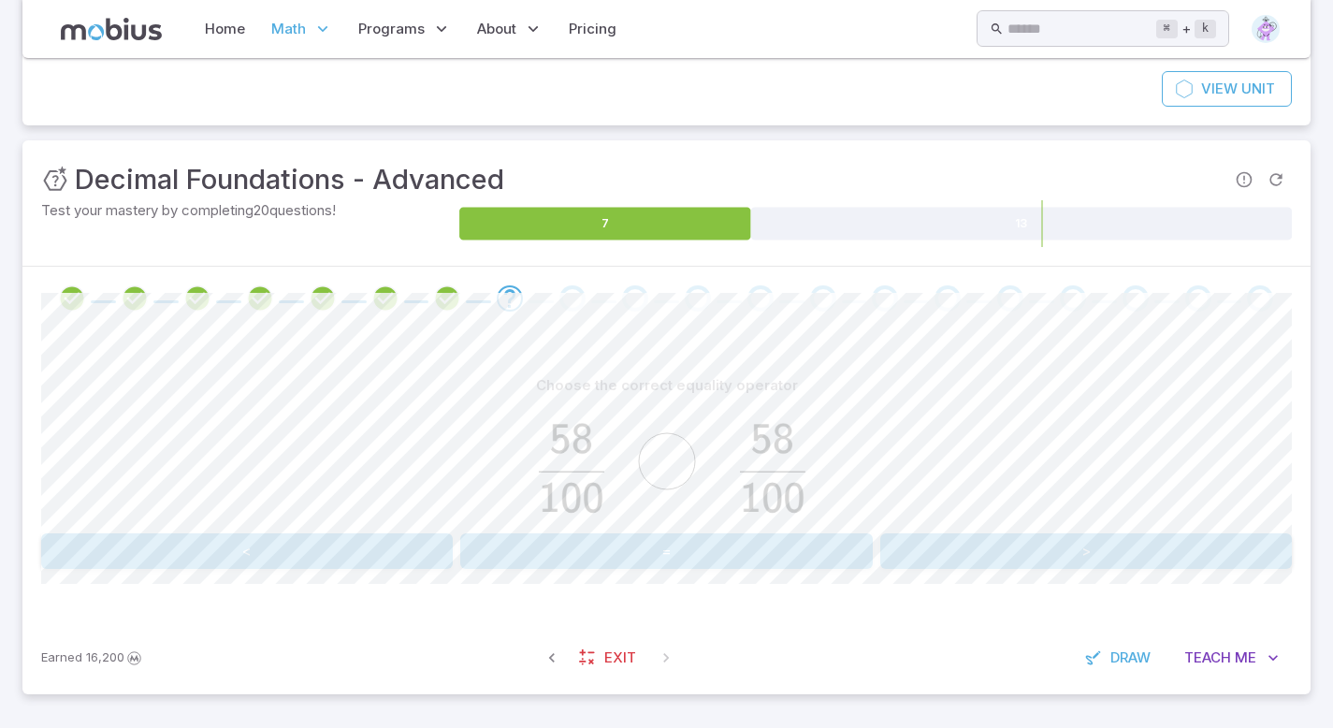
scroll to position [181, 0]
click at [640, 544] on button "=" at bounding box center [666, 552] width 412 height 36
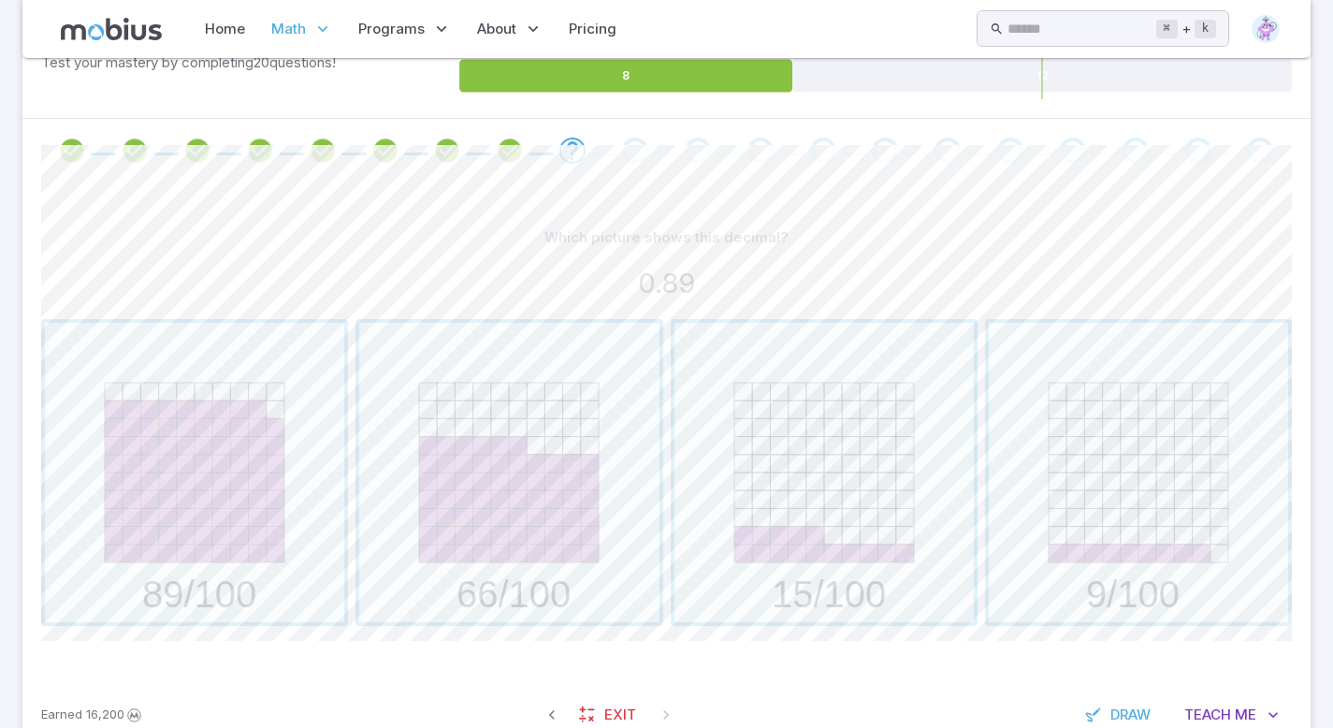
scroll to position [330, 0]
click at [127, 505] on span "button" at bounding box center [194, 471] width 299 height 299
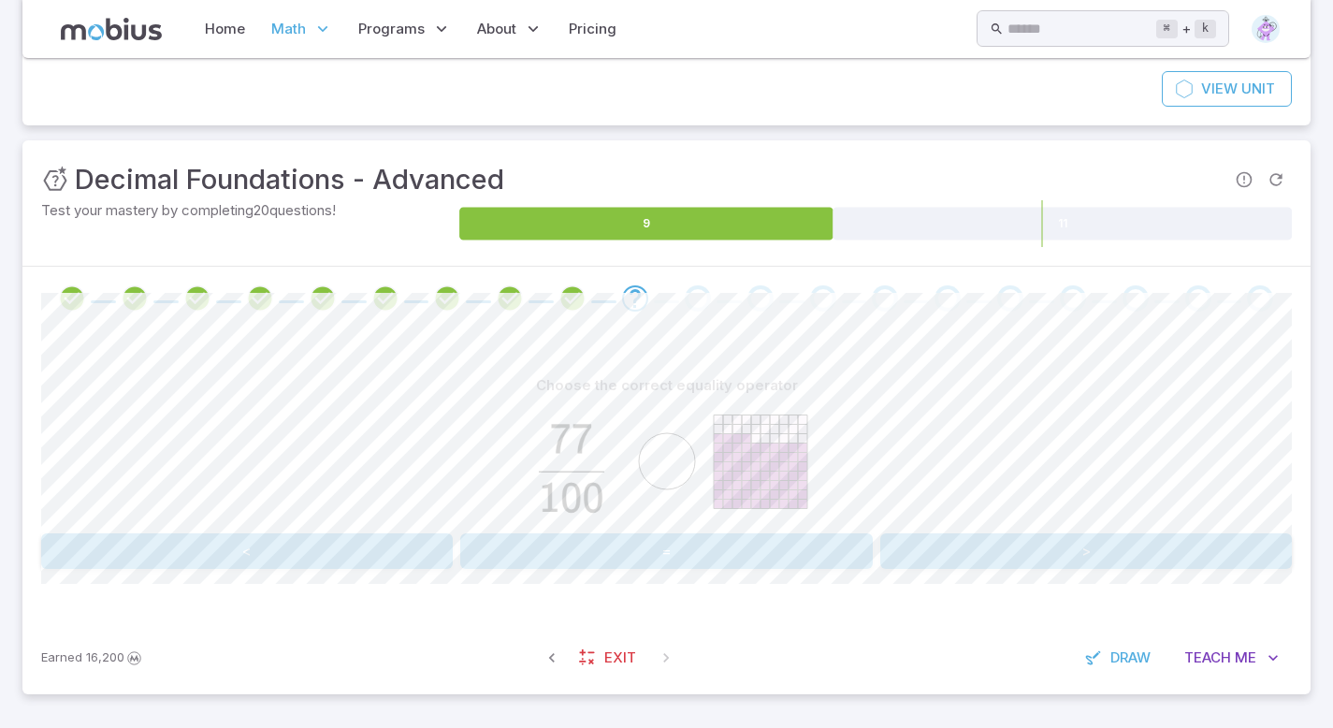
scroll to position [181, 0]
click at [1051, 554] on button ">" at bounding box center [1086, 552] width 412 height 36
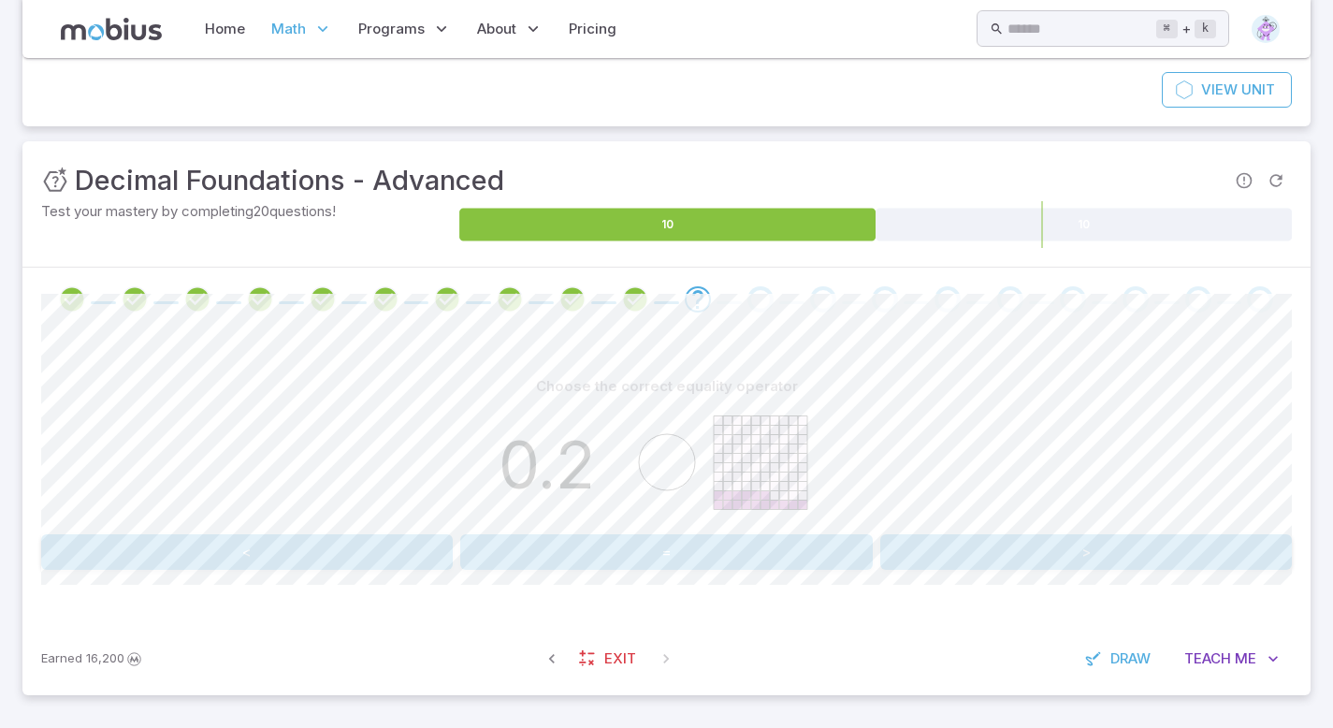
click at [1116, 539] on button ">" at bounding box center [1086, 552] width 412 height 36
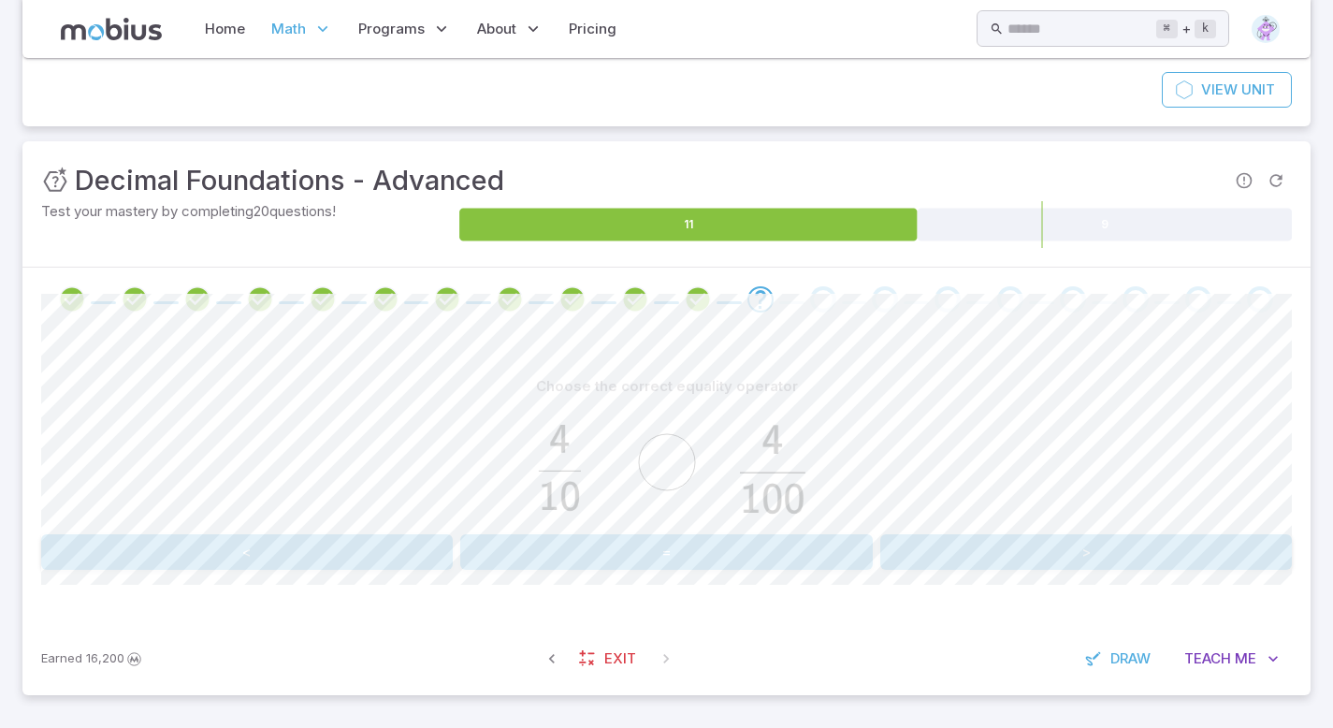
click at [1113, 537] on button ">" at bounding box center [1086, 552] width 412 height 36
click at [306, 535] on button "<" at bounding box center [247, 552] width 412 height 36
click at [342, 546] on button "<" at bounding box center [247, 552] width 412 height 36
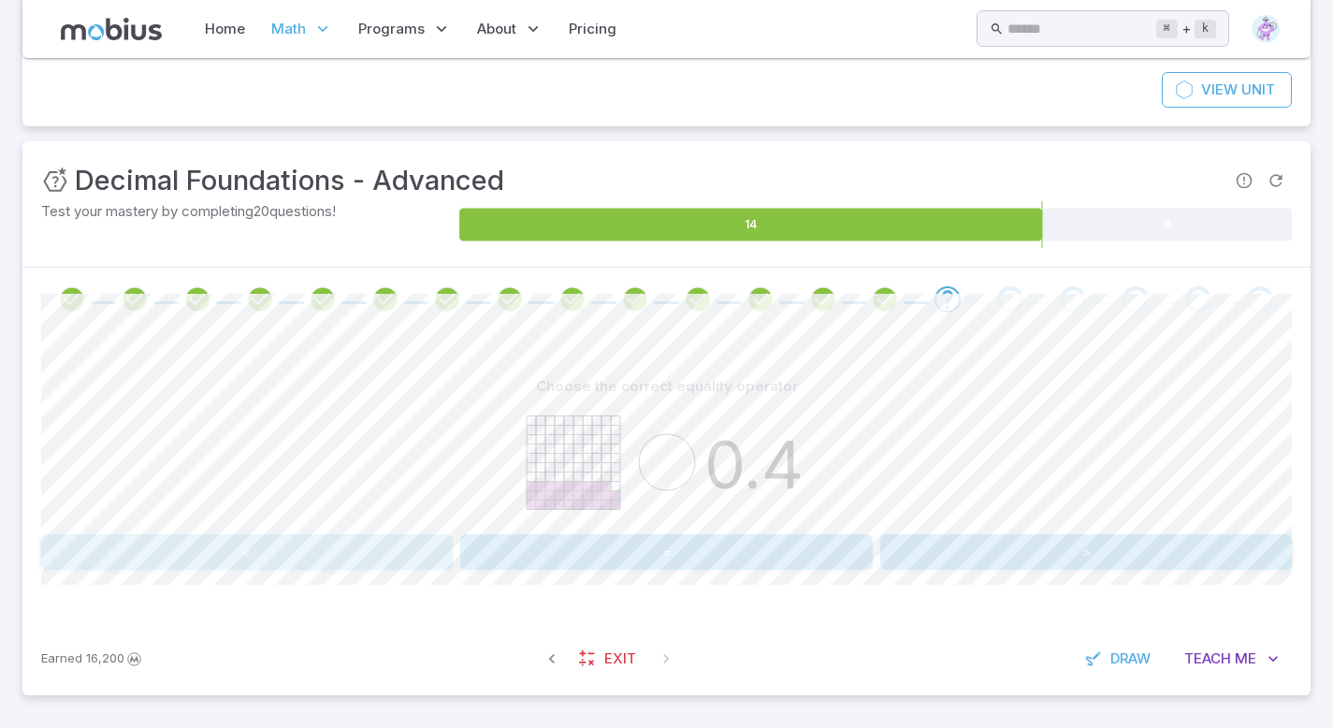
click at [293, 557] on button "<" at bounding box center [247, 552] width 412 height 36
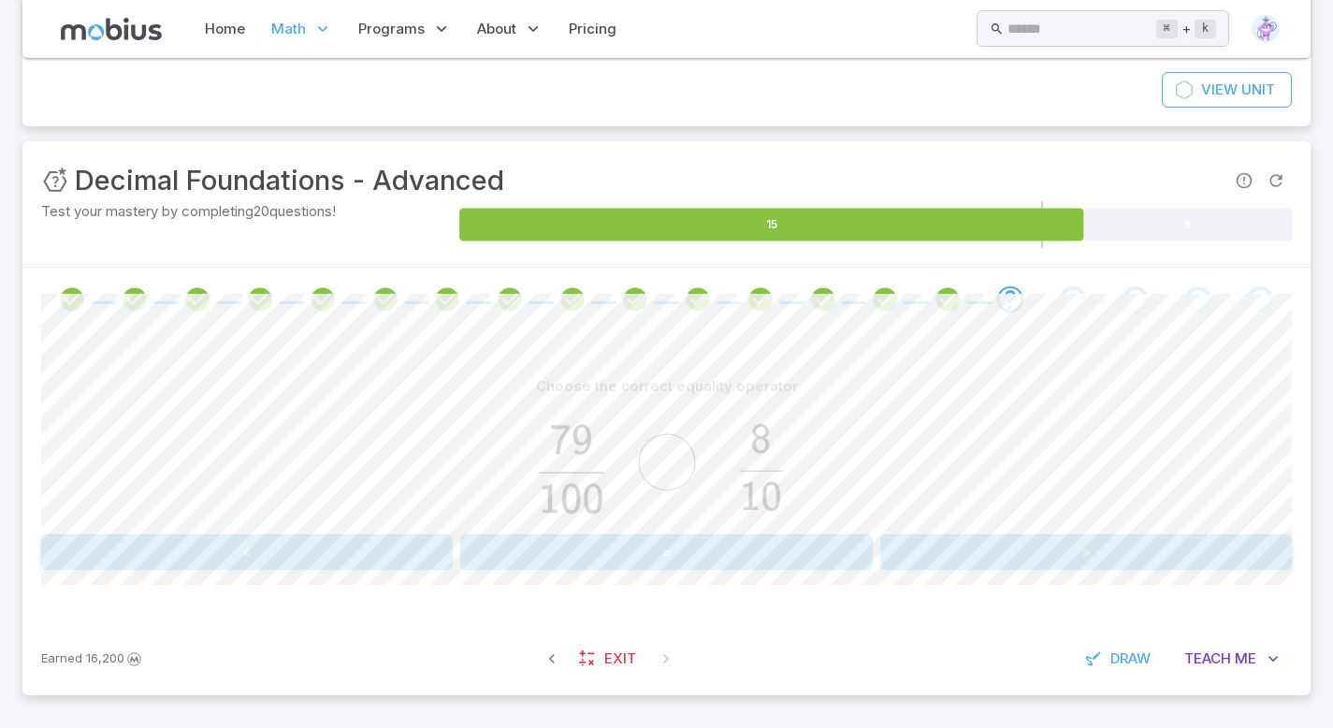
click at [255, 546] on button "<" at bounding box center [247, 552] width 412 height 36
click at [1023, 547] on button ">" at bounding box center [1086, 552] width 412 height 36
click at [281, 547] on button "<" at bounding box center [247, 552] width 412 height 36
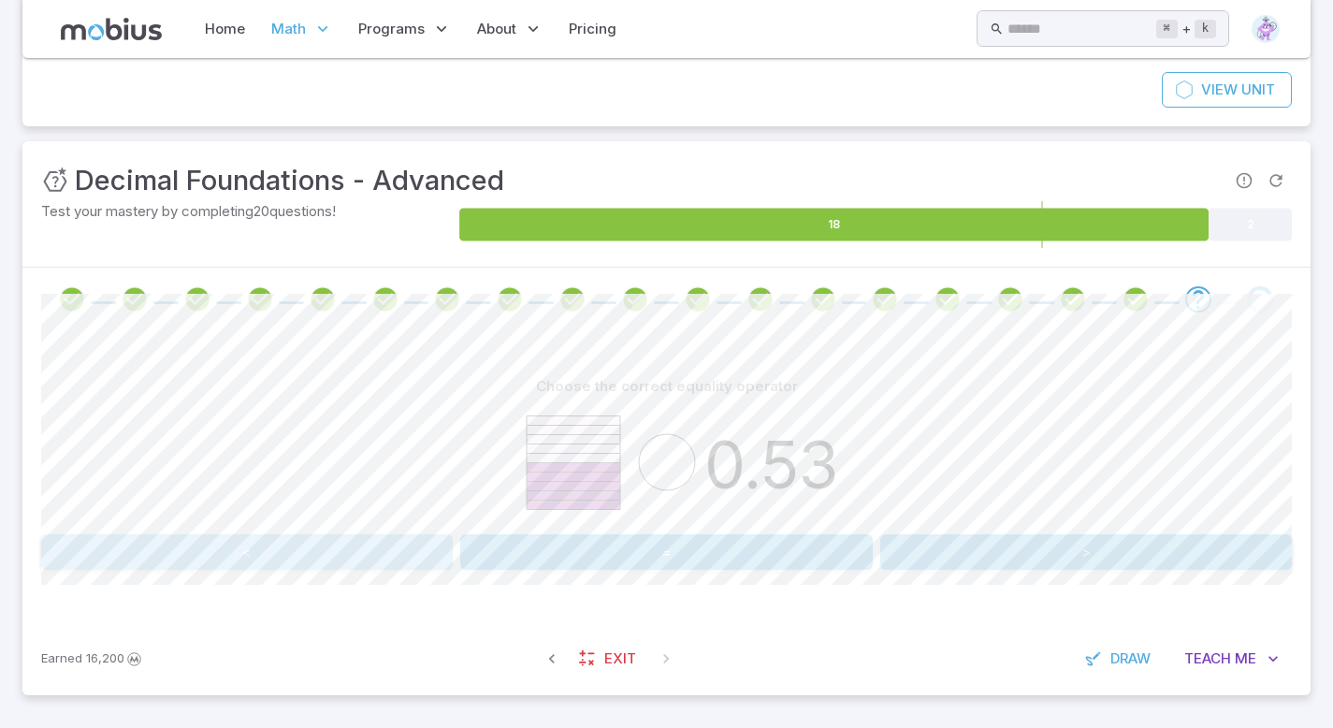
click at [310, 556] on button "<" at bounding box center [247, 552] width 412 height 36
click at [1048, 559] on button ">" at bounding box center [1086, 552] width 412 height 36
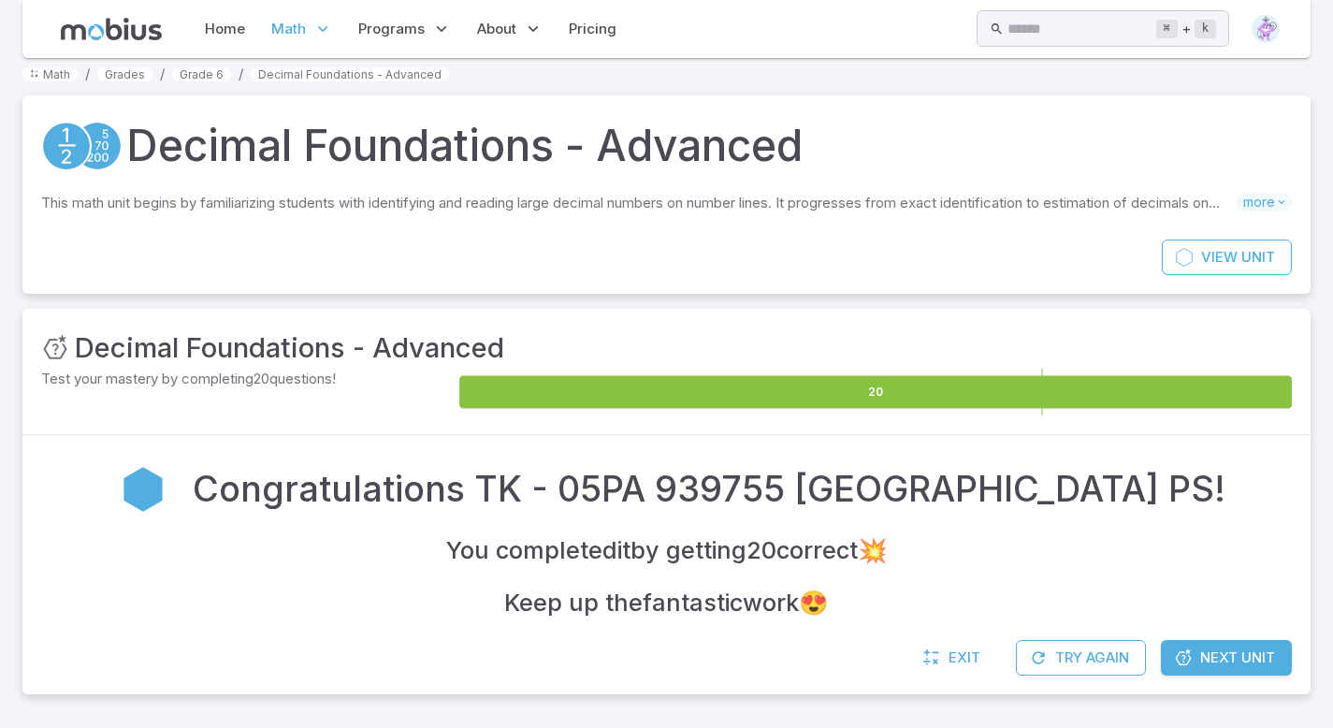
scroll to position [13, 0]
